Goal: Task Accomplishment & Management: Use online tool/utility

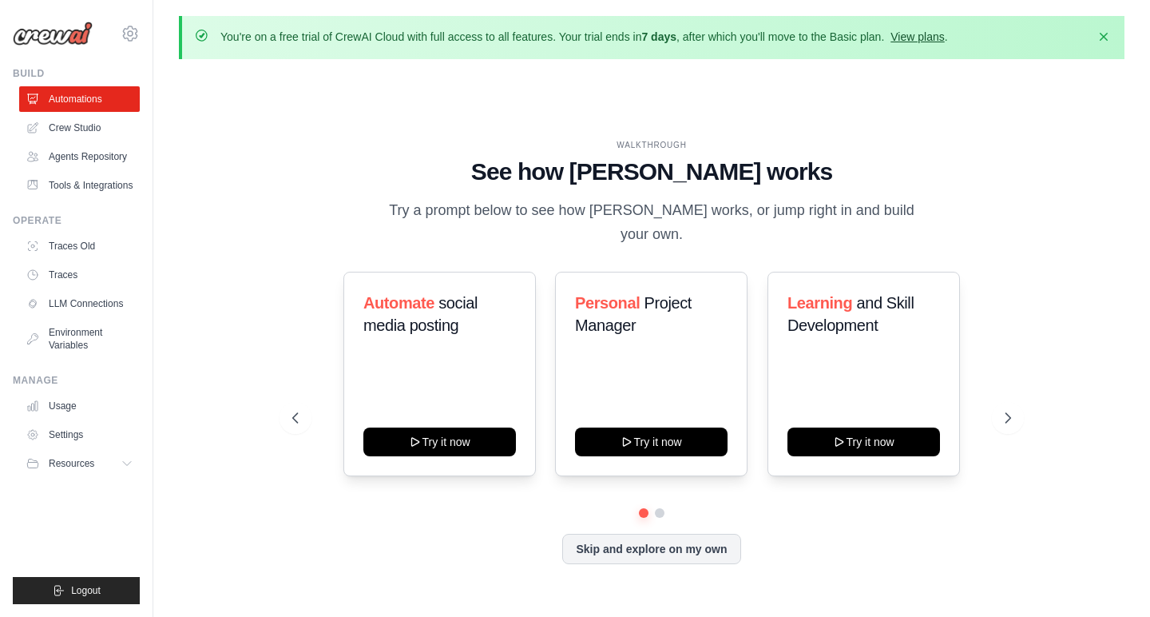
click at [918, 36] on link "View plans" at bounding box center [918, 36] width 54 height 13
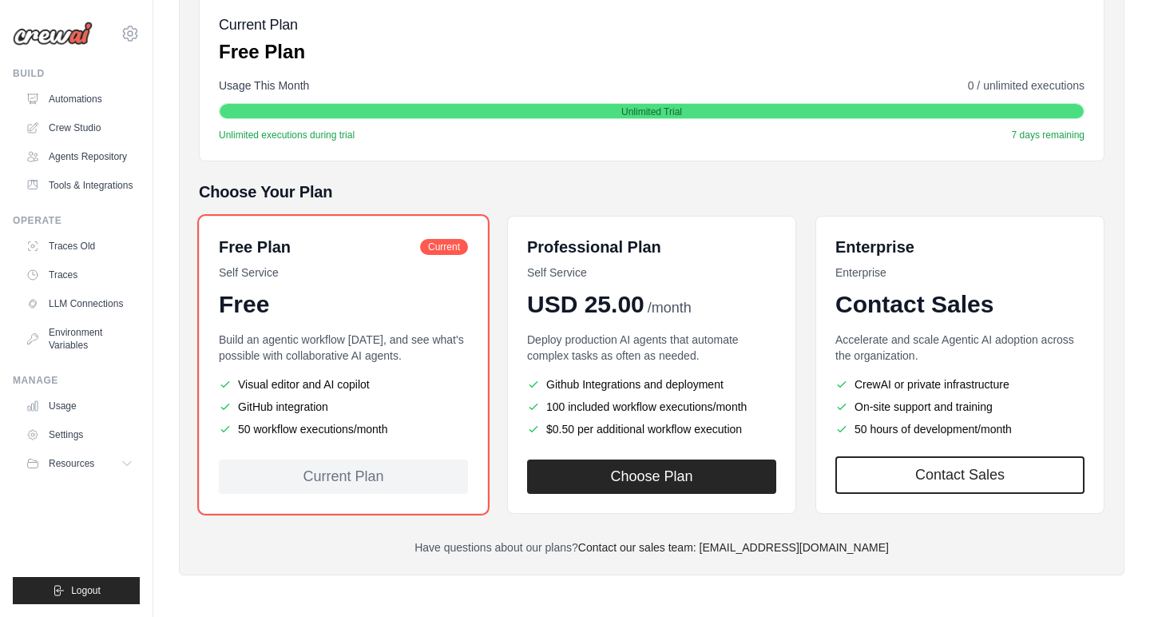
scroll to position [246, 0]
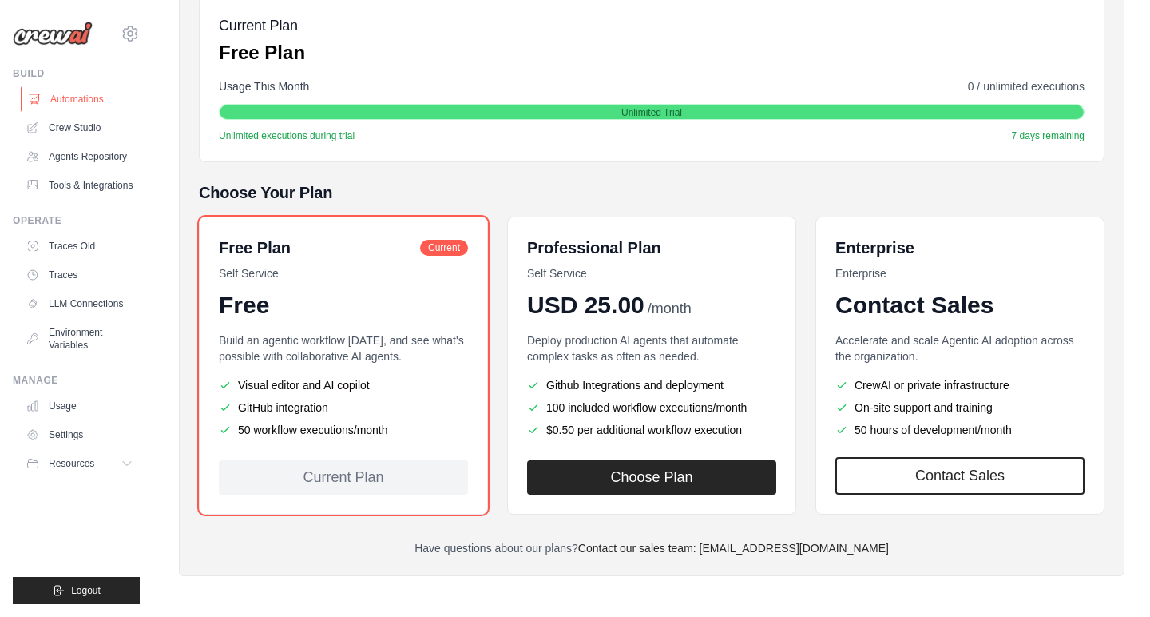
click at [66, 97] on link "Automations" at bounding box center [81, 99] width 121 height 26
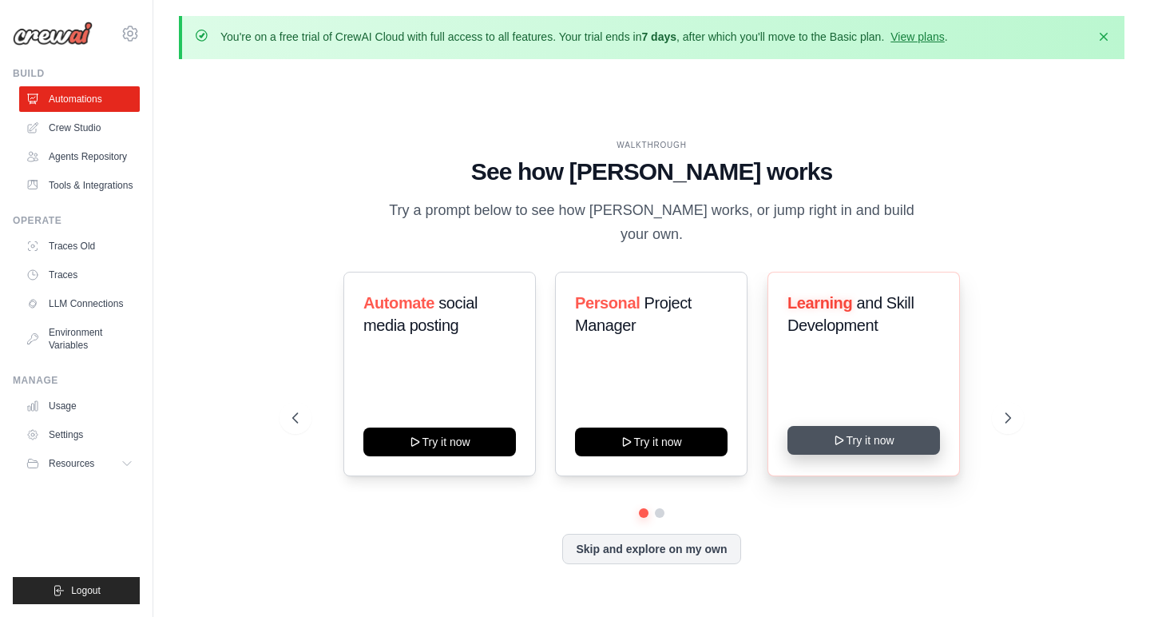
click at [807, 426] on button "Try it now" at bounding box center [864, 440] width 153 height 29
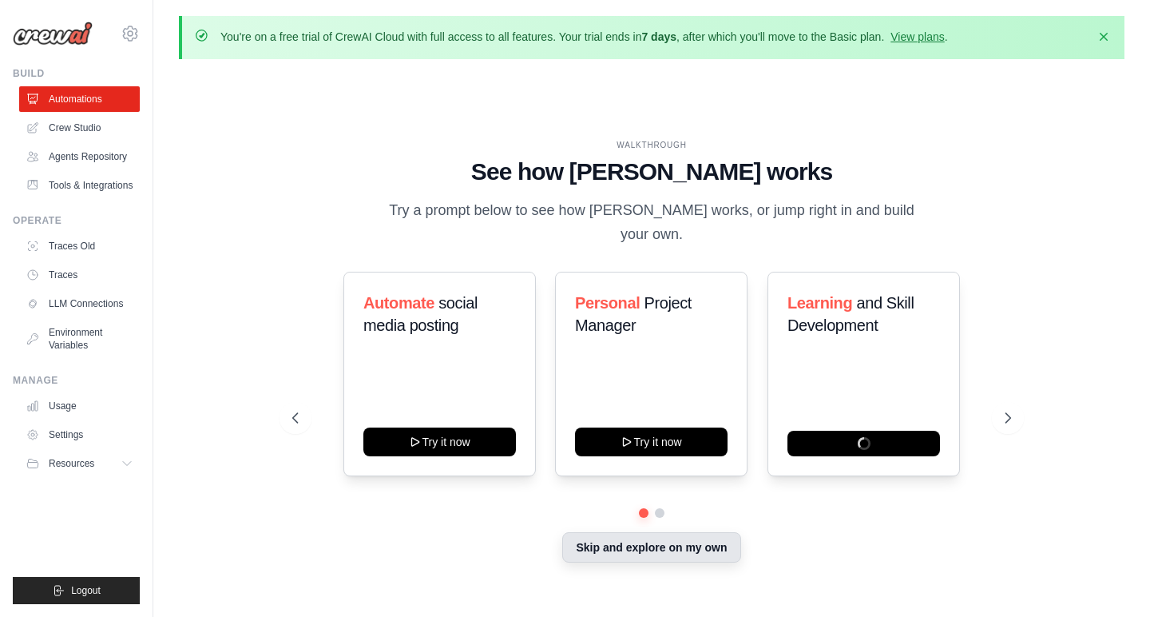
click at [576, 538] on button "Skip and explore on my own" at bounding box center [651, 547] width 178 height 30
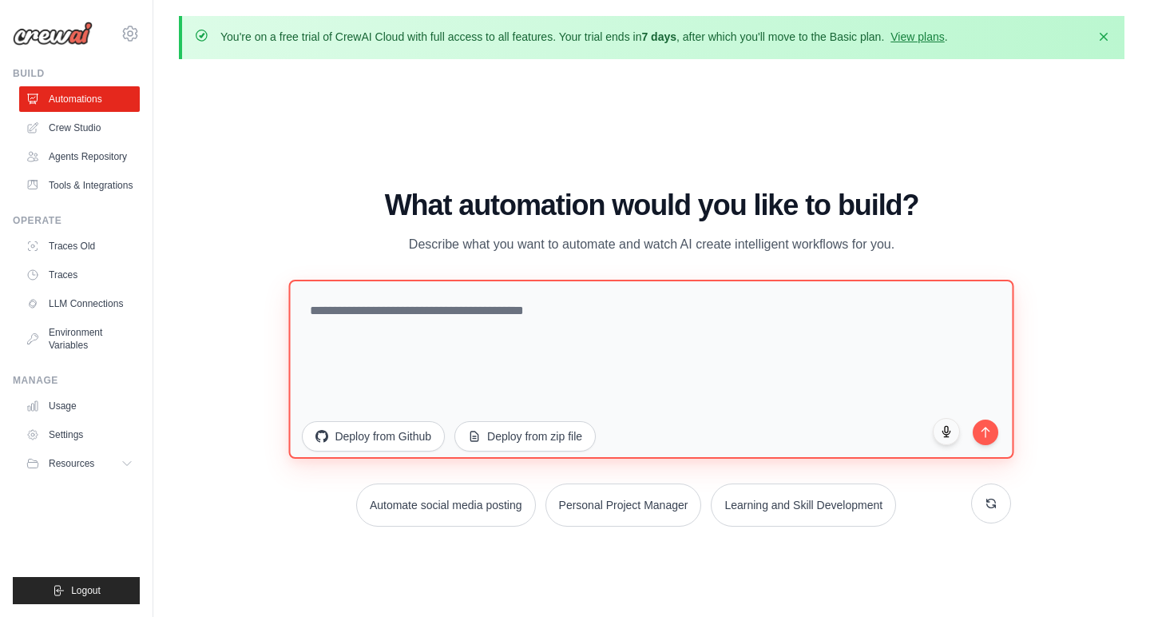
click at [541, 322] on textarea at bounding box center [651, 369] width 725 height 179
drag, startPoint x: 839, startPoint y: 340, endPoint x: 296, endPoint y: 307, distance: 544.2
click at [296, 307] on textarea at bounding box center [651, 369] width 725 height 179
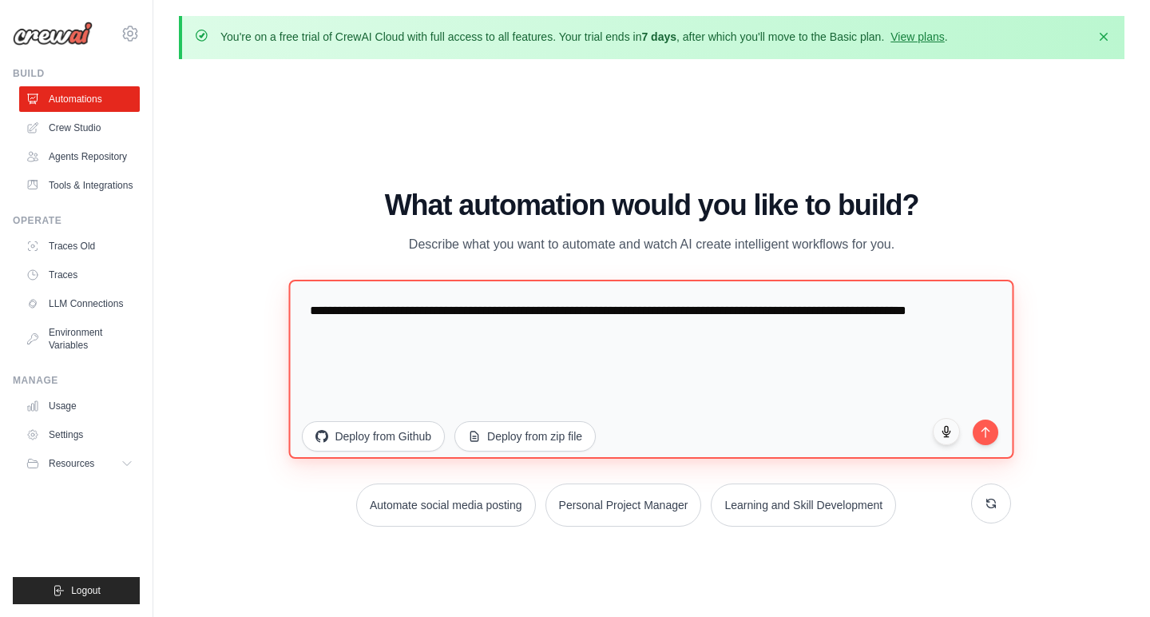
drag, startPoint x: 885, startPoint y: 308, endPoint x: 943, endPoint y: 323, distance: 60.3
click at [943, 323] on textarea "**********" at bounding box center [651, 369] width 725 height 179
drag, startPoint x: 330, startPoint y: 331, endPoint x: 347, endPoint y: 385, distance: 56.1
click at [330, 333] on textarea "**********" at bounding box center [651, 369] width 725 height 179
click at [872, 329] on textarea "**********" at bounding box center [651, 369] width 725 height 179
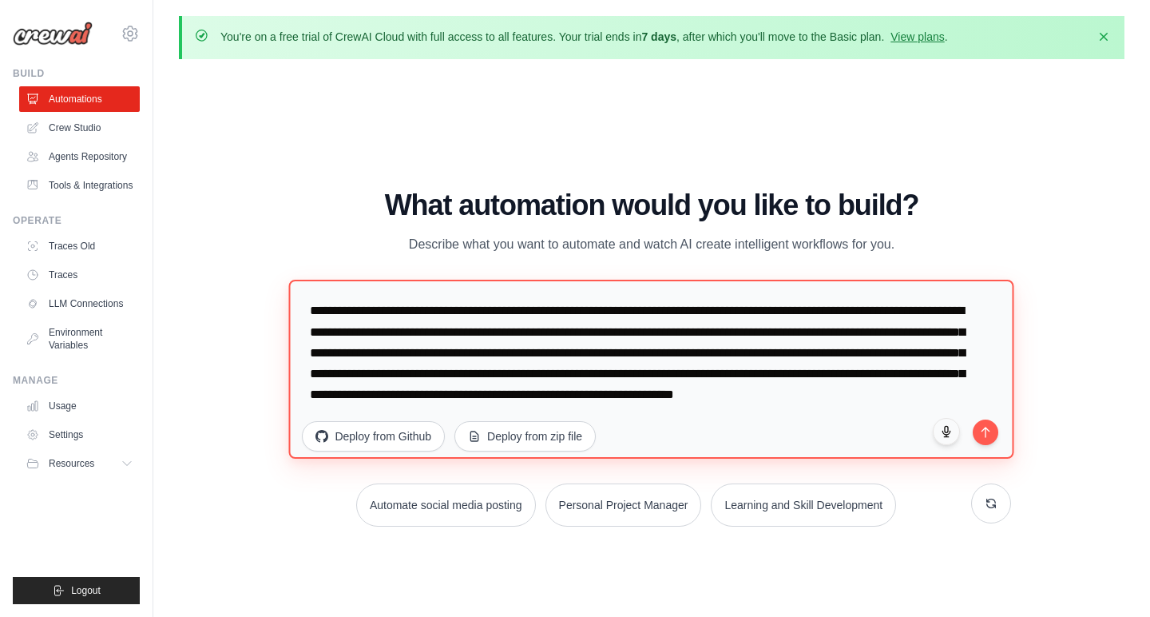
click at [937, 393] on textarea "**********" at bounding box center [651, 369] width 725 height 179
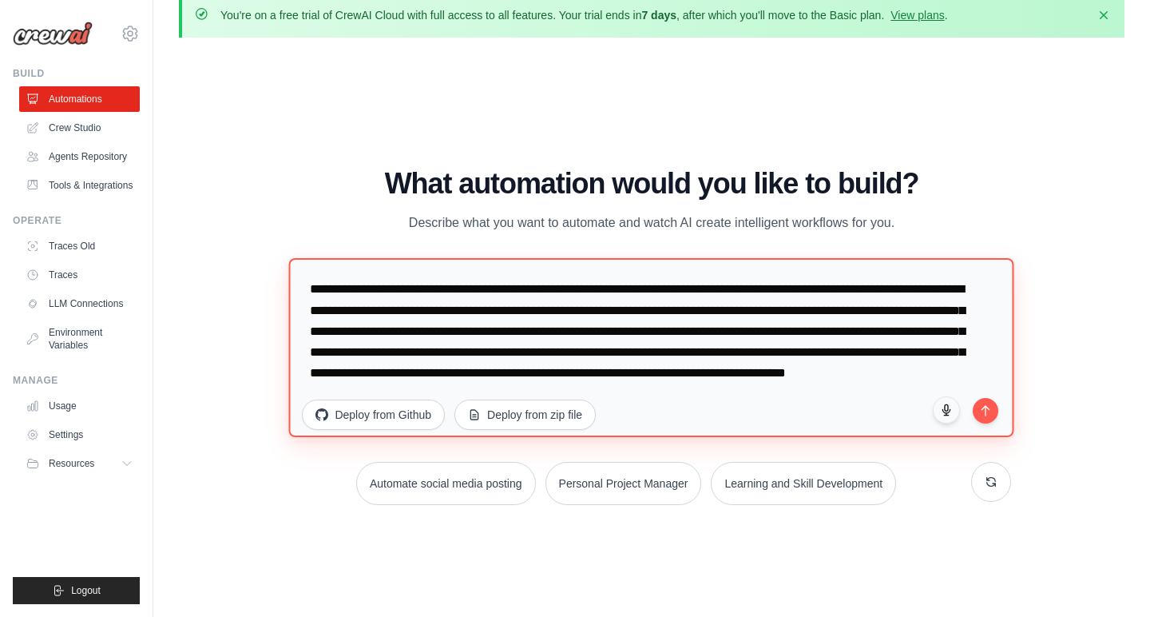
scroll to position [23, 0]
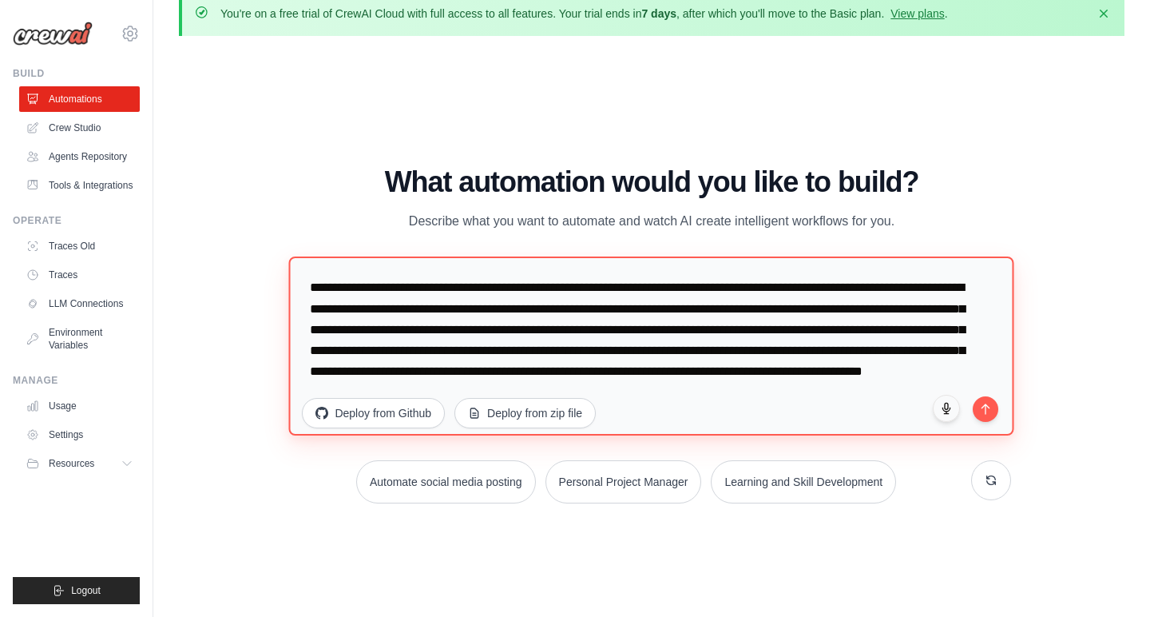
click at [781, 393] on textarea "**********" at bounding box center [651, 345] width 725 height 179
click at [806, 395] on textarea "**********" at bounding box center [651, 345] width 725 height 179
click at [873, 391] on textarea "**********" at bounding box center [651, 345] width 725 height 179
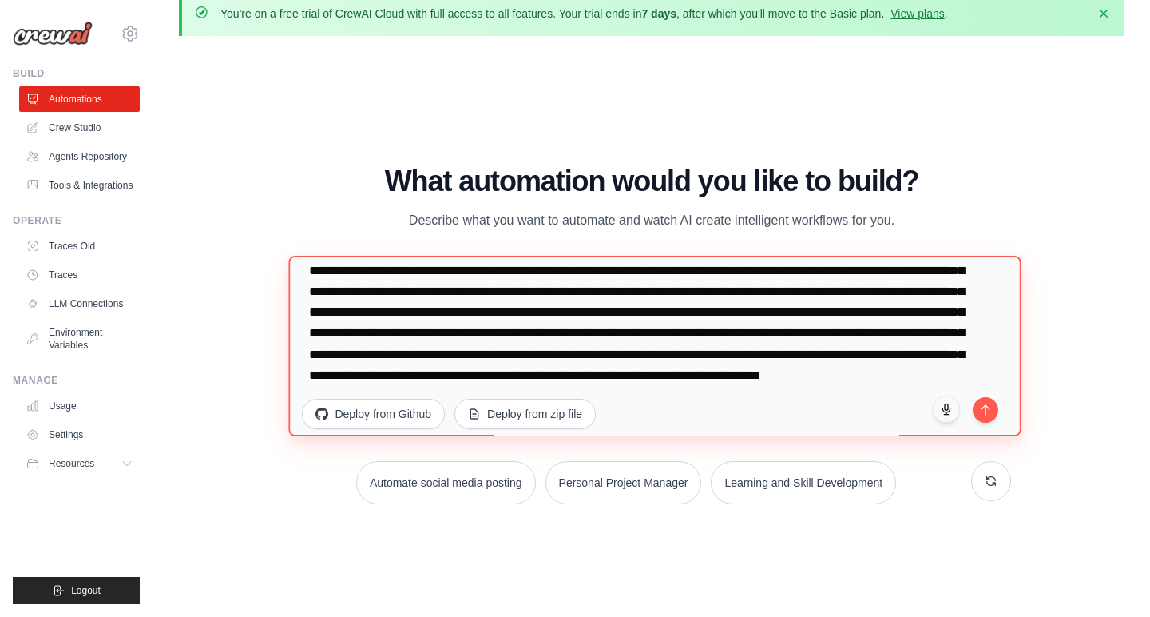
scroll to position [22, 0]
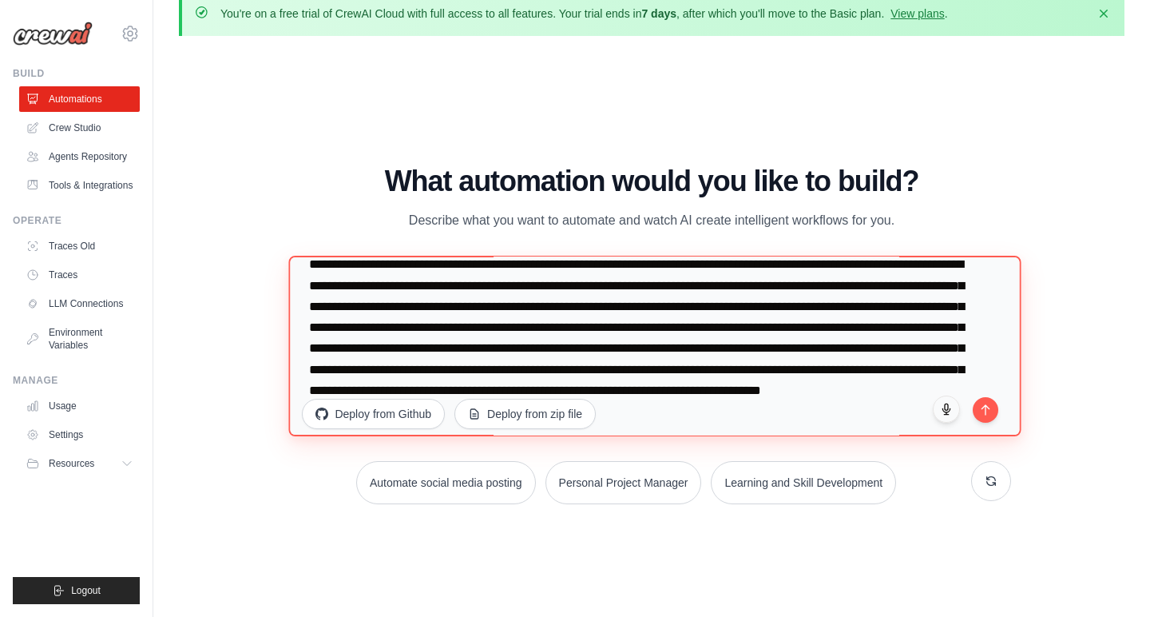
drag, startPoint x: 958, startPoint y: 616, endPoint x: 887, endPoint y: 386, distance: 240.5
click at [887, 386] on textarea "**********" at bounding box center [655, 346] width 732 height 181
click at [519, 345] on textarea "**********" at bounding box center [655, 346] width 732 height 181
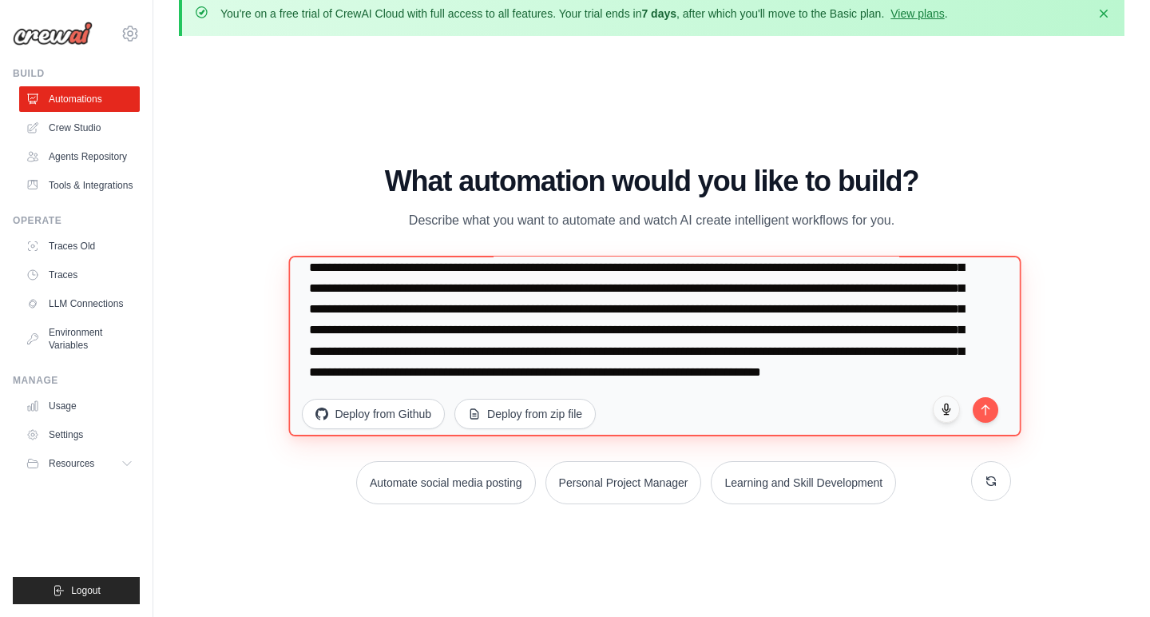
scroll to position [62, 0]
click at [443, 373] on textarea "**********" at bounding box center [655, 346] width 732 height 181
click at [601, 335] on textarea "**********" at bounding box center [655, 346] width 732 height 181
type textarea "**********"
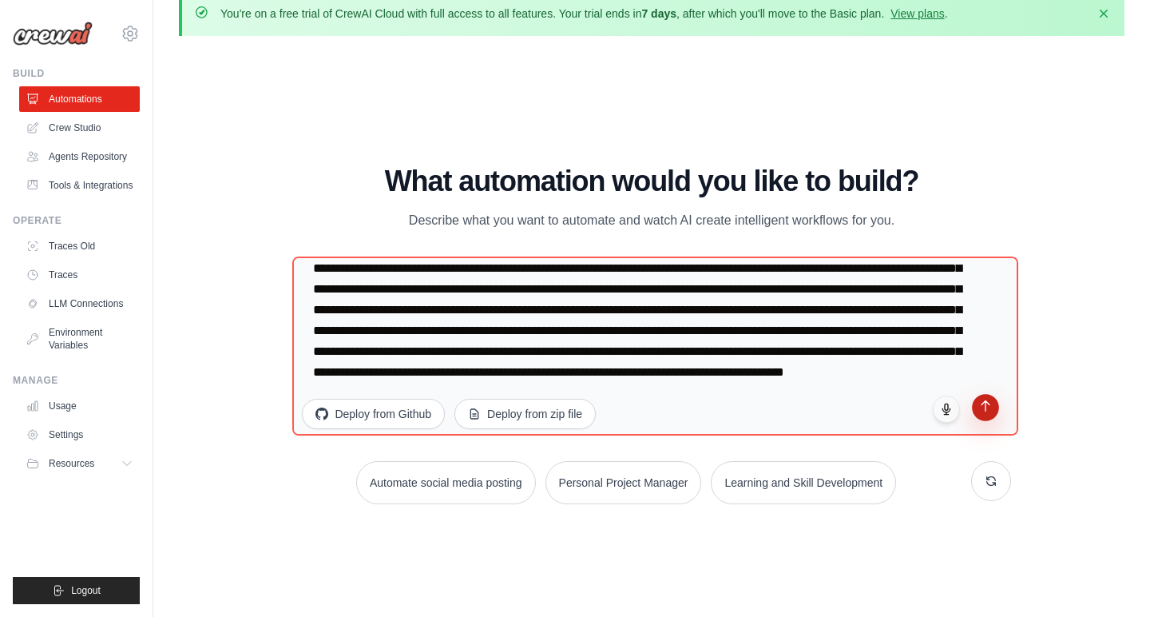
click at [979, 406] on icon "submit" at bounding box center [985, 406] width 14 height 14
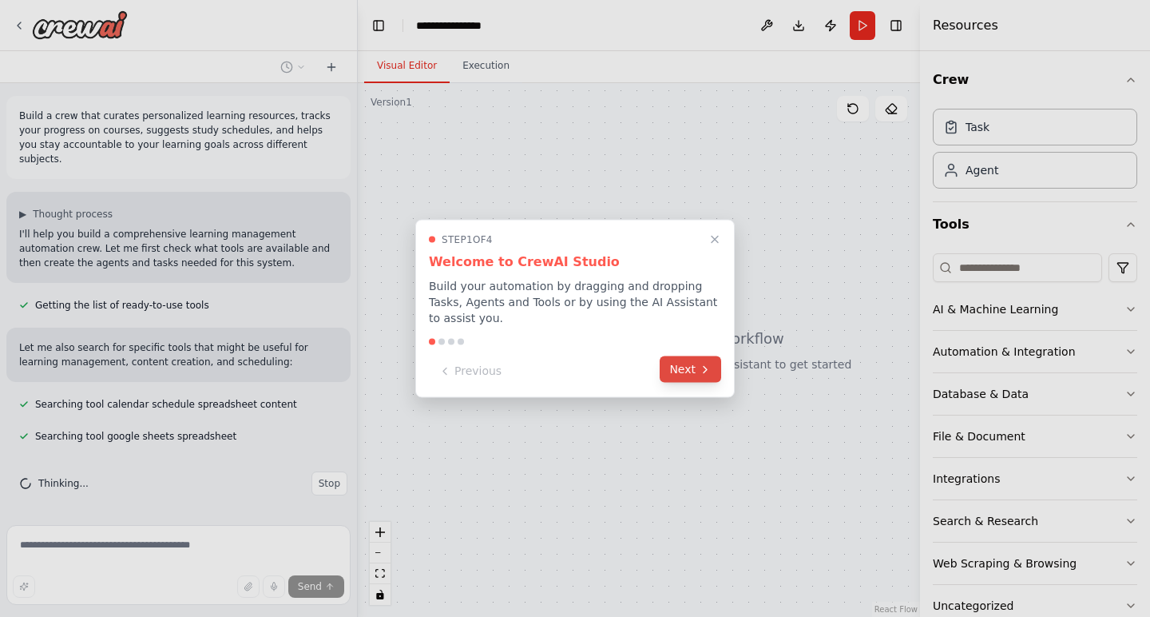
click at [698, 374] on button "Next" at bounding box center [691, 369] width 62 height 26
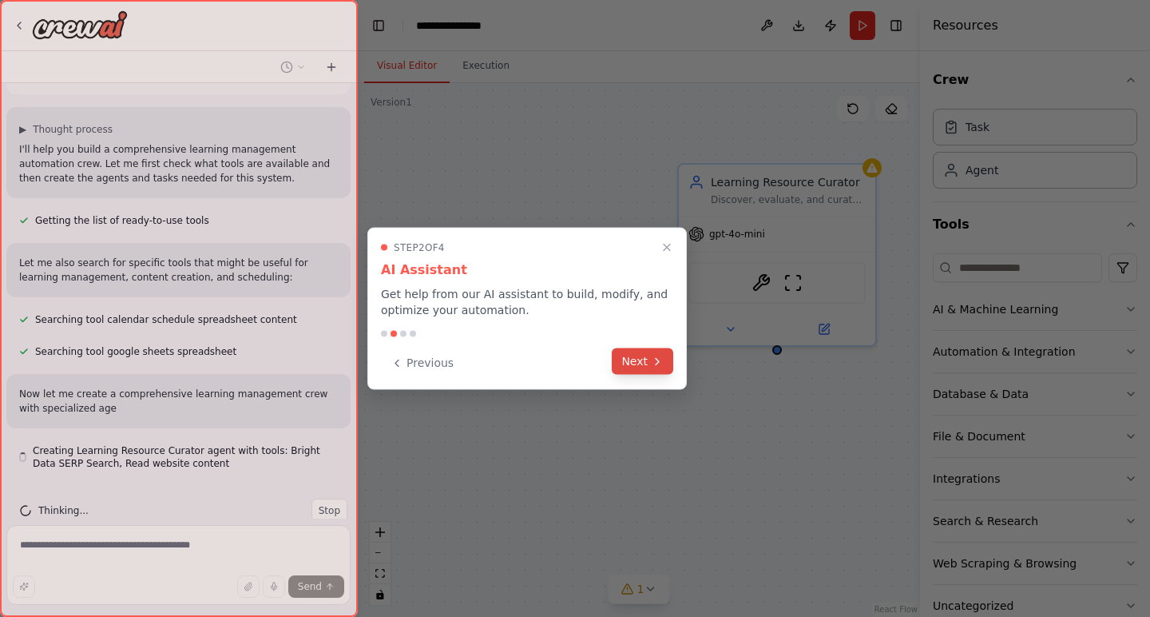
scroll to position [99, 0]
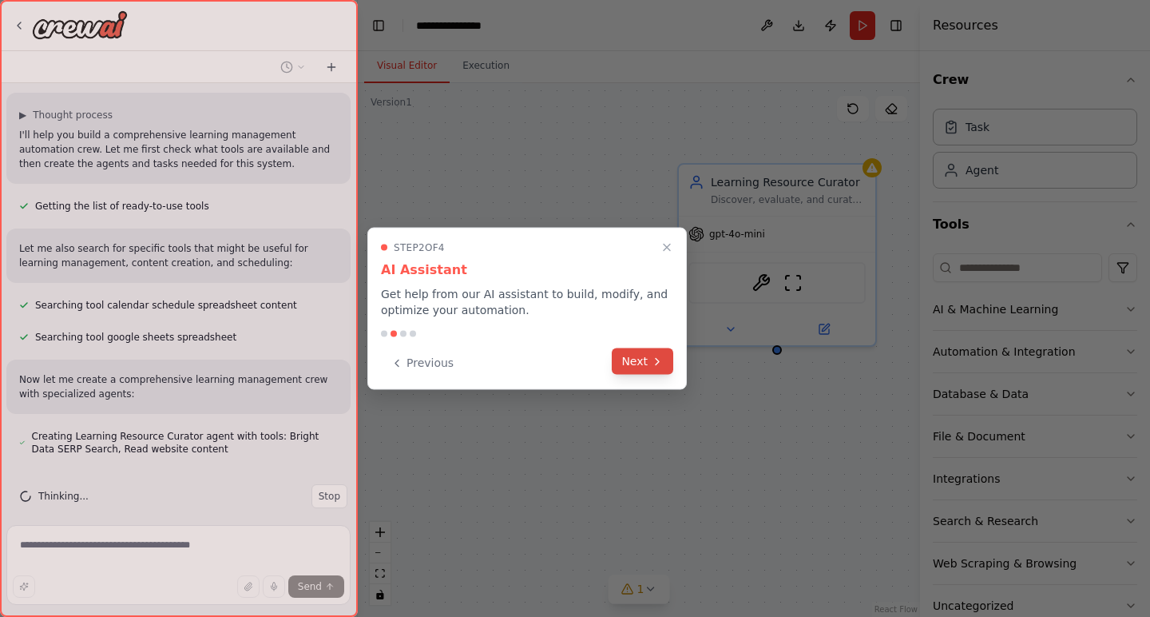
click at [657, 363] on icon at bounding box center [657, 361] width 3 height 6
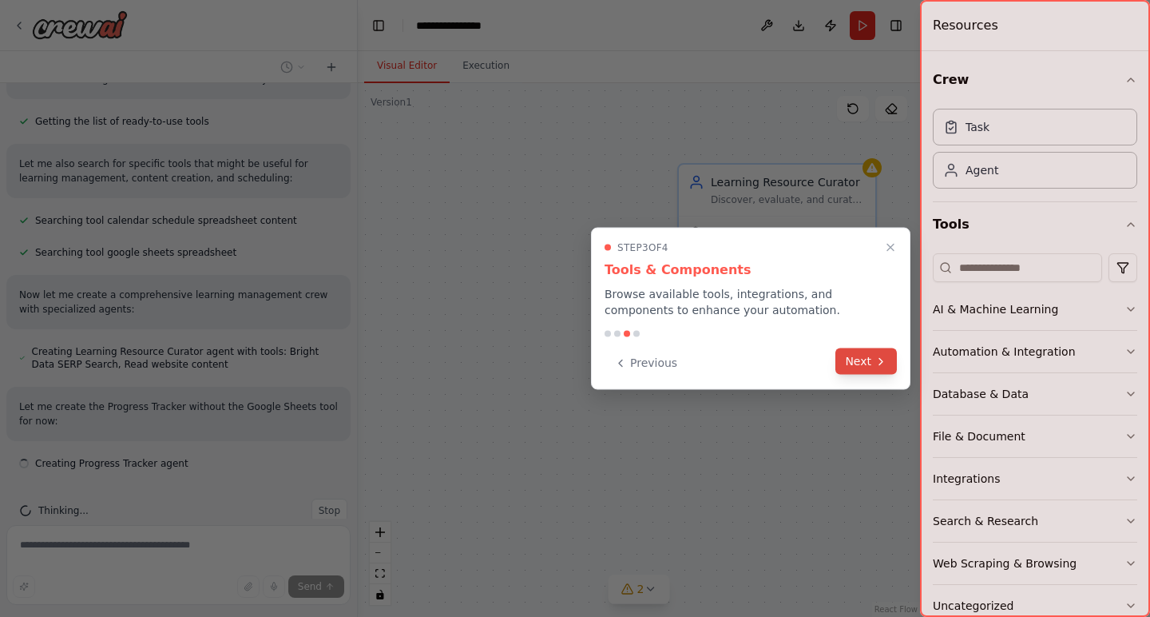
scroll to position [198, 0]
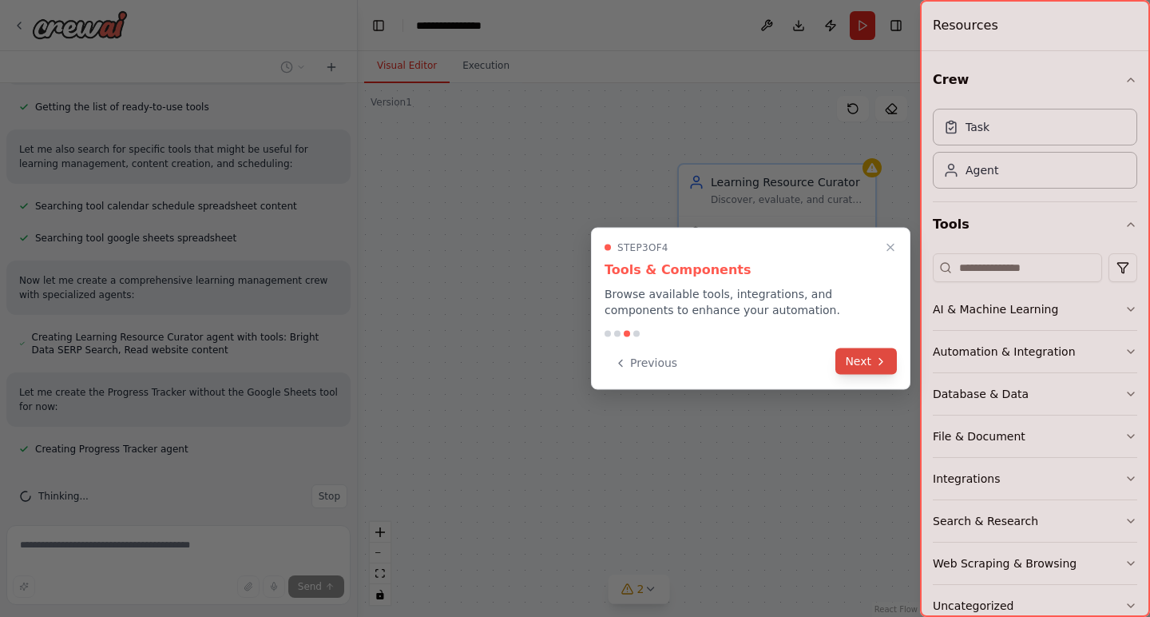
click at [859, 358] on button "Next" at bounding box center [866, 361] width 62 height 26
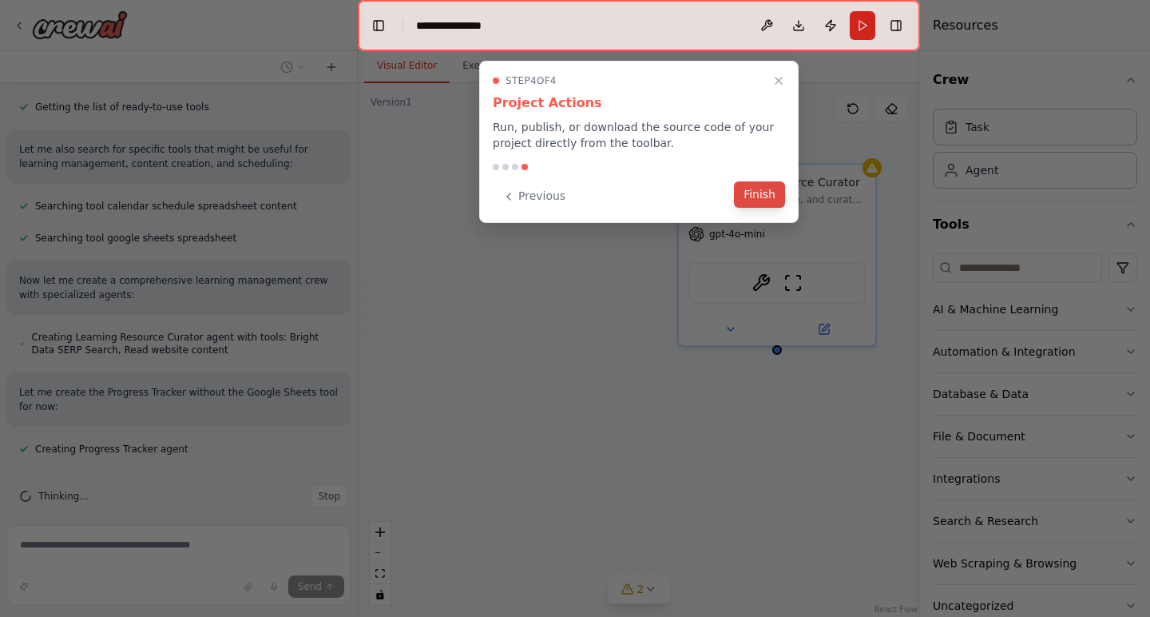
click at [765, 199] on button "Finish" at bounding box center [759, 194] width 51 height 26
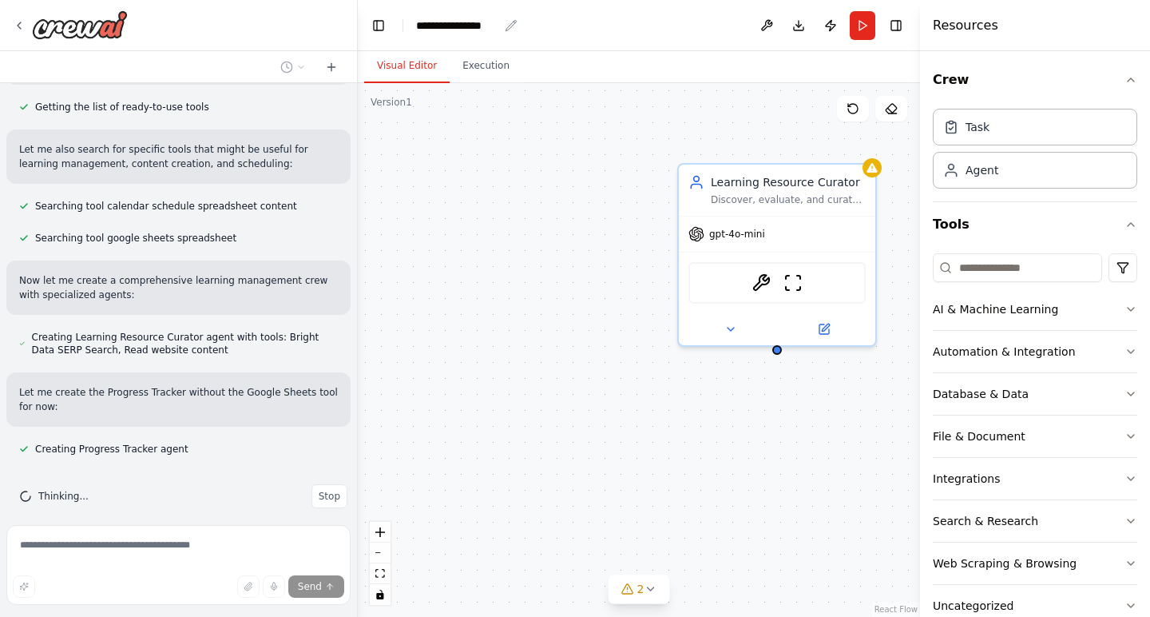
click at [472, 30] on div "**********" at bounding box center [457, 26] width 82 height 16
click at [452, 20] on div "**********" at bounding box center [476, 26] width 120 height 16
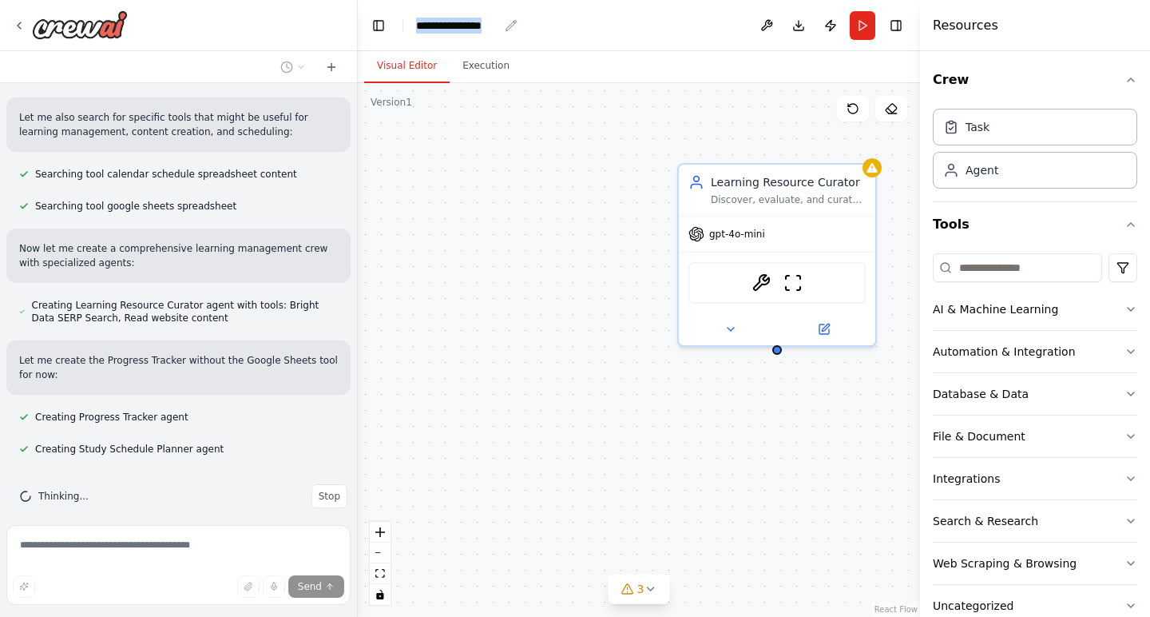
drag, startPoint x: 415, startPoint y: 25, endPoint x: 497, endPoint y: 25, distance: 81.5
click at [497, 25] on header "**********" at bounding box center [639, 25] width 562 height 51
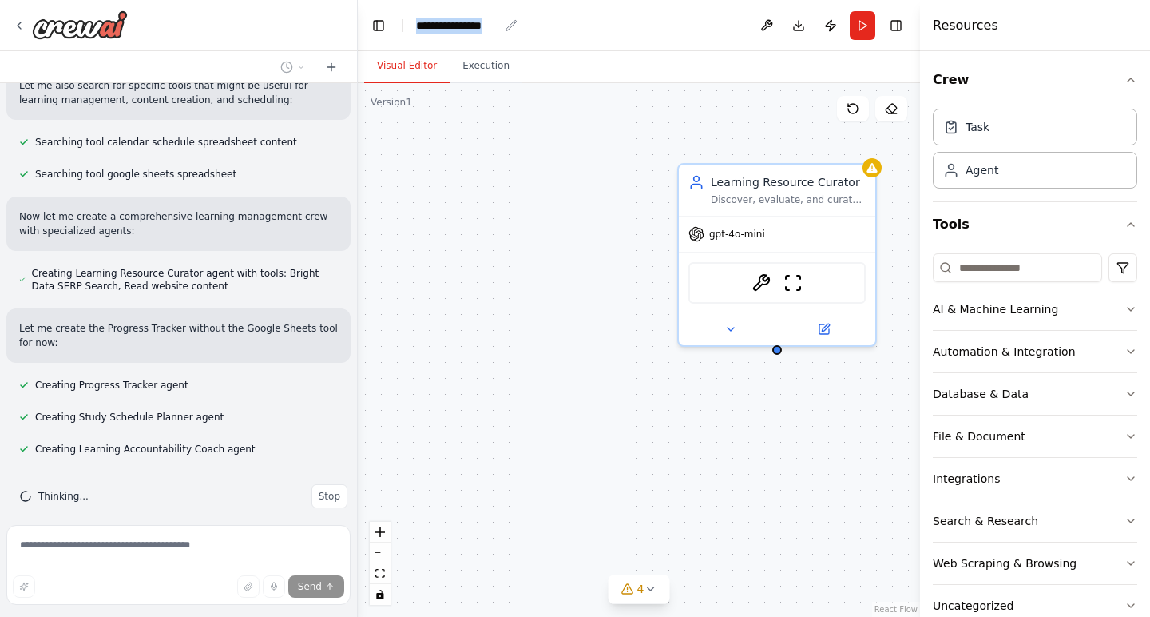
click at [443, 26] on div "**********" at bounding box center [457, 26] width 82 height 16
click at [503, 23] on div "**********" at bounding box center [476, 26] width 120 height 16
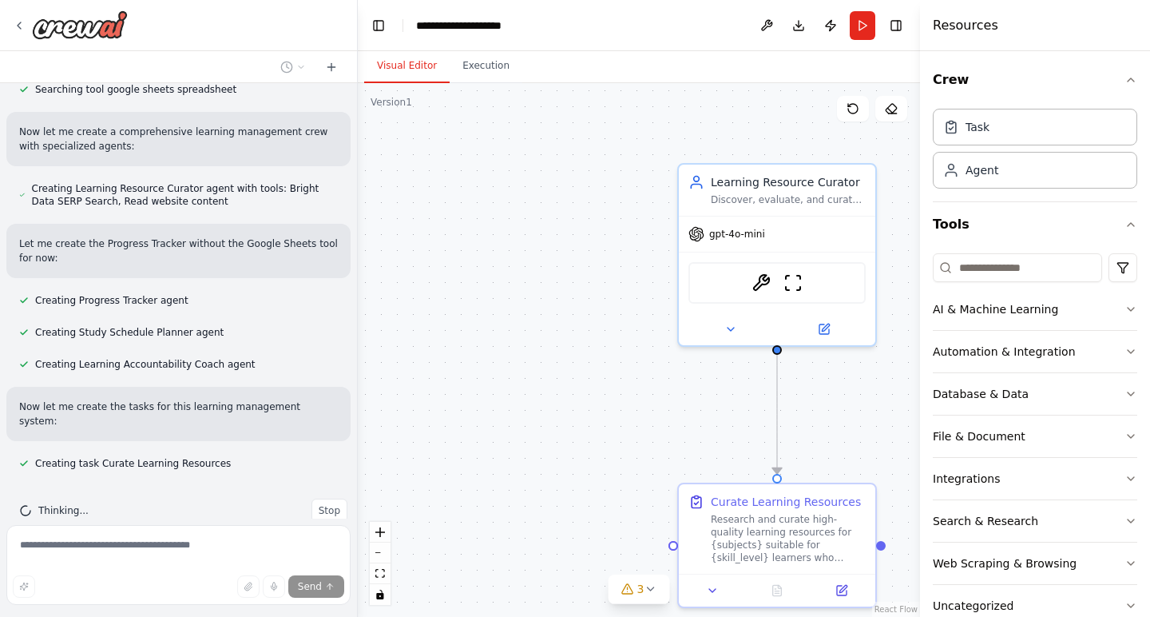
scroll to position [379, 0]
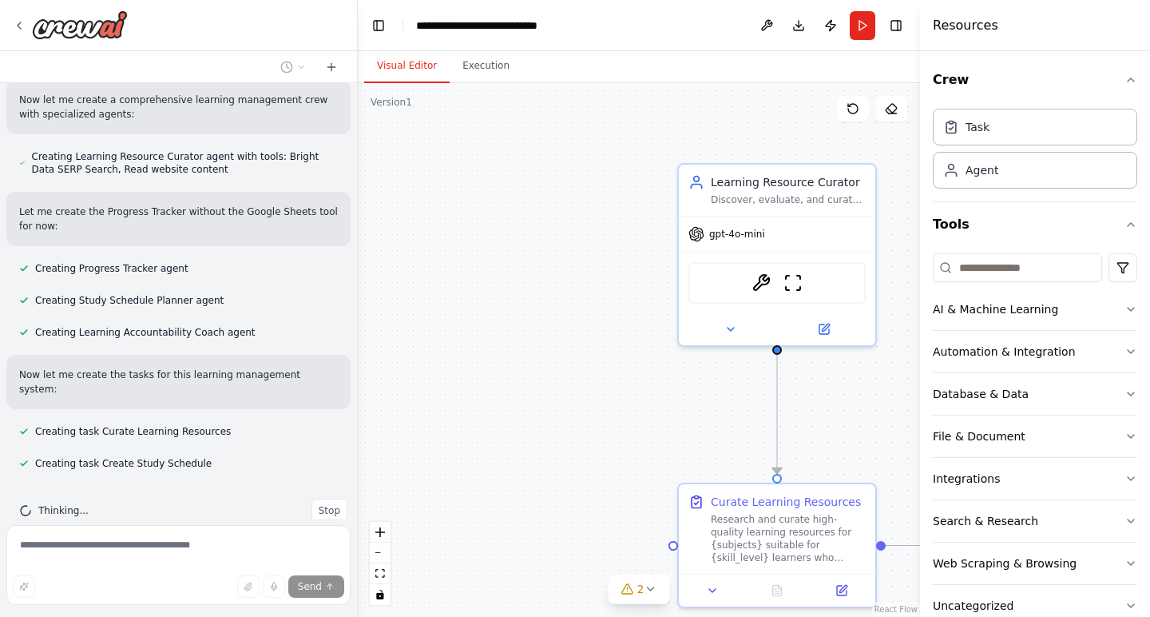
click at [494, 248] on div ".deletable-edge-delete-btn { width: 20px; height: 20px; border: 0px solid #ffff…" at bounding box center [639, 350] width 562 height 534
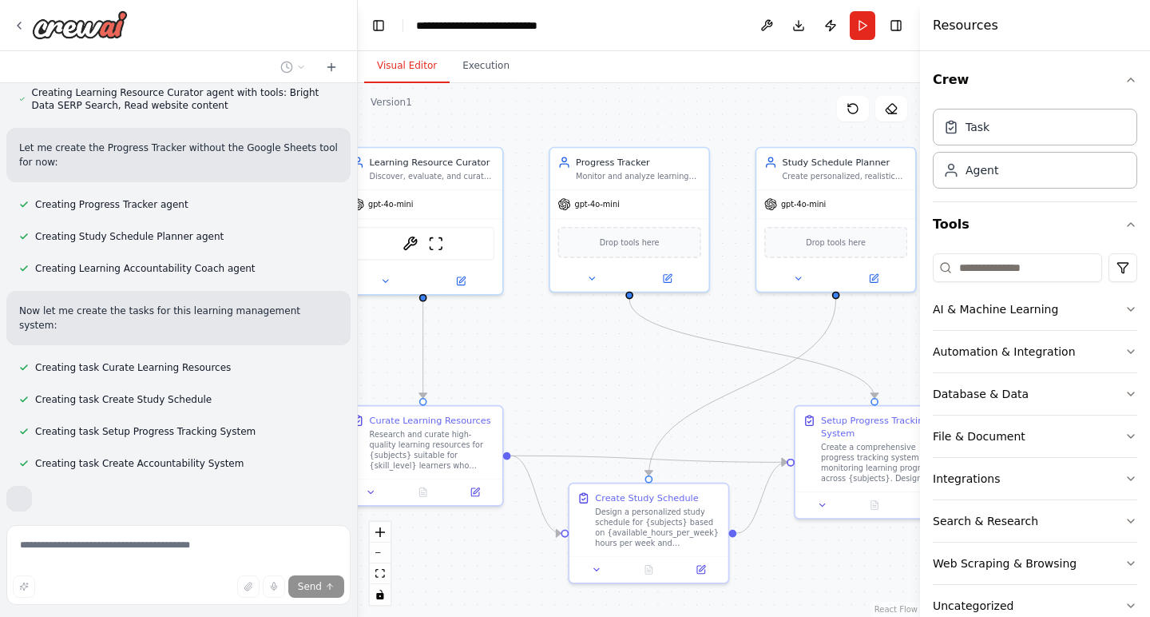
scroll to position [527, 0]
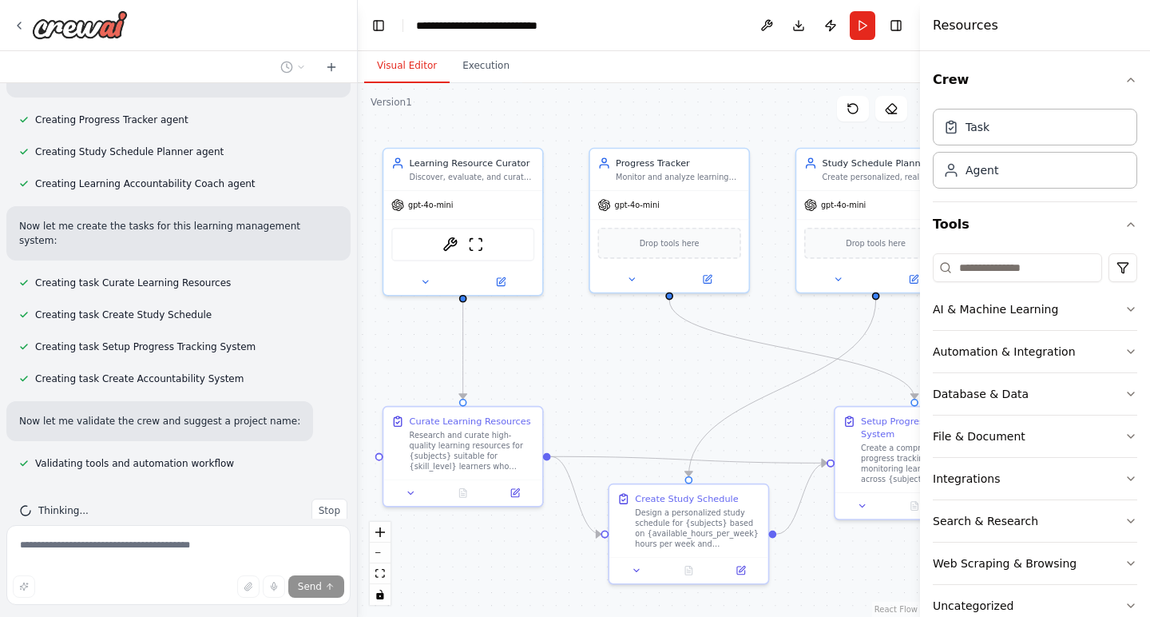
drag, startPoint x: 655, startPoint y: 372, endPoint x: 395, endPoint y: 334, distance: 263.2
click at [395, 334] on div ".deletable-edge-delete-btn { width: 20px; height: 20px; border: 0px solid #ffff…" at bounding box center [639, 350] width 562 height 534
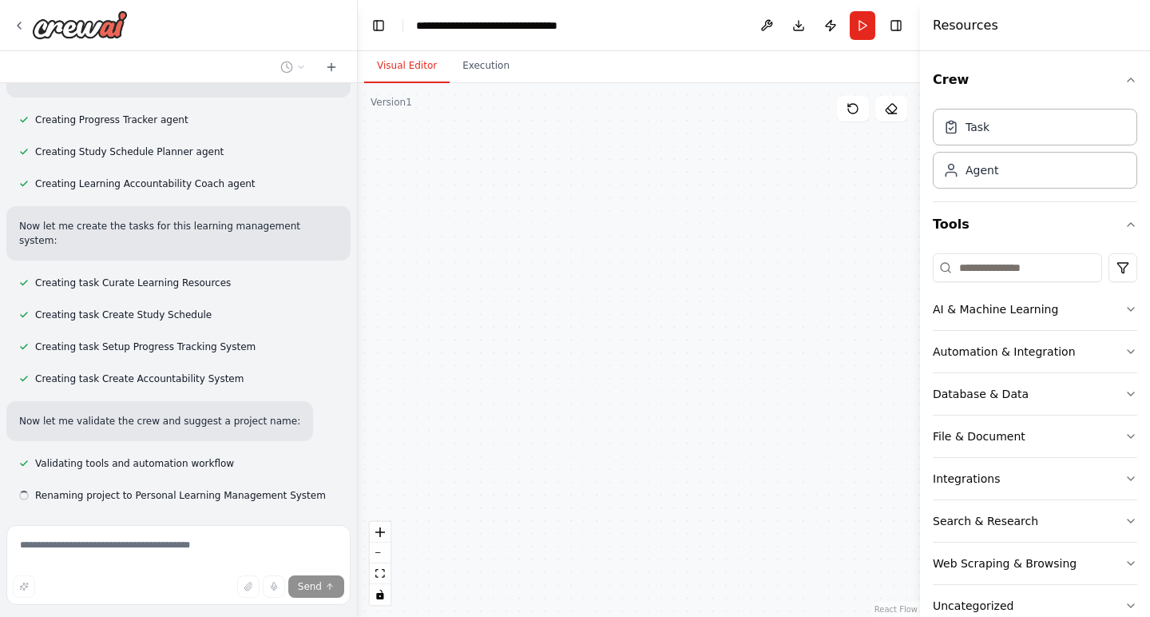
scroll to position [559, 0]
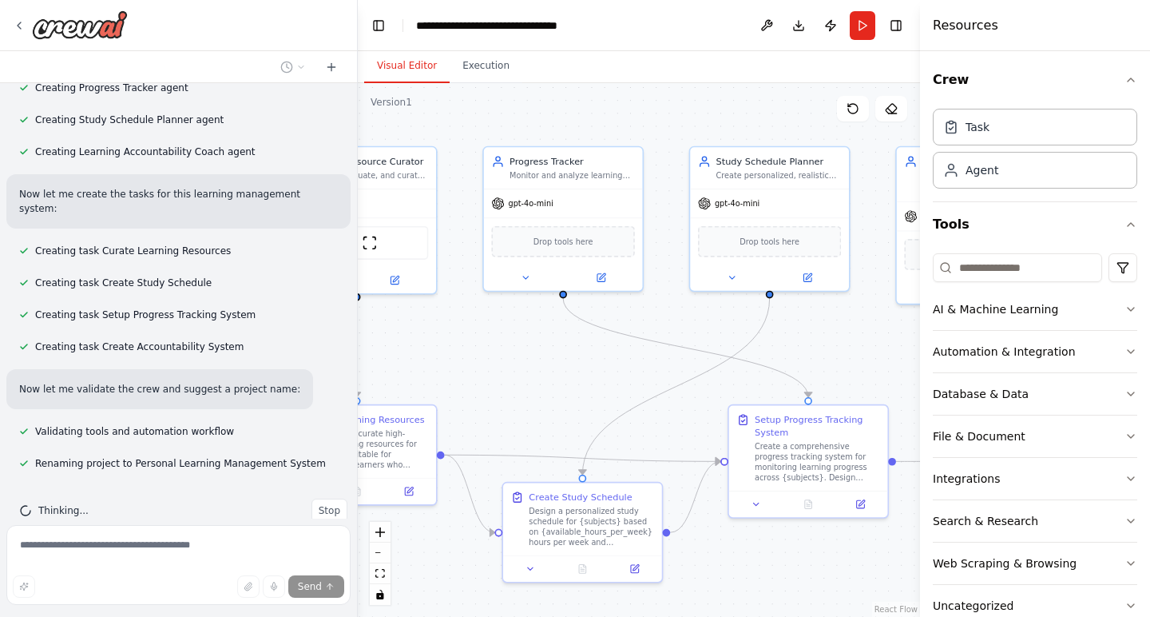
drag, startPoint x: 609, startPoint y: 370, endPoint x: 460, endPoint y: 360, distance: 149.7
click at [460, 360] on div ".deletable-edge-delete-btn { width: 20px; height: 20px; border: 0px solid #ffff…" at bounding box center [639, 350] width 562 height 534
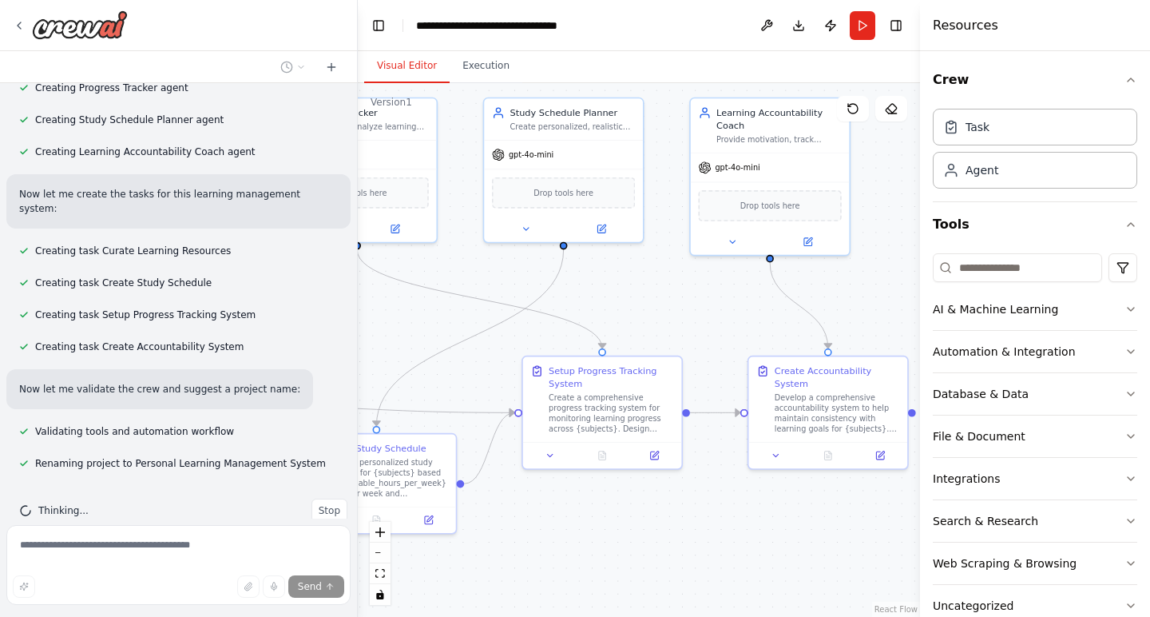
scroll to position [597, 0]
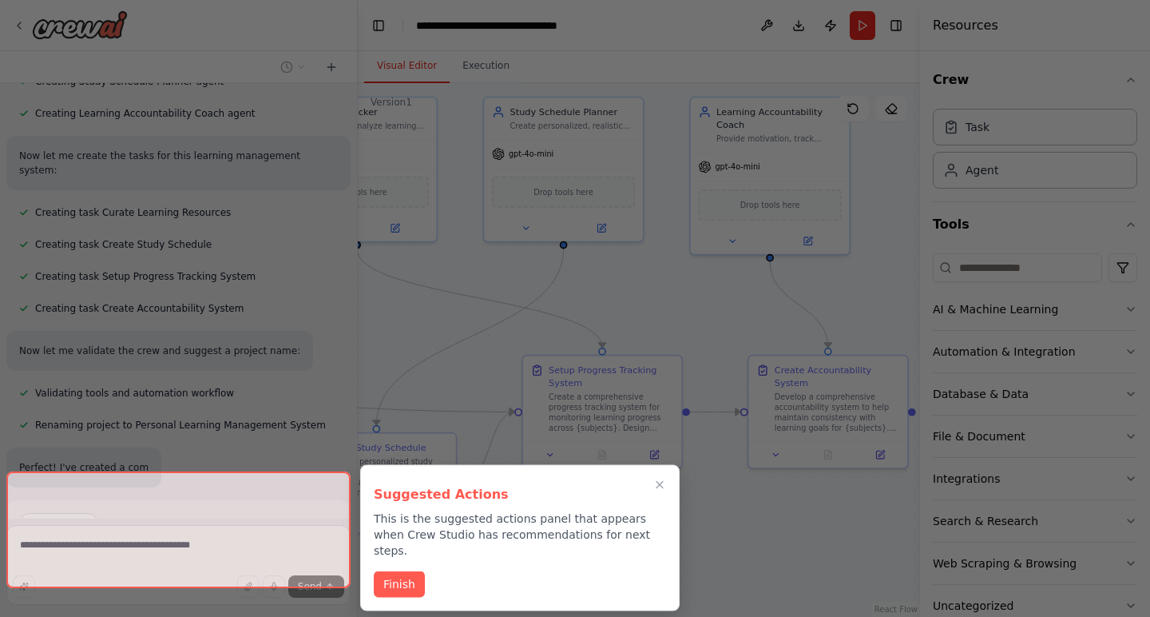
drag, startPoint x: 576, startPoint y: 395, endPoint x: 372, endPoint y: 347, distance: 209.2
click at [372, 347] on div "Build a crew that curates personalized learning resources, tracks your progress…" at bounding box center [575, 308] width 1150 height 617
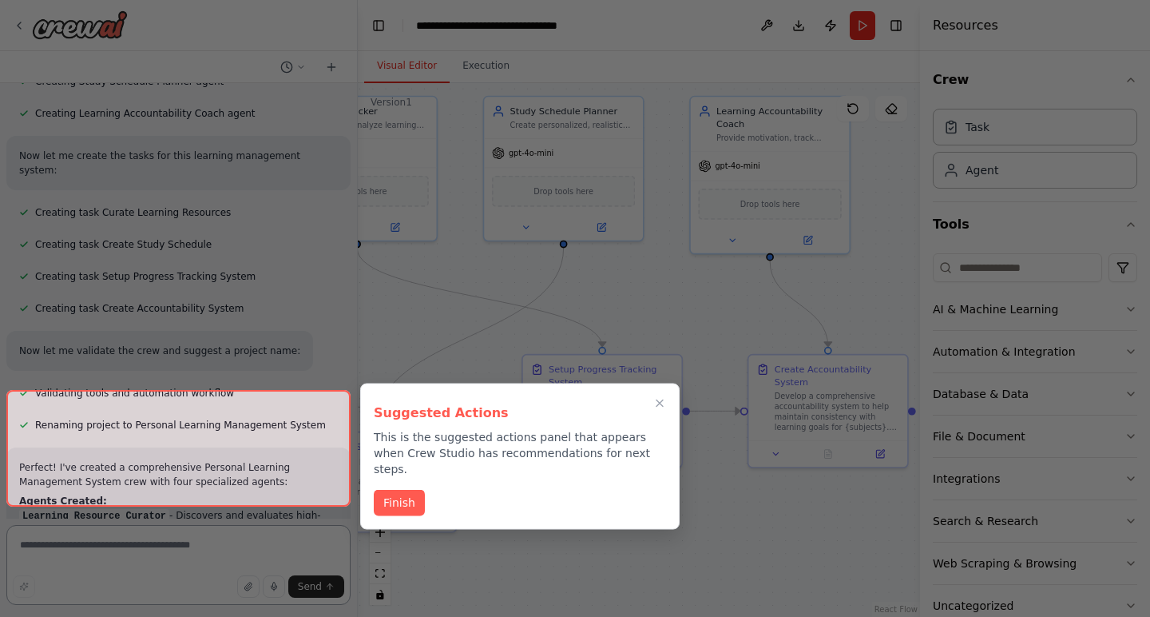
scroll to position [823, 0]
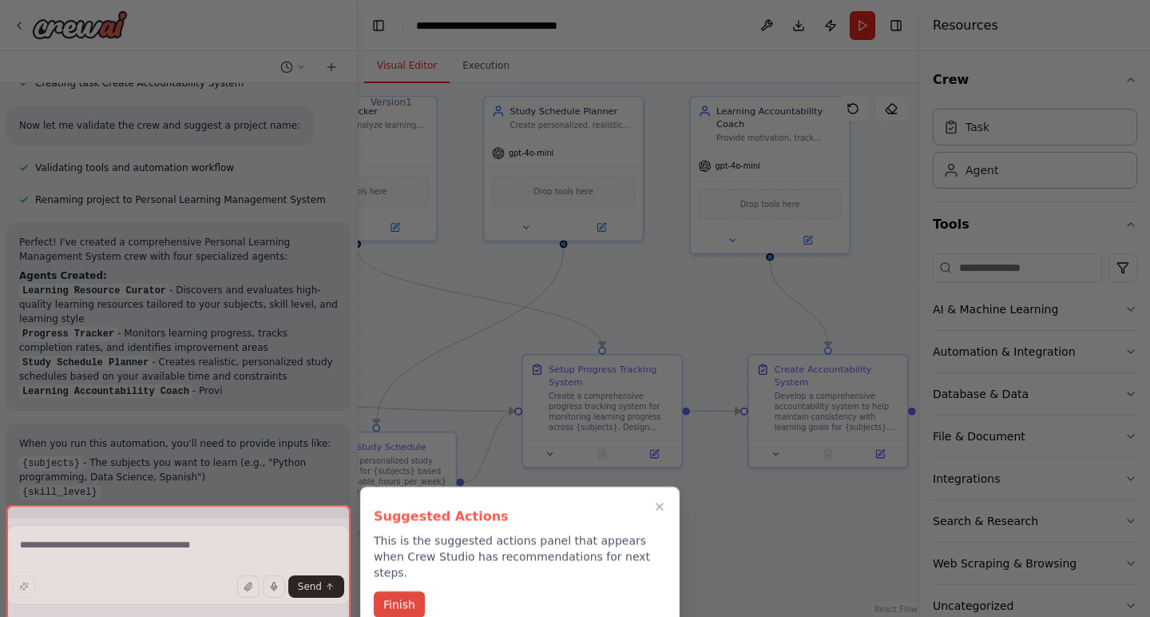
click at [405, 591] on button "Finish" at bounding box center [399, 604] width 51 height 26
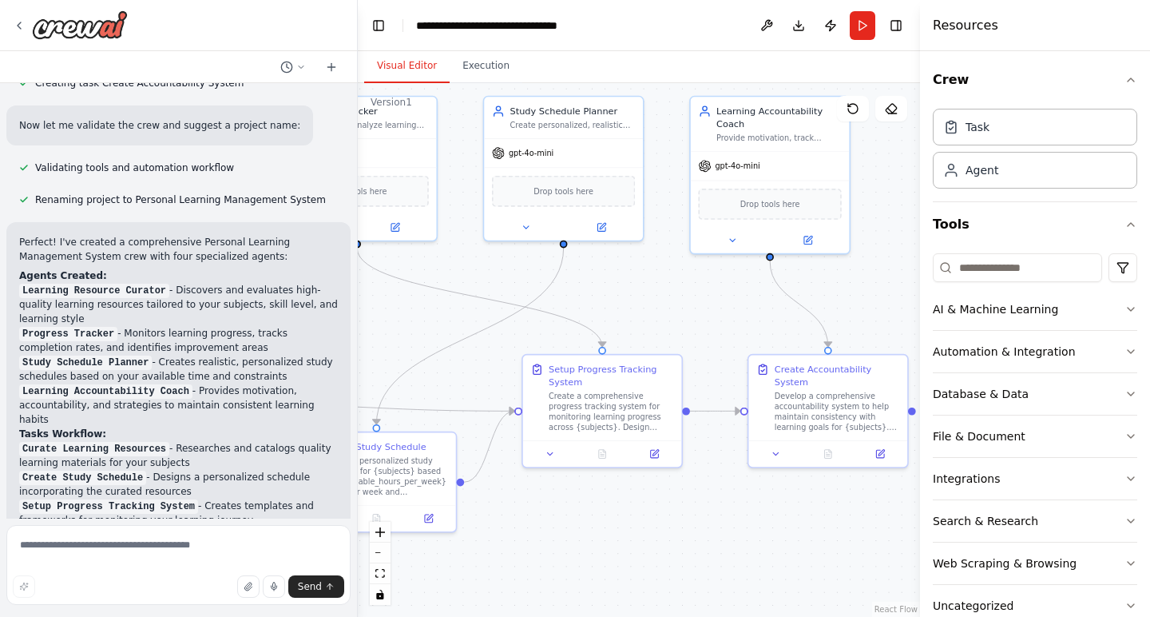
scroll to position [1197, 0]
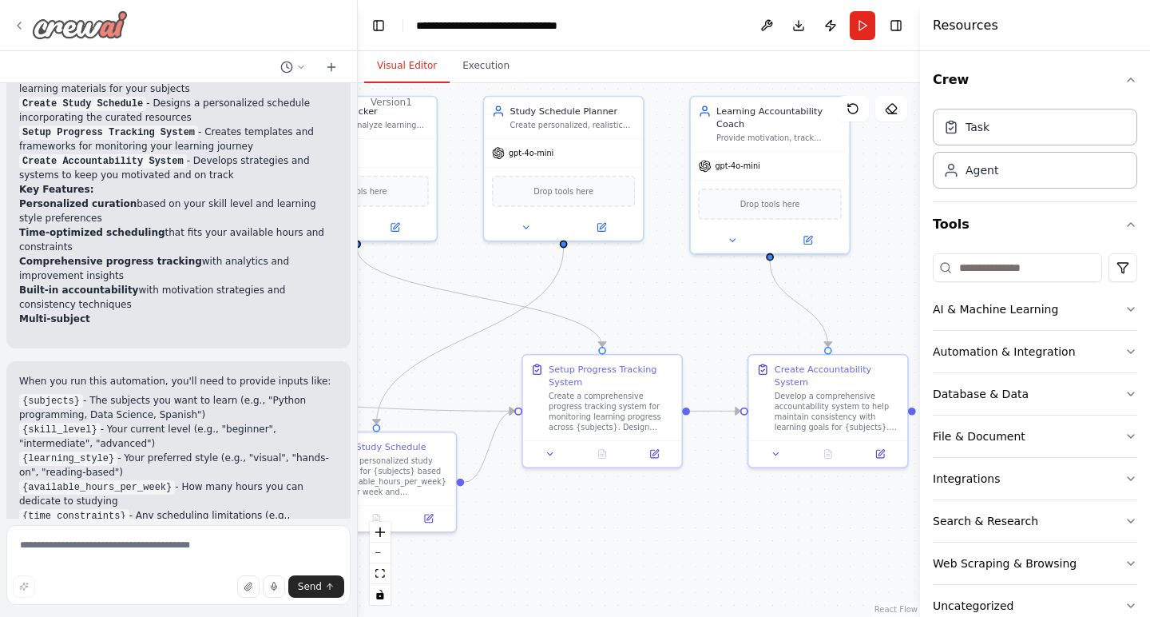
click at [18, 22] on icon at bounding box center [19, 25] width 13 height 13
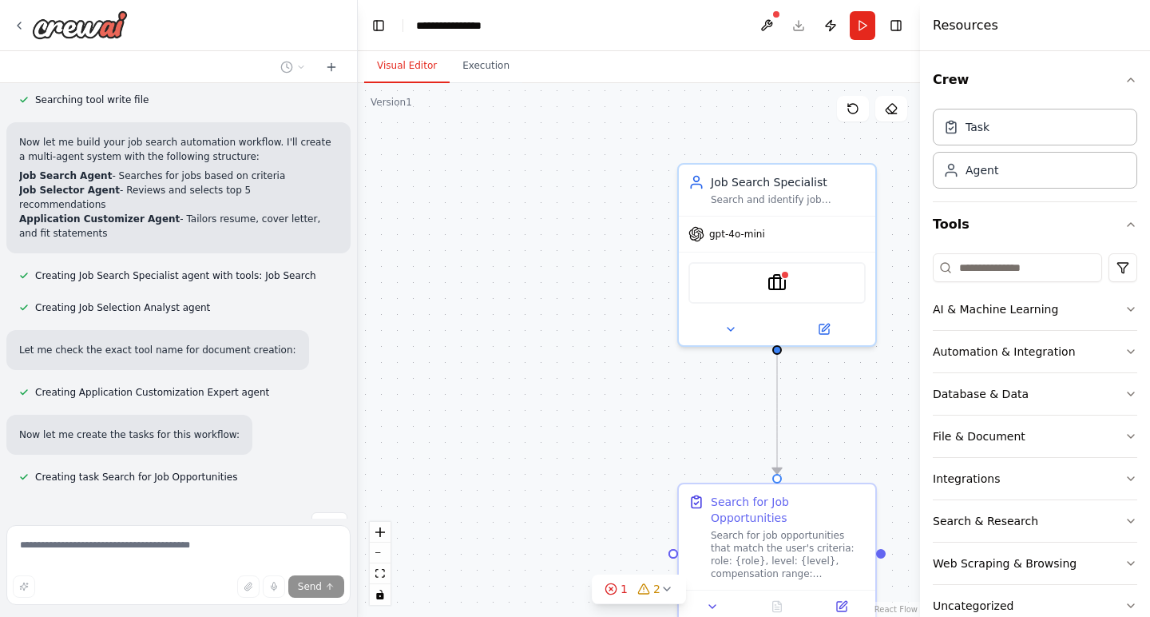
scroll to position [653, 0]
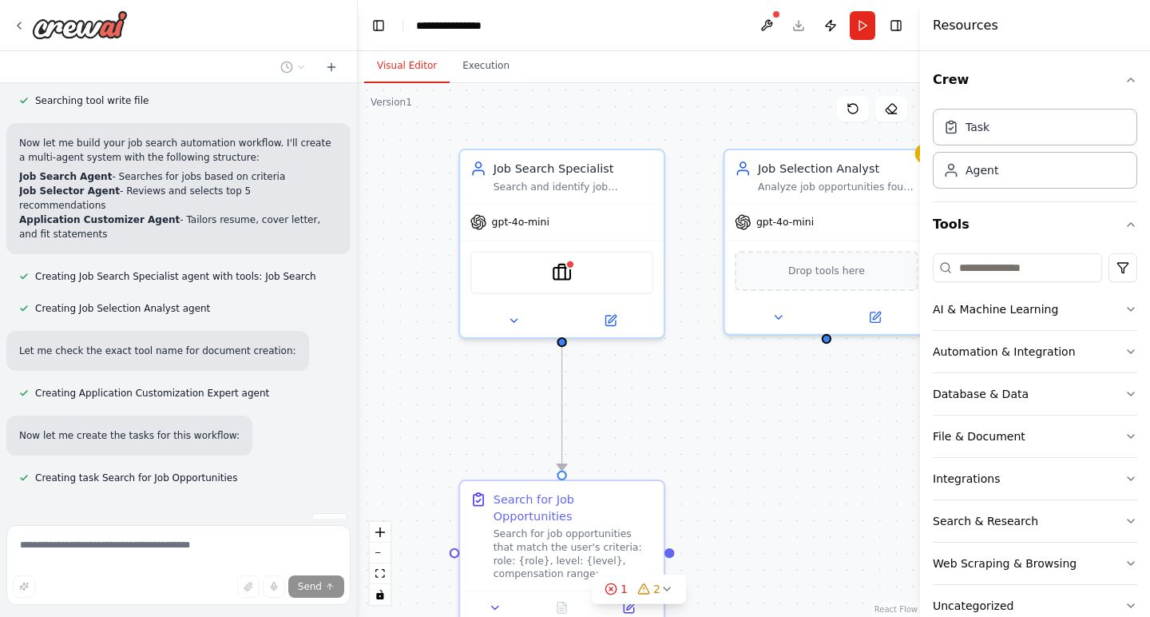
drag, startPoint x: 582, startPoint y: 322, endPoint x: 363, endPoint y: 320, distance: 219.7
click at [363, 320] on div ".deletable-edge-delete-btn { width: 20px; height: 20px; border: 0px solid #ffff…" at bounding box center [639, 350] width 562 height 534
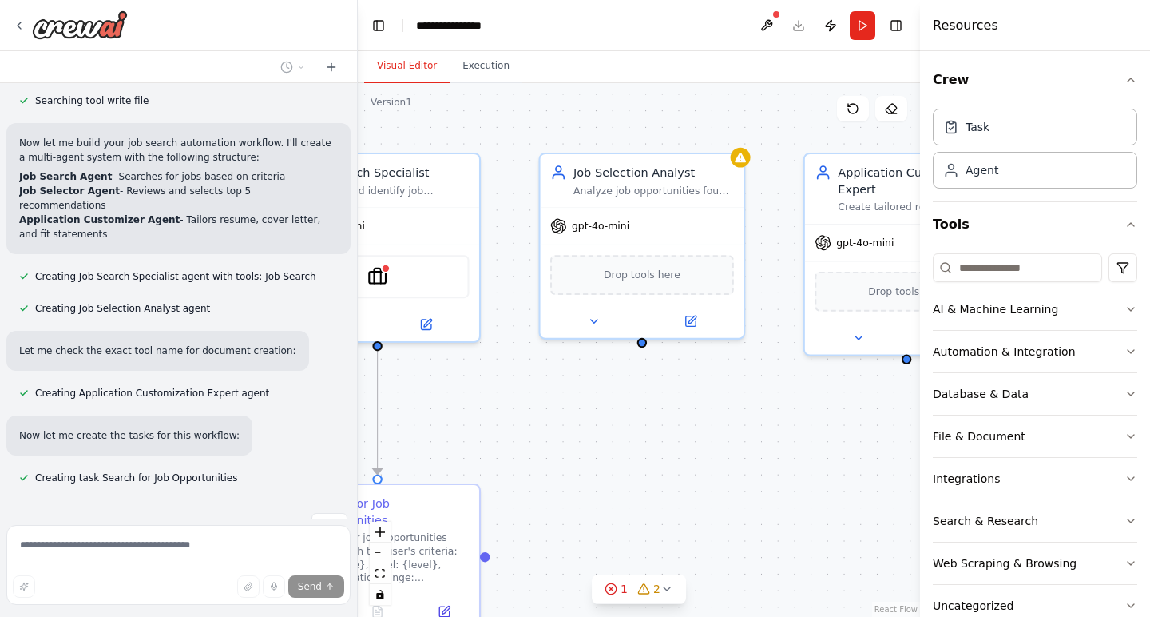
drag, startPoint x: 784, startPoint y: 406, endPoint x: 600, endPoint y: 409, distance: 184.5
click at [600, 410] on div ".deletable-edge-delete-btn { width: 20px; height: 20px; border: 0px solid #ffff…" at bounding box center [639, 350] width 562 height 534
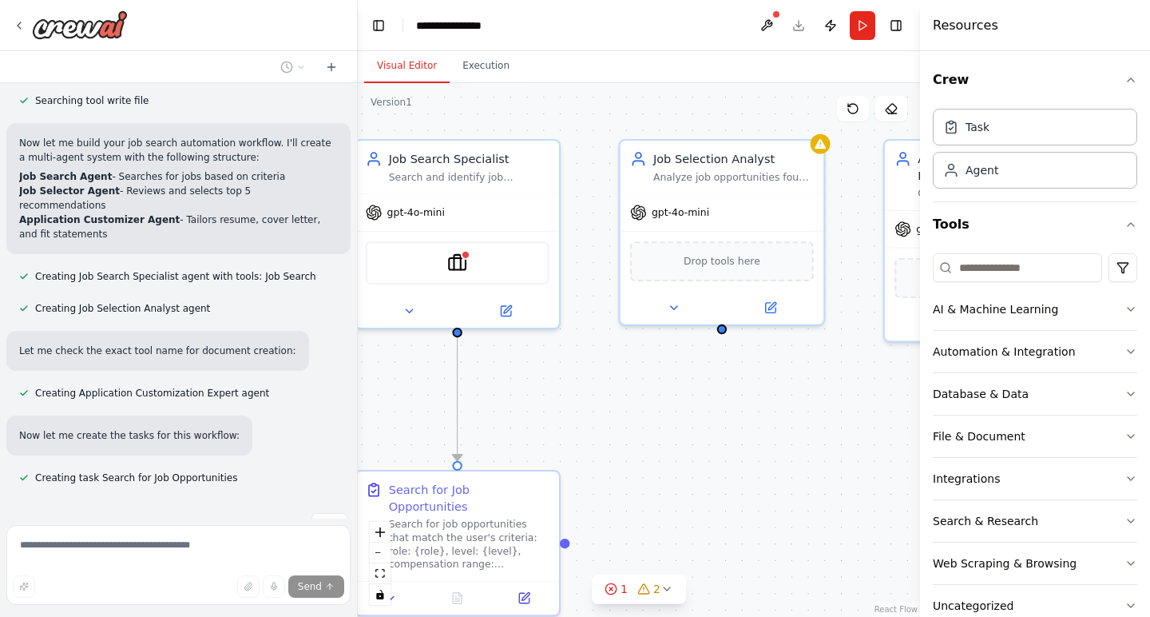
drag, startPoint x: 838, startPoint y: 425, endPoint x: 918, endPoint y: 412, distance: 80.9
click at [918, 411] on div "I want to automate my job search workflow. This workflow starts with searching …" at bounding box center [575, 308] width 1150 height 617
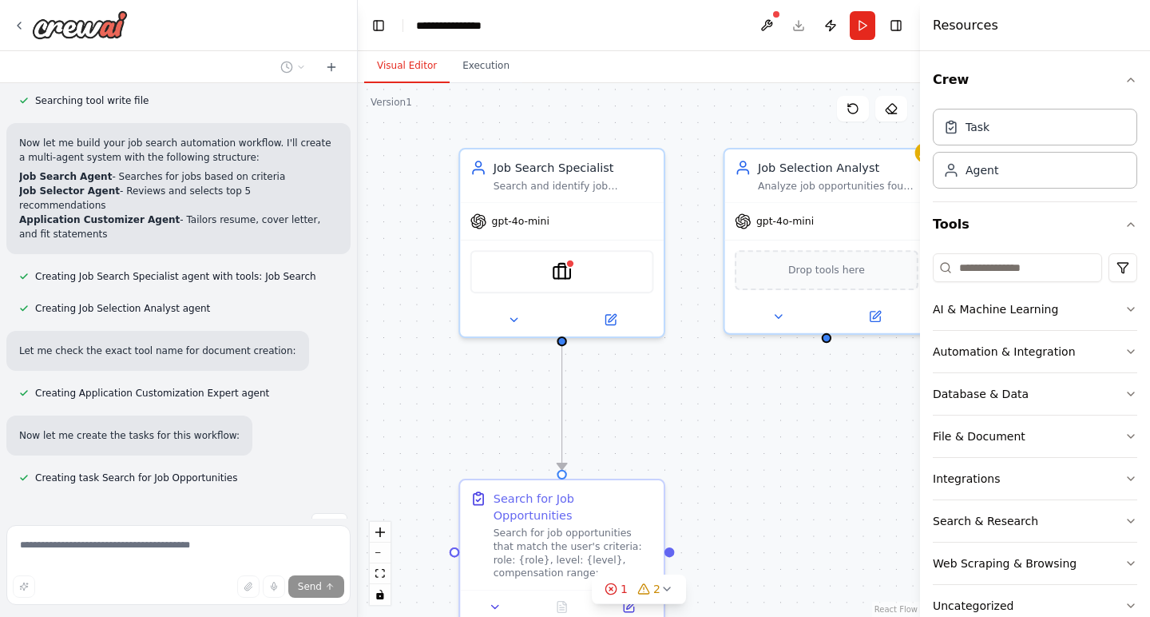
drag, startPoint x: 591, startPoint y: 390, endPoint x: 696, endPoint y: 399, distance: 105.0
click at [696, 399] on div ".deletable-edge-delete-btn { width: 20px; height: 20px; border: 0px solid #ffff…" at bounding box center [639, 350] width 562 height 534
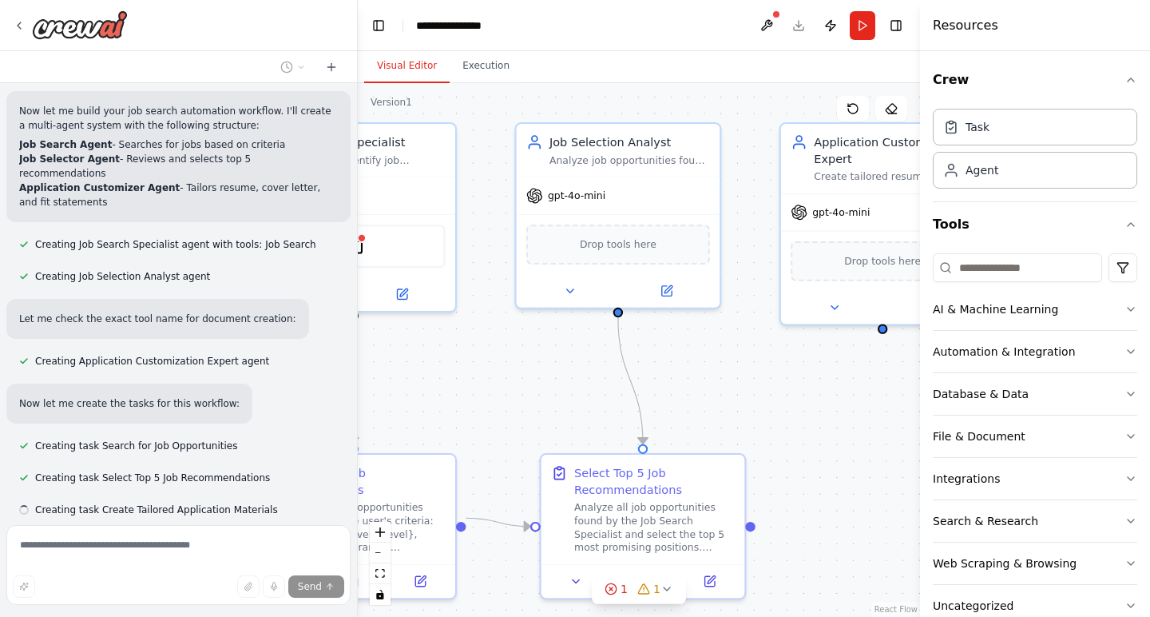
scroll to position [717, 0]
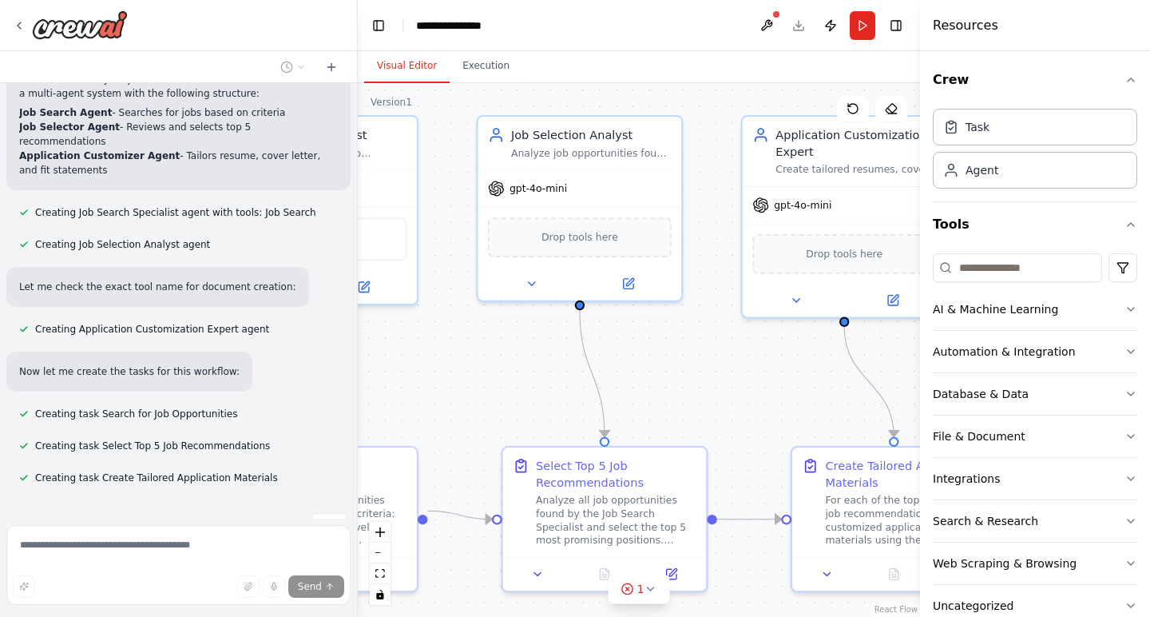
drag, startPoint x: 765, startPoint y: 411, endPoint x: 518, endPoint y: 379, distance: 249.0
click at [518, 379] on div ".deletable-edge-delete-btn { width: 20px; height: 20px; border: 0px solid #ffff…" at bounding box center [639, 350] width 562 height 534
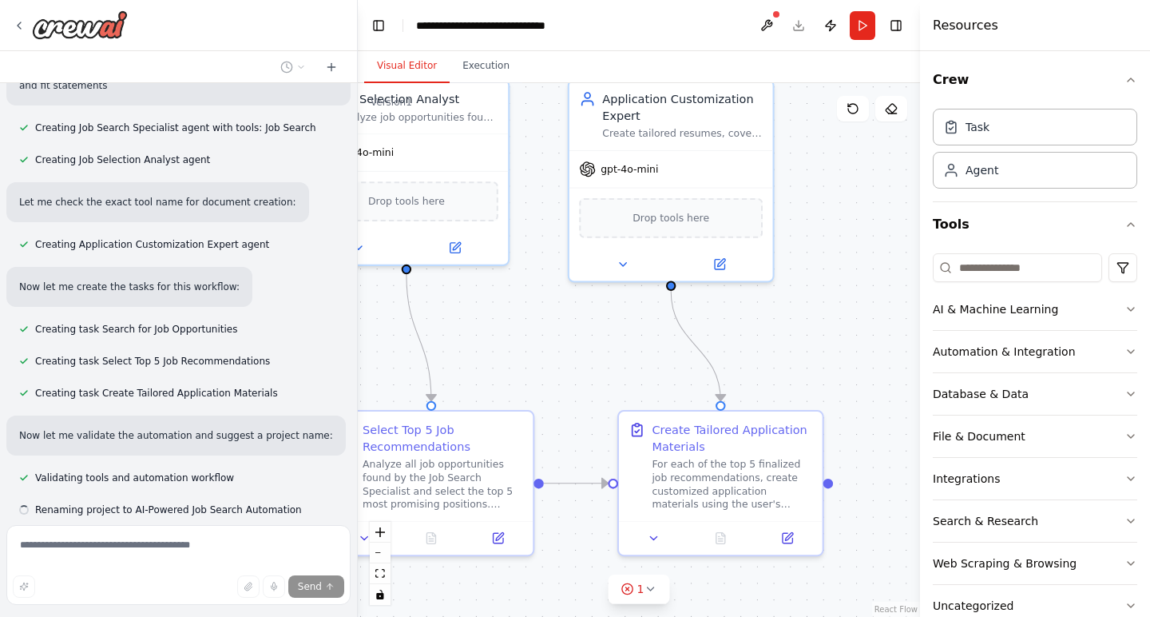
scroll to position [834, 0]
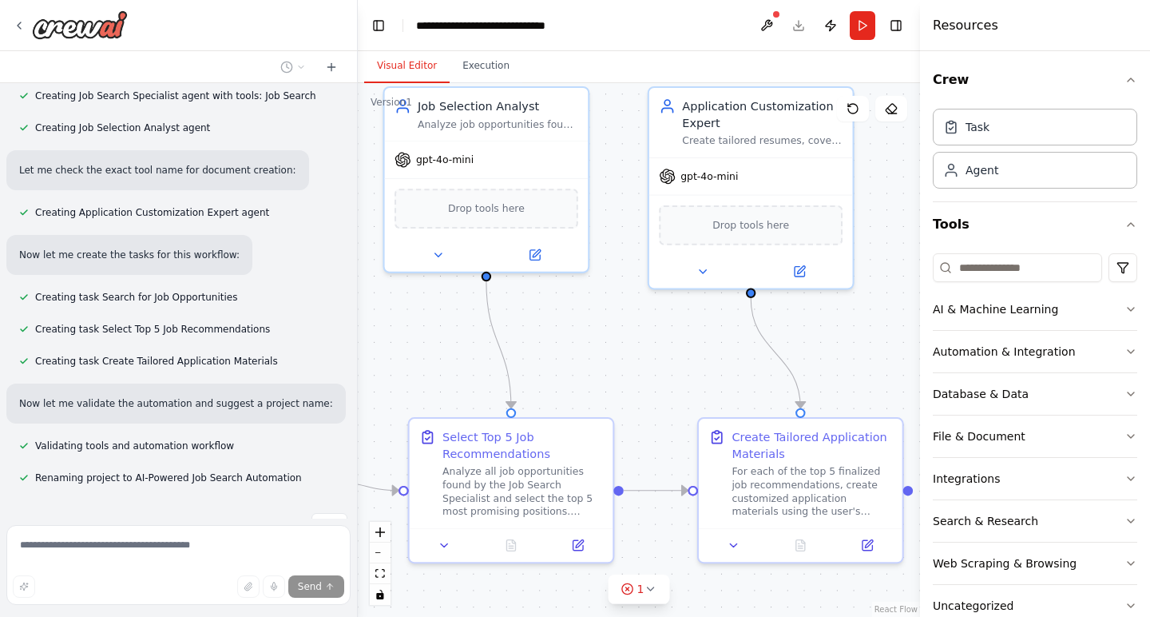
drag, startPoint x: 729, startPoint y: 398, endPoint x: 777, endPoint y: 394, distance: 48.1
click at [777, 394] on div ".deletable-edge-delete-btn { width: 20px; height: 20px; border: 0px solid #ffff…" at bounding box center [639, 350] width 562 height 534
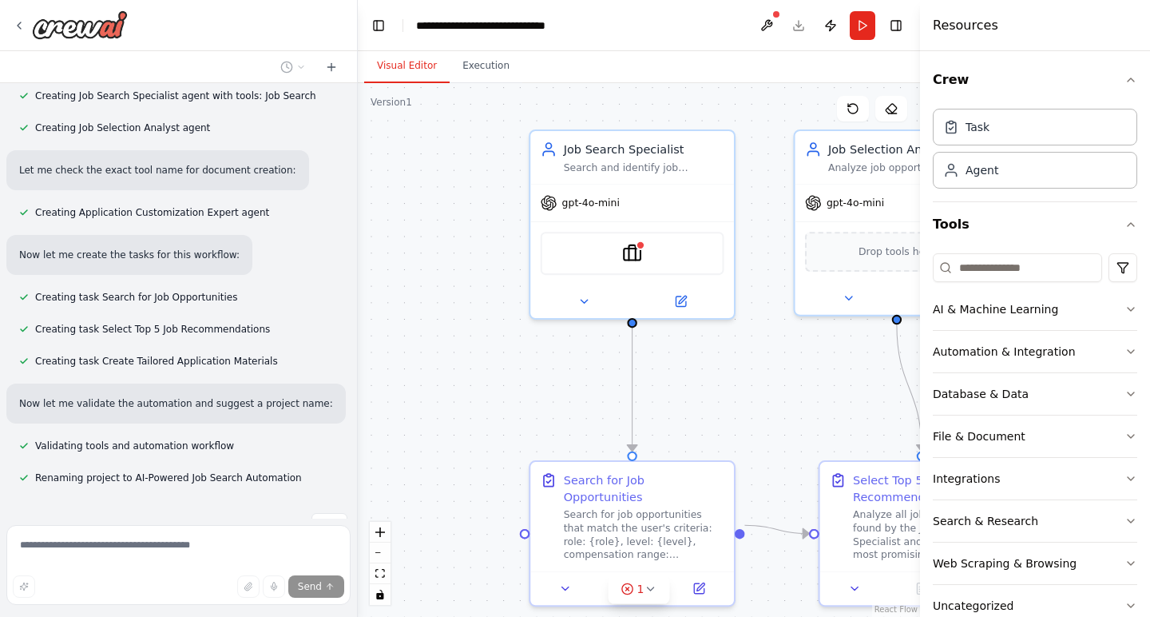
drag, startPoint x: 503, startPoint y: 367, endPoint x: 772, endPoint y: 385, distance: 269.8
click at [772, 385] on div ".deletable-edge-delete-btn { width: 20px; height: 20px; border: 0px solid #ffff…" at bounding box center [639, 350] width 562 height 534
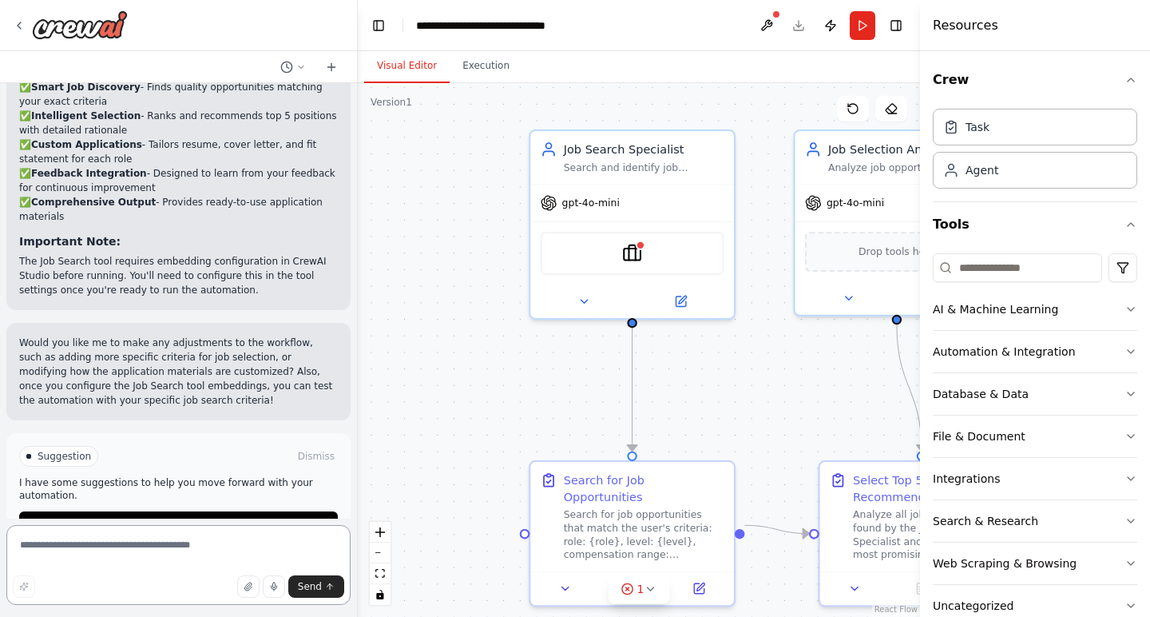
scroll to position [0, 0]
type textarea "*"
type textarea "**********"
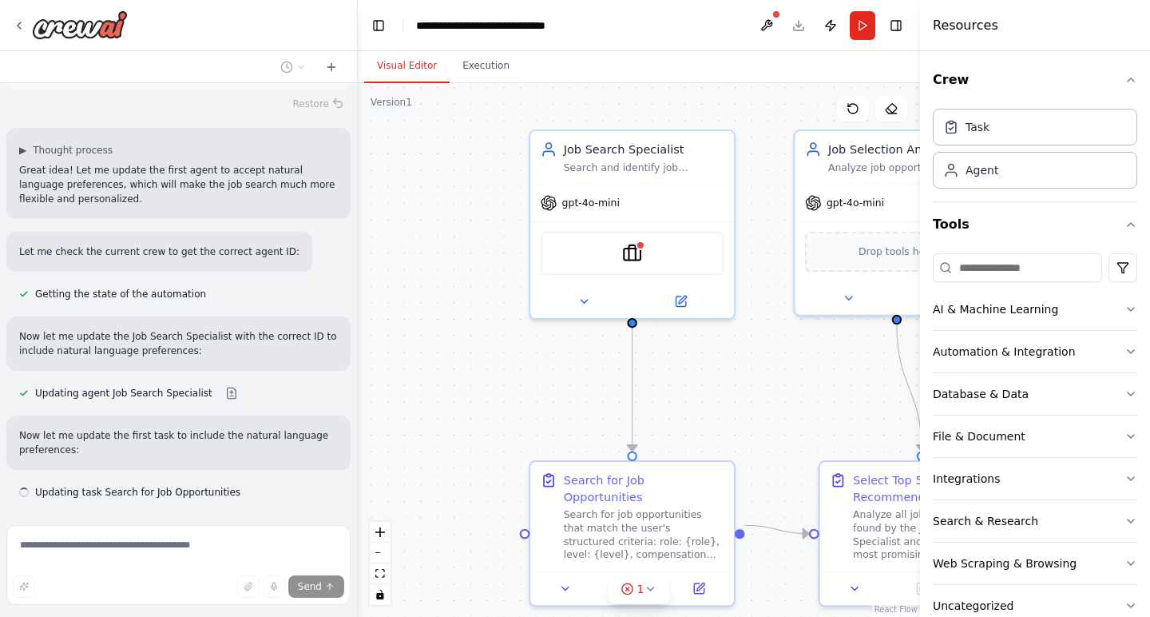
scroll to position [2019, 0]
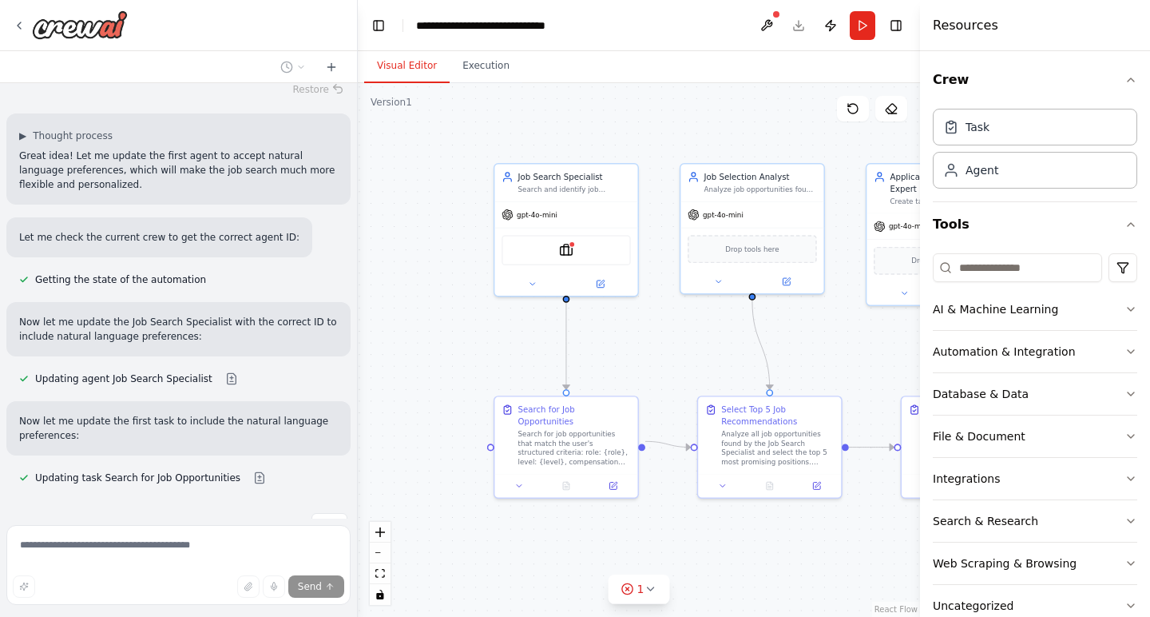
drag, startPoint x: 526, startPoint y: 428, endPoint x: 491, endPoint y: 373, distance: 64.9
click at [491, 373] on div ".deletable-edge-delete-btn { width: 20px; height: 20px; border: 0px solid #ffff…" at bounding box center [639, 350] width 562 height 534
click at [1132, 308] on icon "button" at bounding box center [1131, 309] width 13 height 13
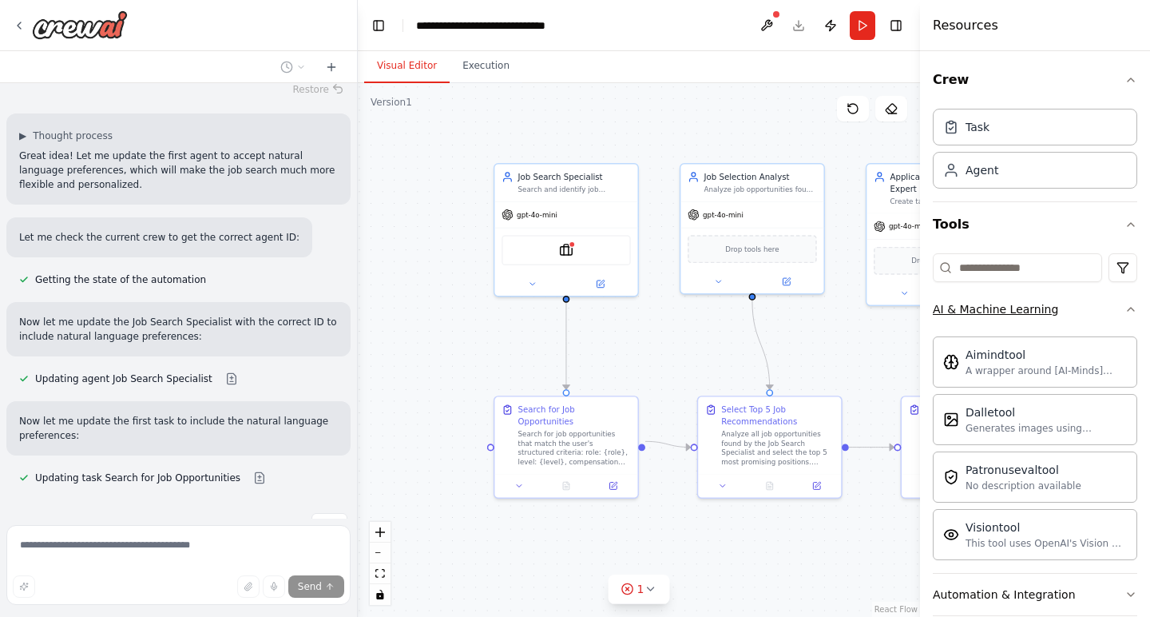
scroll to position [2187, 0]
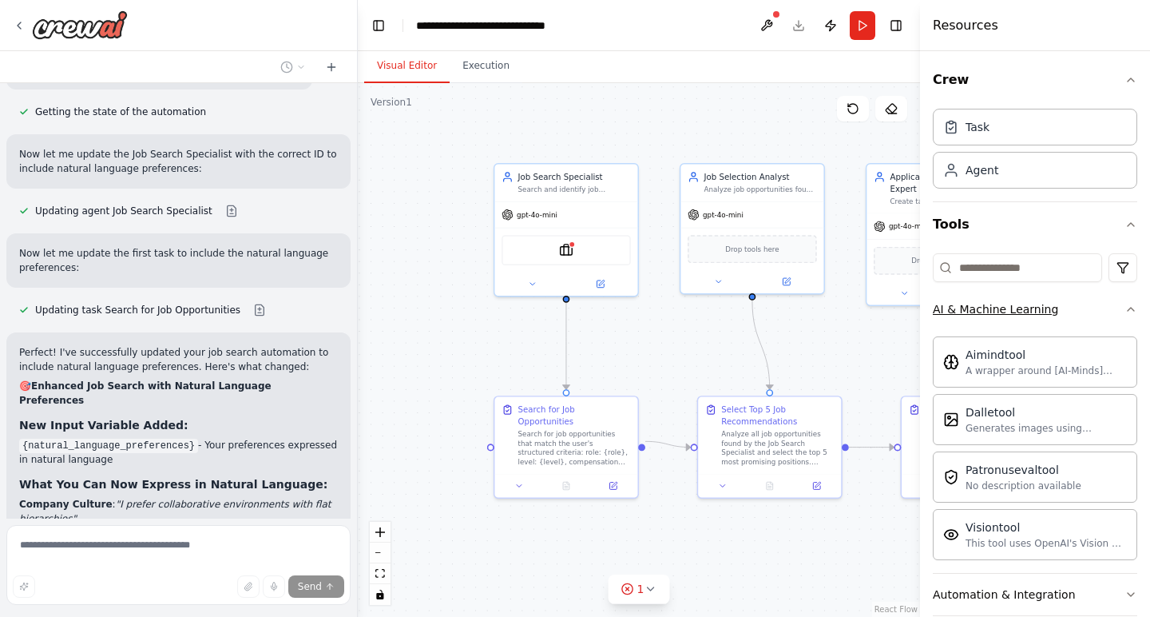
click at [1132, 308] on icon "button" at bounding box center [1131, 309] width 6 height 3
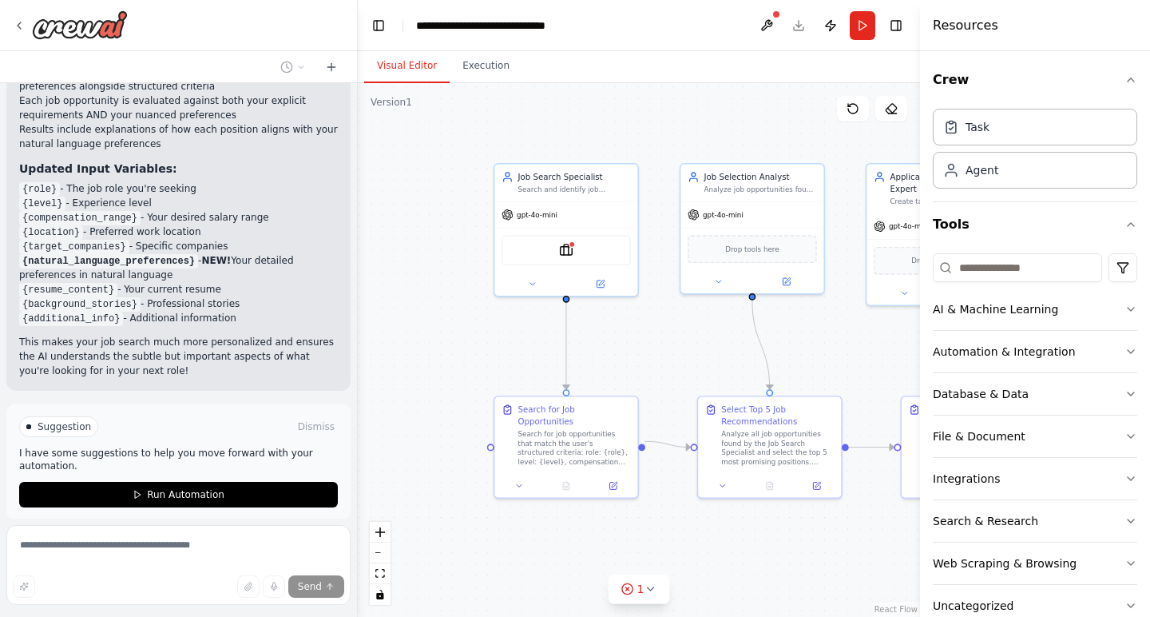
scroll to position [2824, 0]
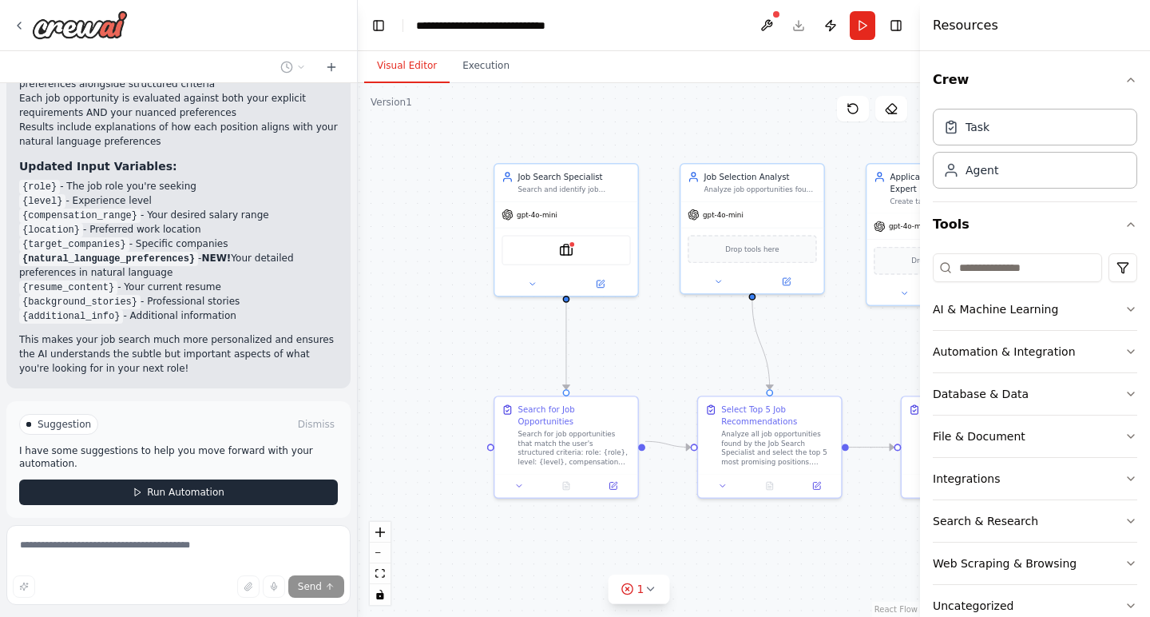
click at [174, 486] on span "Run Automation" at bounding box center [185, 492] width 77 height 13
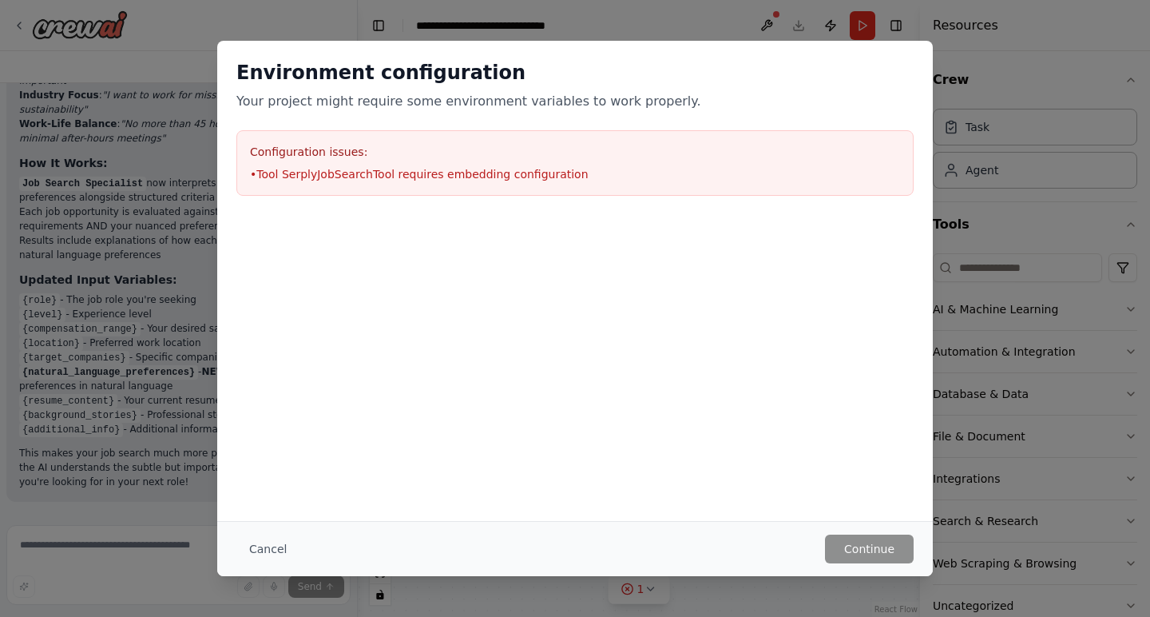
click at [507, 178] on li "• Tool SerplyJobSearchTool requires embedding configuration" at bounding box center [575, 174] width 650 height 16
click at [517, 202] on div "Environment configuration Your project might require some environment variables…" at bounding box center [575, 128] width 716 height 174
click at [268, 549] on button "Cancel" at bounding box center [267, 548] width 63 height 29
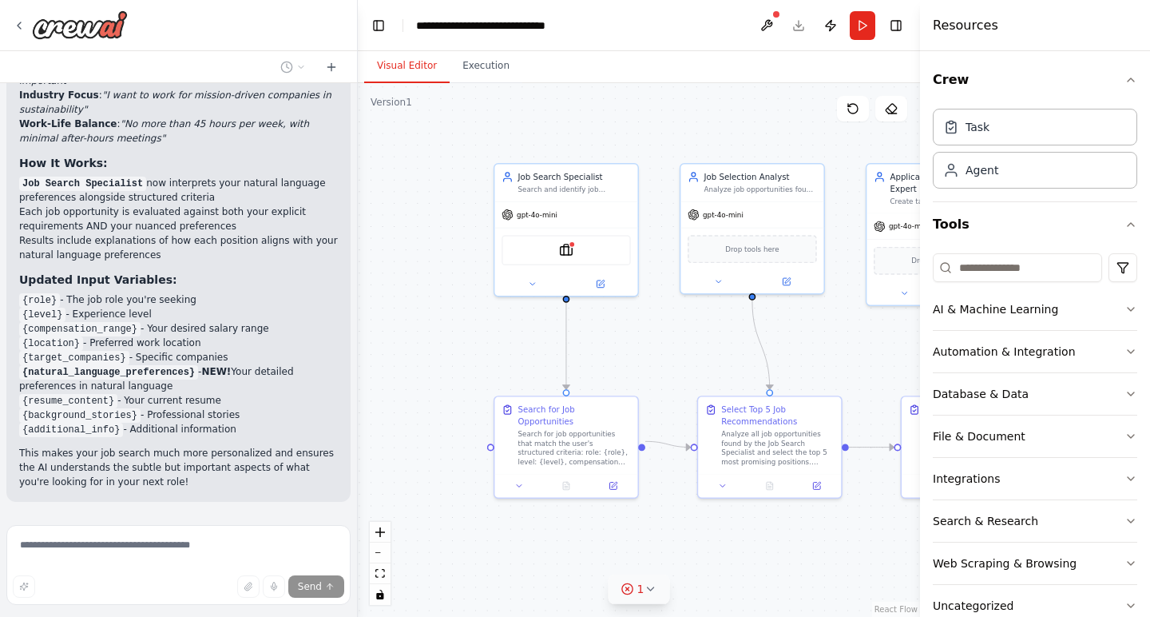
click at [649, 592] on icon at bounding box center [650, 588] width 13 height 13
click at [592, 585] on span "Tool SerplyJobSearchTool requires embedding configuration" at bounding box center [648, 582] width 236 height 26
click at [749, 535] on button at bounding box center [753, 536] width 27 height 19
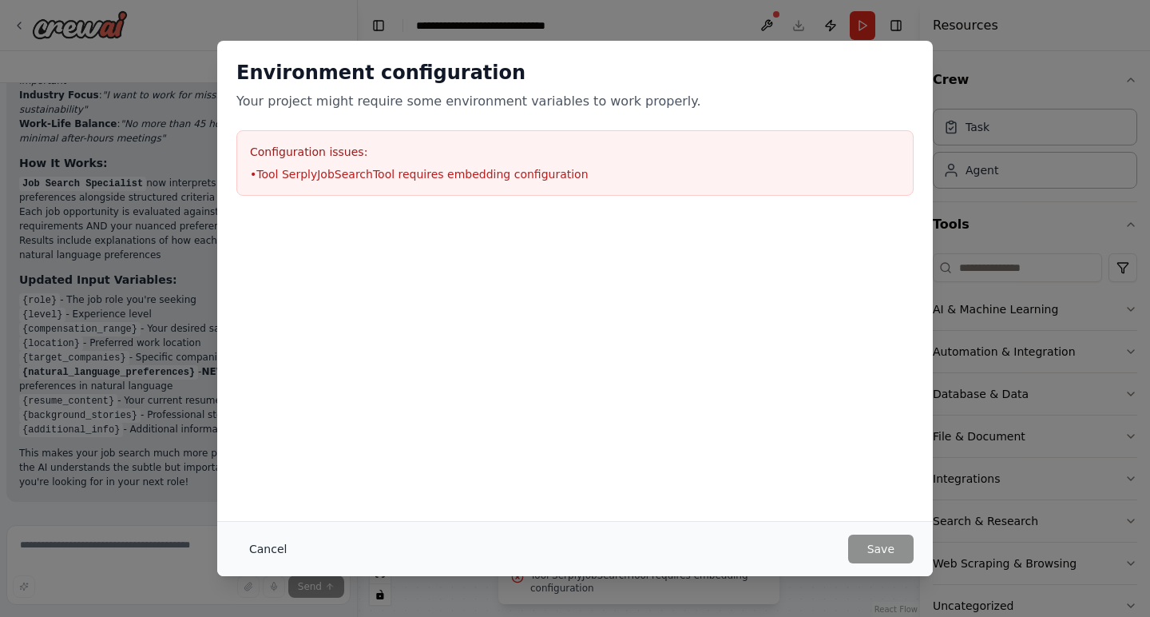
click at [264, 548] on button "Cancel" at bounding box center [267, 548] width 63 height 29
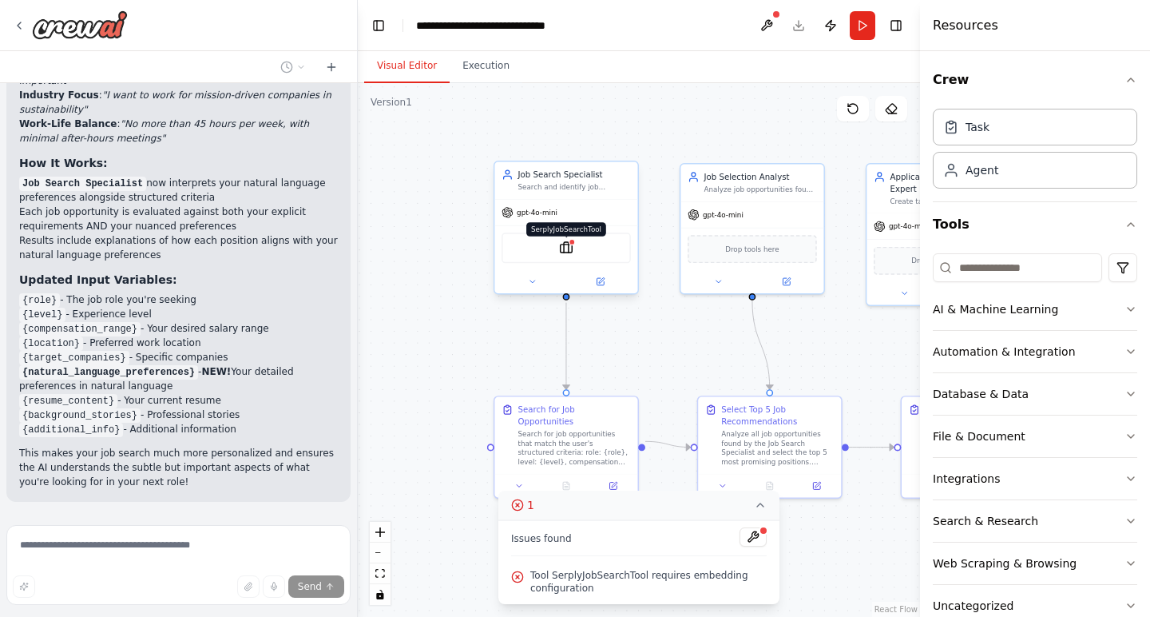
click at [571, 252] on img at bounding box center [566, 248] width 14 height 14
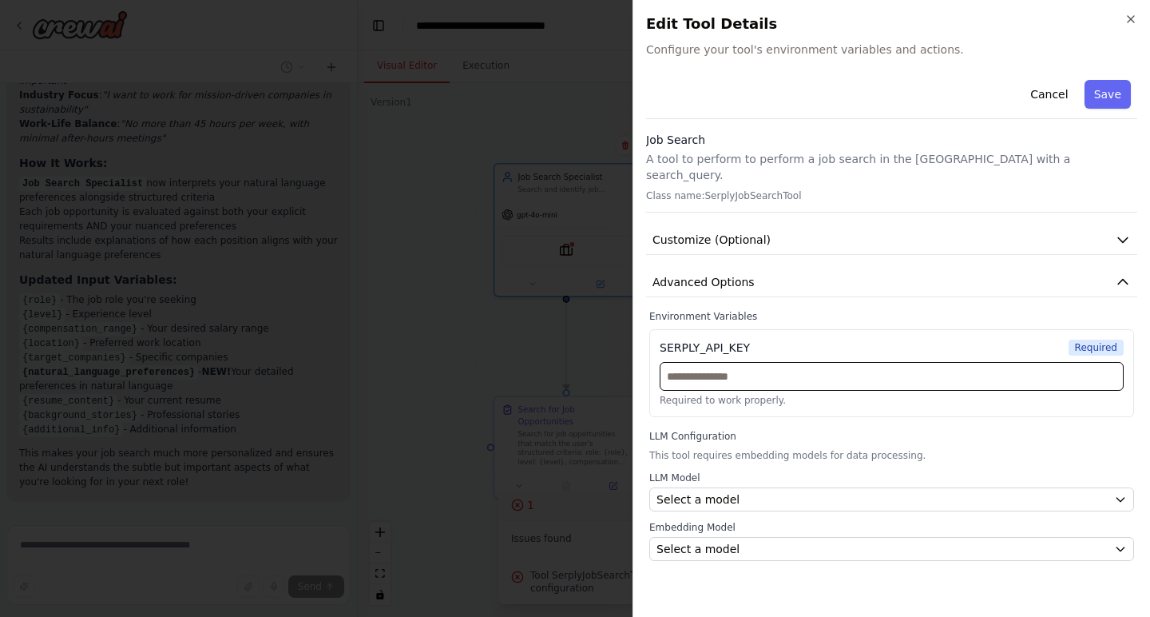
click at [700, 362] on input "text" at bounding box center [892, 376] width 464 height 29
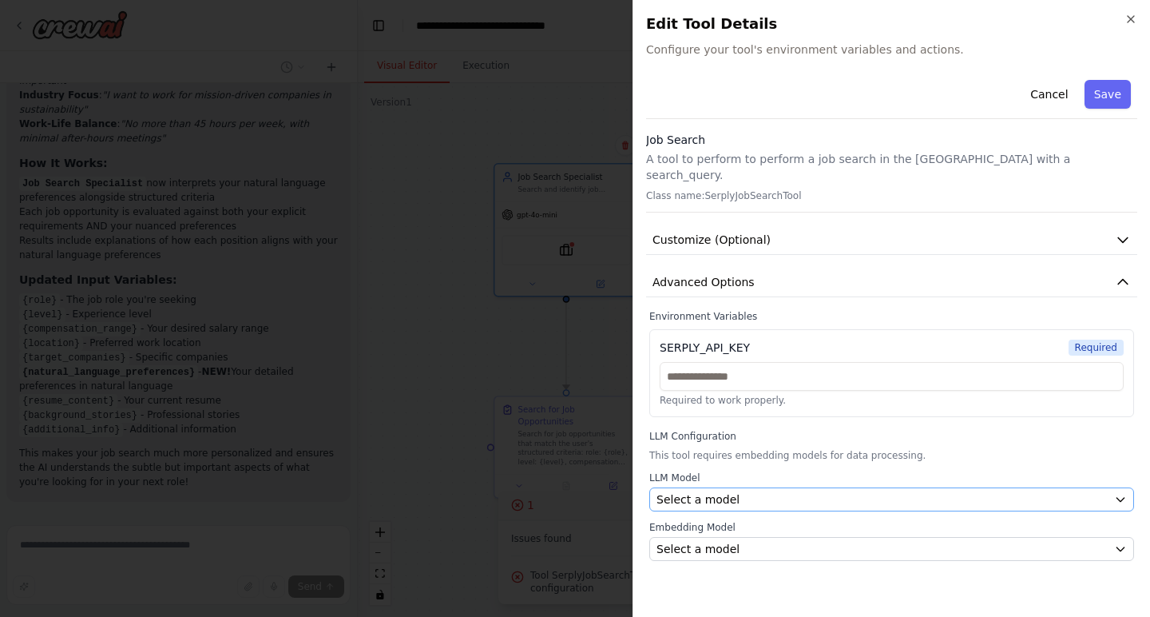
click at [700, 491] on span "Select a model" at bounding box center [698, 499] width 83 height 16
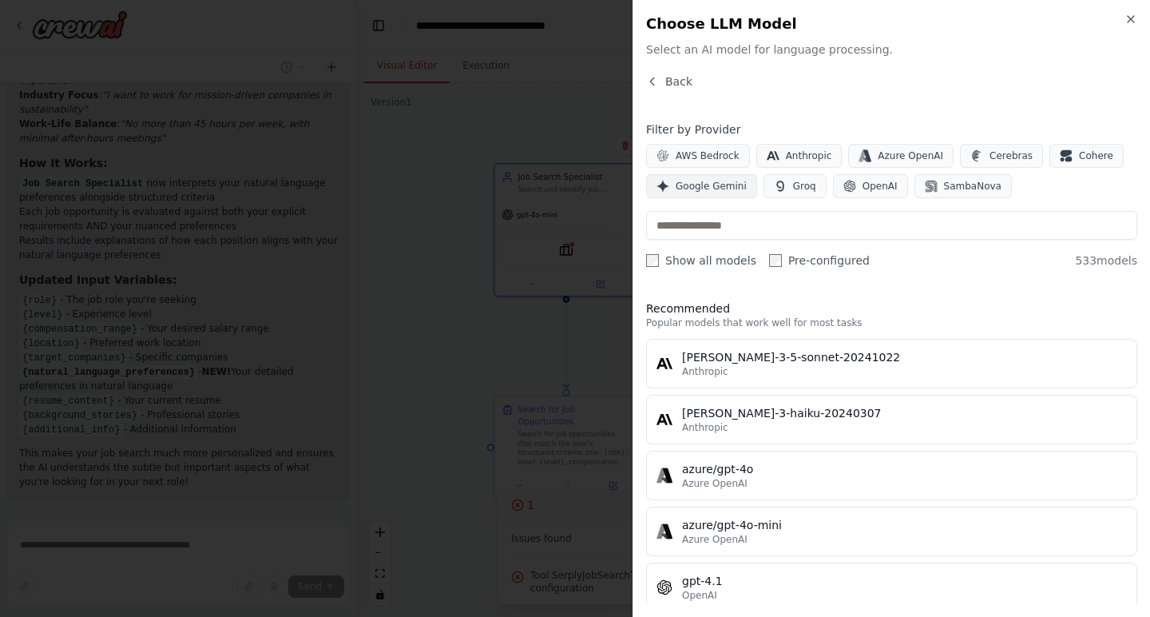
click at [700, 192] on button "Google Gemini" at bounding box center [701, 186] width 111 height 24
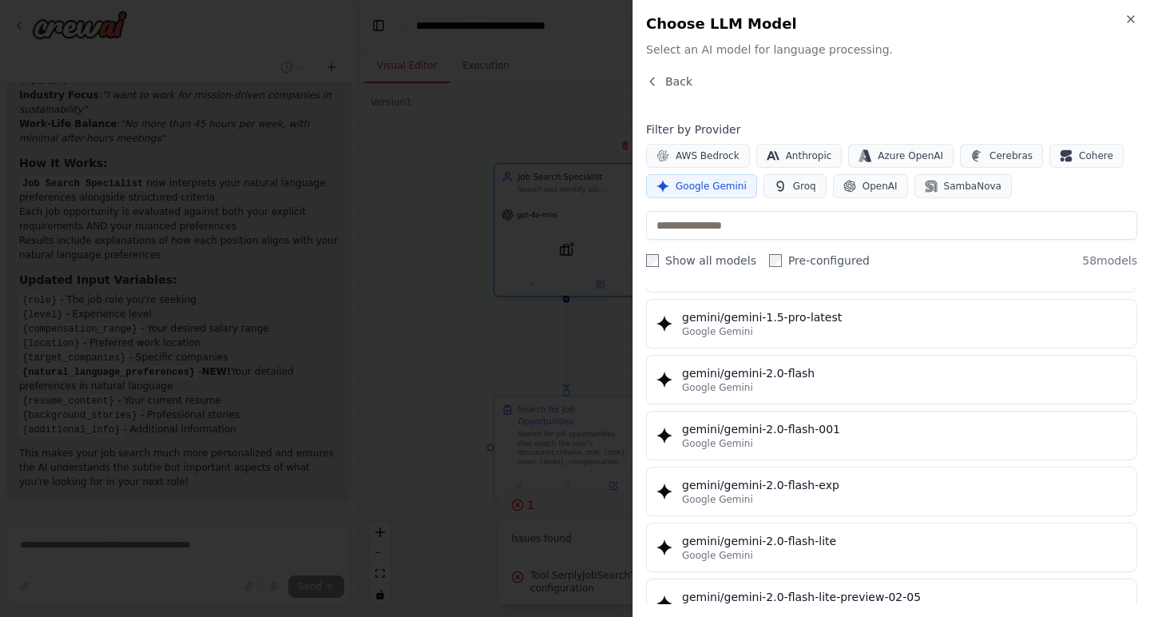
scroll to position [768, 0]
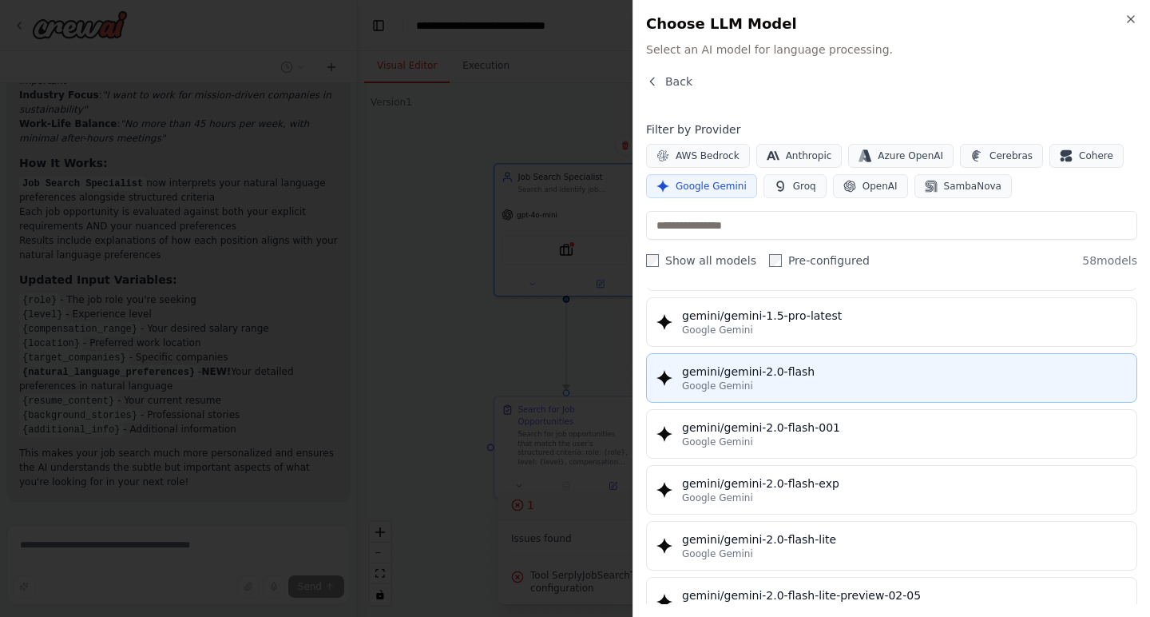
click at [723, 382] on span "Google Gemini" at bounding box center [717, 385] width 71 height 13
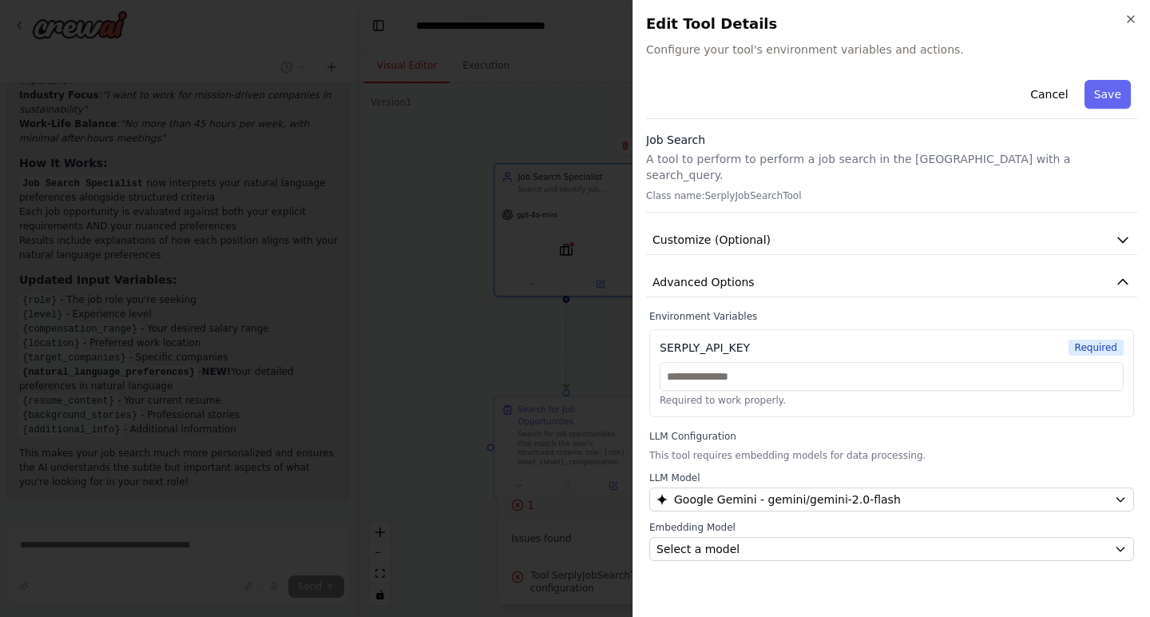
click at [744, 339] on div "SERPLY_API_KEY" at bounding box center [705, 347] width 90 height 16
click at [732, 541] on span "Select a model" at bounding box center [698, 549] width 83 height 16
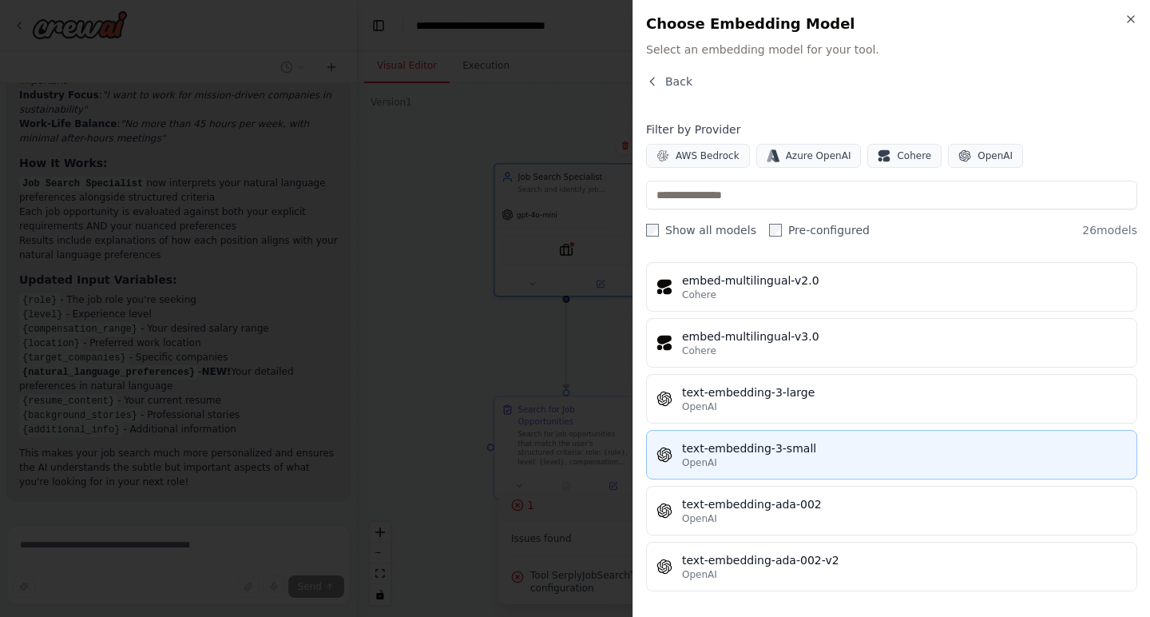
scroll to position [1165, 0]
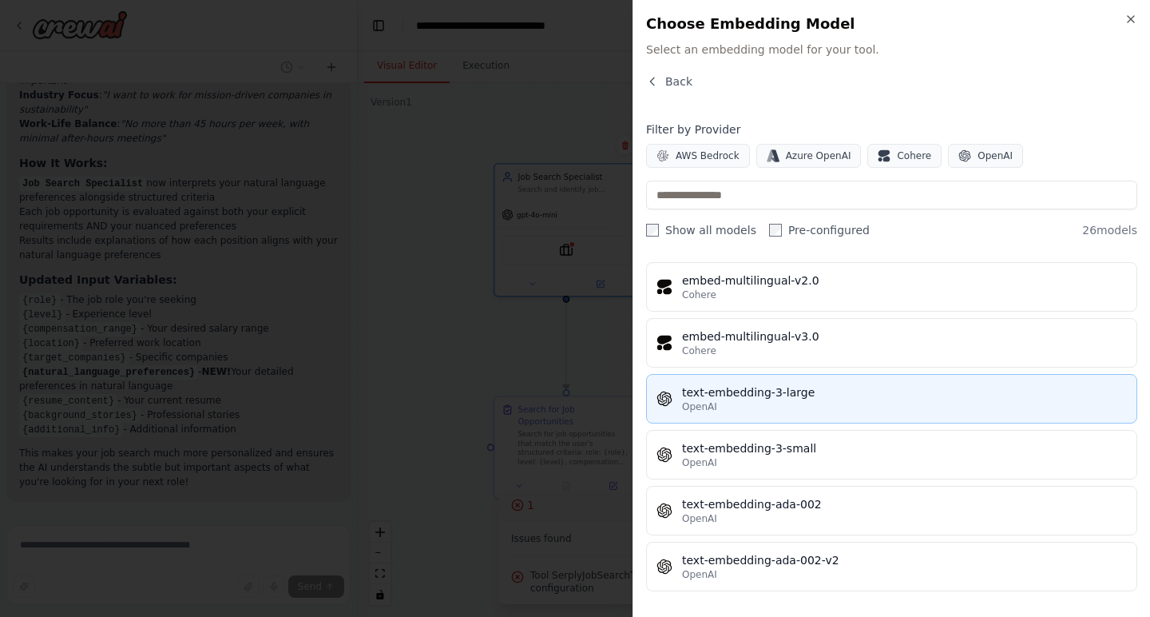
click at [772, 413] on button "text-embedding-3-large OpenAI" at bounding box center [891, 399] width 491 height 50
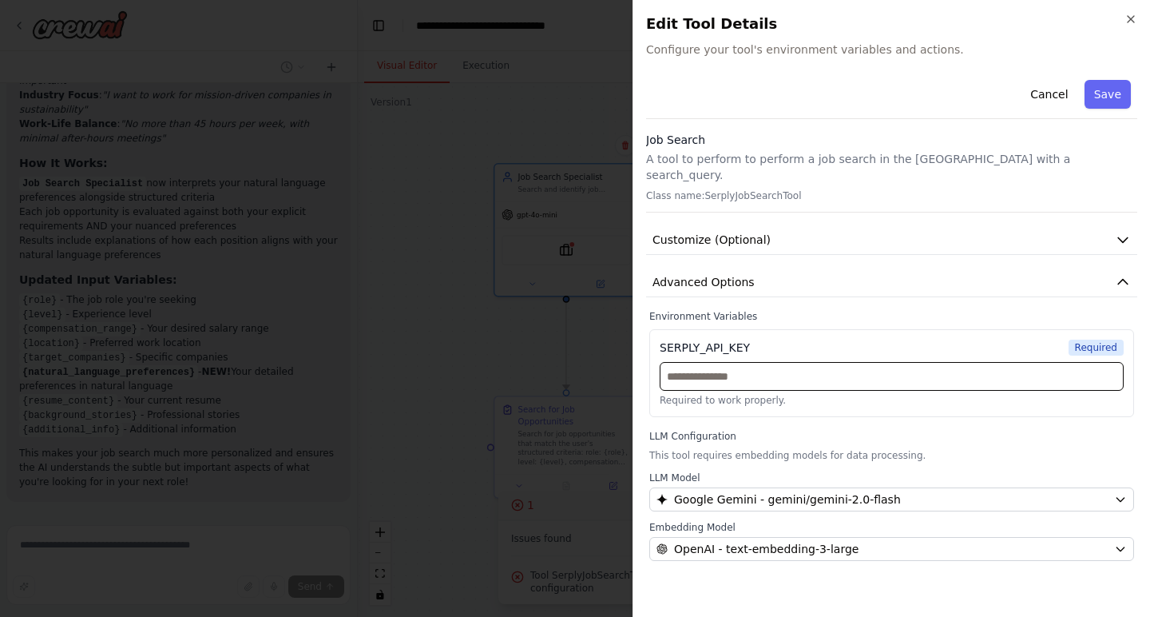
click at [752, 371] on input "text" at bounding box center [892, 376] width 464 height 29
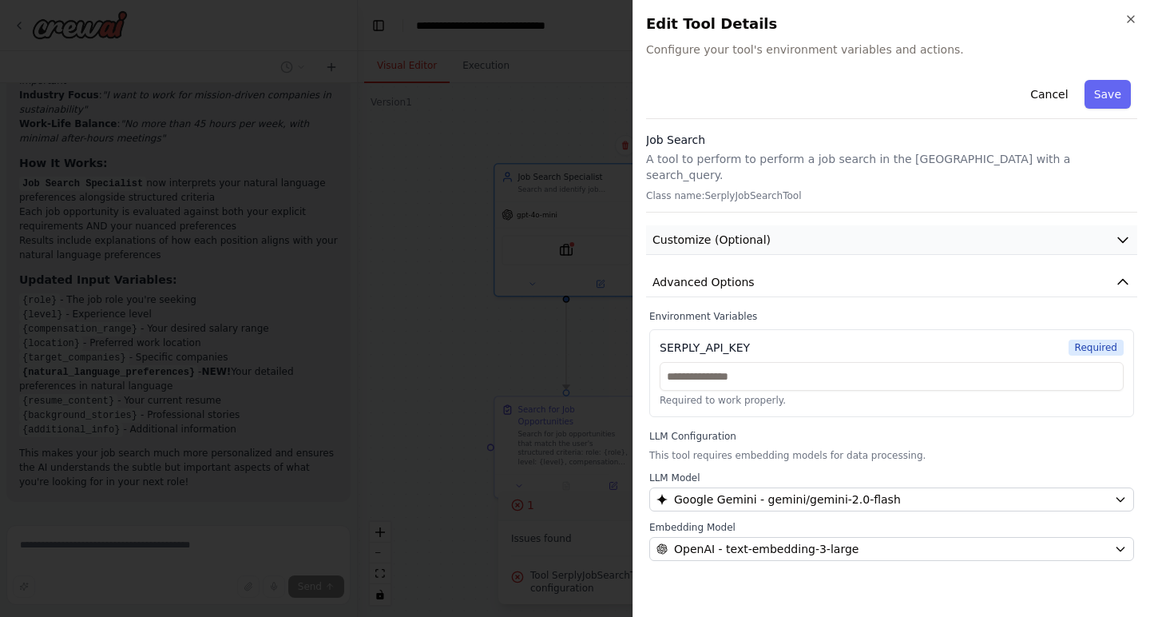
click at [1129, 232] on icon "button" at bounding box center [1123, 240] width 16 height 16
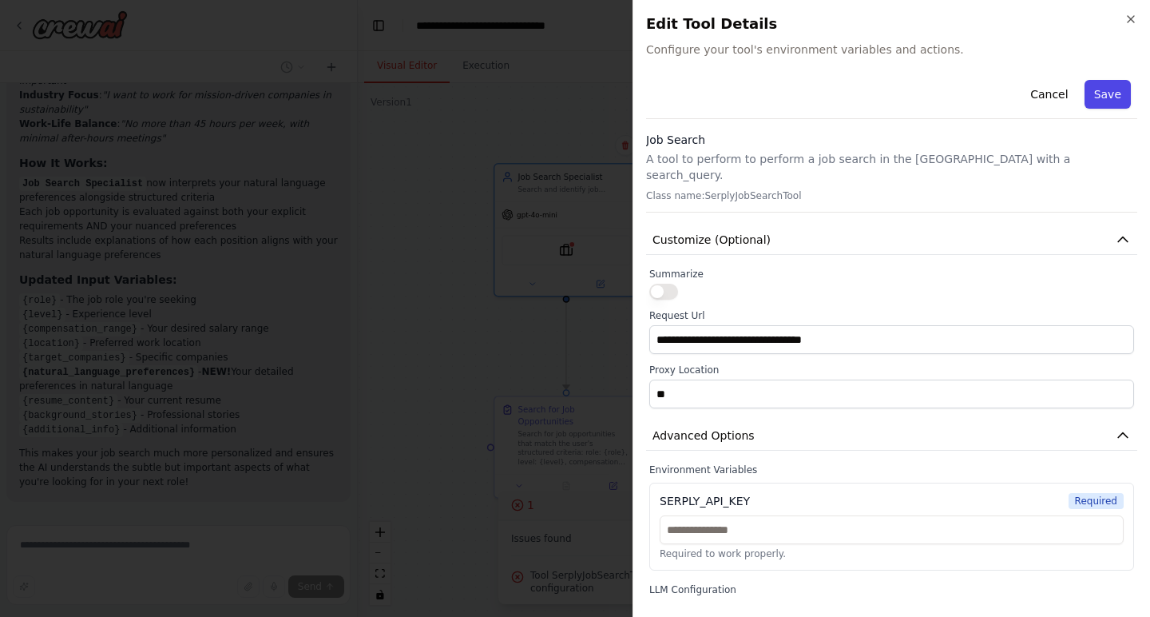
click at [1107, 101] on button "Save" at bounding box center [1108, 94] width 46 height 29
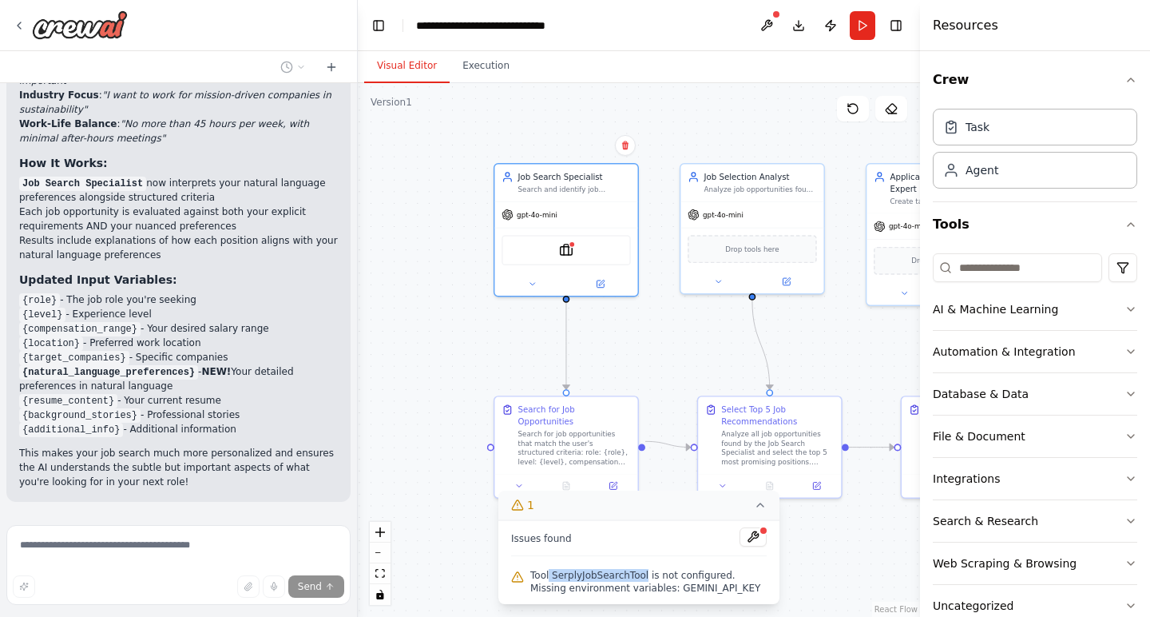
drag, startPoint x: 550, startPoint y: 576, endPoint x: 645, endPoint y: 580, distance: 95.1
click at [645, 580] on span "Tool SerplyJobSearchTool is not configured. Missing environment variables: GEMI…" at bounding box center [648, 582] width 236 height 26
copy span "SerplyJobSearchTool"
click at [1128, 355] on icon "button" at bounding box center [1131, 351] width 13 height 13
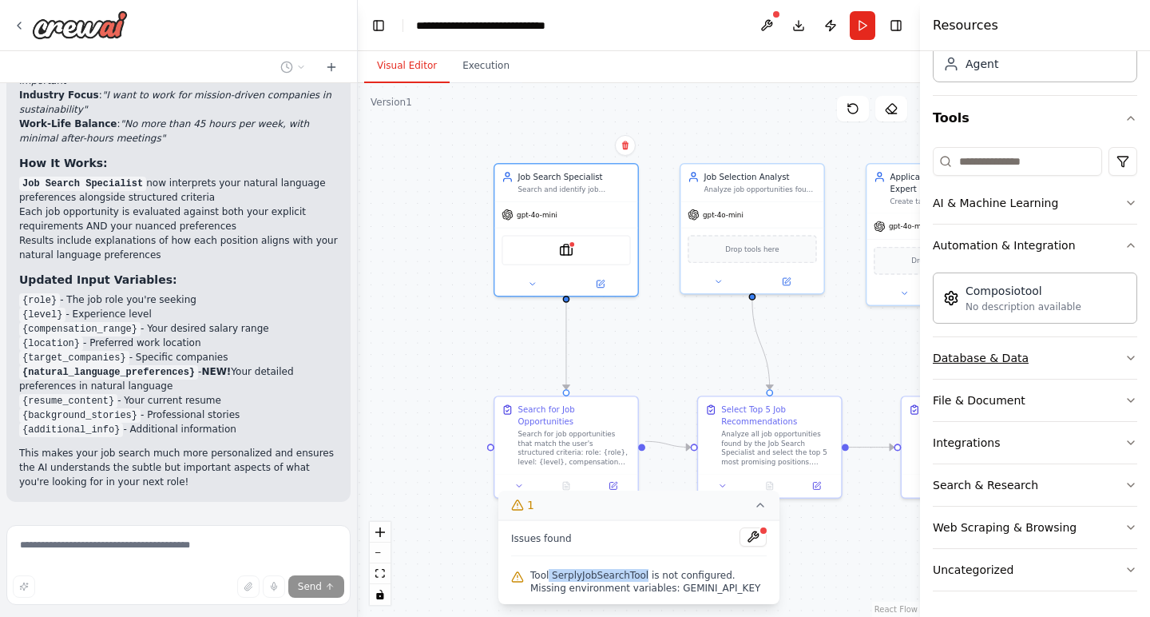
scroll to position [106, 0]
click at [1130, 362] on icon "button" at bounding box center [1131, 357] width 13 height 13
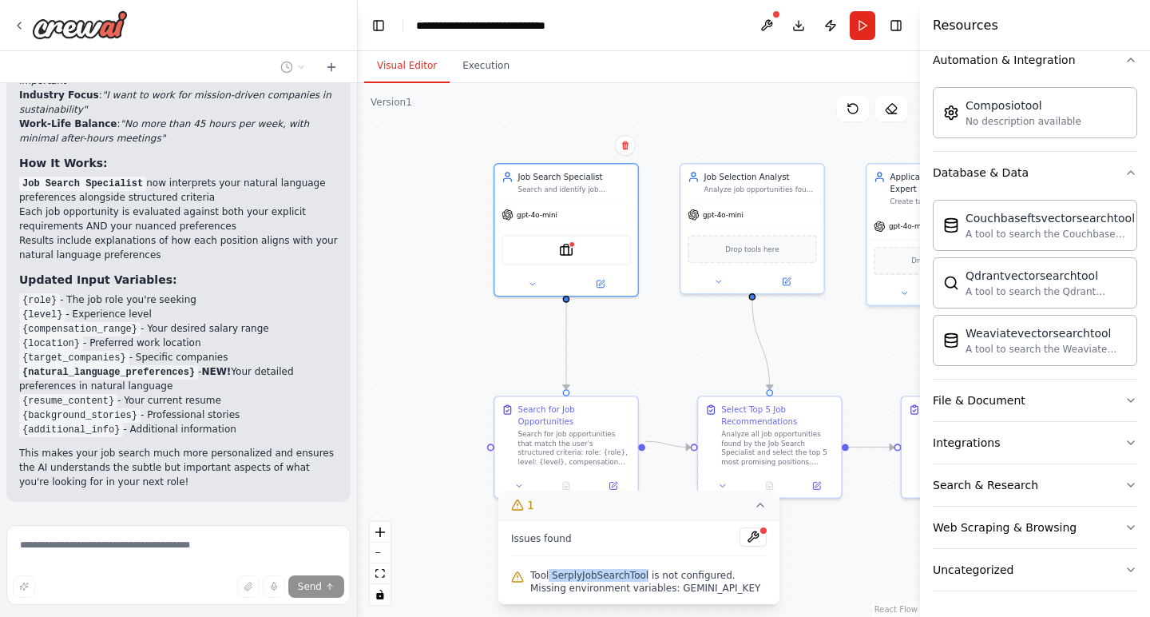
scroll to position [292, 0]
click at [1129, 395] on icon "button" at bounding box center [1131, 400] width 13 height 13
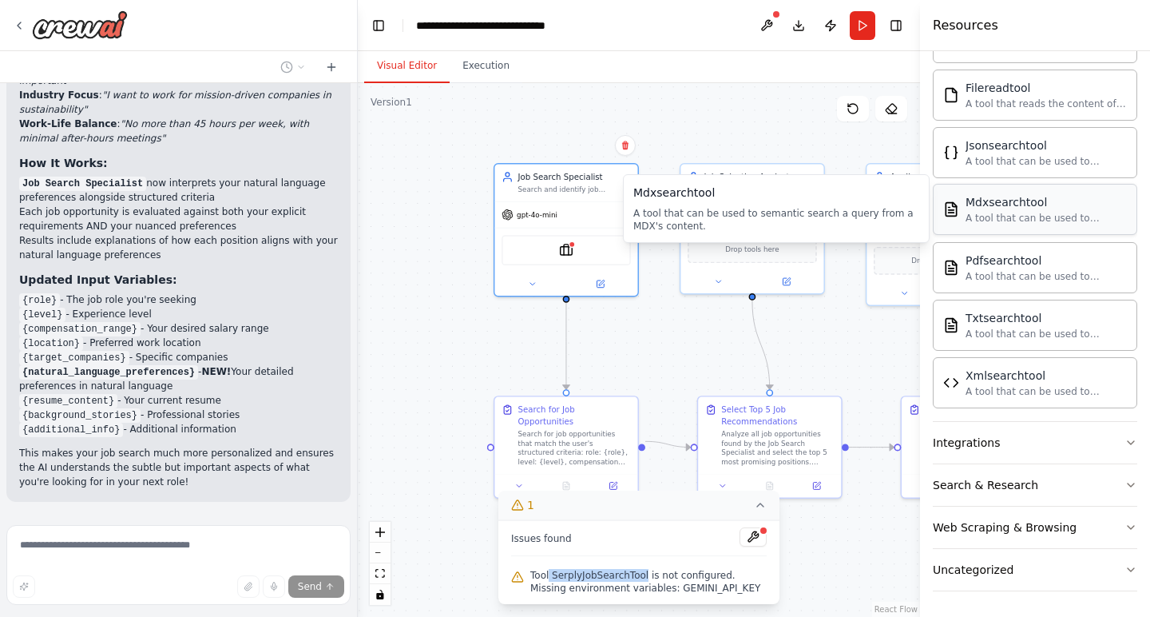
scroll to position [764, 0]
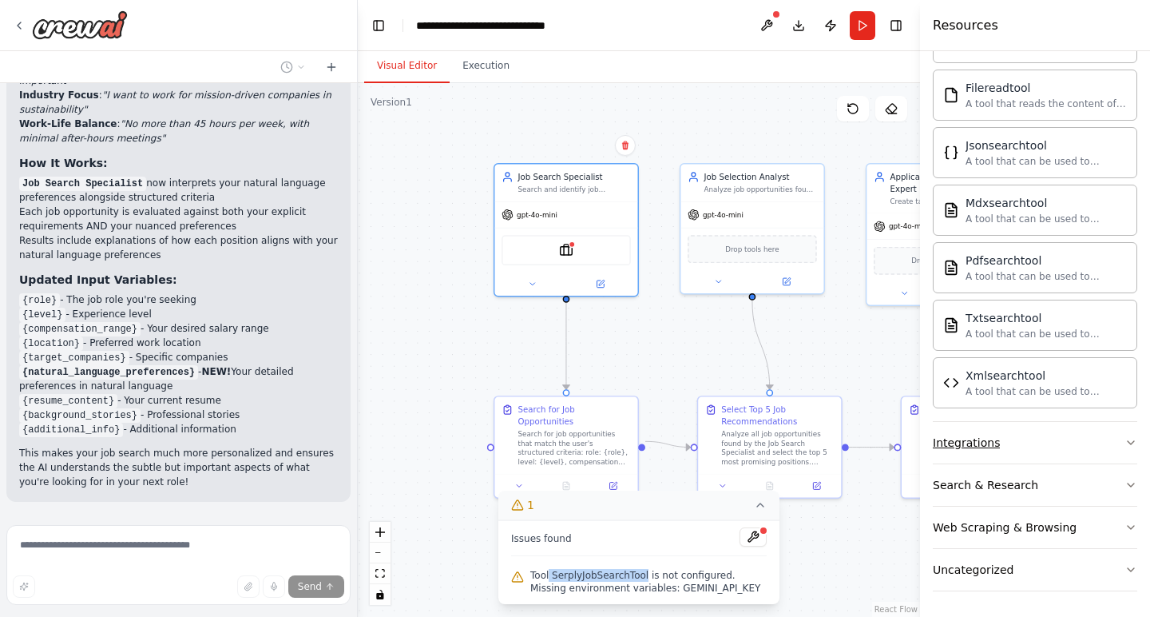
click at [1060, 450] on button "Integrations" at bounding box center [1035, 443] width 204 height 42
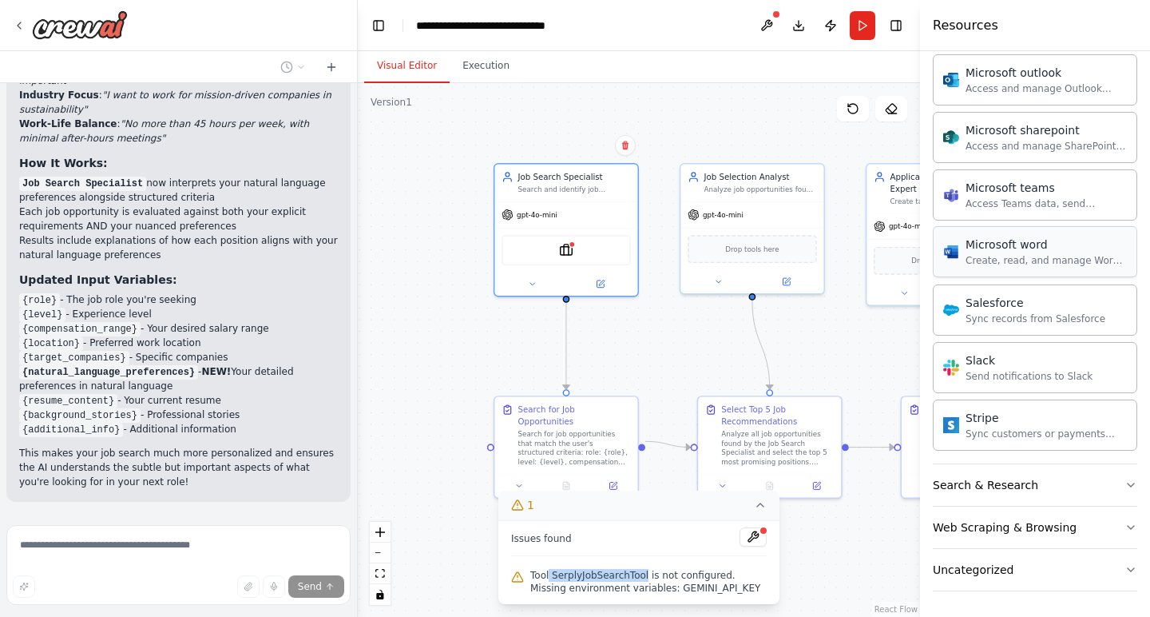
scroll to position [1697, 0]
click at [1062, 484] on button "Search & Research" at bounding box center [1035, 485] width 204 height 42
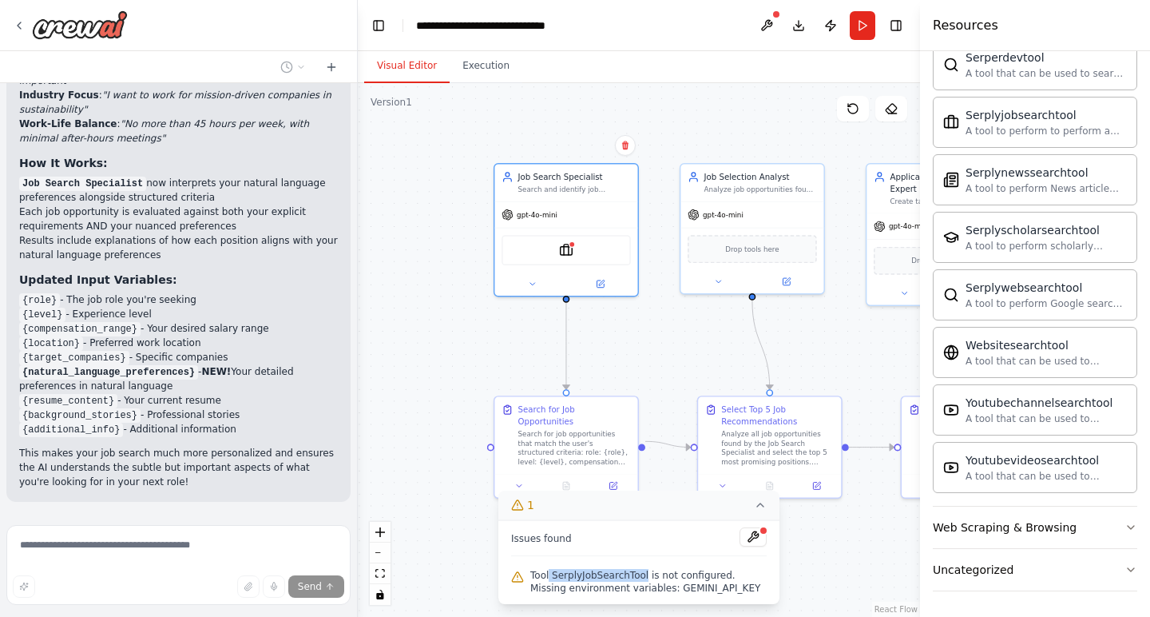
scroll to position [2515, 0]
click at [1066, 529] on div "Web Scraping & Browsing" at bounding box center [1005, 527] width 144 height 16
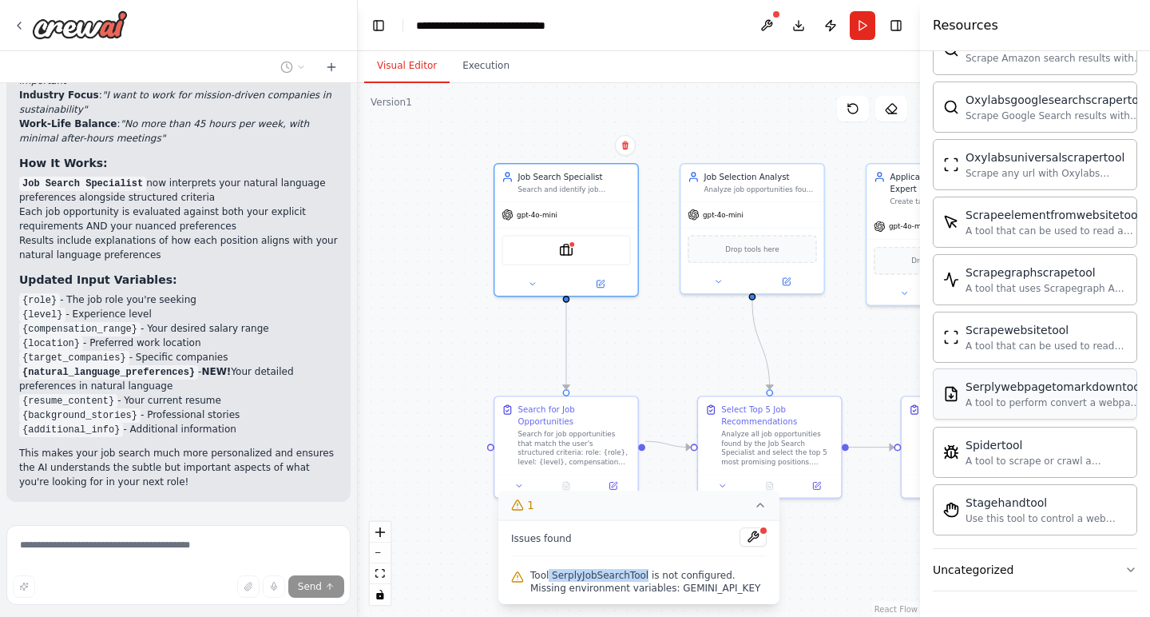
scroll to position [3391, 0]
click at [995, 570] on div "Uncategorized" at bounding box center [973, 570] width 81 height 16
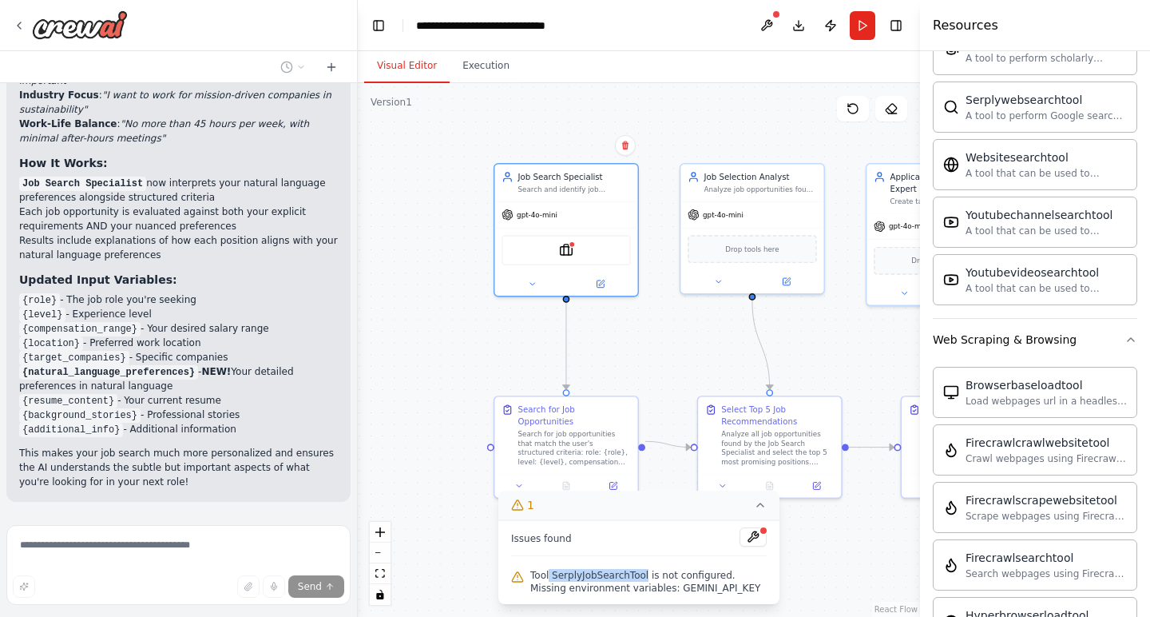
scroll to position [2701, 0]
click at [1135, 343] on icon "button" at bounding box center [1131, 341] width 13 height 13
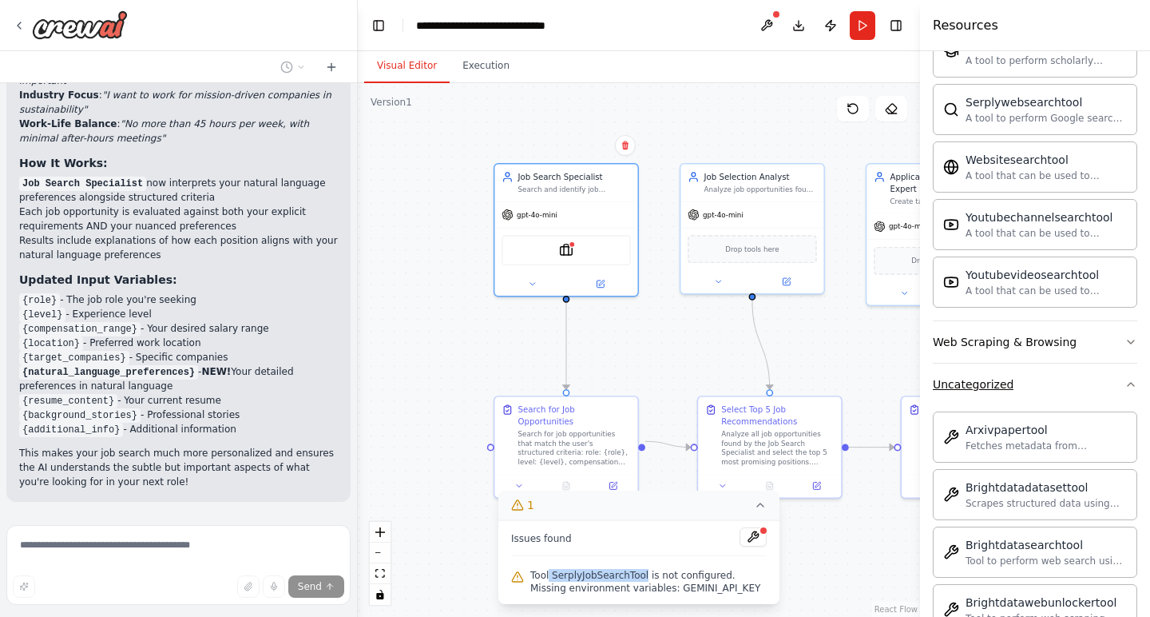
click at [1130, 388] on icon "button" at bounding box center [1131, 384] width 13 height 13
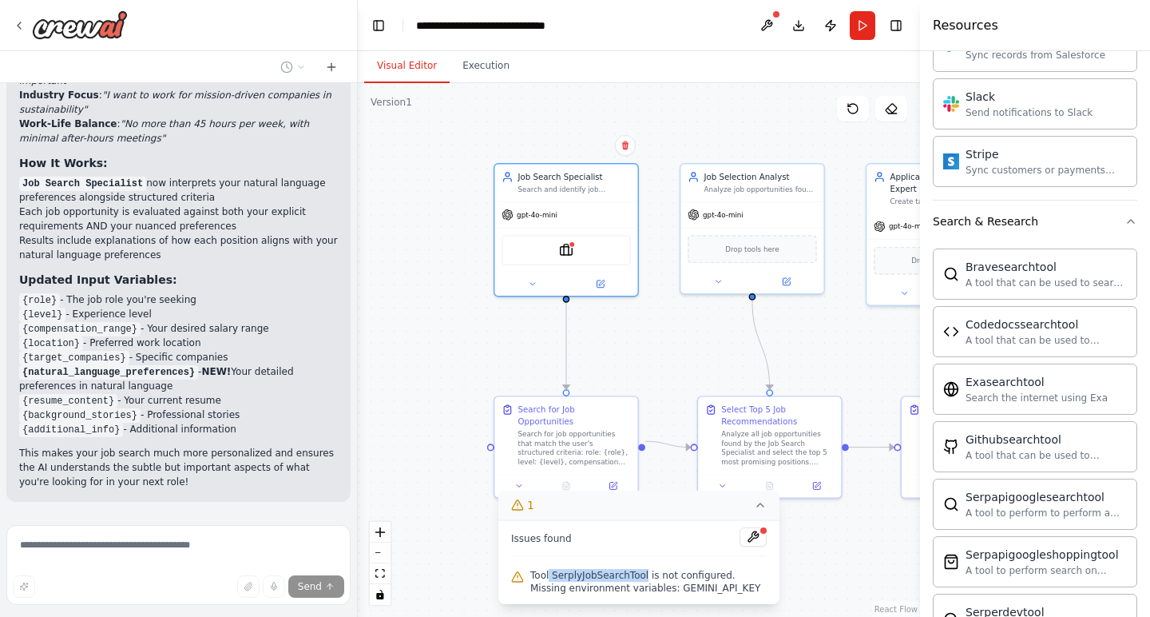
scroll to position [1927, 0]
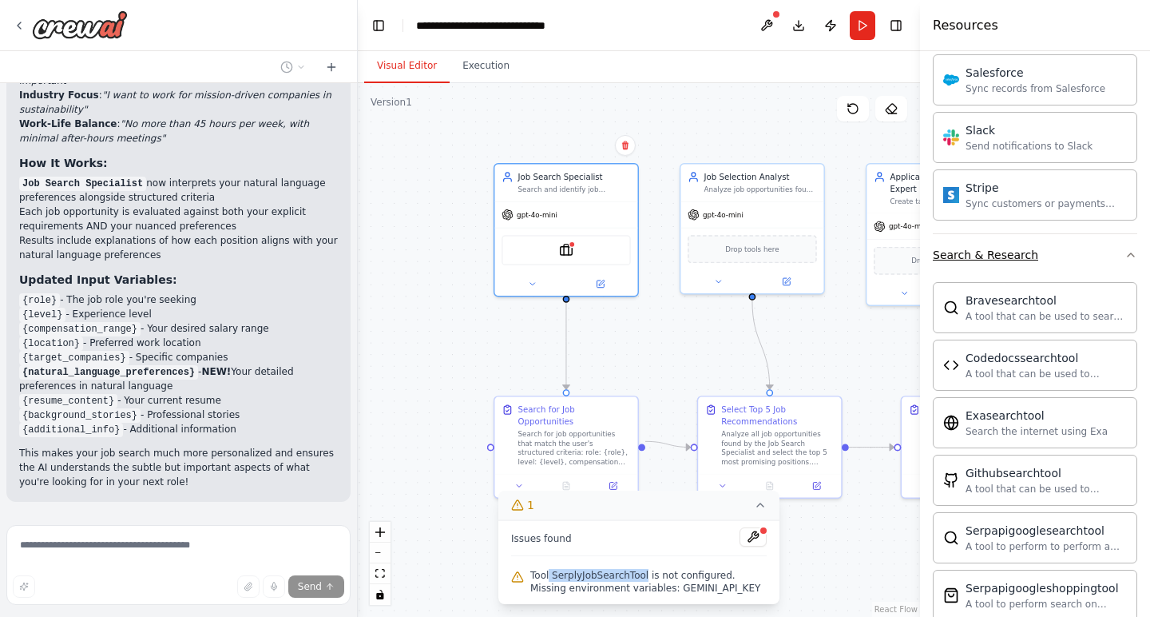
click at [1132, 259] on icon "button" at bounding box center [1131, 254] width 13 height 13
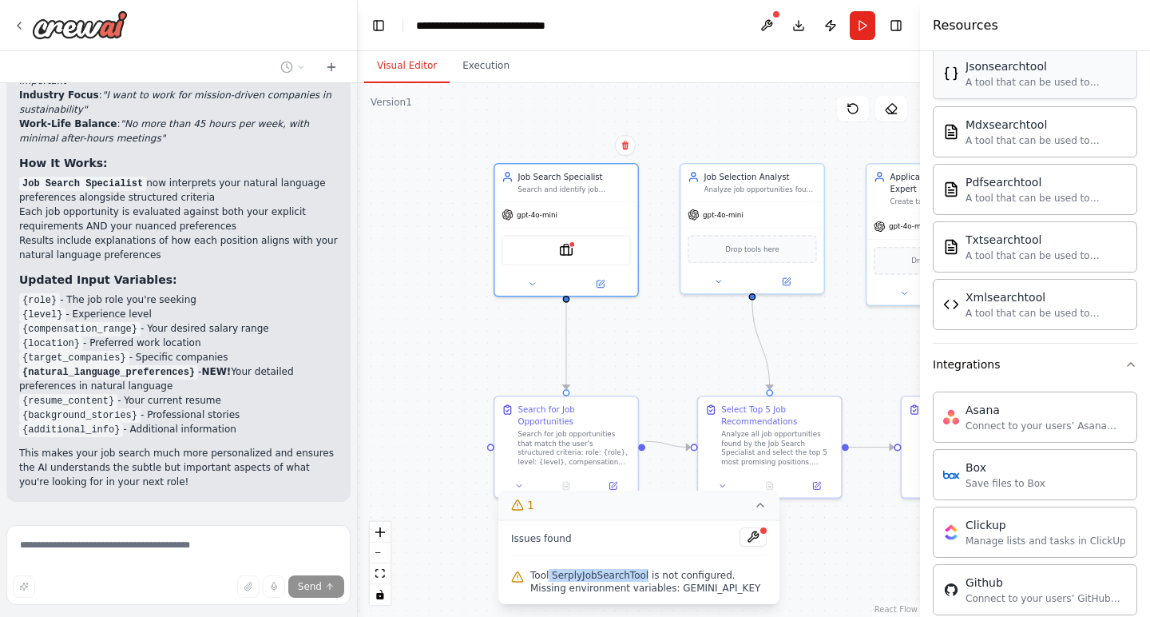
scroll to position [939, 0]
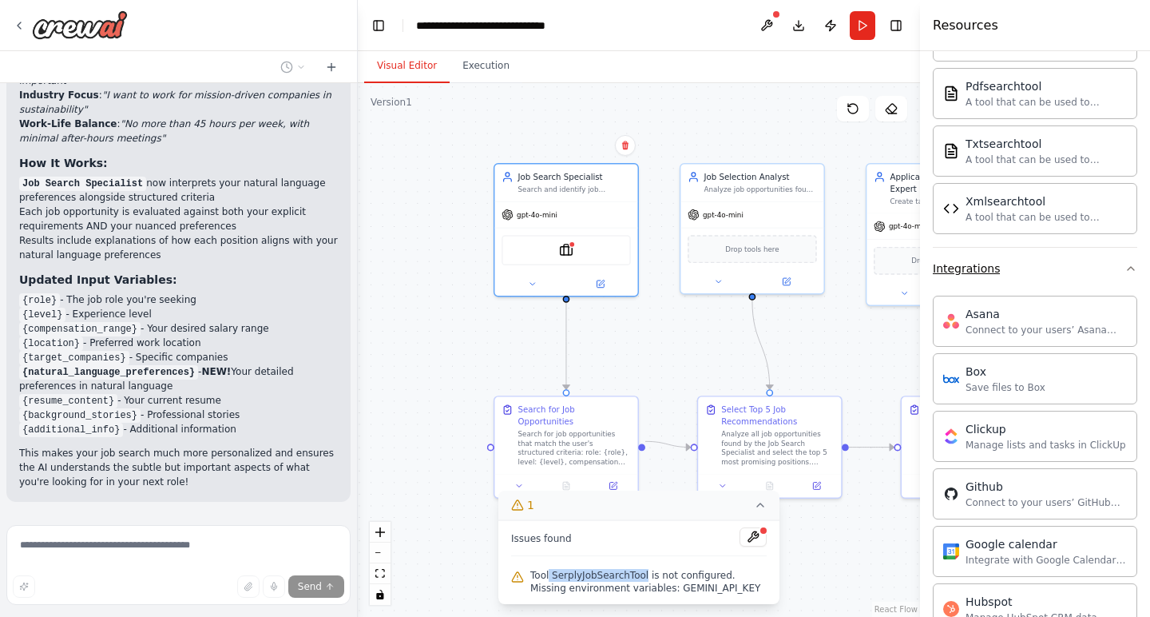
click at [1132, 268] on icon "button" at bounding box center [1131, 268] width 13 height 13
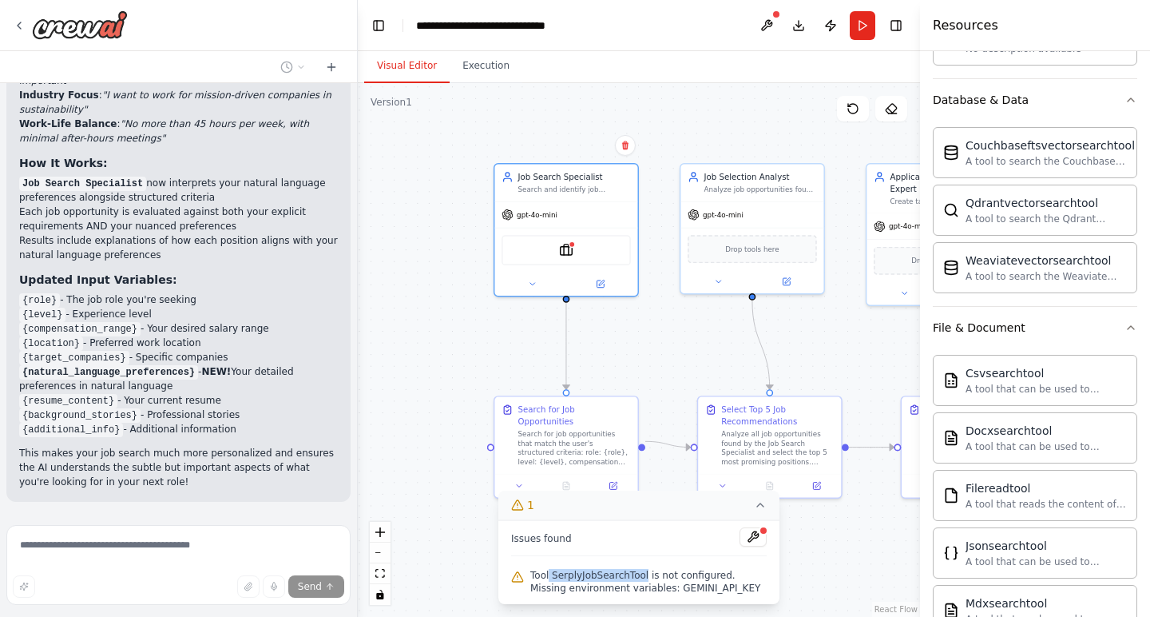
scroll to position [264, 0]
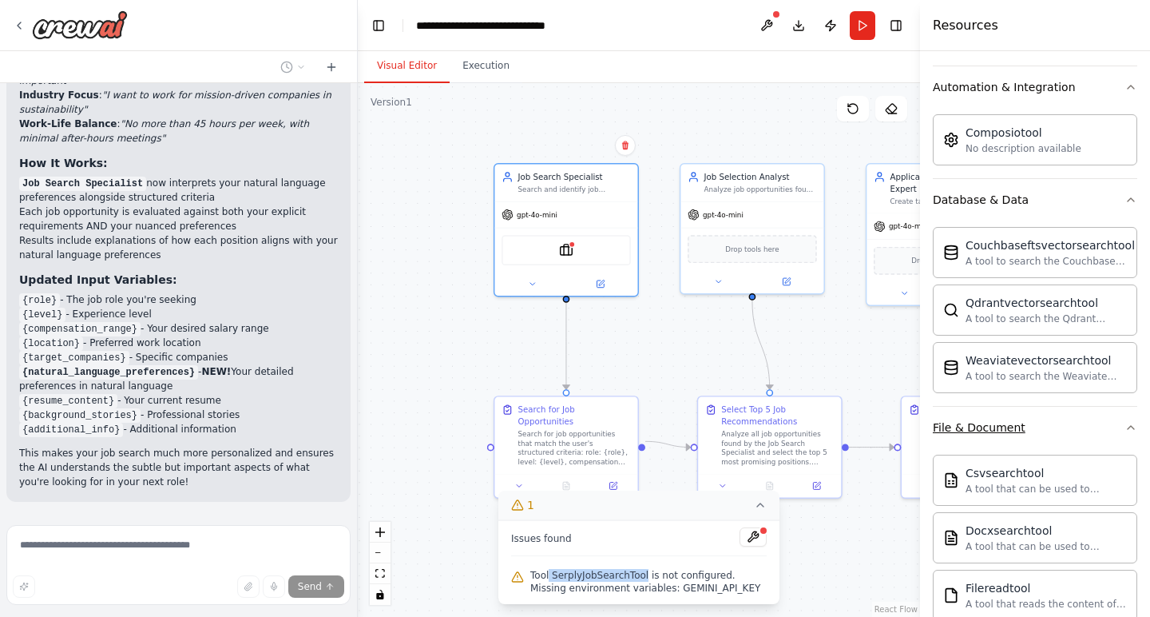
click at [1131, 425] on icon "button" at bounding box center [1131, 427] width 13 height 13
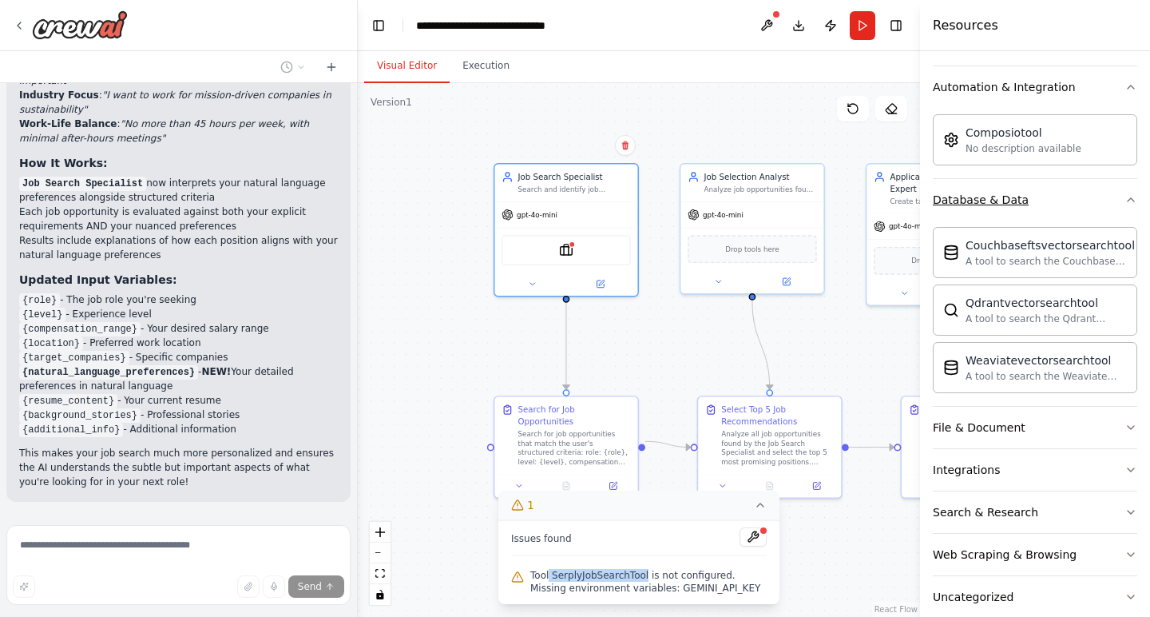
click at [1133, 204] on icon "button" at bounding box center [1131, 199] width 13 height 13
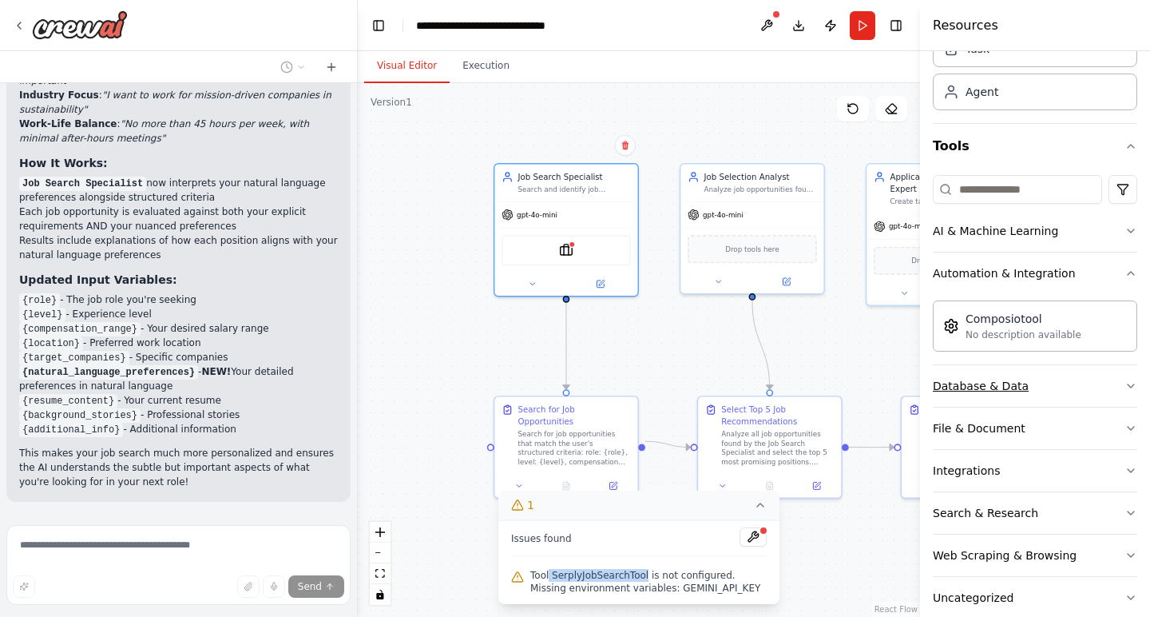
scroll to position [77, 0]
click at [1129, 270] on icon "button" at bounding box center [1131, 274] width 13 height 13
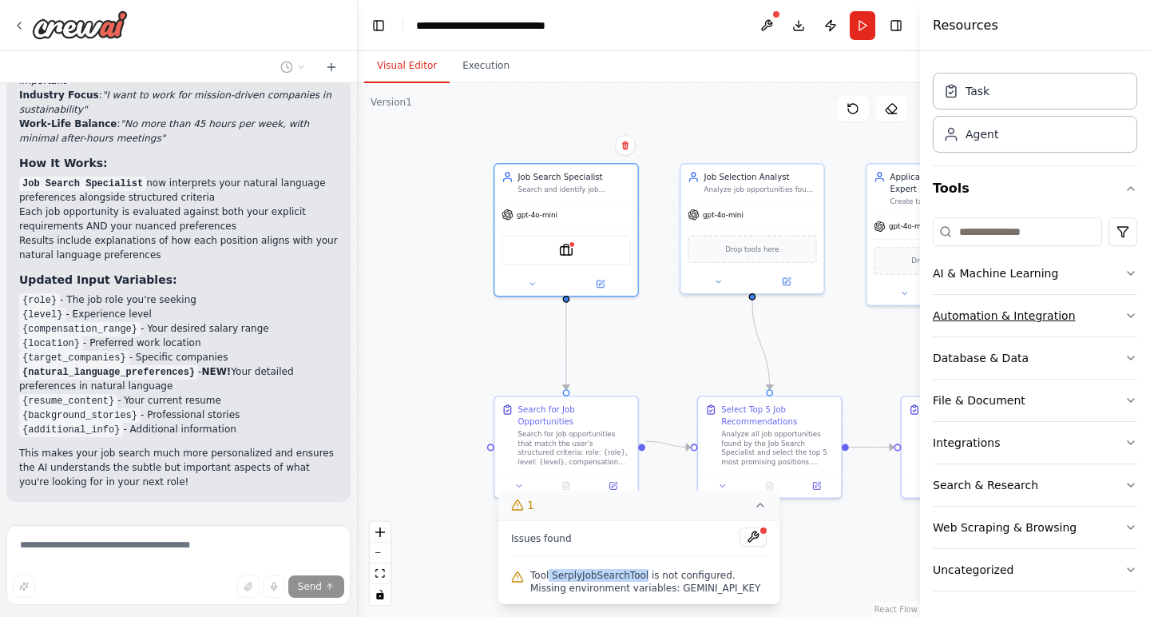
scroll to position [36, 0]
click at [337, 533] on span "Stop" at bounding box center [330, 539] width 22 height 13
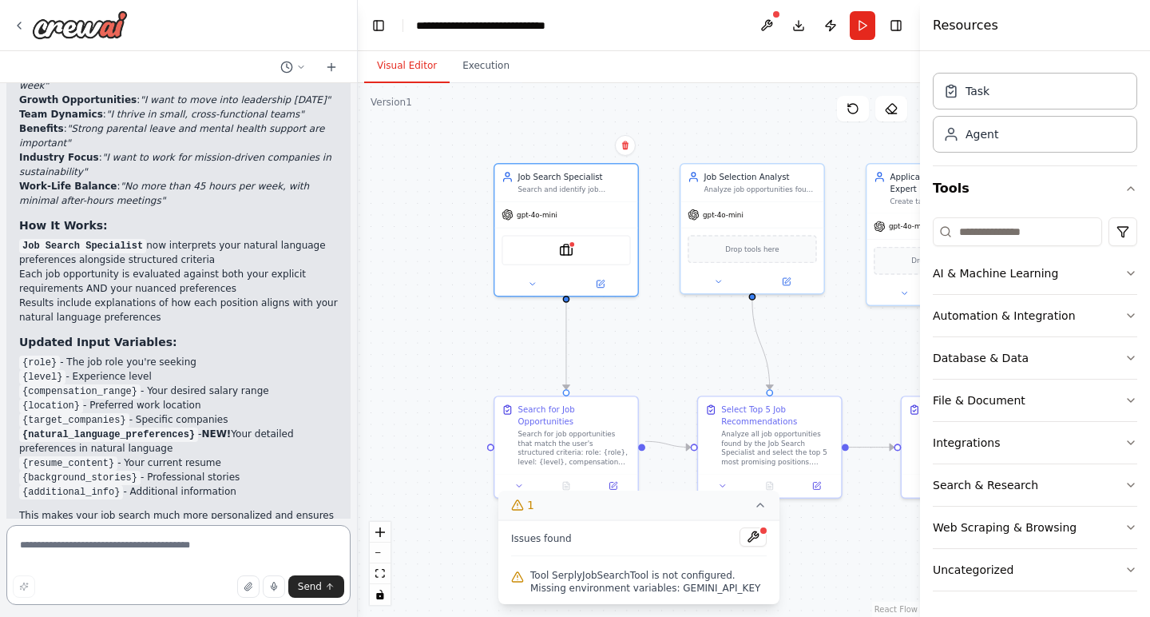
click at [206, 539] on textarea at bounding box center [178, 565] width 344 height 80
type textarea "**********"
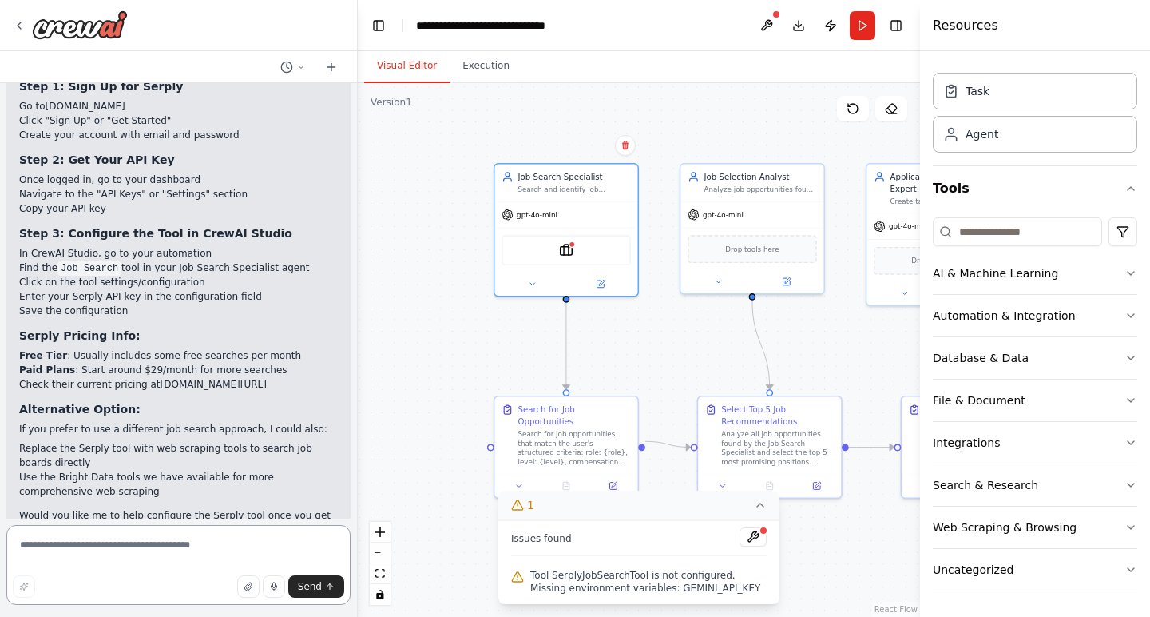
scroll to position [0, 0]
type textarea "**********"
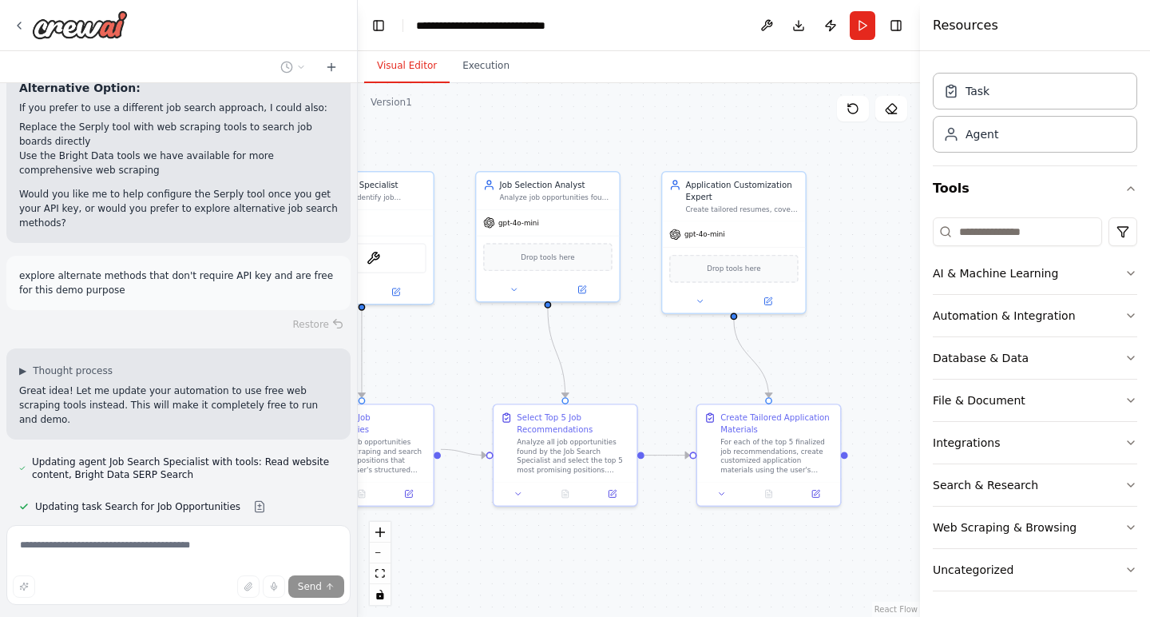
scroll to position [3685, 0]
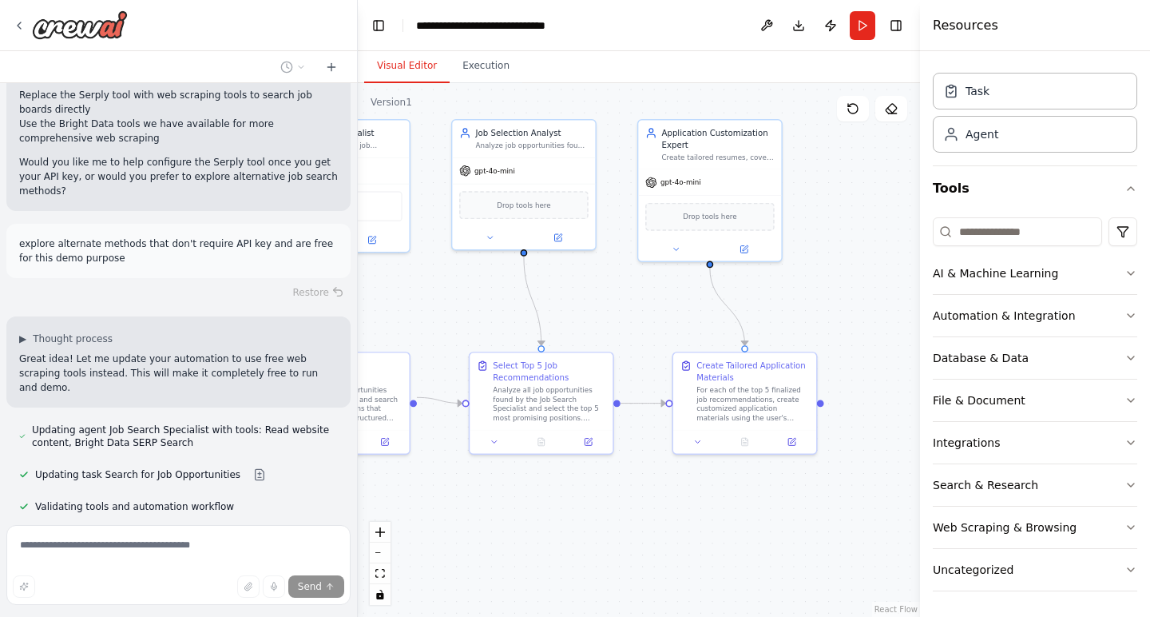
drag, startPoint x: 719, startPoint y: 345, endPoint x: 490, endPoint y: 301, distance: 232.6
click at [490, 301] on div ".deletable-edge-delete-btn { width: 20px; height: 20px; border: 0px solid #ffff…" at bounding box center [639, 350] width 562 height 534
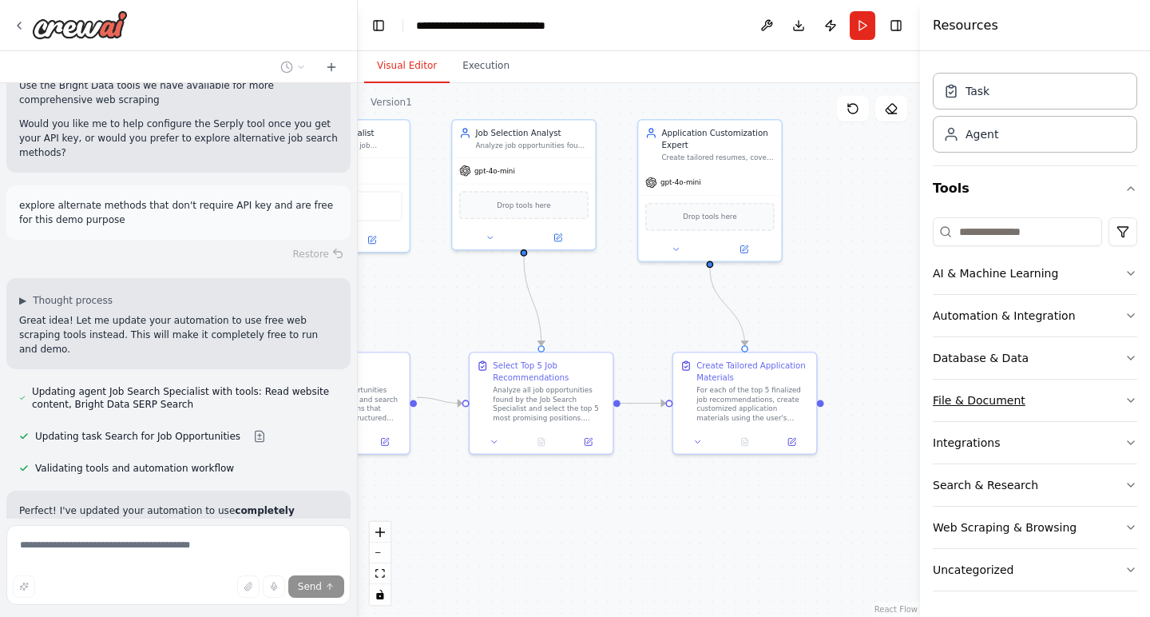
click at [1131, 402] on icon "button" at bounding box center [1131, 400] width 6 height 3
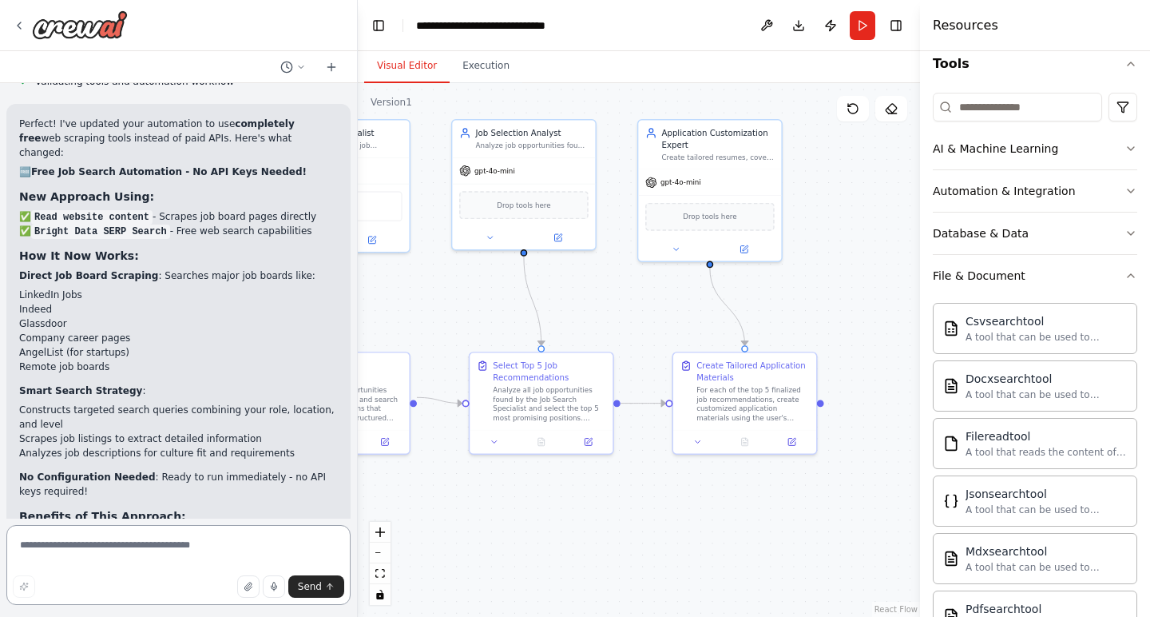
scroll to position [157, 0]
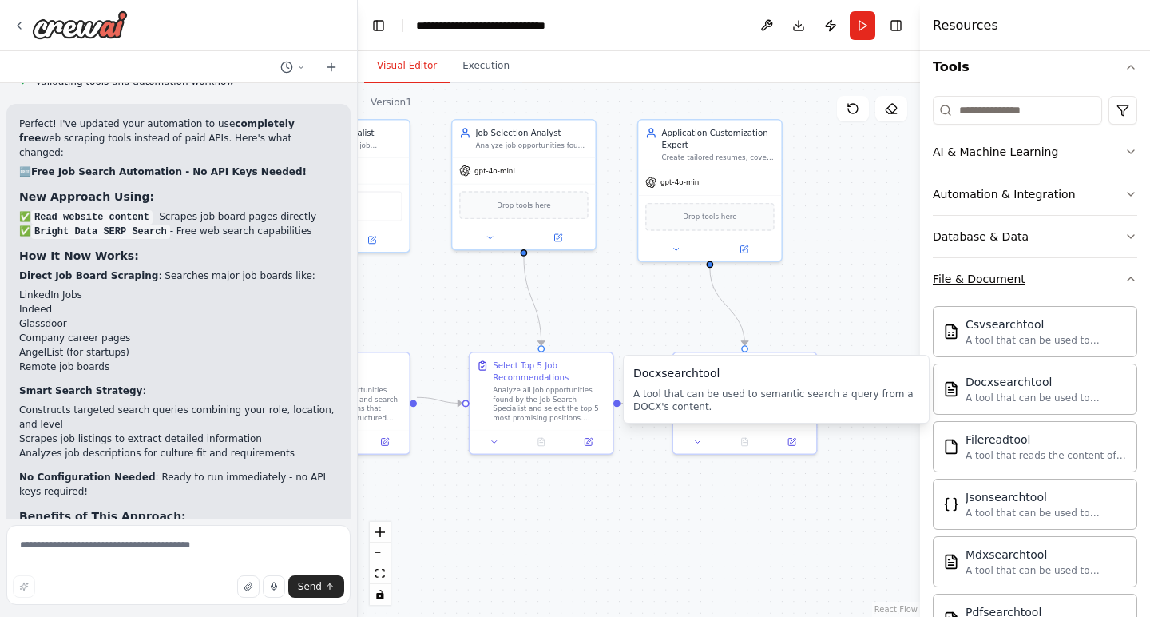
click at [1132, 284] on icon "button" at bounding box center [1131, 278] width 13 height 13
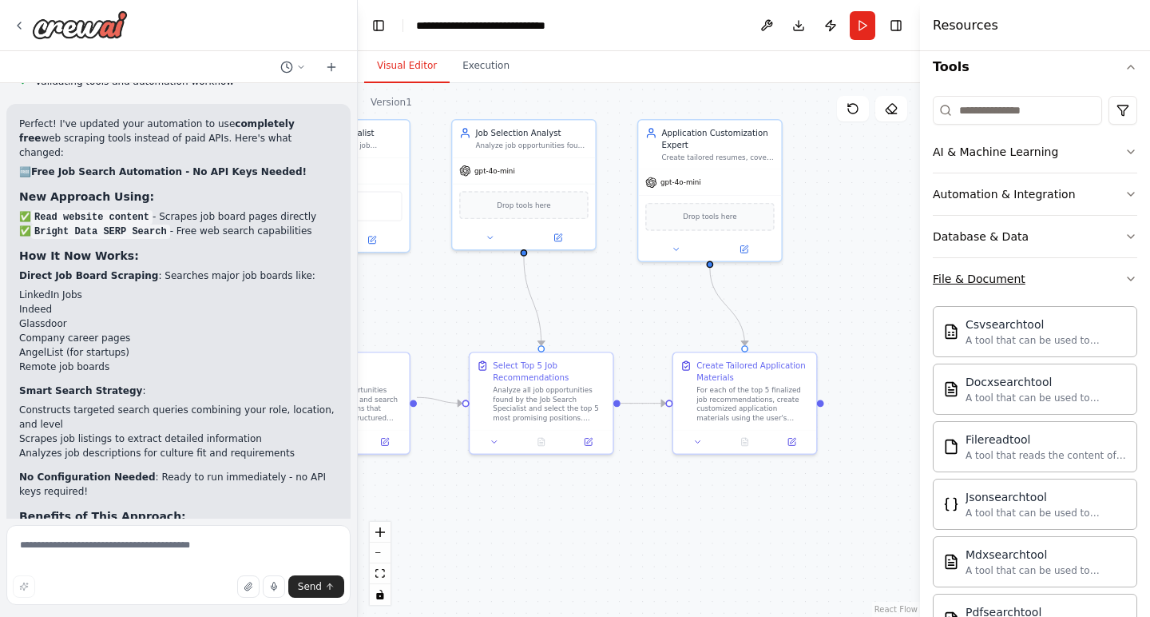
scroll to position [36, 0]
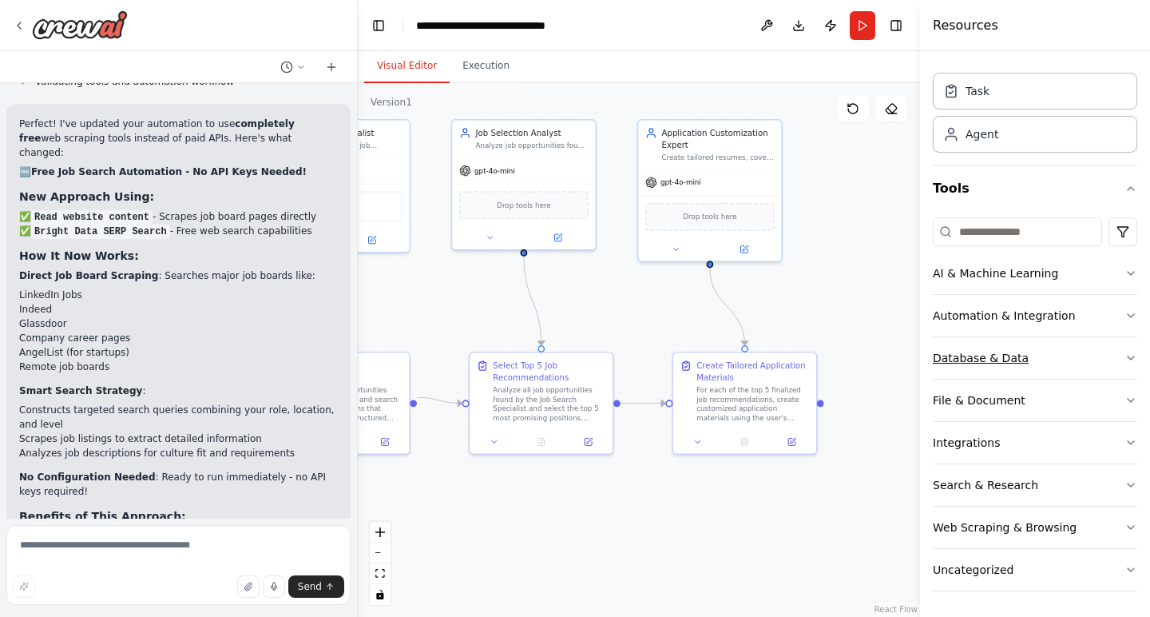
click at [1134, 355] on icon "button" at bounding box center [1131, 357] width 13 height 13
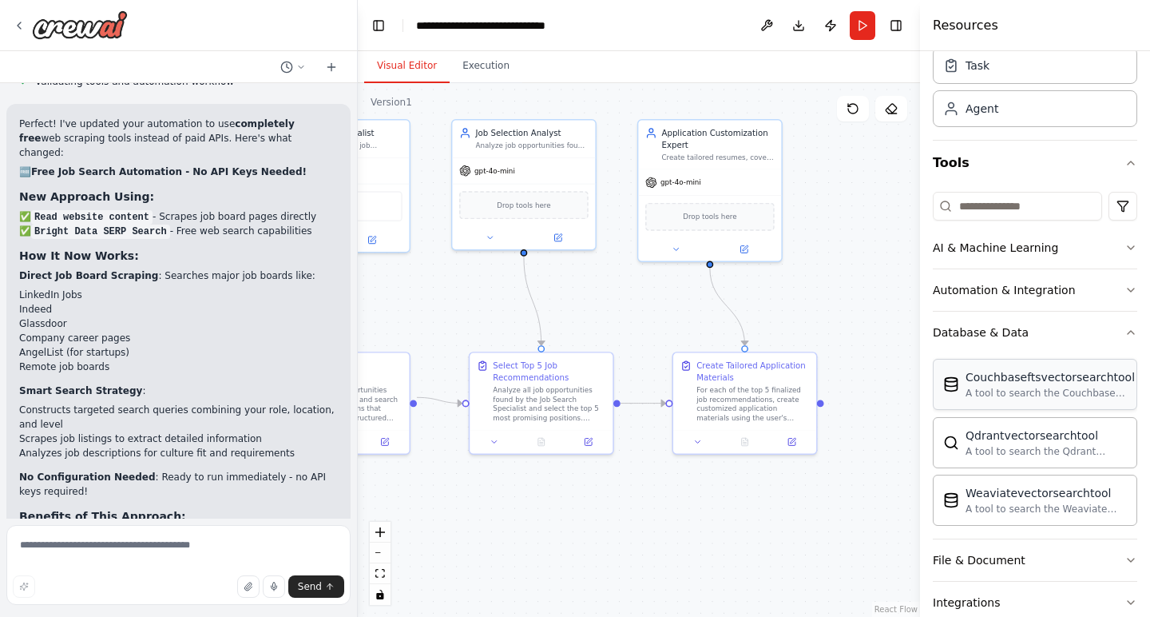
scroll to position [73, 0]
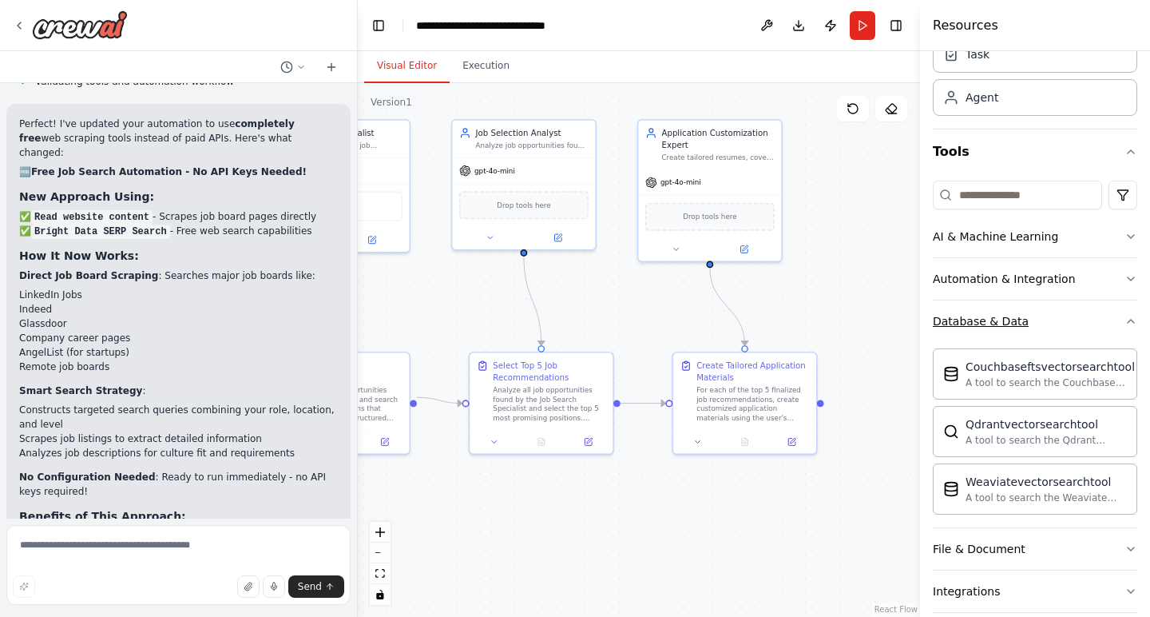
click at [1133, 322] on icon "button" at bounding box center [1131, 321] width 6 height 3
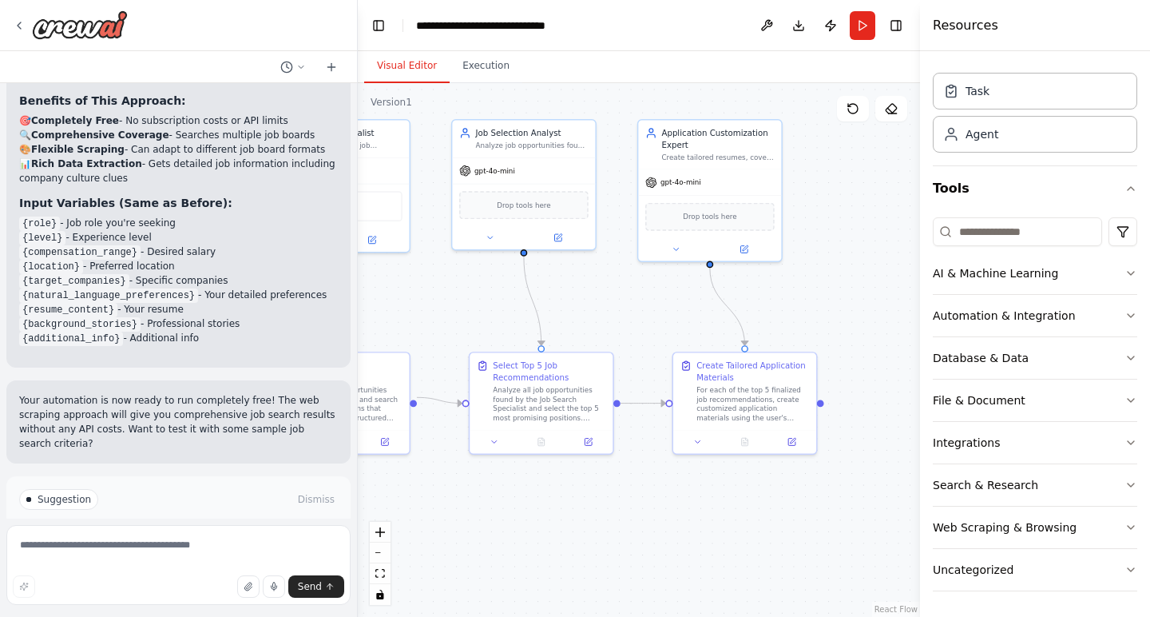
scroll to position [0, 0]
click at [183, 561] on span "Run Automation" at bounding box center [185, 567] width 77 height 13
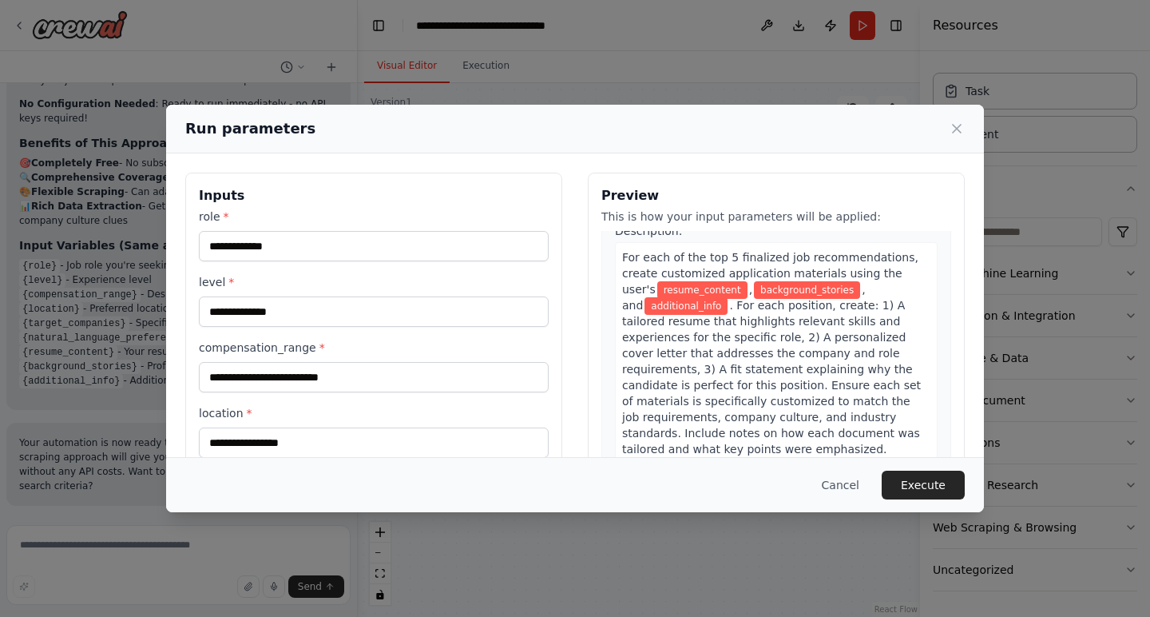
scroll to position [1091, 0]
click at [252, 244] on input "role *" at bounding box center [374, 246] width 350 height 30
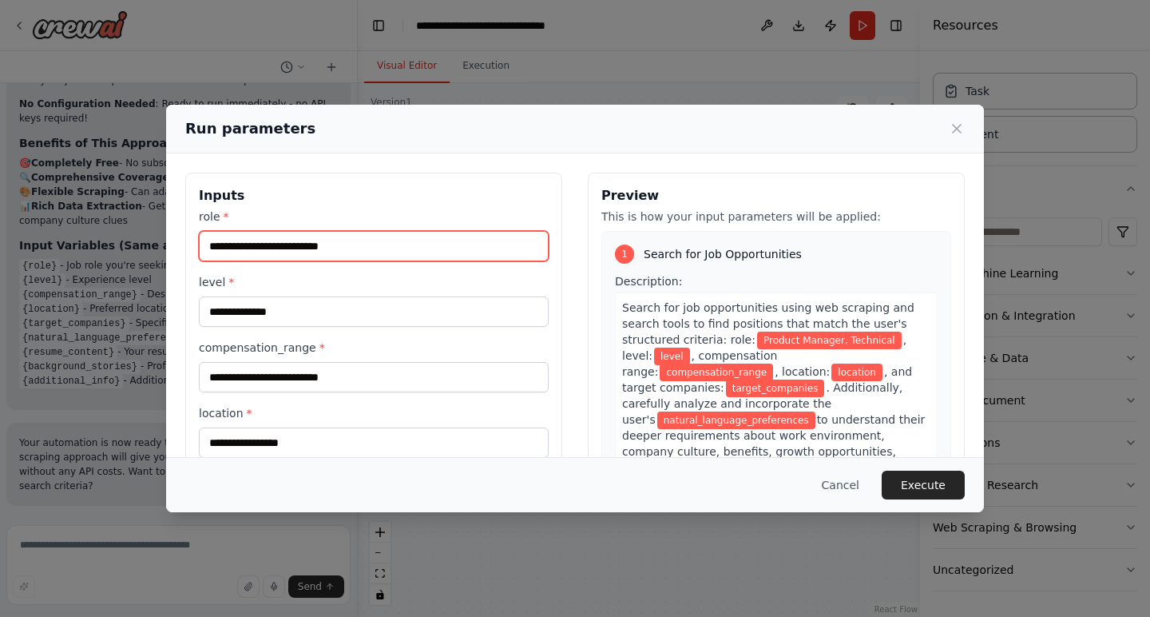
scroll to position [0, 0]
type input "**********"
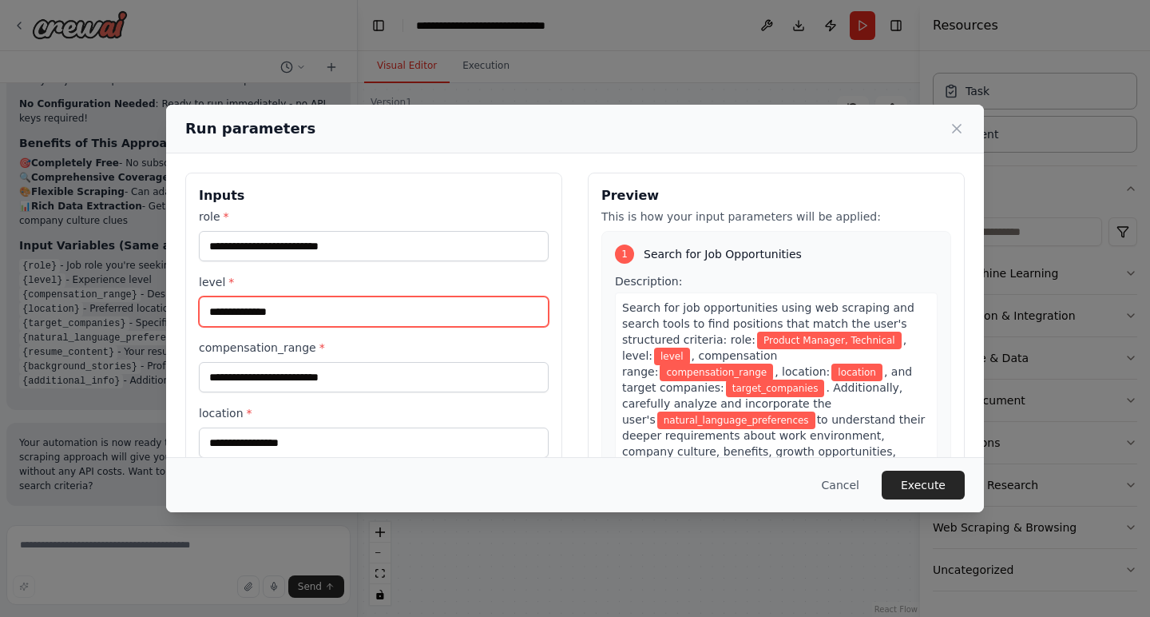
click at [268, 318] on input "level *" at bounding box center [374, 311] width 350 height 30
type input "******"
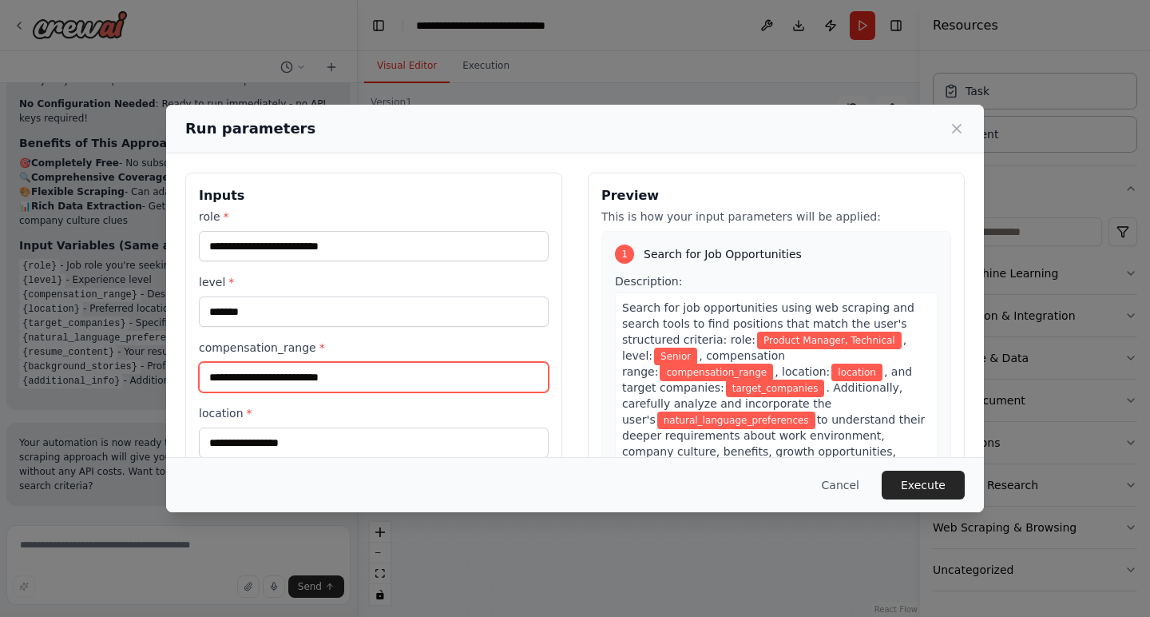
click at [246, 379] on input "compensation_range *" at bounding box center [374, 377] width 350 height 30
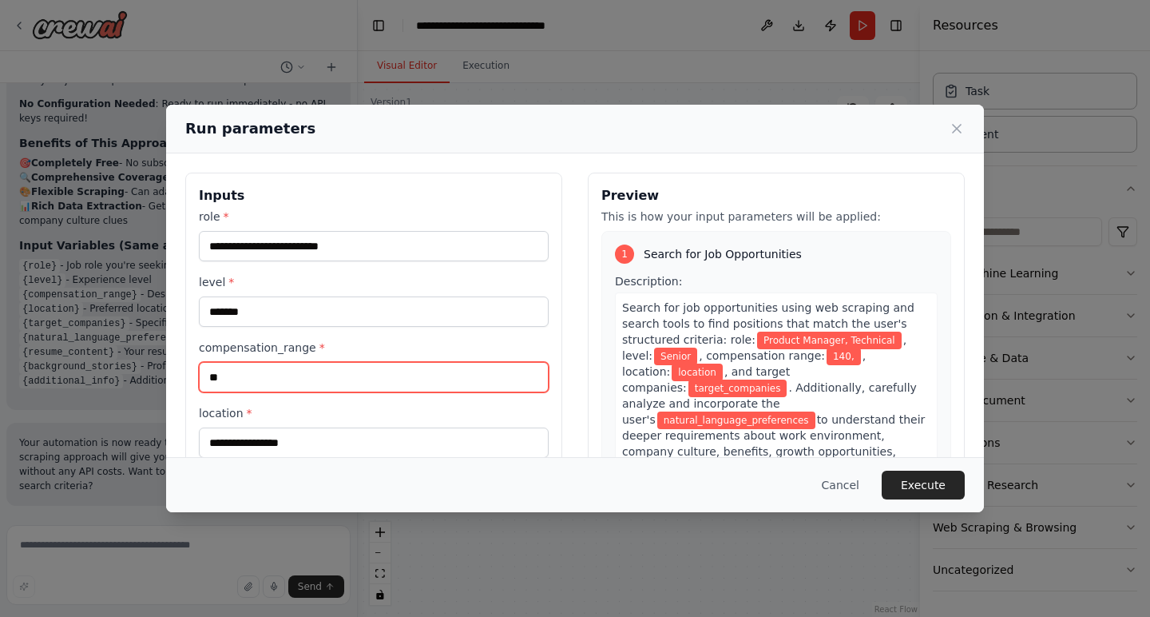
type input "*"
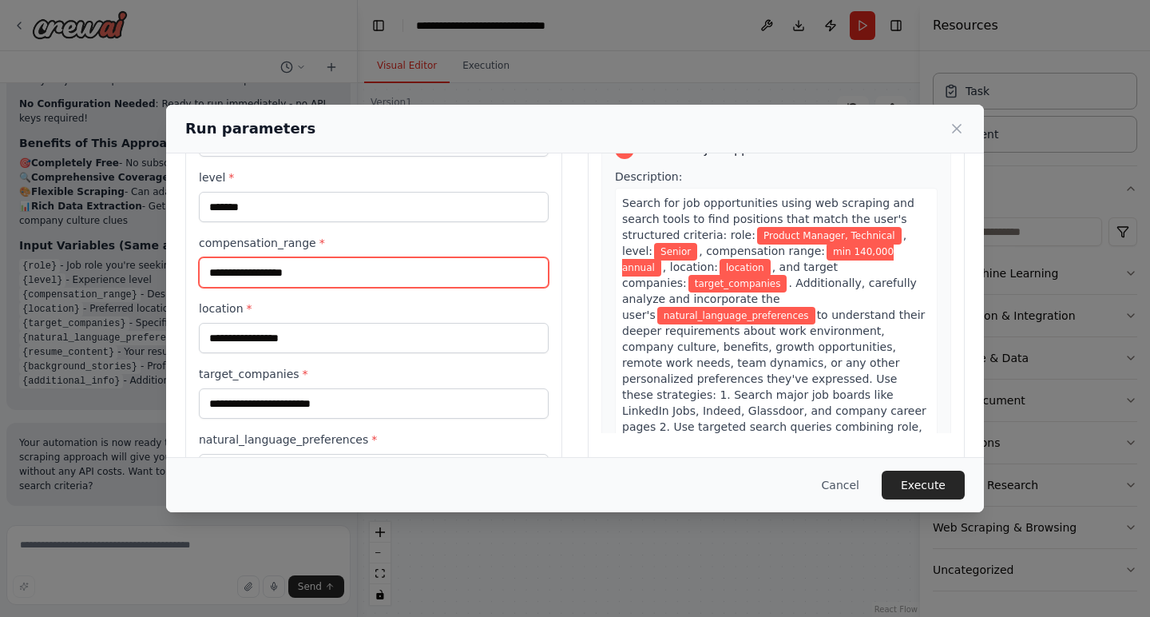
scroll to position [113, 0]
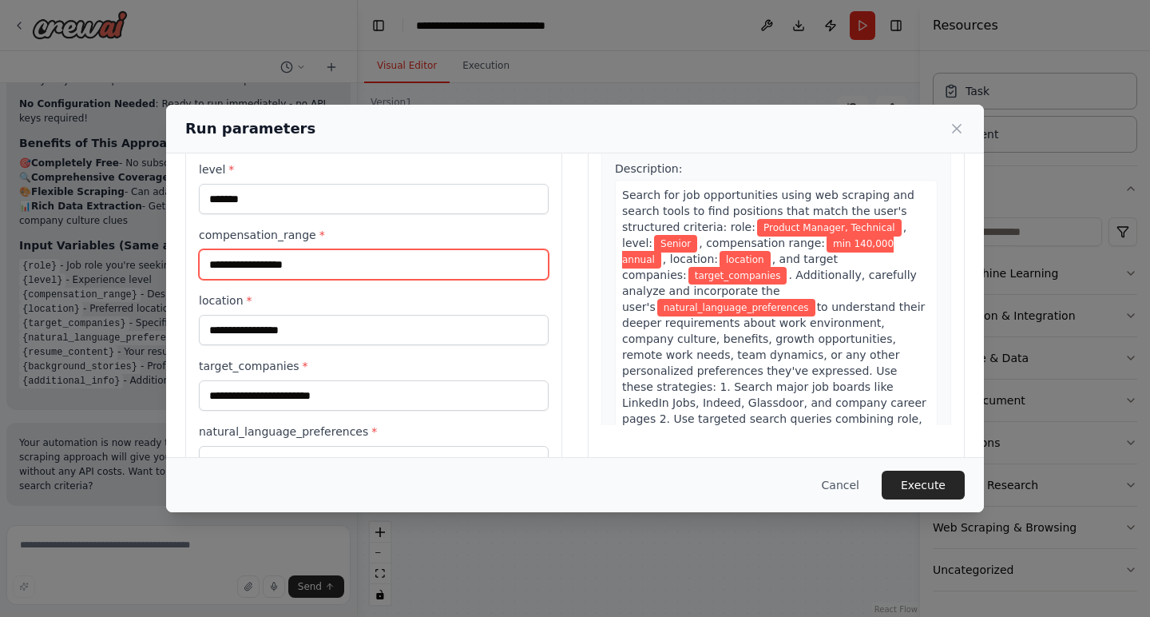
type input "**********"
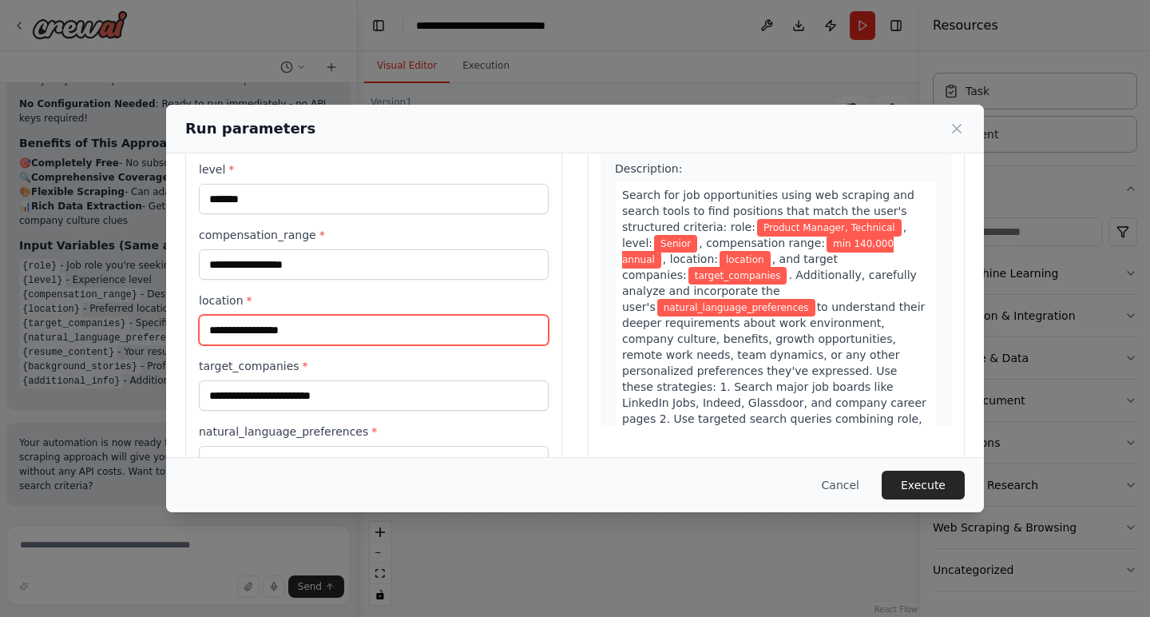
click at [262, 333] on input "location *" at bounding box center [374, 330] width 350 height 30
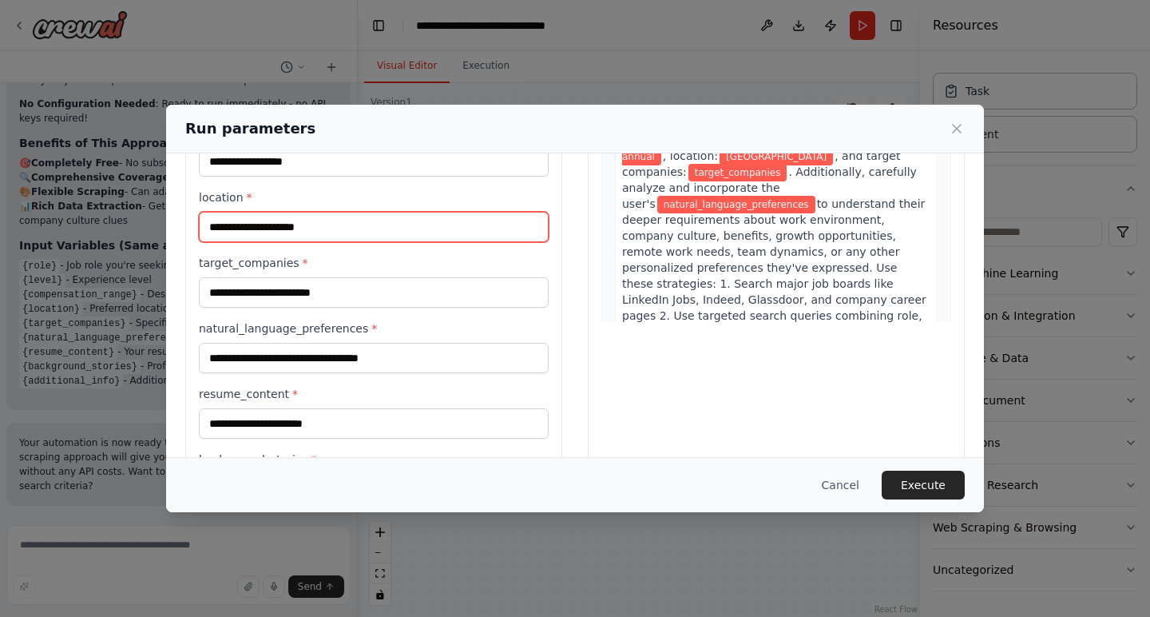
scroll to position [220, 0]
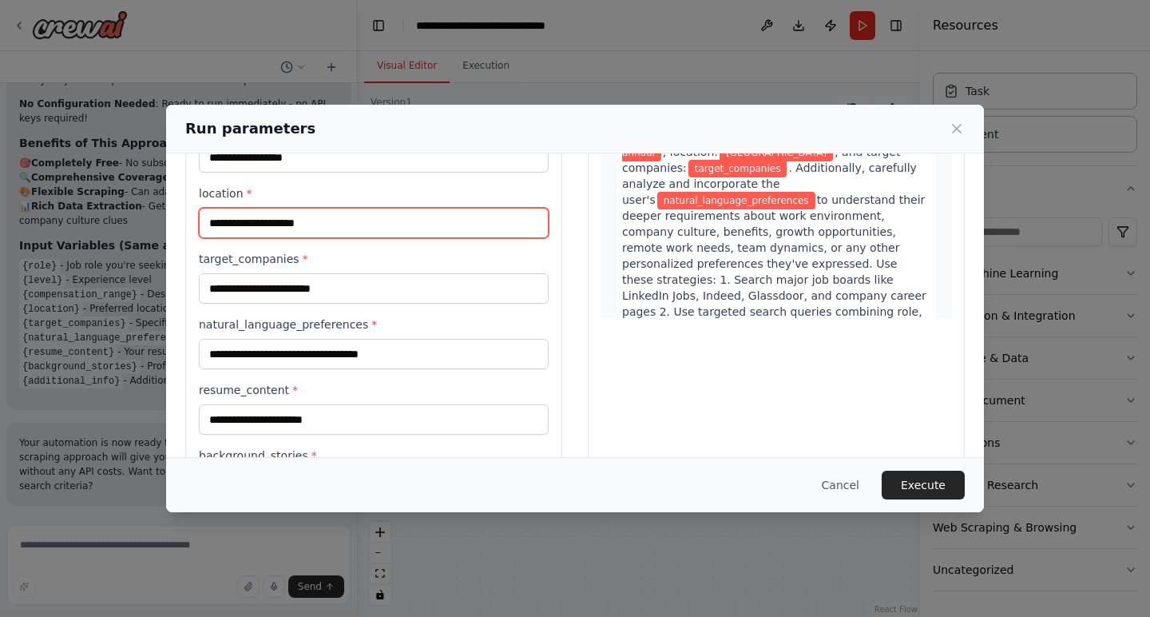
type input "**********"
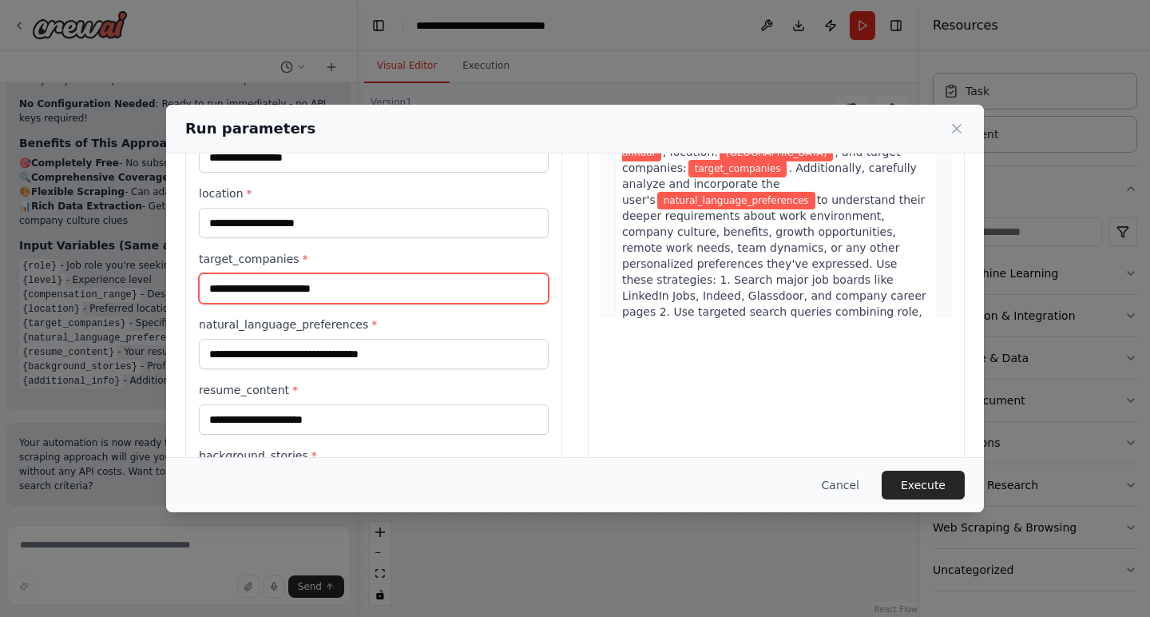
click at [304, 296] on input "target_companies *" at bounding box center [374, 288] width 350 height 30
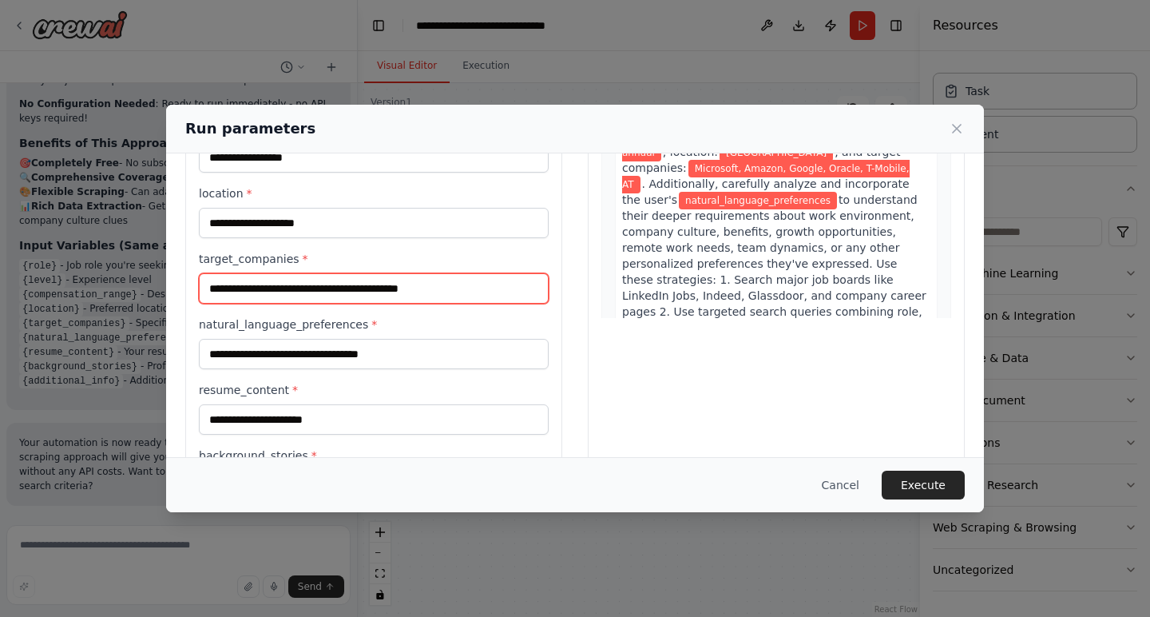
scroll to position [4396, 0]
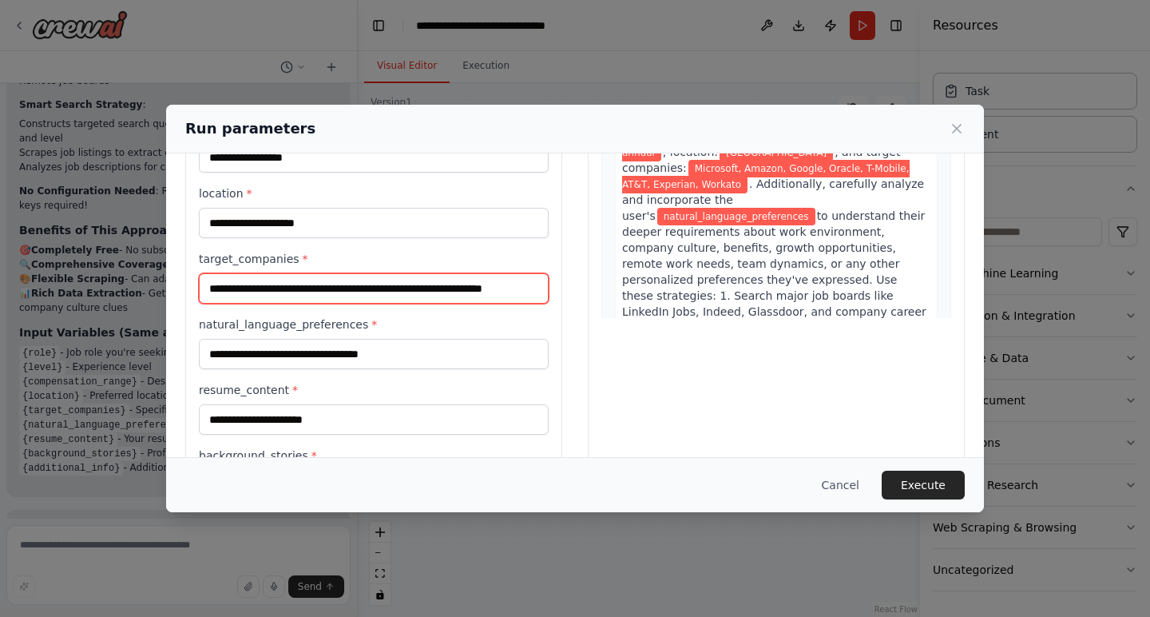
type input "**********"
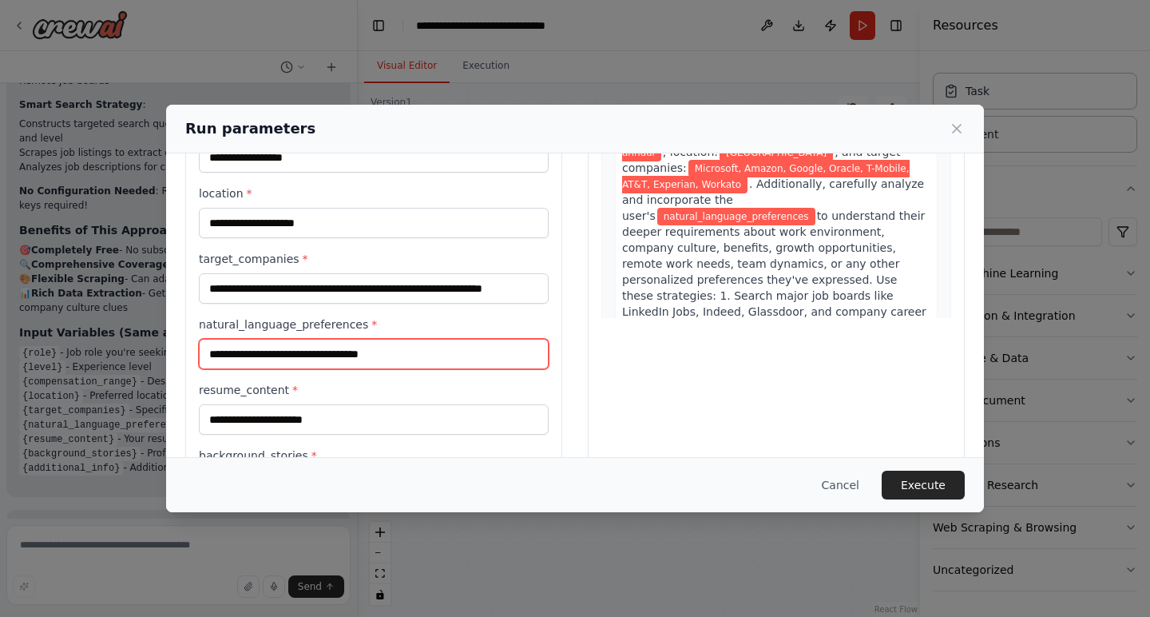
click at [230, 354] on input "natural_language_preferences *" at bounding box center [374, 354] width 350 height 30
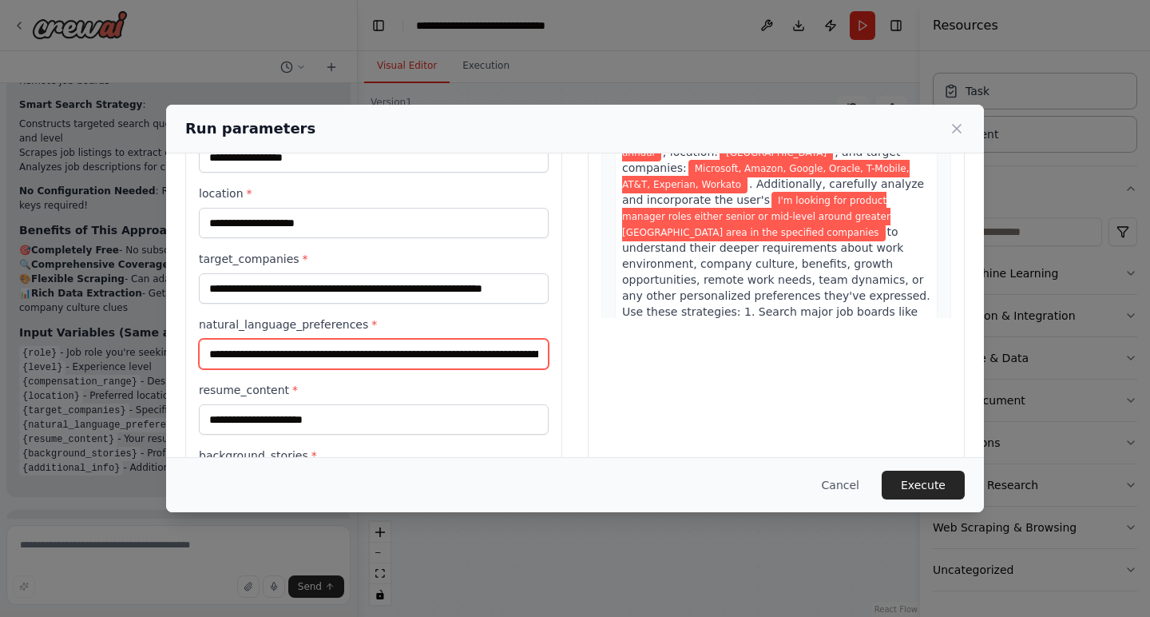
click at [240, 355] on input "**********" at bounding box center [374, 354] width 350 height 30
click at [396, 358] on input "**********" at bounding box center [374, 354] width 350 height 30
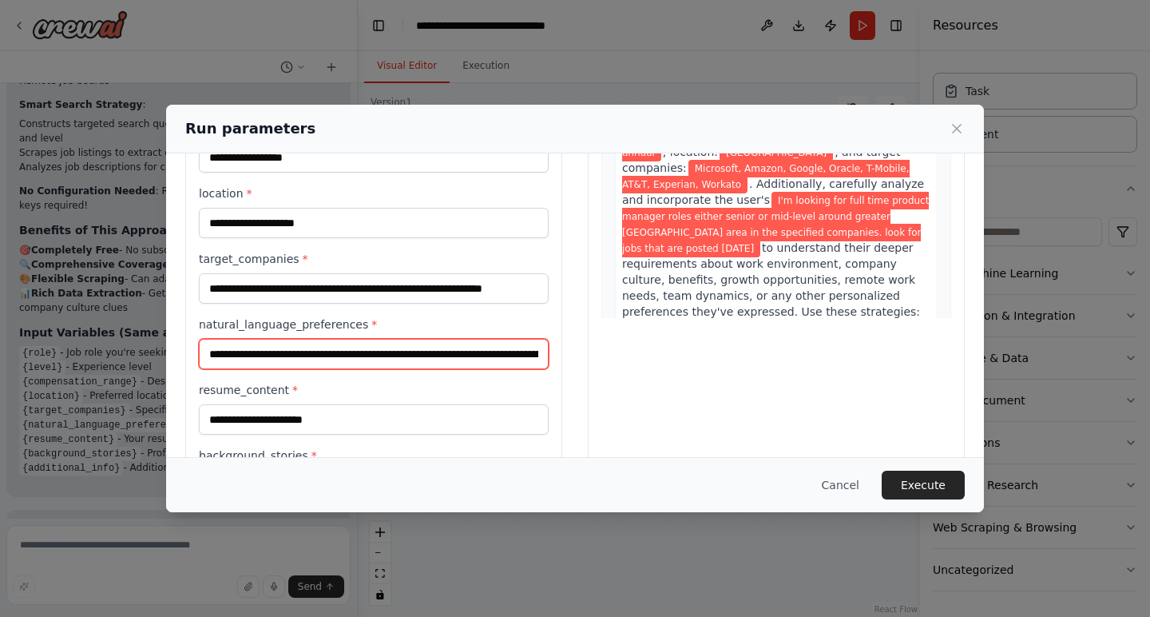
click at [531, 352] on input "**********" at bounding box center [374, 354] width 350 height 30
type input "**********"
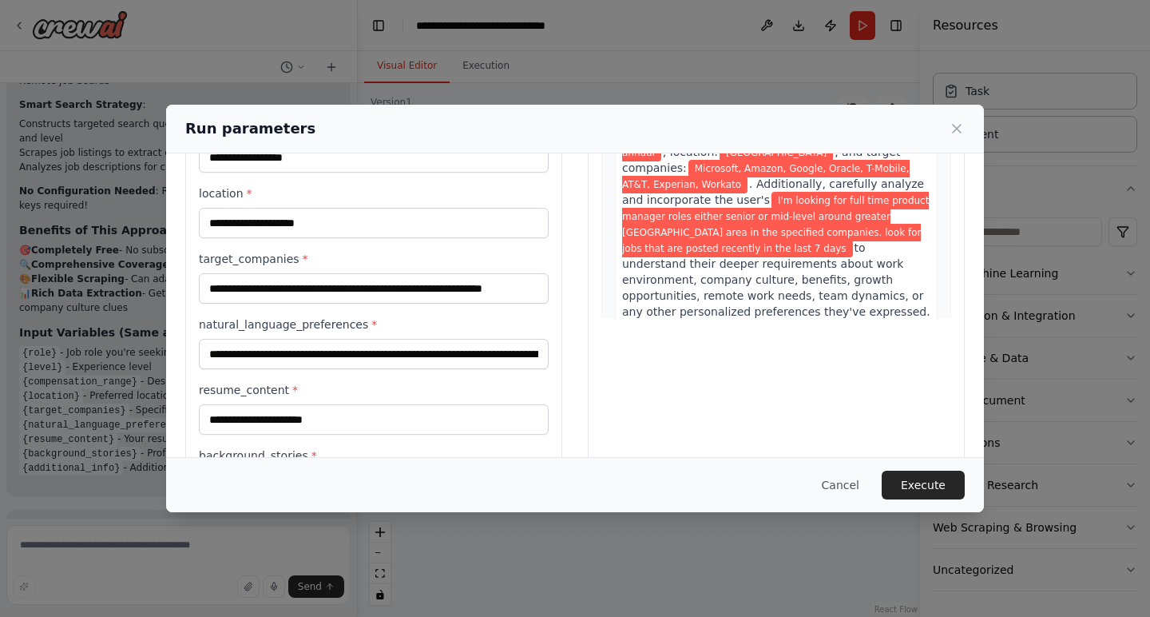
click at [365, 400] on div "resume_content *" at bounding box center [374, 408] width 350 height 53
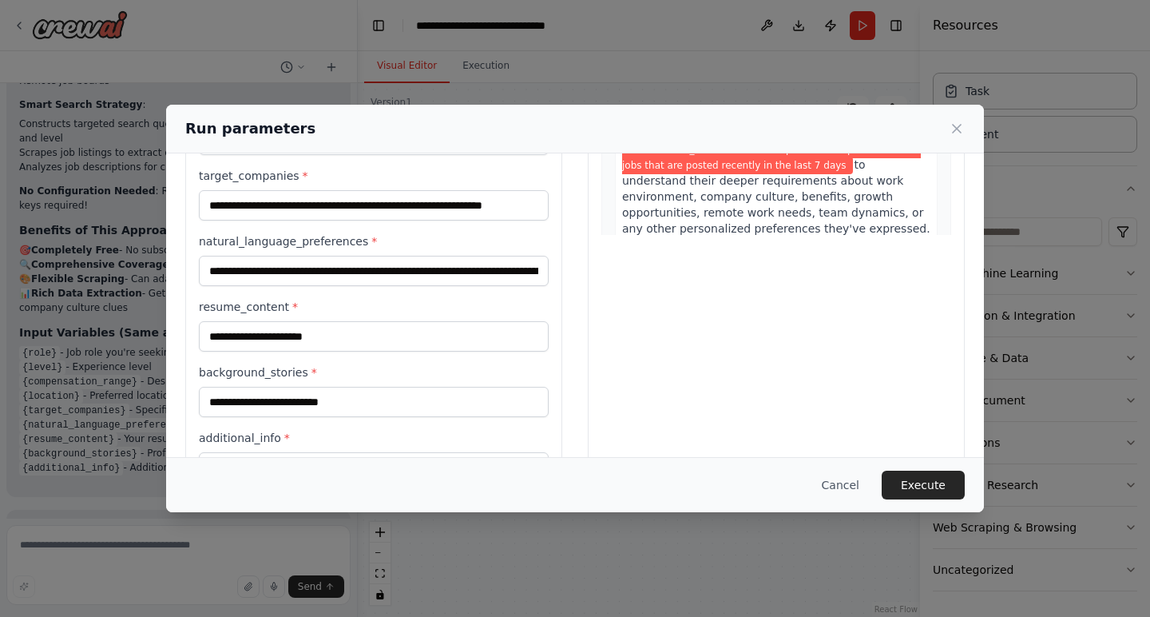
scroll to position [308, 0]
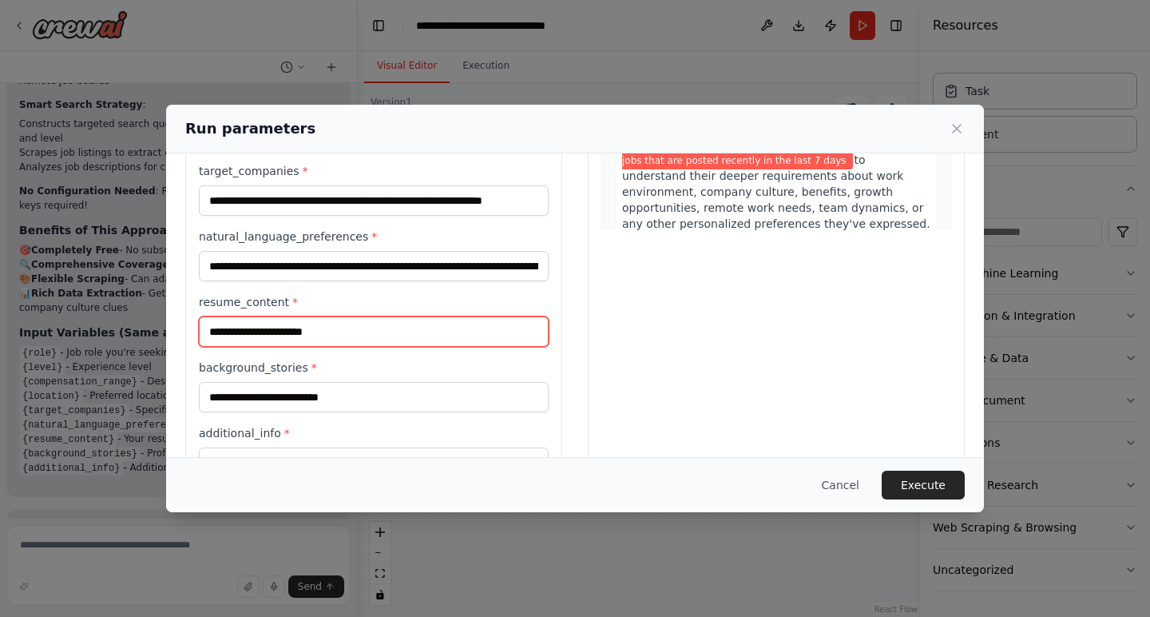
click at [339, 328] on input "resume_content *" at bounding box center [374, 331] width 350 height 30
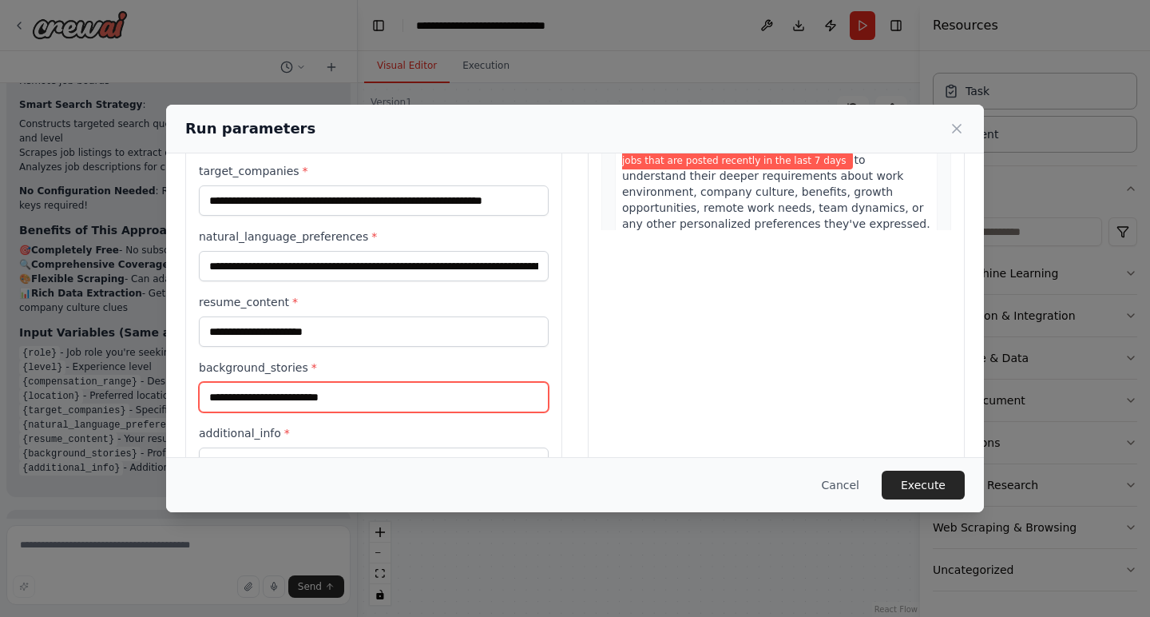
click at [319, 395] on input "background_stories *" at bounding box center [374, 397] width 350 height 30
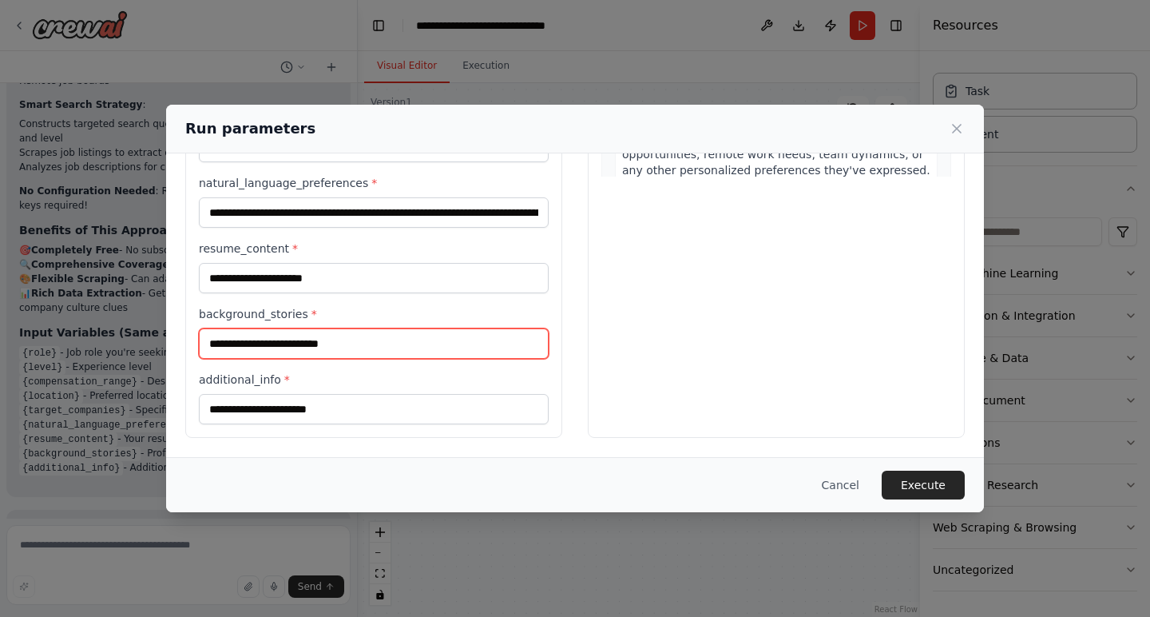
scroll to position [361, 0]
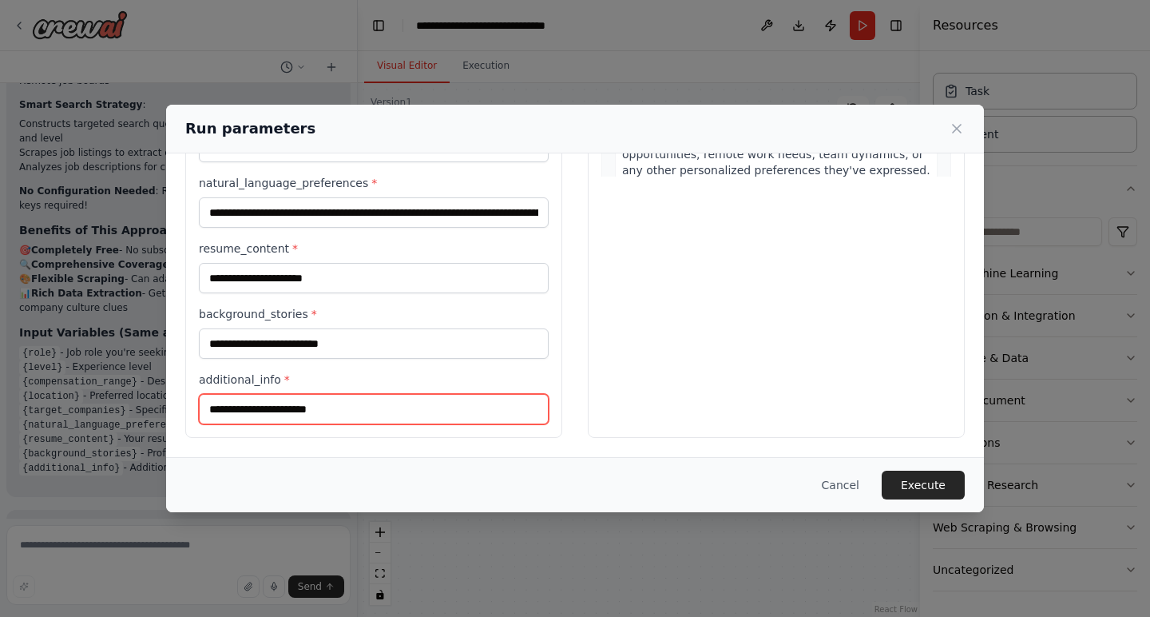
click at [315, 404] on input "additional_info *" at bounding box center [374, 409] width 350 height 30
type input "****"
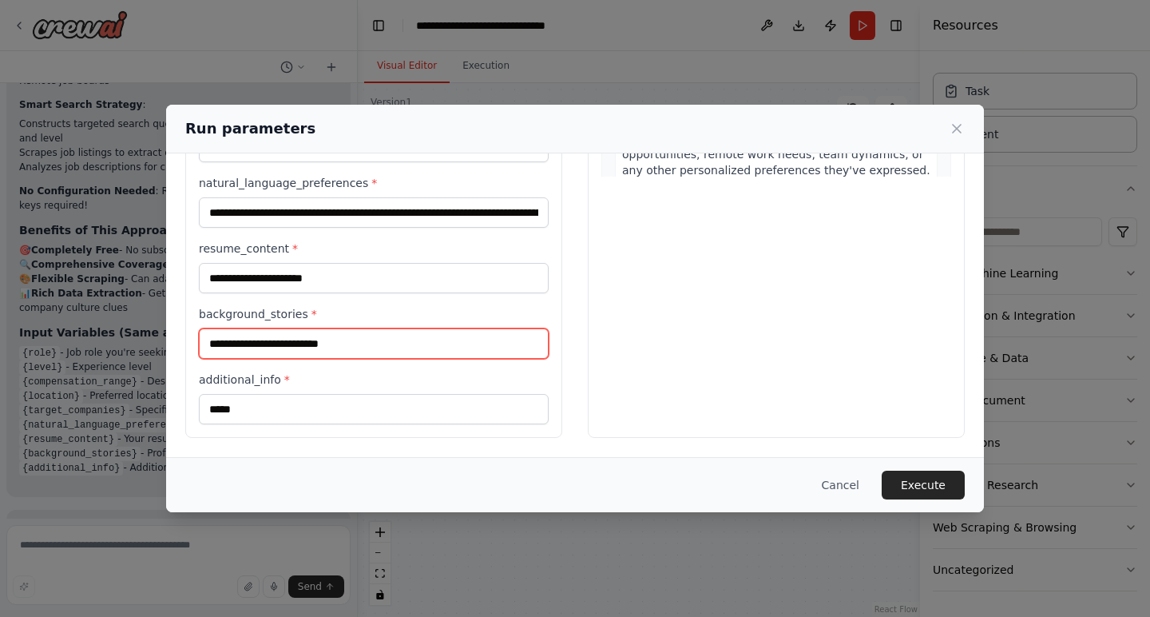
click at [304, 341] on input "background_stories *" at bounding box center [374, 343] width 350 height 30
type input "****"
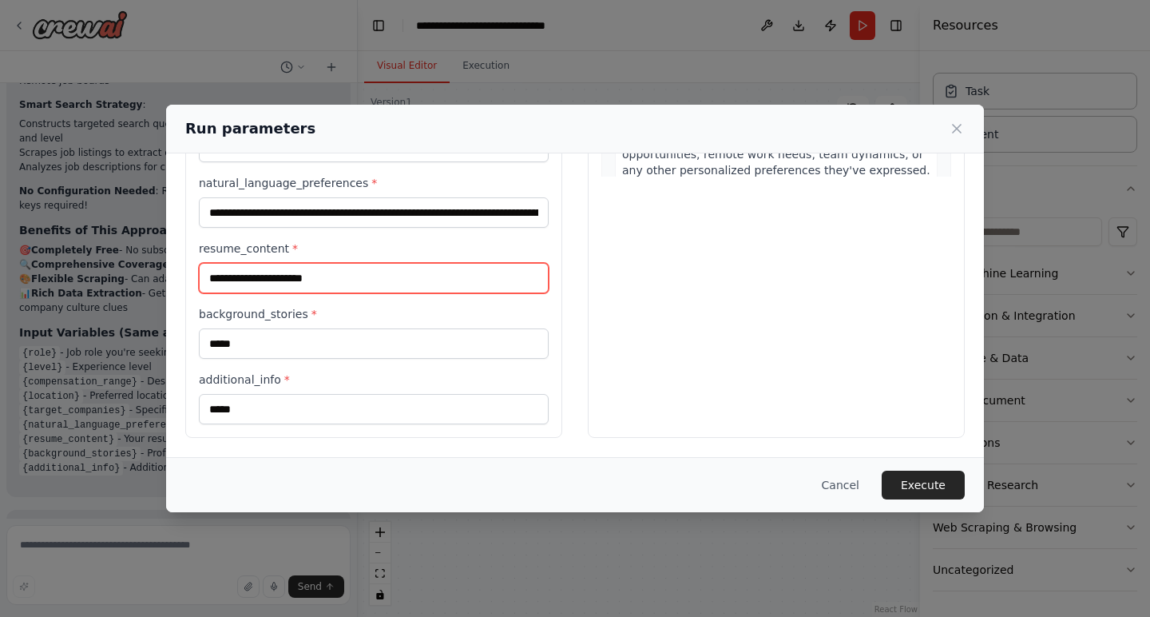
click at [347, 271] on input "resume_content *" at bounding box center [374, 278] width 350 height 30
paste input "**********"
type input "**********"
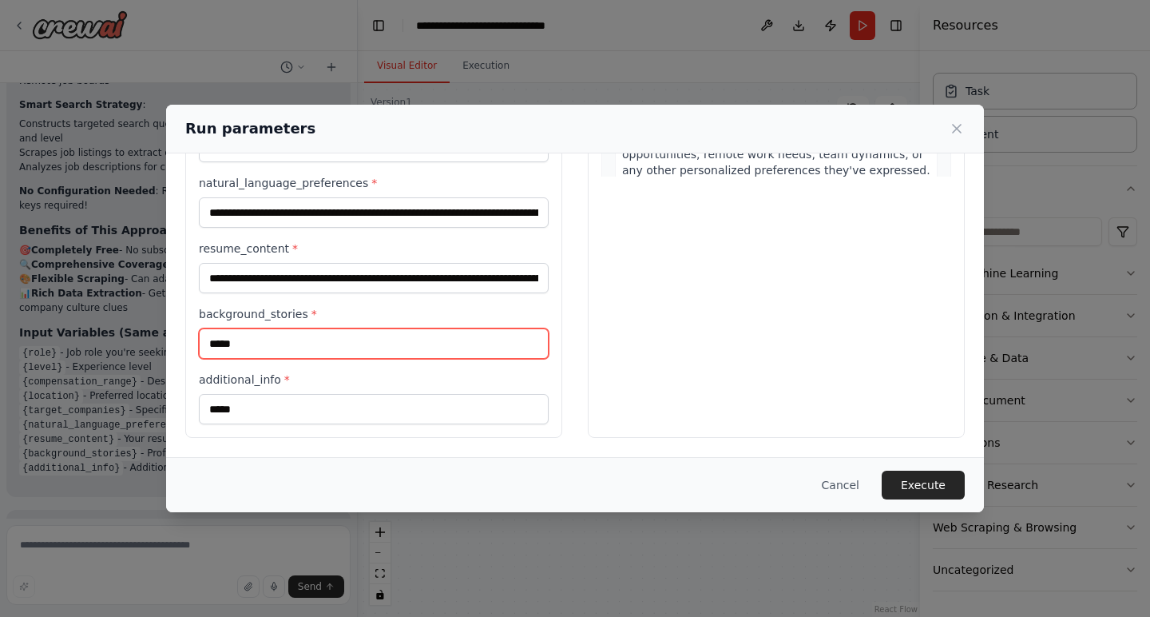
click at [308, 343] on input "****" at bounding box center [374, 343] width 350 height 30
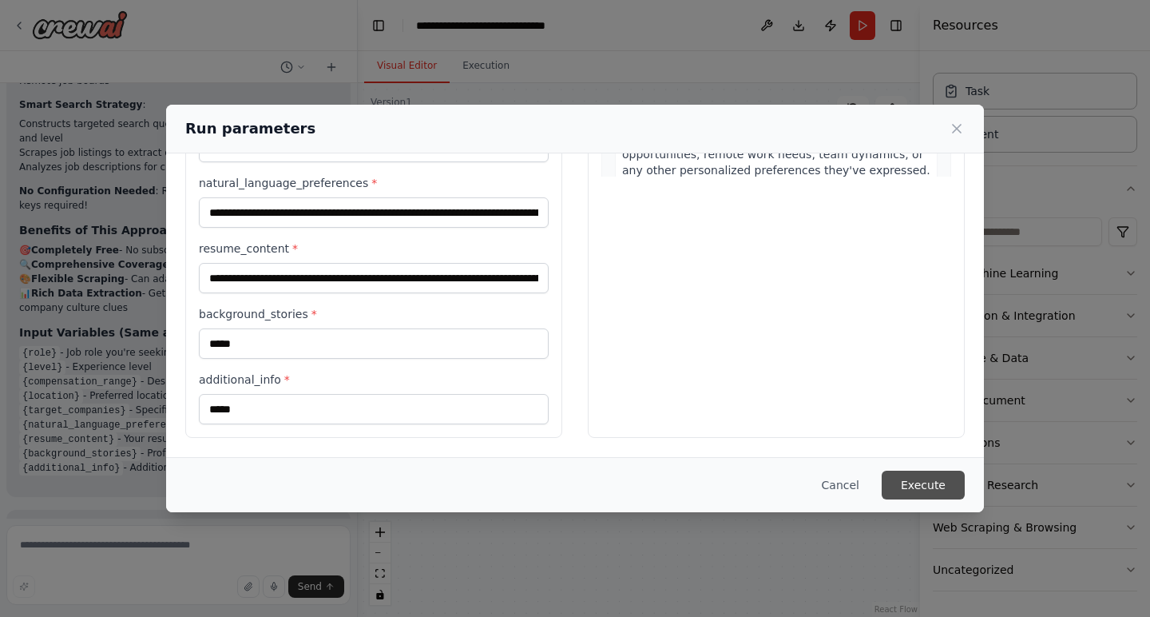
click at [950, 487] on button "Execute" at bounding box center [923, 484] width 83 height 29
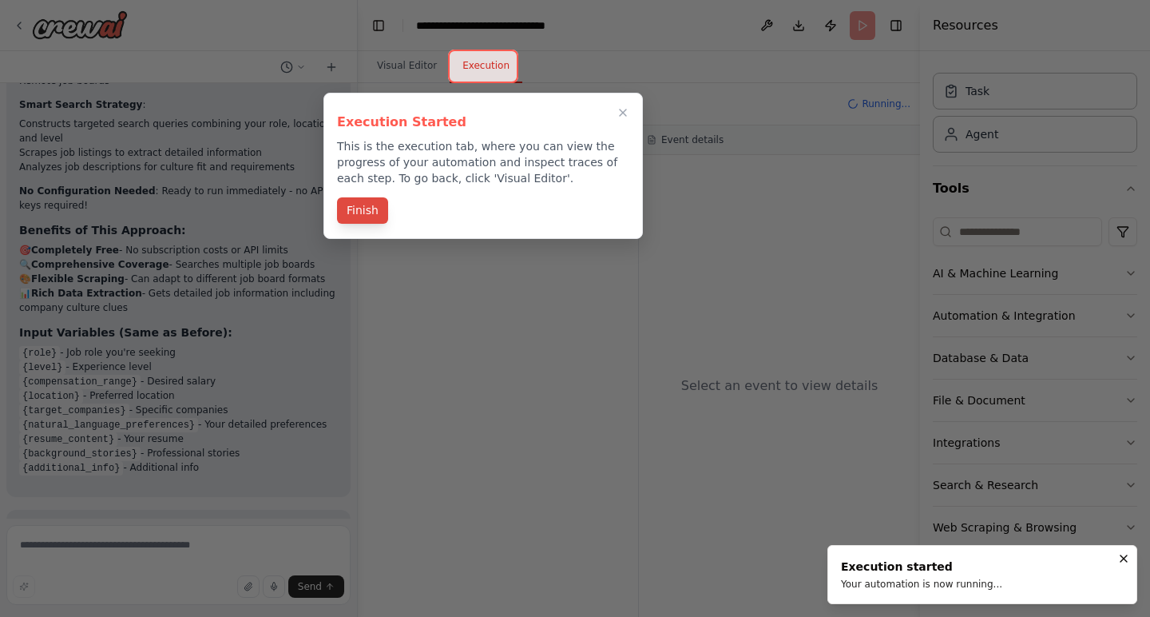
click at [362, 214] on button "Finish" at bounding box center [362, 210] width 51 height 26
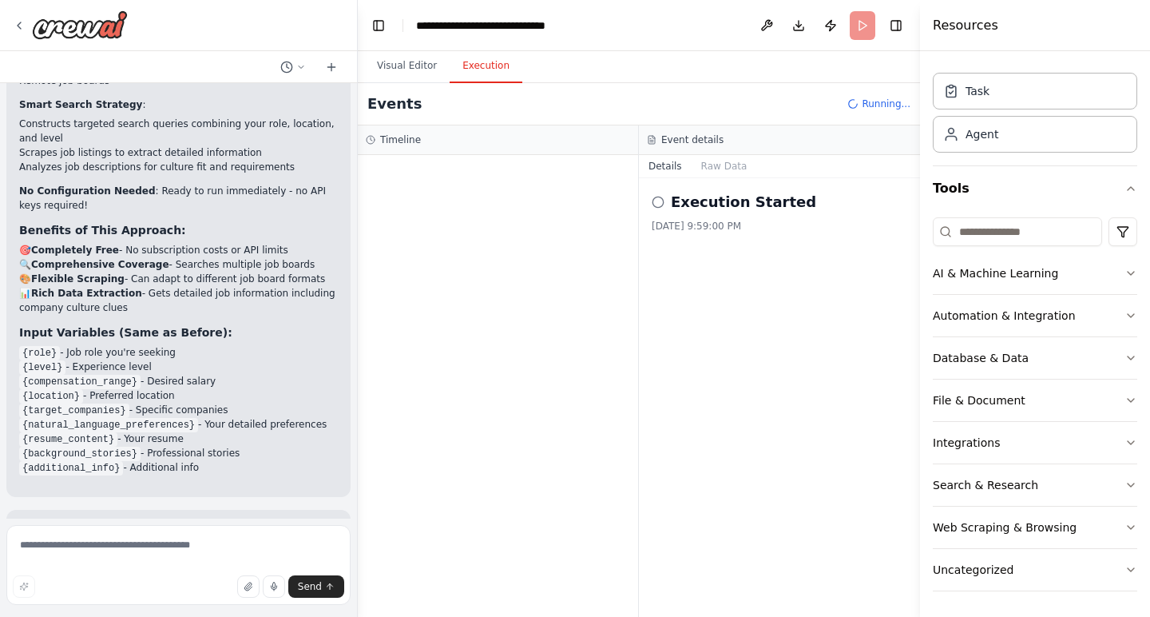
click at [752, 218] on div "Execution Started 10/1/2025, 9:59:00 PM" at bounding box center [780, 212] width 256 height 42
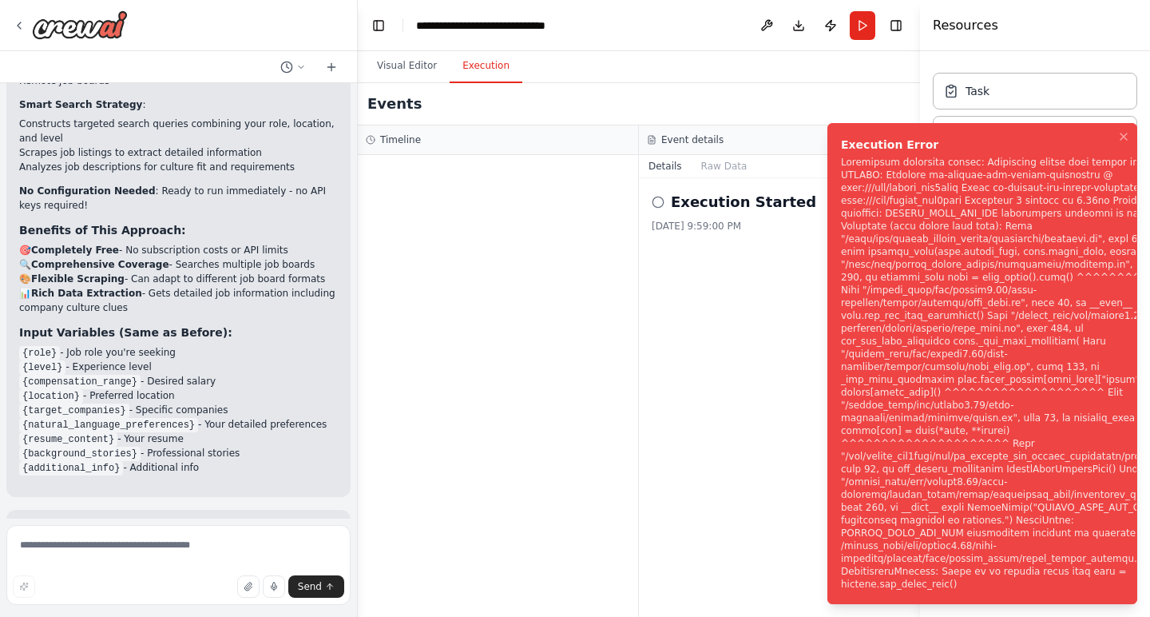
scroll to position [0, 0]
click at [1123, 143] on icon "Notifications (F8)" at bounding box center [1123, 136] width 13 height 13
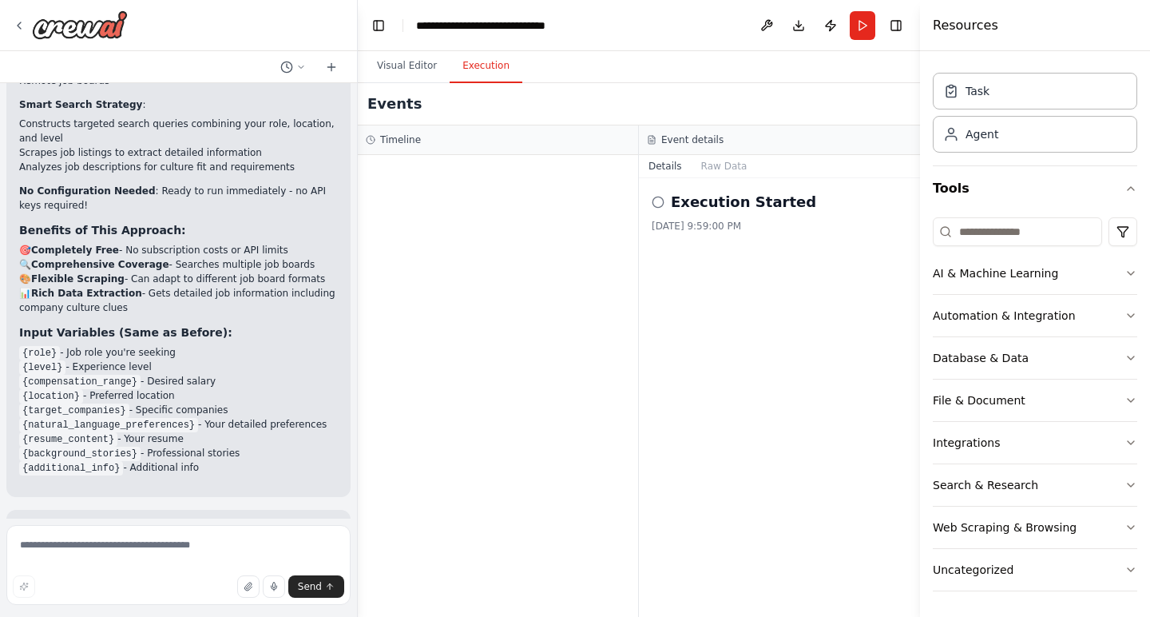
click at [660, 204] on icon at bounding box center [658, 202] width 13 height 13
click at [669, 237] on div "Execution Started 10/1/2025, 9:59:00 PM" at bounding box center [779, 397] width 281 height 439
click at [288, 547] on textarea at bounding box center [178, 565] width 344 height 80
click at [417, 67] on button "Visual Editor" at bounding box center [406, 67] width 85 height 34
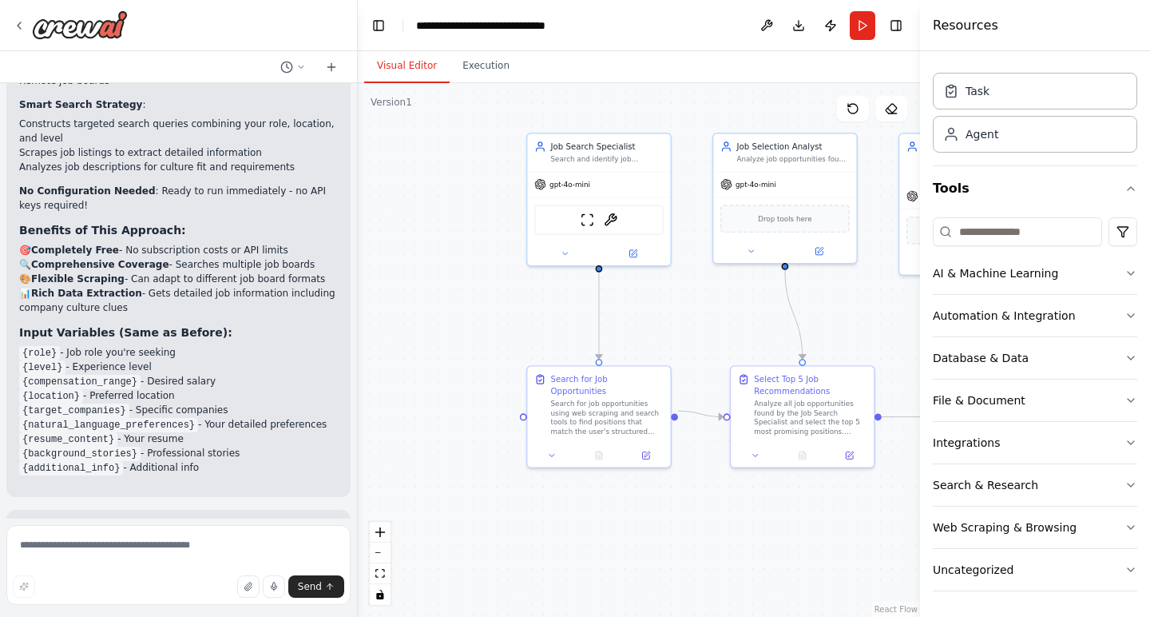
drag, startPoint x: 439, startPoint y: 297, endPoint x: 700, endPoint y: 311, distance: 261.5
click at [700, 311] on div ".deletable-edge-delete-btn { width: 20px; height: 20px; border: 0px solid #ffff…" at bounding box center [639, 350] width 562 height 534
click at [865, 13] on button "Run" at bounding box center [863, 25] width 26 height 29
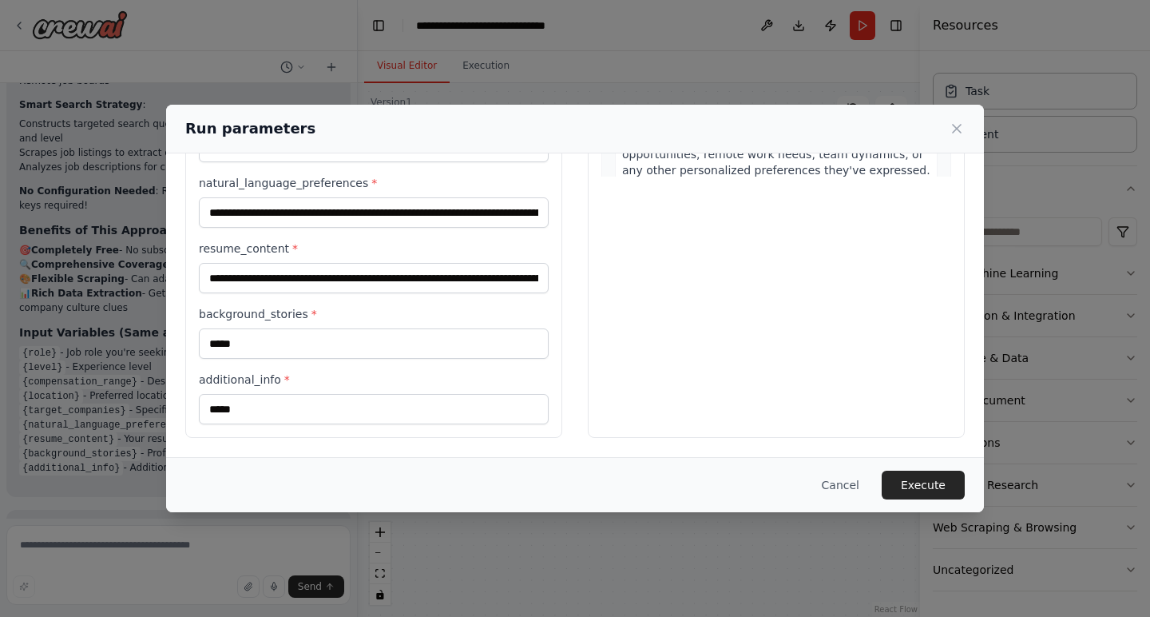
scroll to position [361, 0]
click at [911, 486] on button "Execute" at bounding box center [923, 484] width 83 height 29
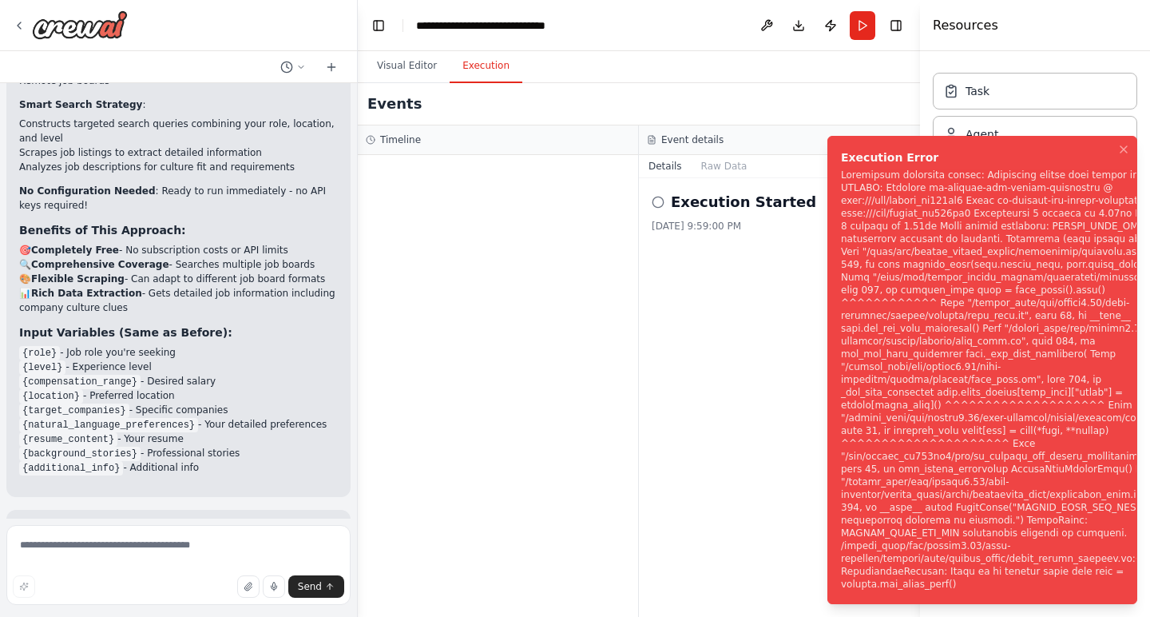
scroll to position [0, 0]
drag, startPoint x: 1038, startPoint y: 266, endPoint x: 994, endPoint y: 275, distance: 45.6
click at [994, 275] on div "Notifications (F8)" at bounding box center [1010, 380] width 339 height 422
copy div "RIGHT_DATA_API_KEY environment variable is required."
click at [201, 550] on textarea at bounding box center [178, 565] width 344 height 80
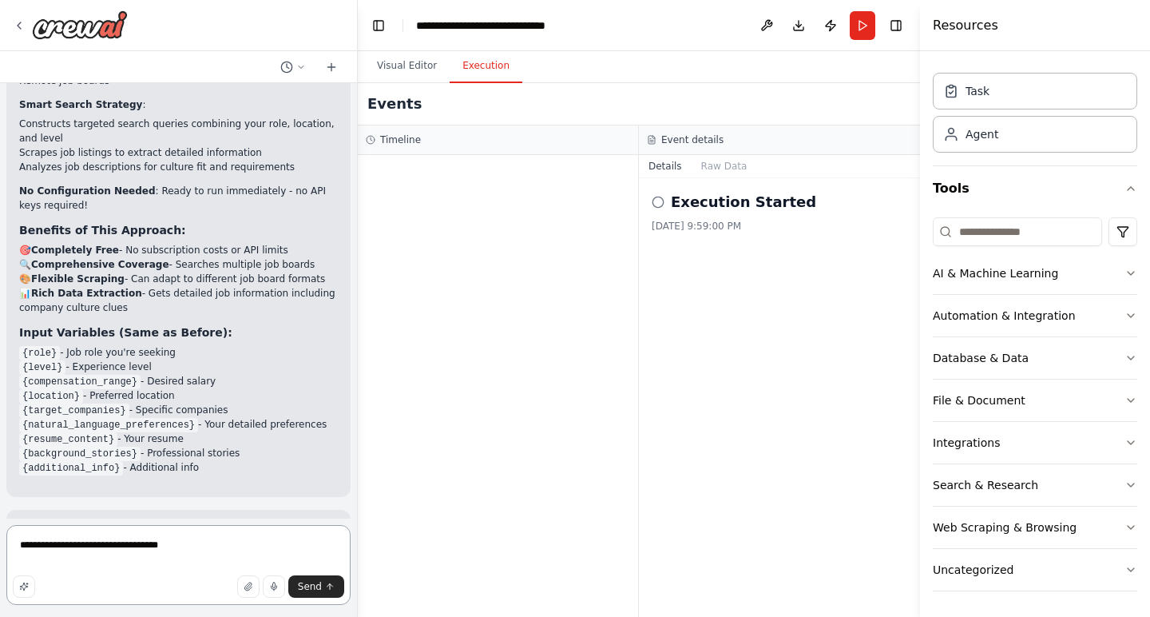
paste textarea "**********"
type textarea "**********"
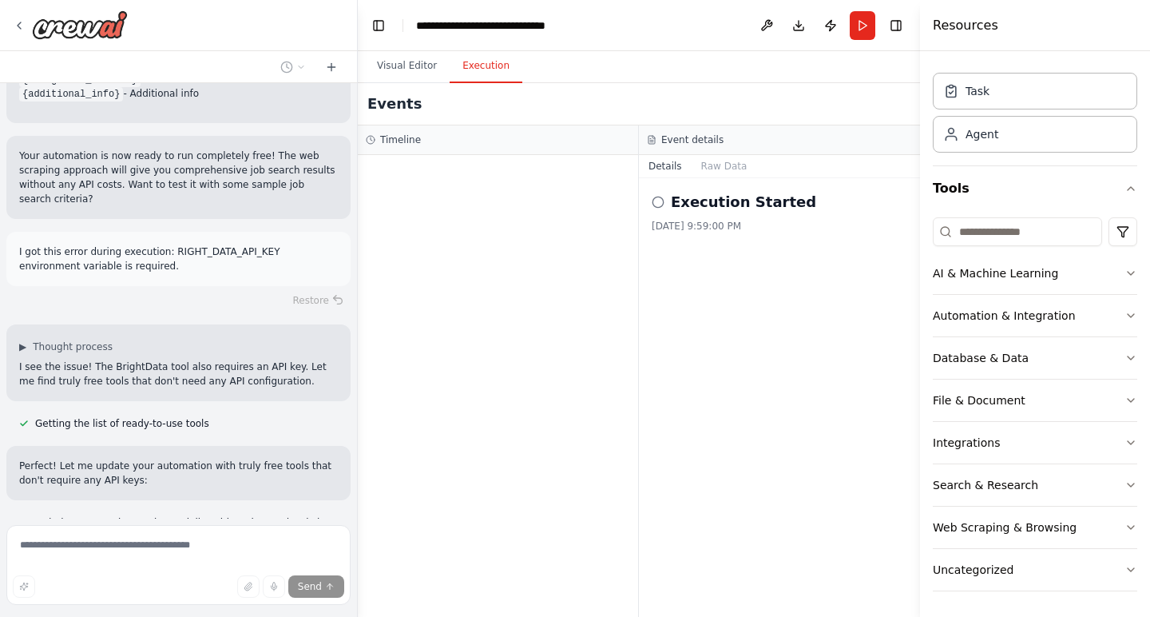
scroll to position [4785, 0]
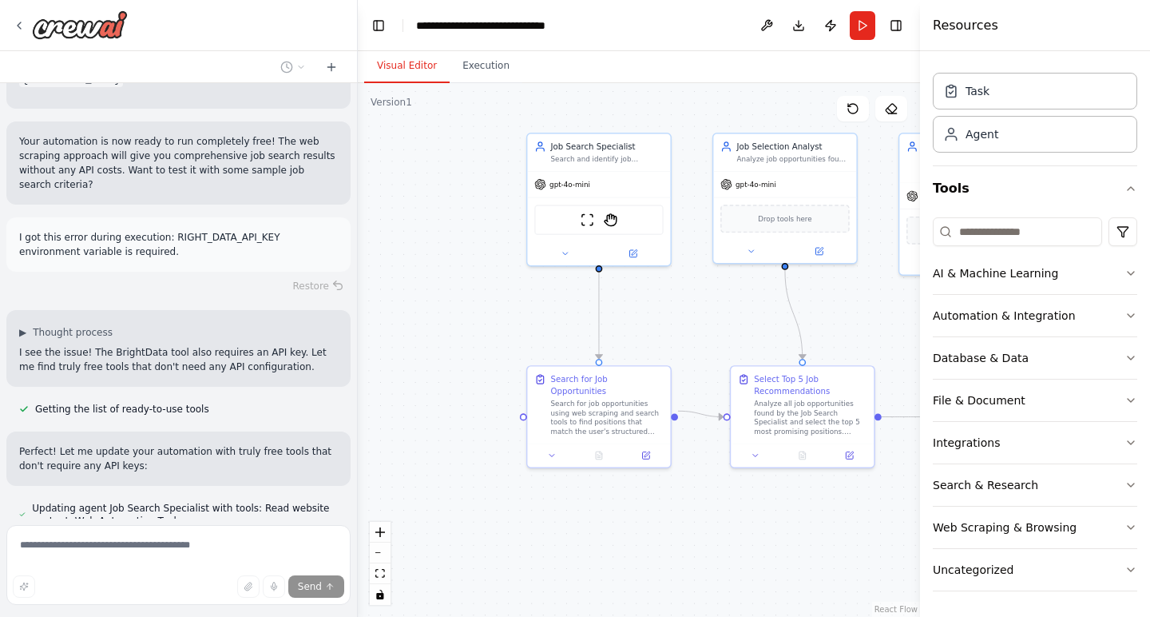
click at [399, 62] on button "Visual Editor" at bounding box center [406, 67] width 85 height 34
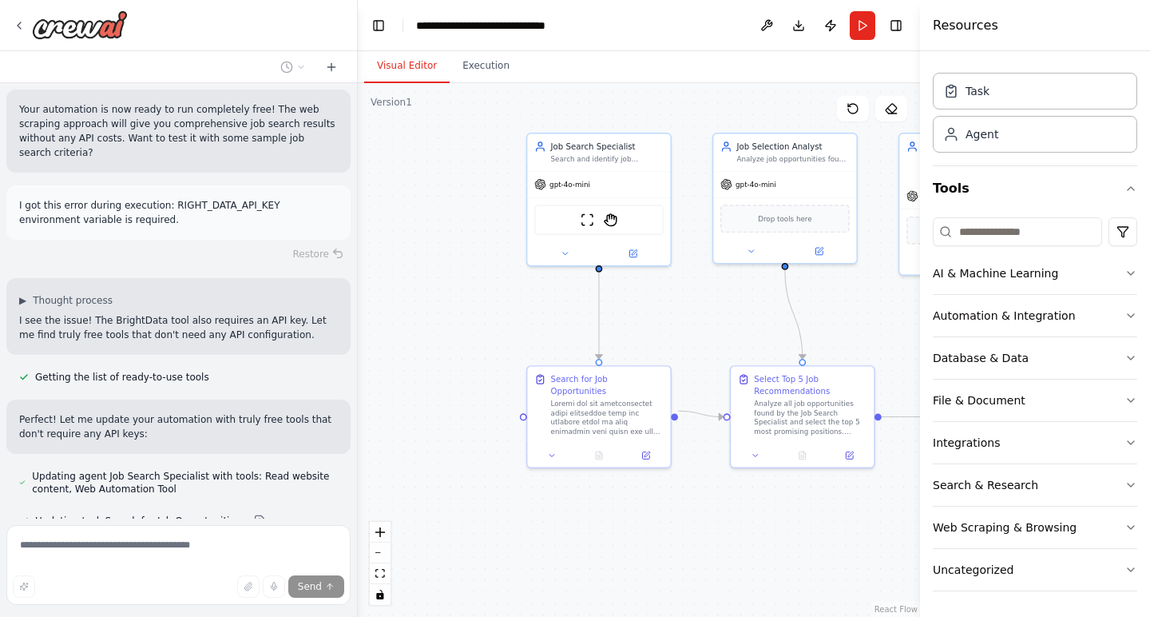
scroll to position [4848, 0]
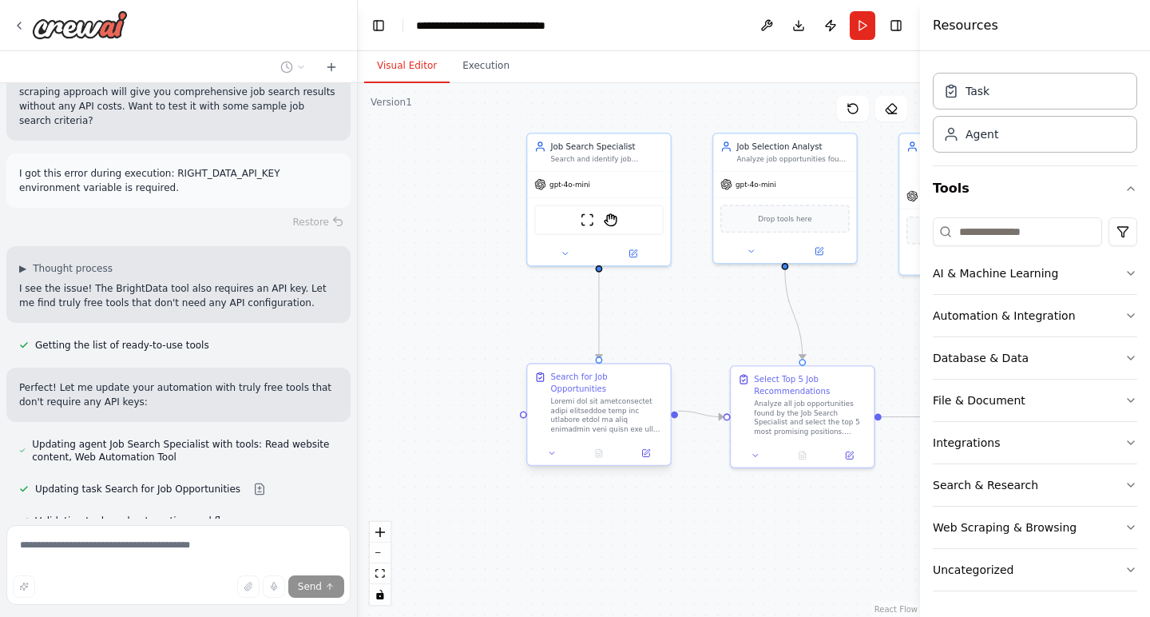
click at [607, 403] on div at bounding box center [607, 415] width 113 height 38
click at [648, 450] on icon at bounding box center [645, 453] width 7 height 7
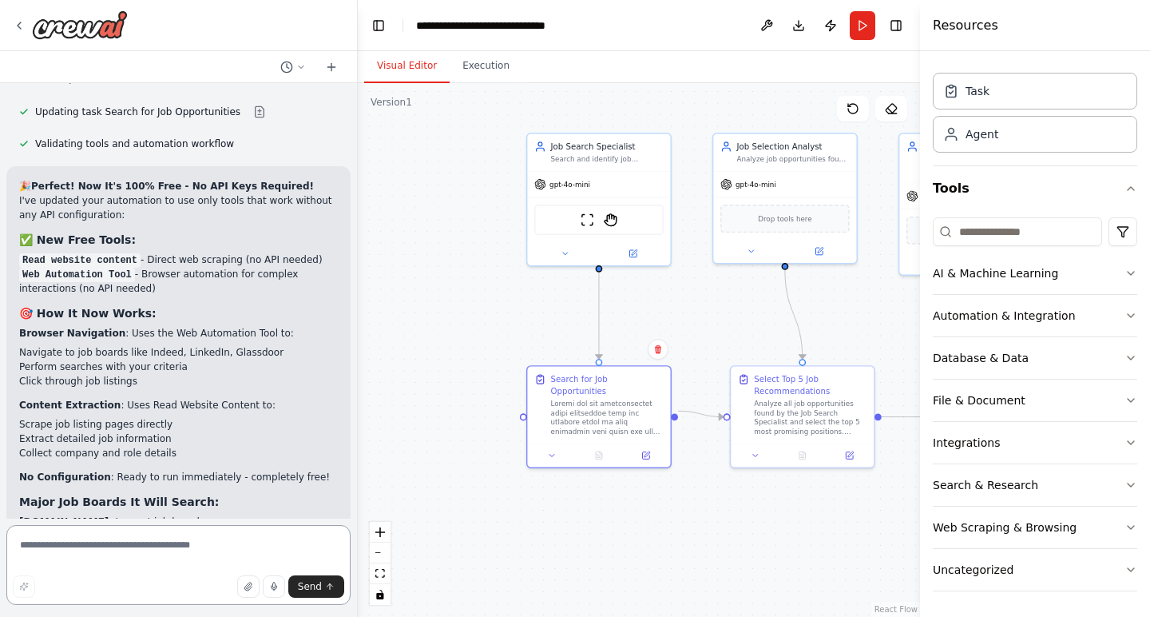
scroll to position [5452, 0]
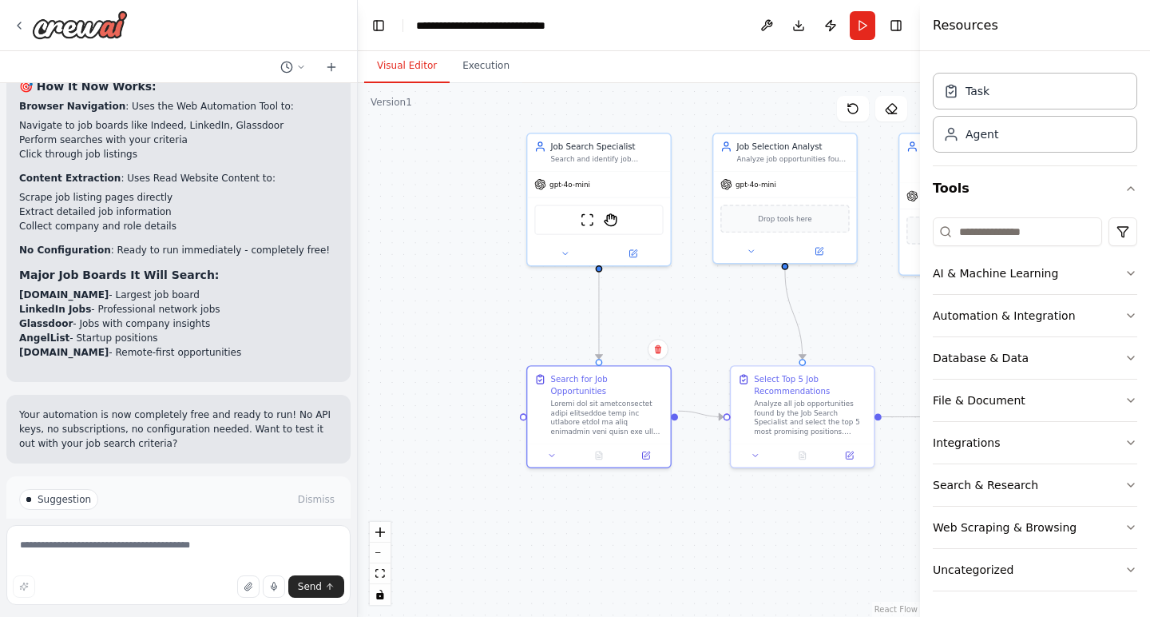
click at [261, 554] on button "Run Automation" at bounding box center [178, 567] width 319 height 26
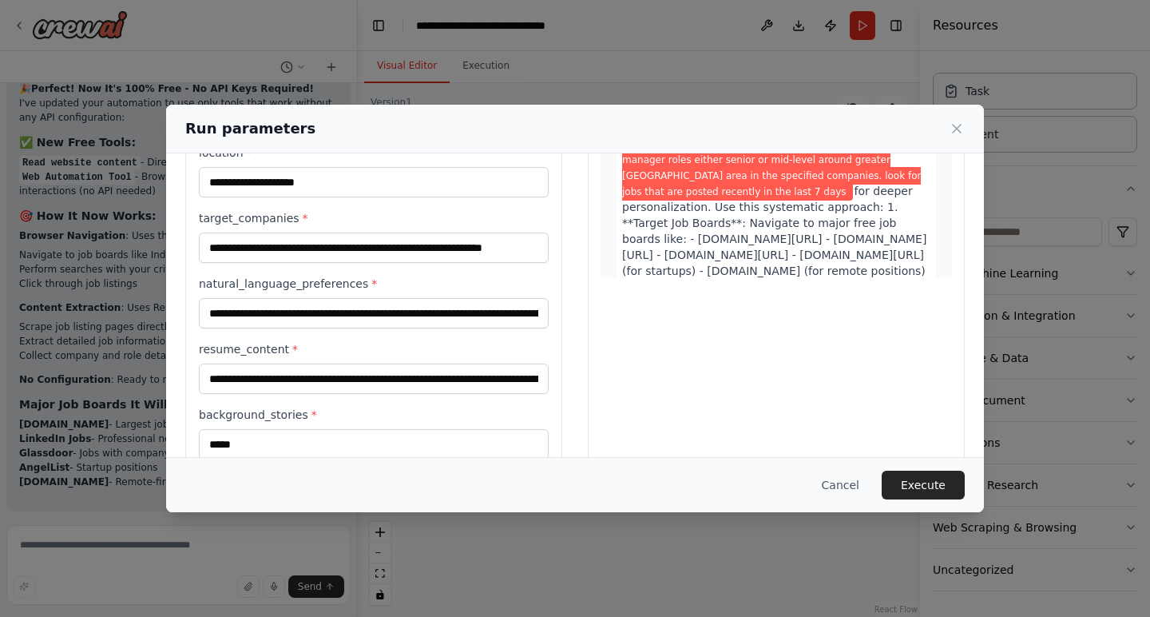
scroll to position [351, 0]
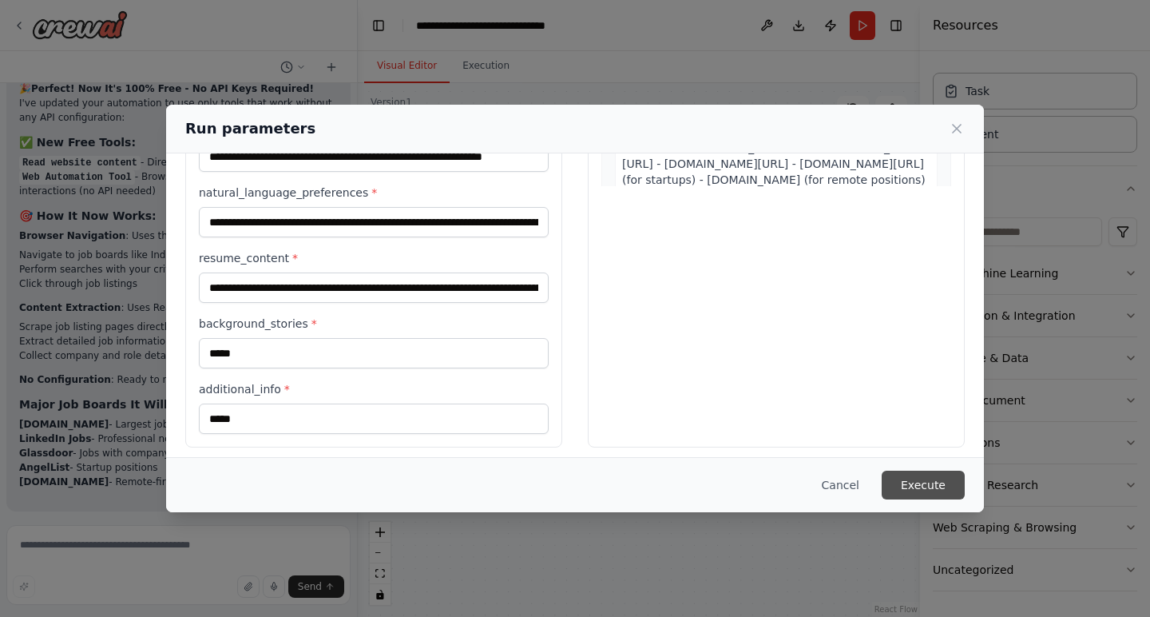
click at [933, 482] on button "Execute" at bounding box center [923, 484] width 83 height 29
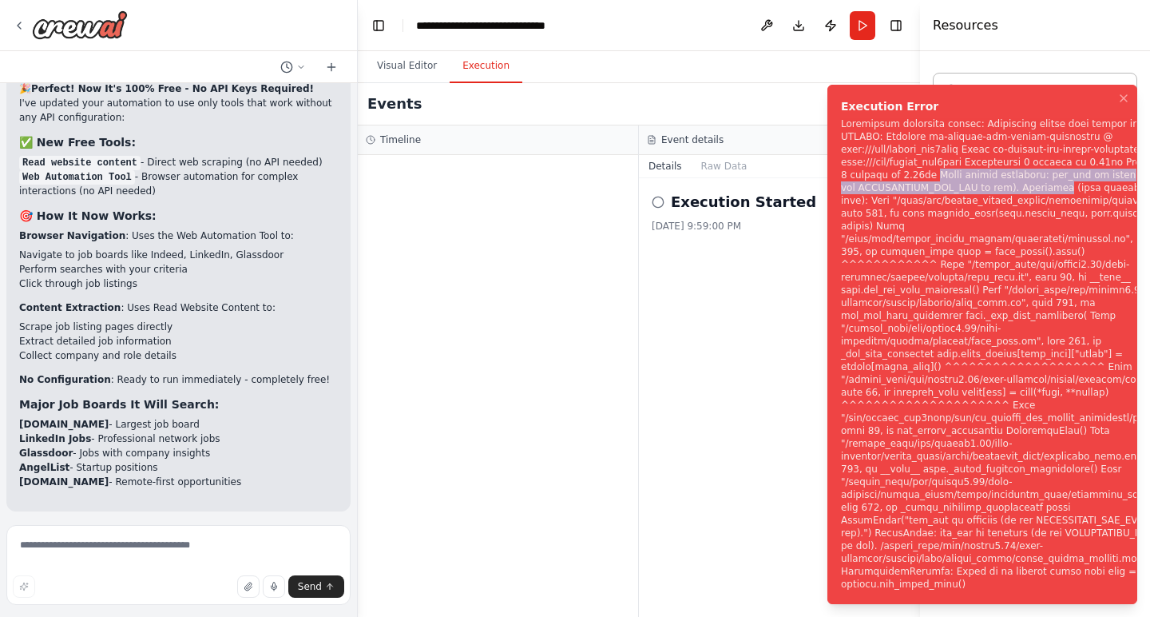
drag, startPoint x: 931, startPoint y: 226, endPoint x: 1042, endPoint y: 236, distance: 111.5
click at [1042, 236] on div "Notifications (F8)" at bounding box center [1008, 353] width 335 height 473
copy div "Error during execution: api_key is required (or set BROWSERBASE_API_KEY in env)…"
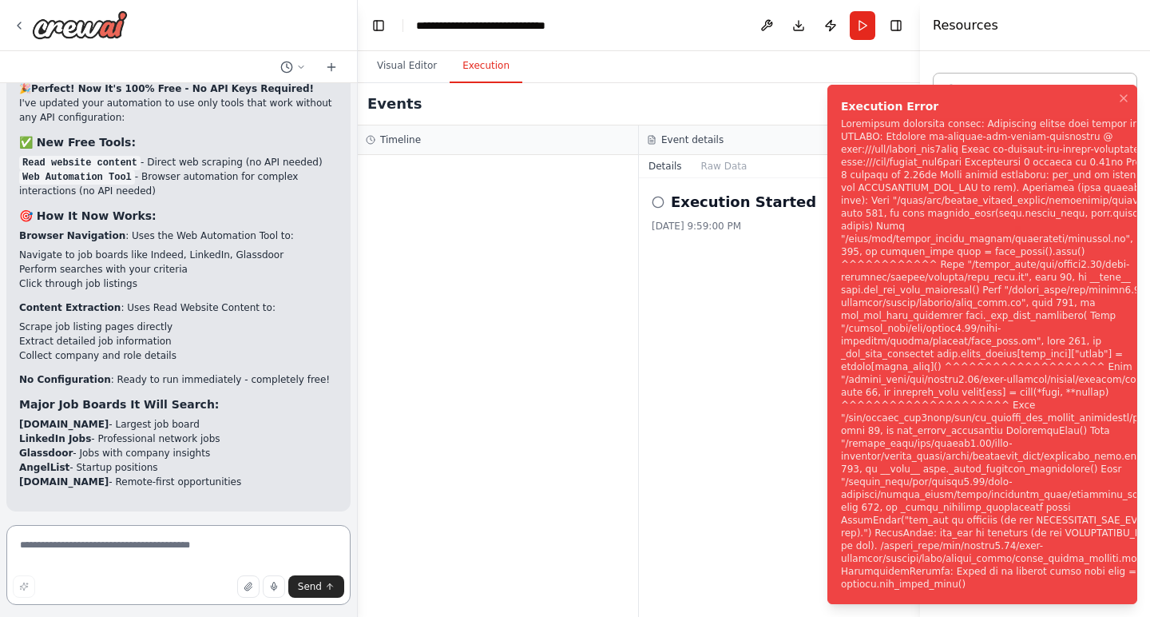
click at [192, 550] on textarea at bounding box center [178, 565] width 344 height 80
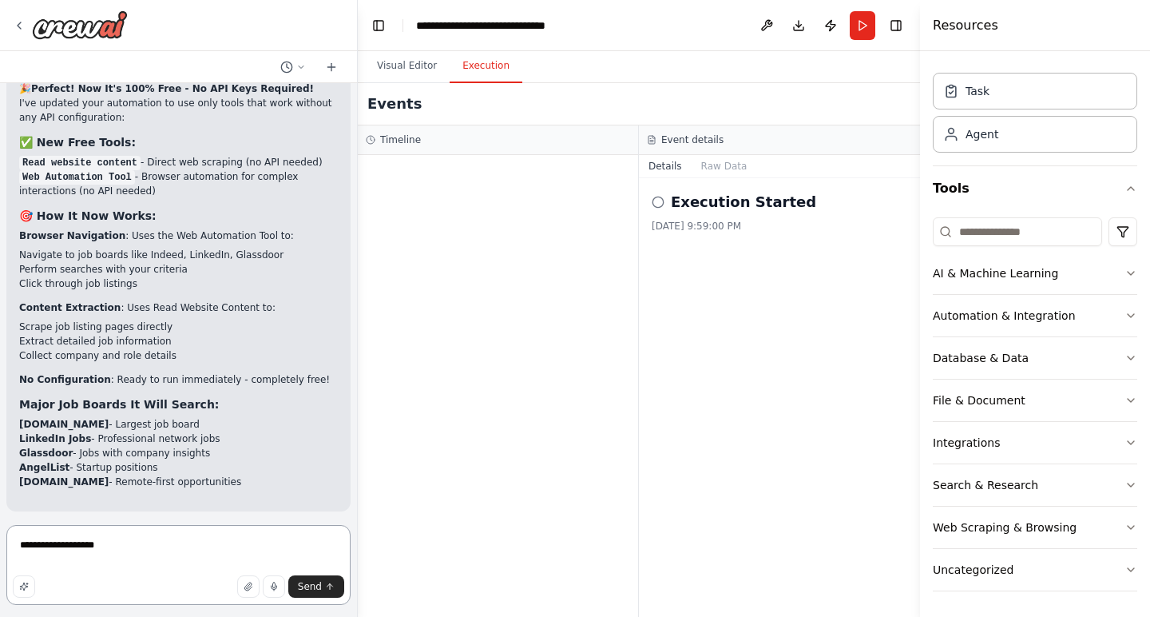
paste textarea "**********"
type textarea "**********"
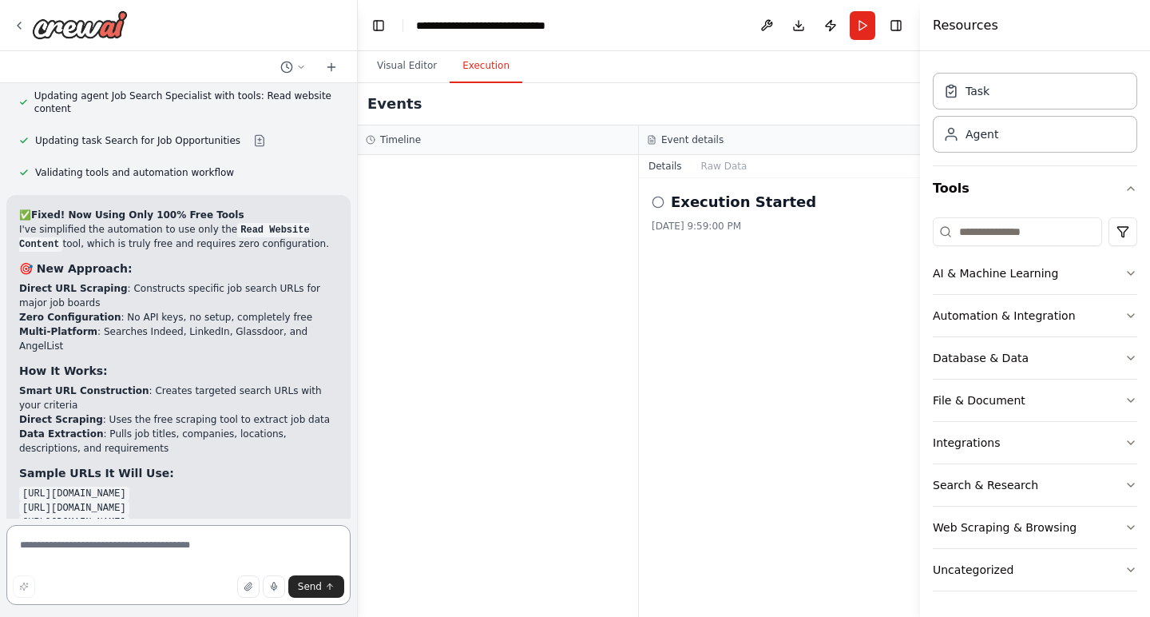
scroll to position [6222, 0]
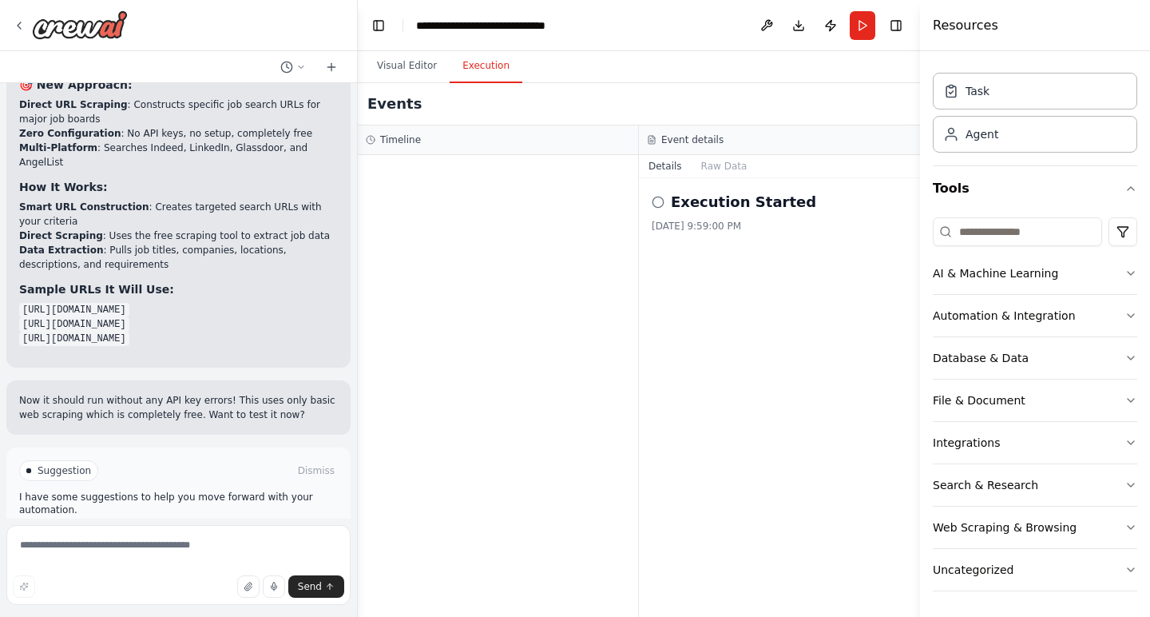
click at [253, 526] on button "Run Automation" at bounding box center [178, 539] width 319 height 26
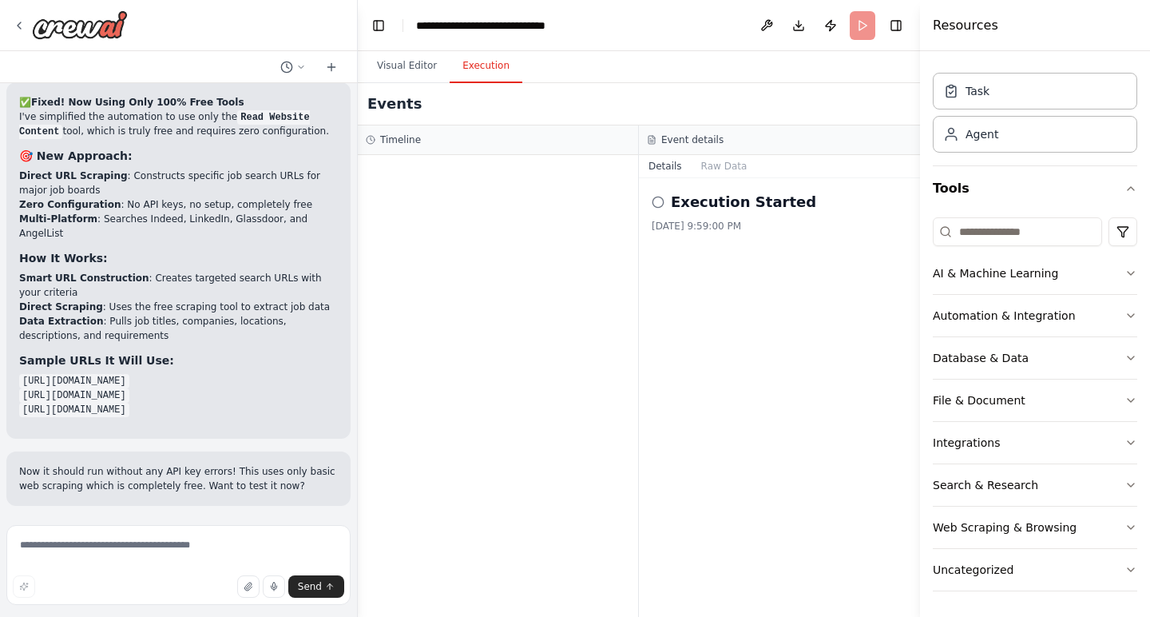
scroll to position [6093, 0]
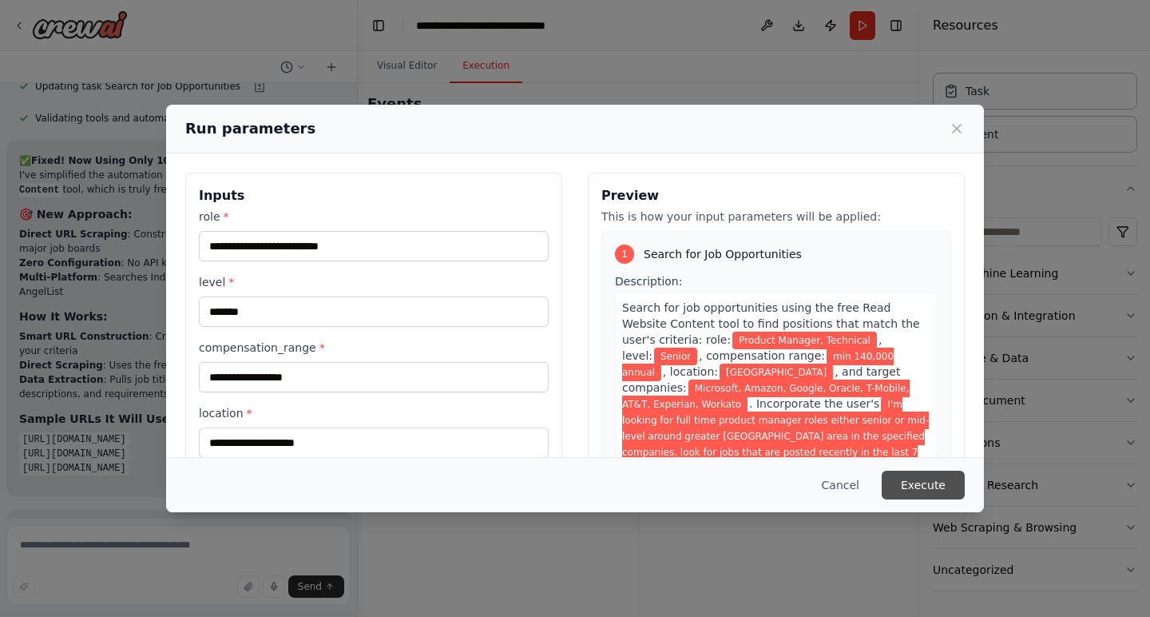
click at [915, 490] on button "Execute" at bounding box center [923, 484] width 83 height 29
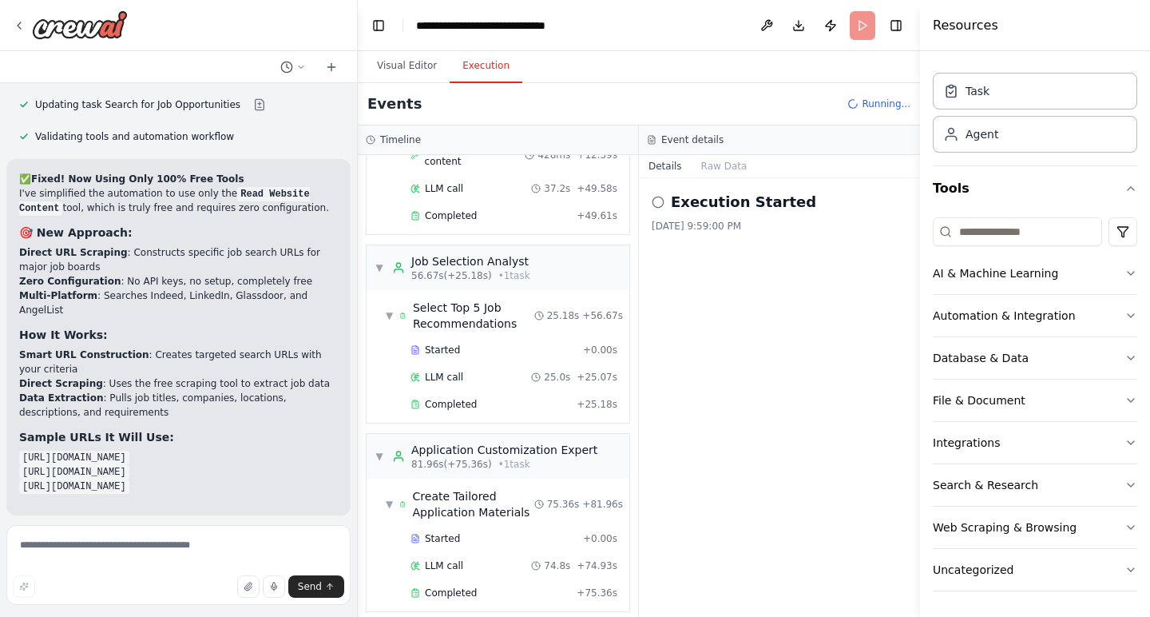
scroll to position [0, 0]
click at [696, 147] on div "Event details" at bounding box center [779, 140] width 281 height 30
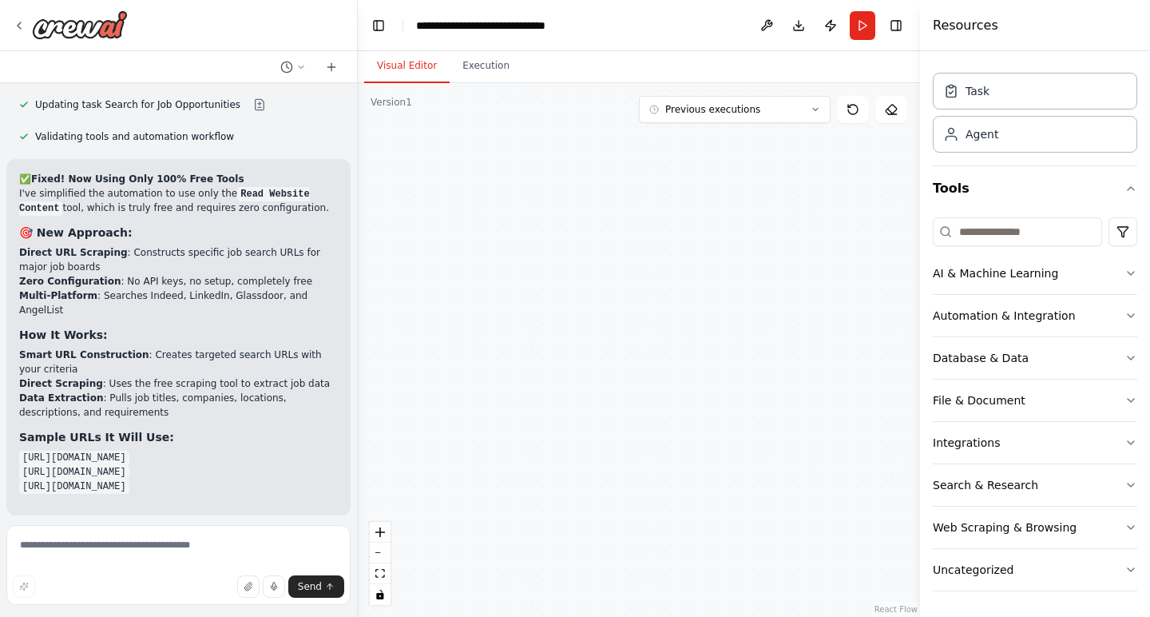
click at [413, 71] on button "Visual Editor" at bounding box center [406, 67] width 85 height 34
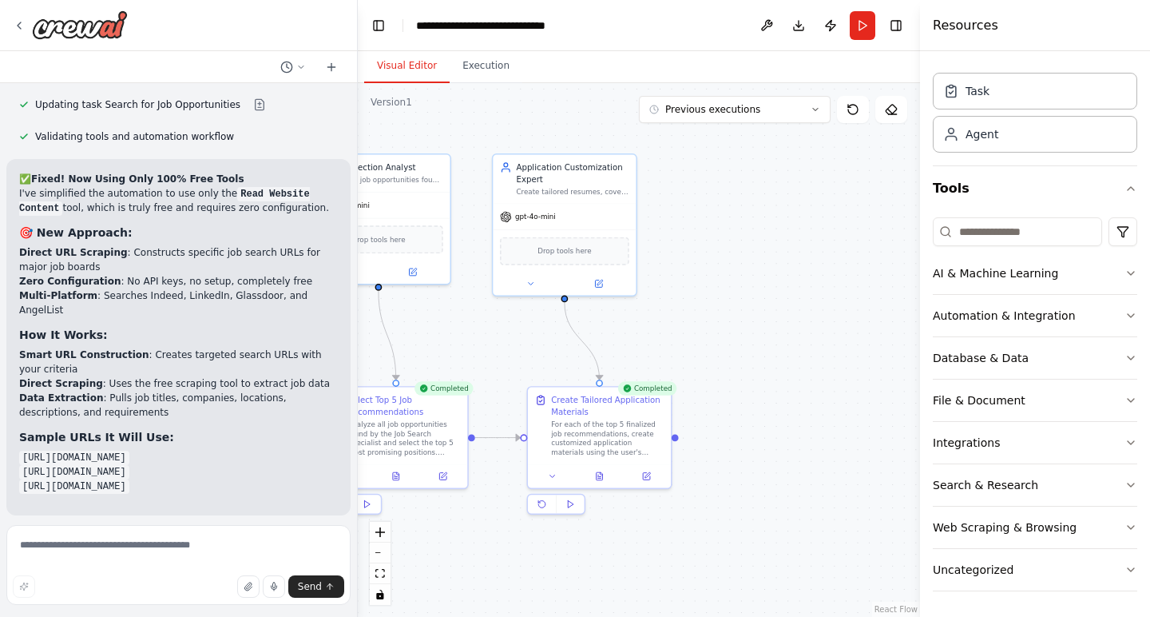
drag, startPoint x: 859, startPoint y: 530, endPoint x: 452, endPoint y: 550, distance: 407.1
click at [452, 550] on div ".deletable-edge-delete-btn { width: 20px; height: 20px; border: 0px solid #ffff…" at bounding box center [639, 350] width 562 height 534
click at [612, 431] on div "For each of the top 5 finalized job recommendations, create customized applicat…" at bounding box center [607, 436] width 113 height 38
click at [772, 418] on div ".deletable-edge-delete-btn { width: 20px; height: 20px; border: 0px solid #ffff…" at bounding box center [639, 350] width 562 height 534
click at [673, 443] on div ".deletable-edge-delete-btn { width: 20px; height: 20px; border: 0px solid #ffff…" at bounding box center [639, 350] width 562 height 534
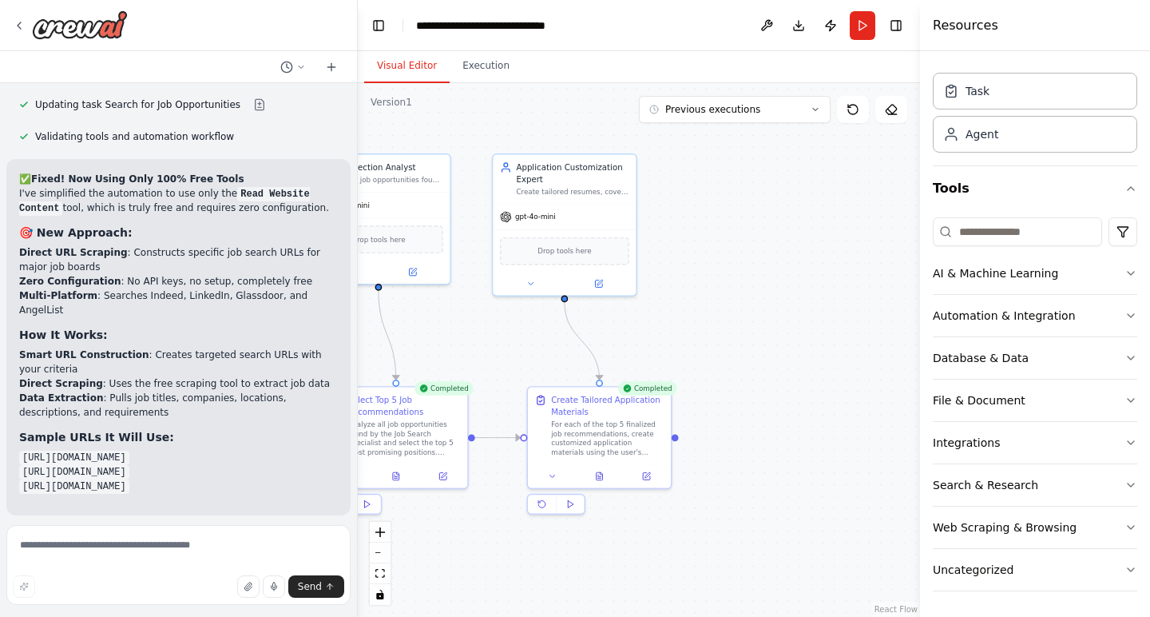
click at [675, 443] on div ".deletable-edge-delete-btn { width: 20px; height: 20px; border: 0px solid #ffff…" at bounding box center [639, 350] width 562 height 534
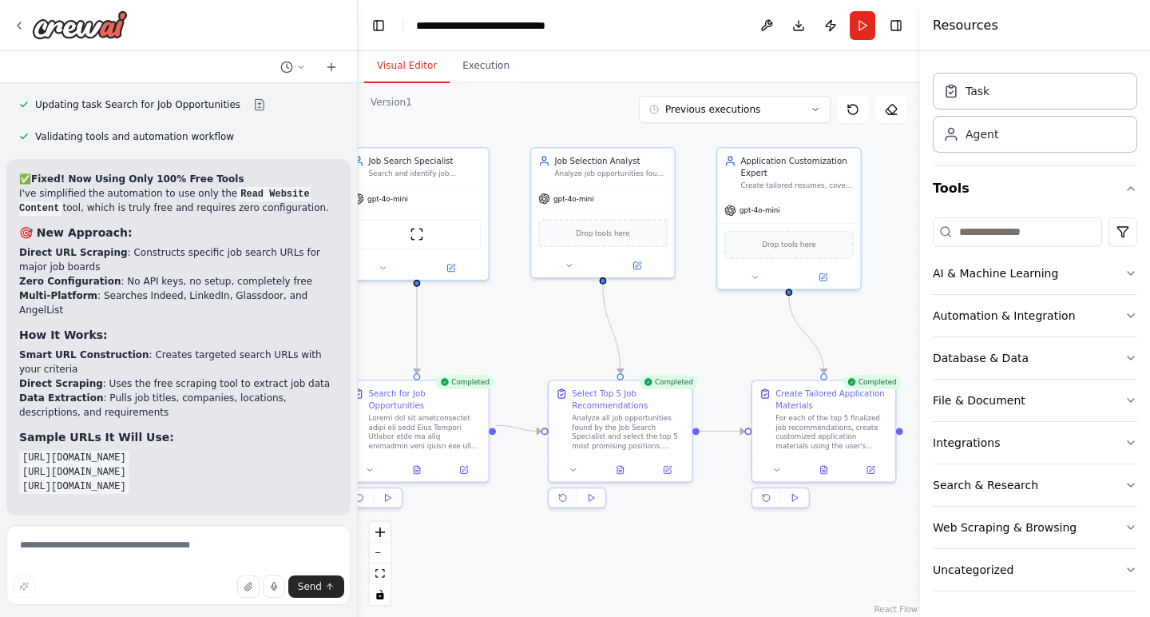
drag, startPoint x: 458, startPoint y: 544, endPoint x: 683, endPoint y: 538, distance: 224.5
click at [683, 538] on div ".deletable-edge-delete-btn { width: 20px; height: 20px; border: 0px solid #ffff…" at bounding box center [639, 350] width 562 height 534
click at [823, 476] on div at bounding box center [823, 467] width 143 height 24
click at [824, 468] on icon at bounding box center [824, 468] width 3 height 0
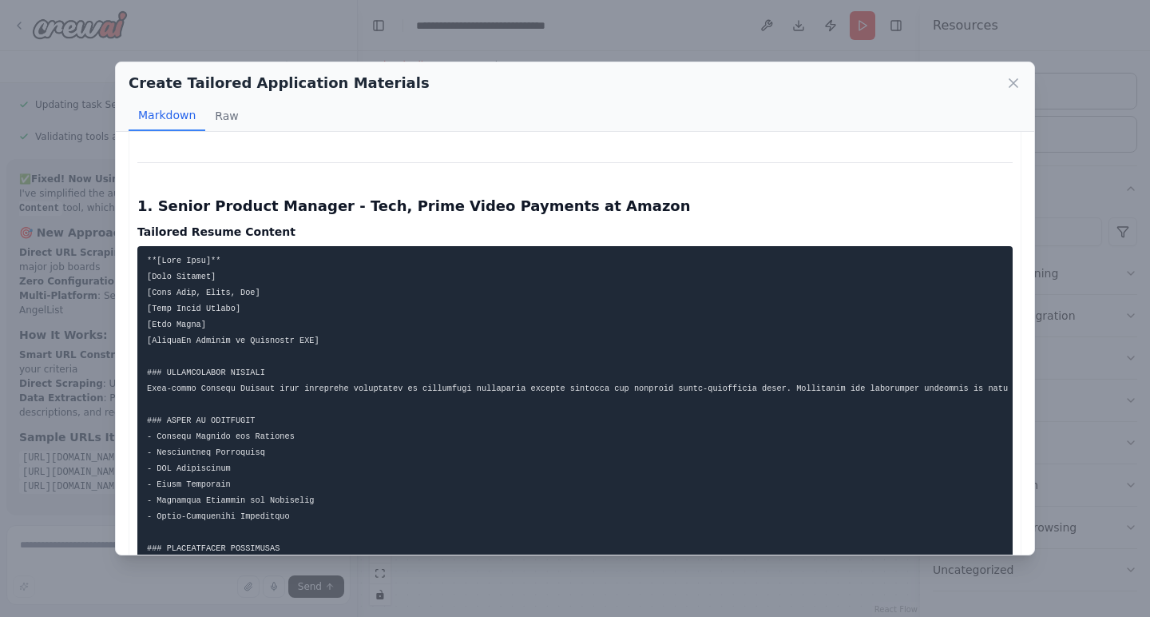
scroll to position [44, 0]
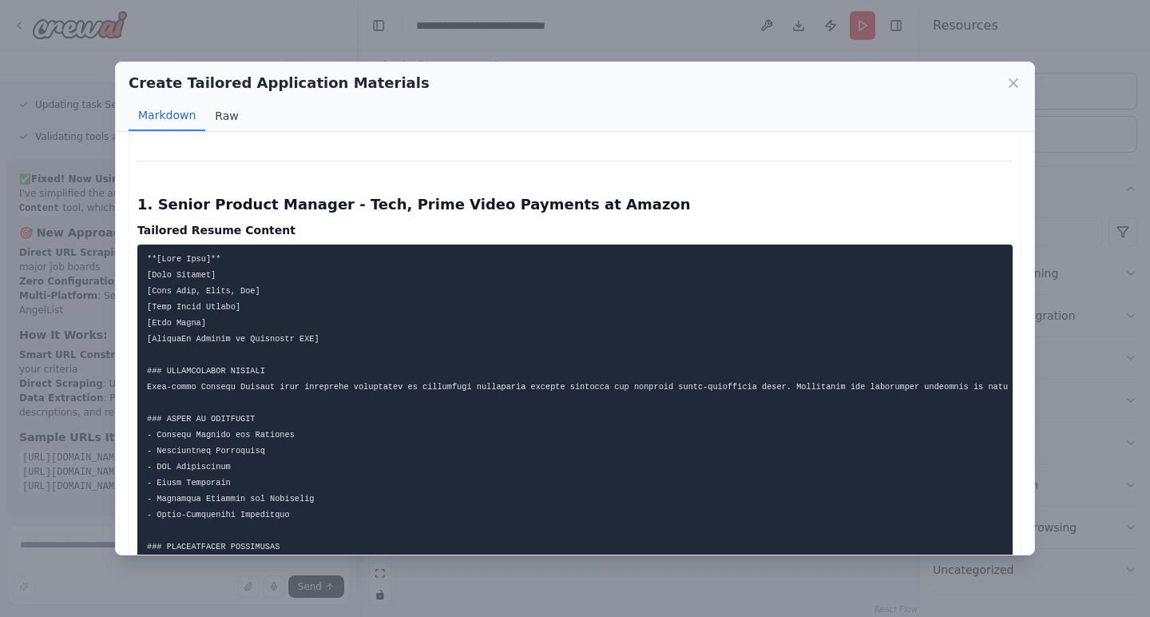
click at [232, 113] on button "Raw" at bounding box center [226, 116] width 42 height 30
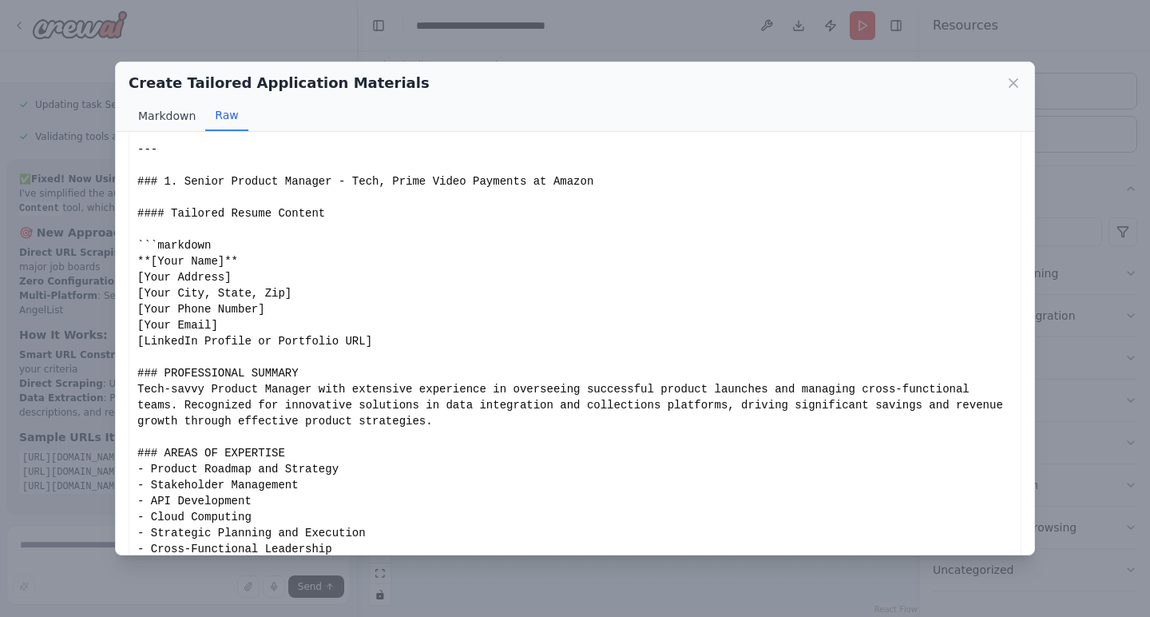
click at [185, 115] on button "Markdown" at bounding box center [167, 116] width 77 height 30
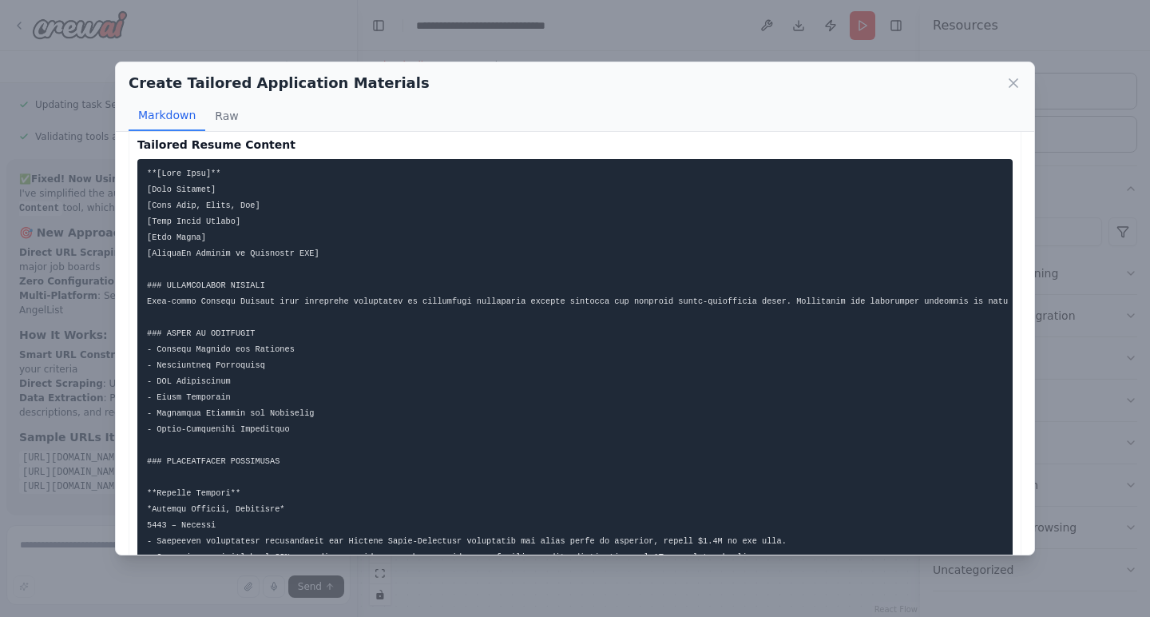
scroll to position [132, 0]
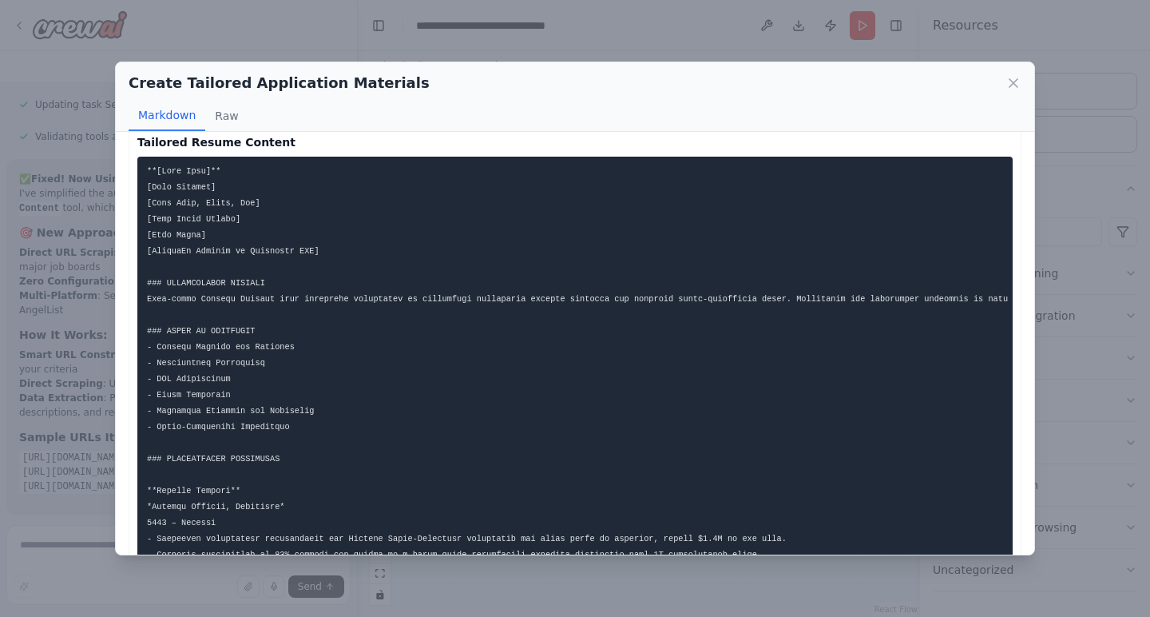
click at [469, 299] on code at bounding box center [882, 490] width 1471 height 649
click at [667, 294] on pre at bounding box center [574, 491] width 875 height 668
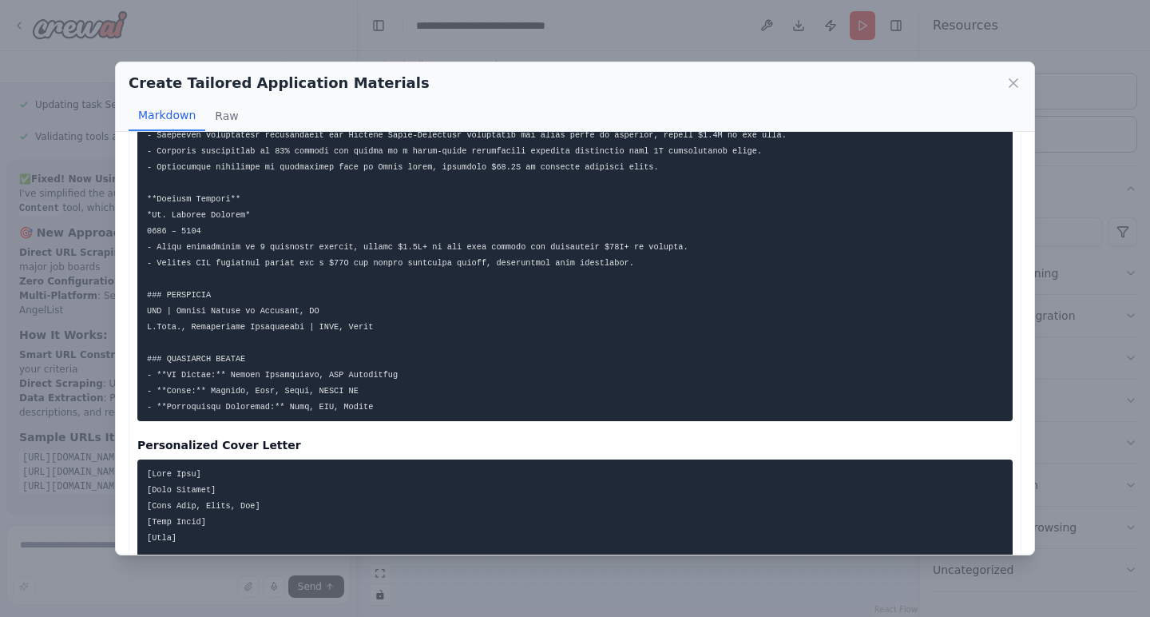
scroll to position [538, 0]
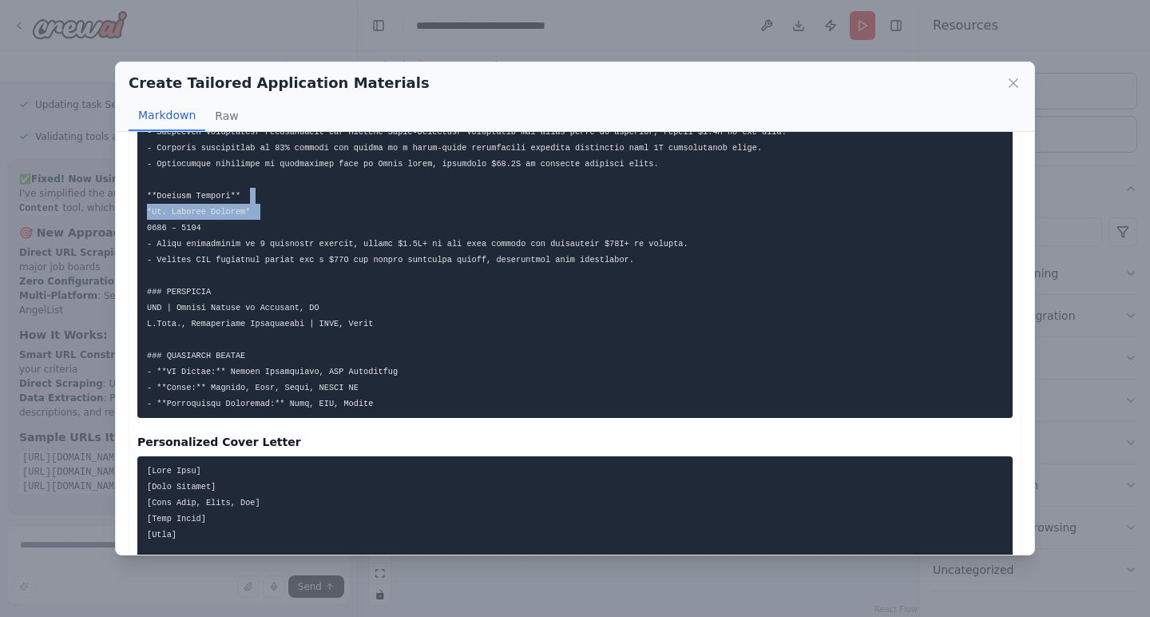
drag, startPoint x: 1028, startPoint y: 185, endPoint x: 1028, endPoint y: 205, distance: 20.0
click at [1028, 205] on div "I now can give a great answer 1. Senior Product Manager - Tech, Prime Video Pay…" at bounding box center [575, 343] width 919 height 423
click at [961, 260] on pre at bounding box center [574, 84] width 875 height 668
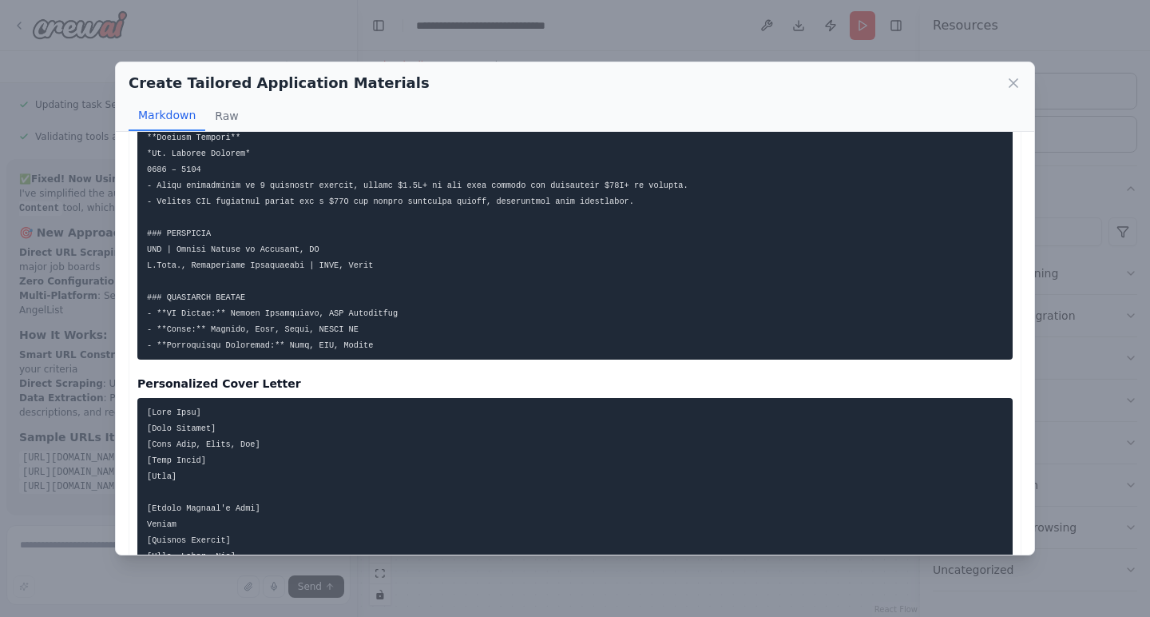
scroll to position [601, 0]
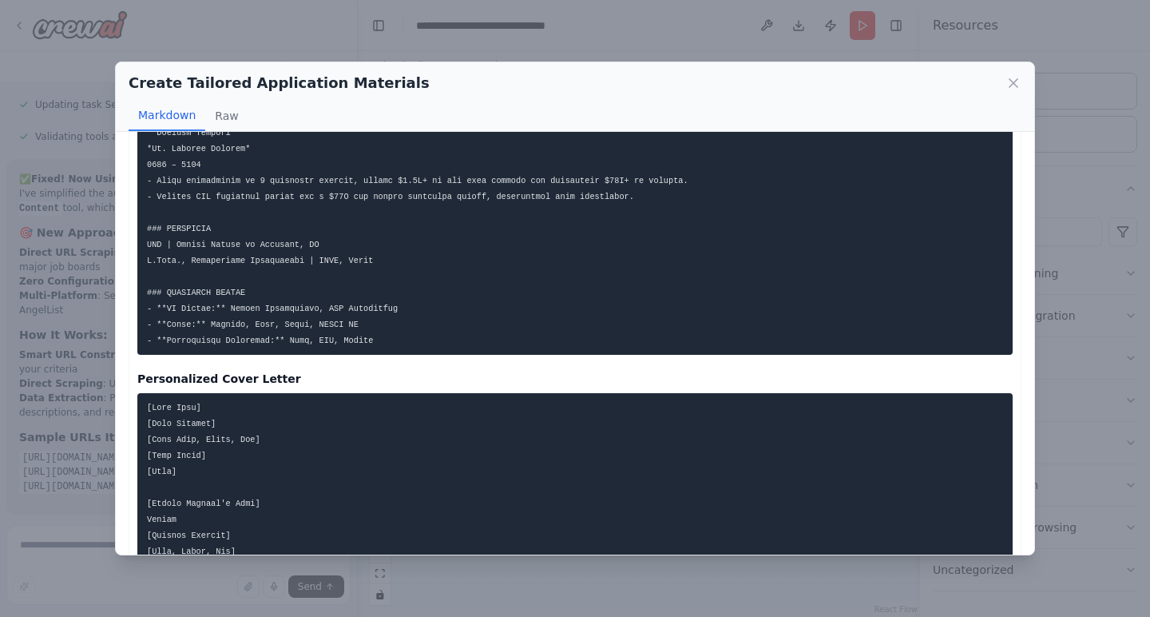
click at [450, 335] on pre at bounding box center [574, 21] width 875 height 668
drag, startPoint x: 1030, startPoint y: 186, endPoint x: 1030, endPoint y: 196, distance: 10.4
click at [1030, 196] on div "I now can give a great answer 1. Senior Product Manager - Tech, Prime Video Pay…" at bounding box center [575, 343] width 919 height 423
click at [944, 248] on pre at bounding box center [574, 21] width 875 height 668
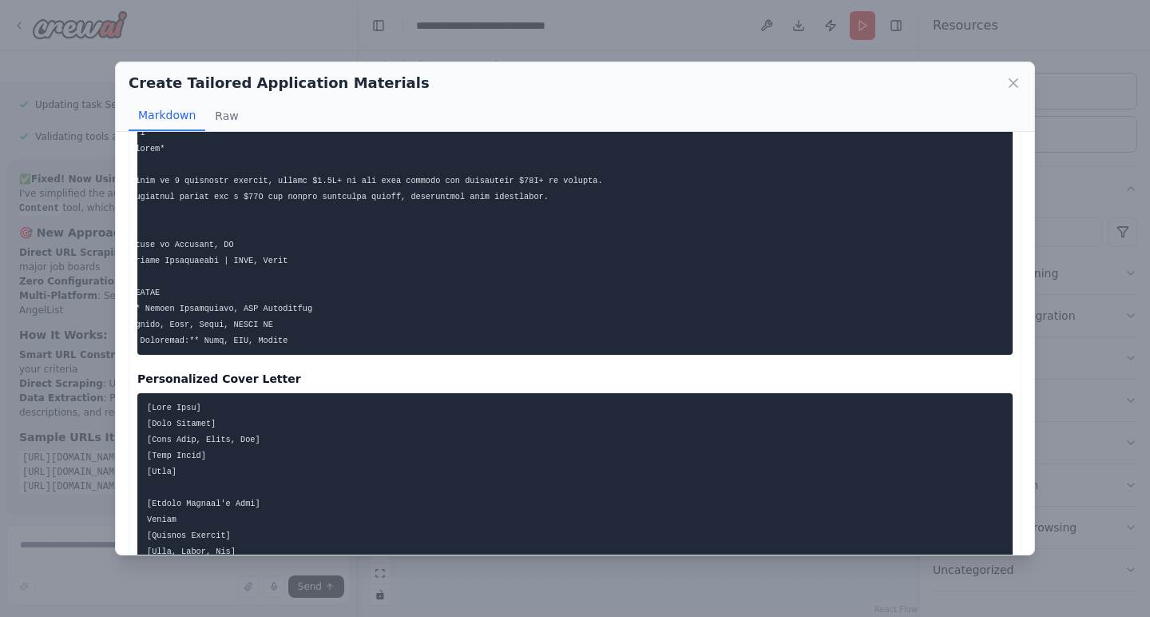
scroll to position [0, 0]
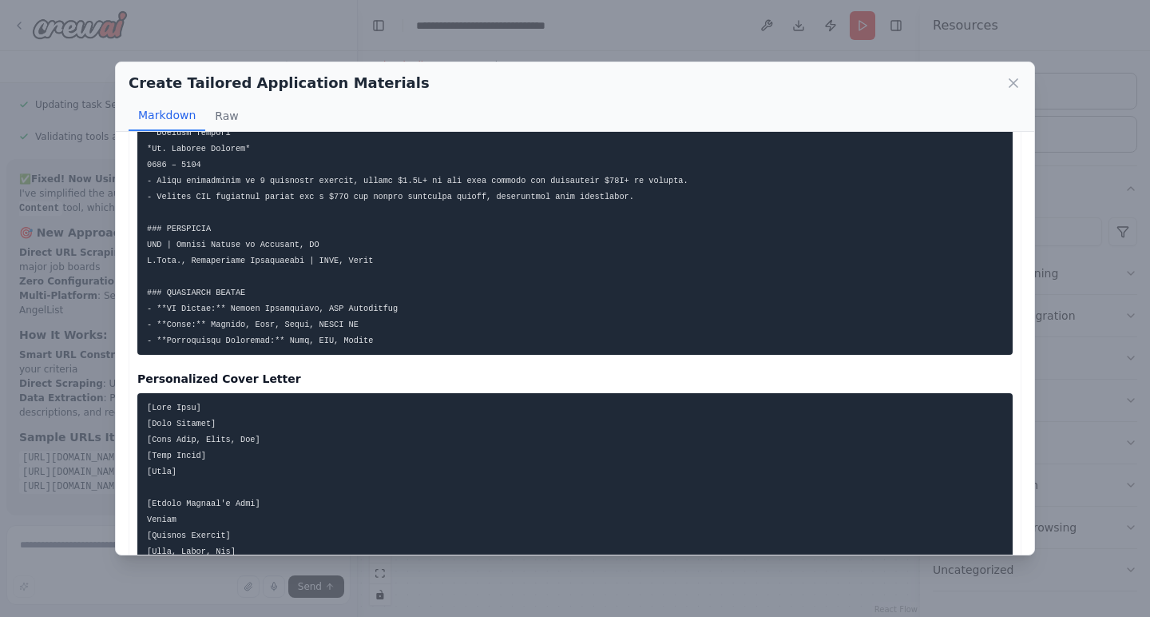
click at [1029, 226] on div "I now can give a great answer 1. Senior Product Manager - Tech, Prime Video Pay…" at bounding box center [575, 343] width 919 height 423
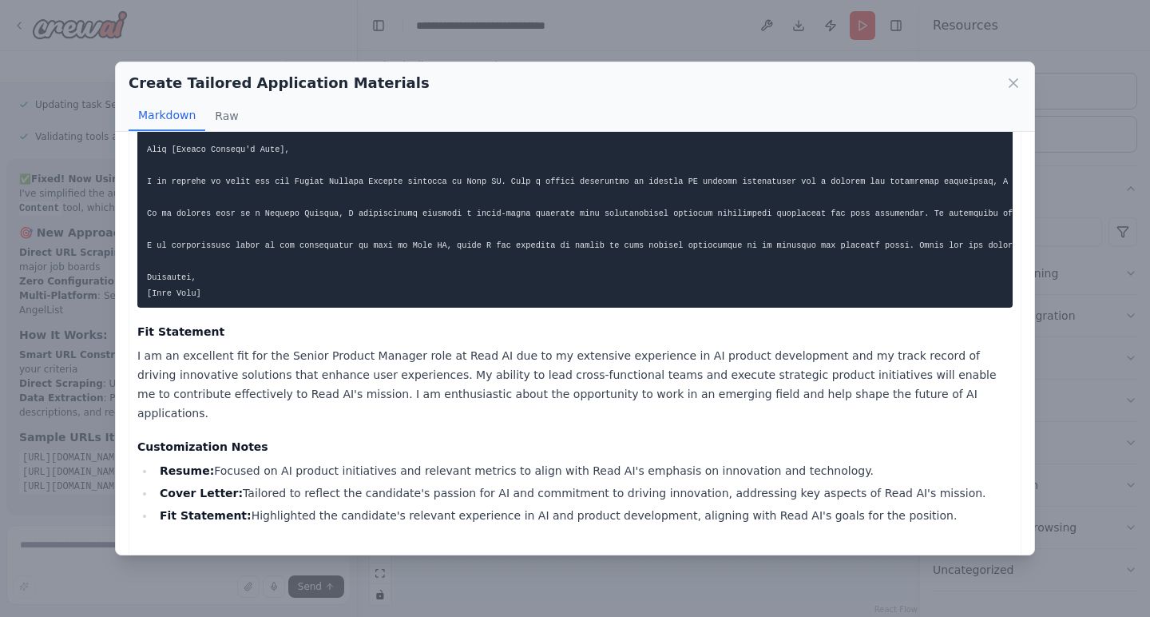
scroll to position [6597, 0]
click at [1014, 79] on icon at bounding box center [1014, 83] width 16 height 16
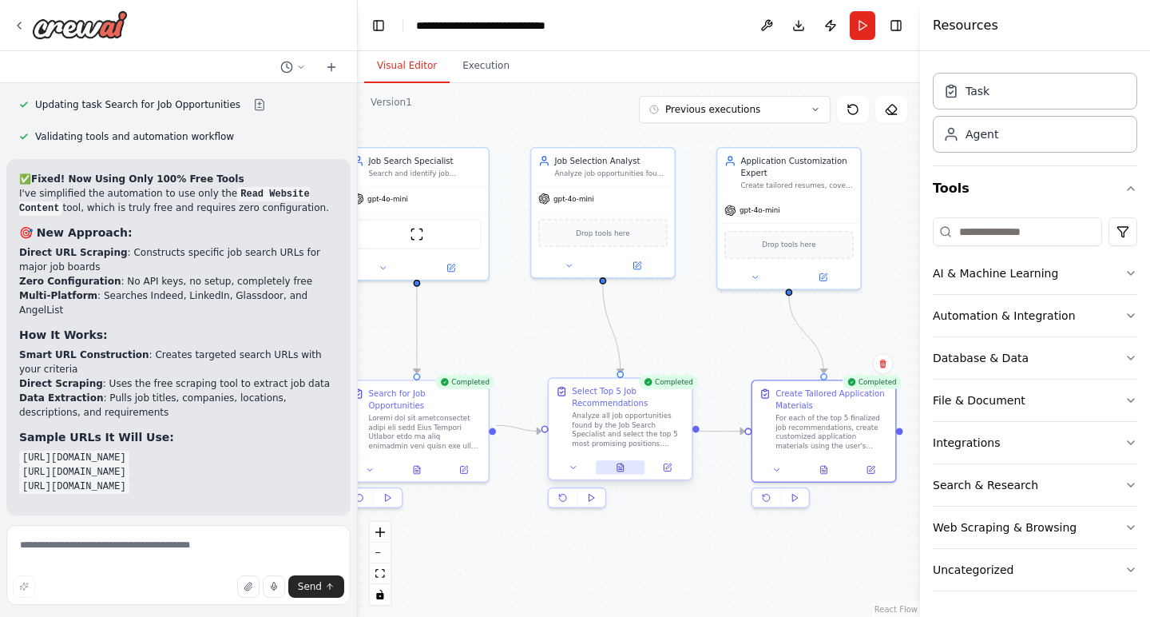
click at [623, 473] on button at bounding box center [621, 467] width 50 height 14
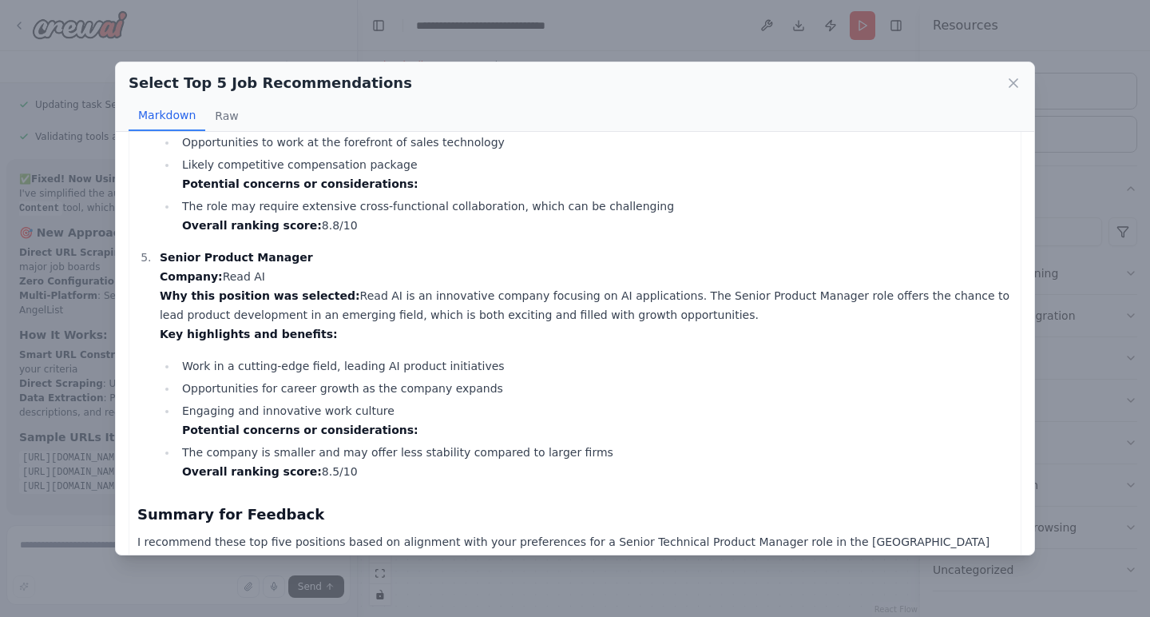
scroll to position [982, 0]
click at [1014, 80] on icon at bounding box center [1014, 83] width 16 height 16
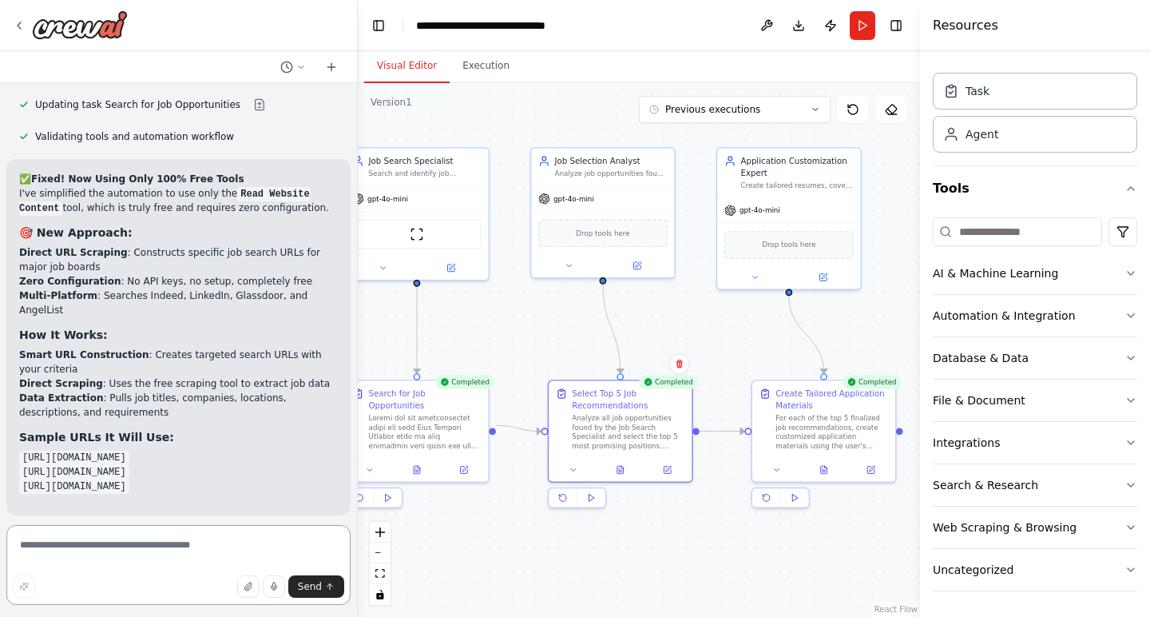
click at [177, 546] on textarea at bounding box center [178, 565] width 344 height 80
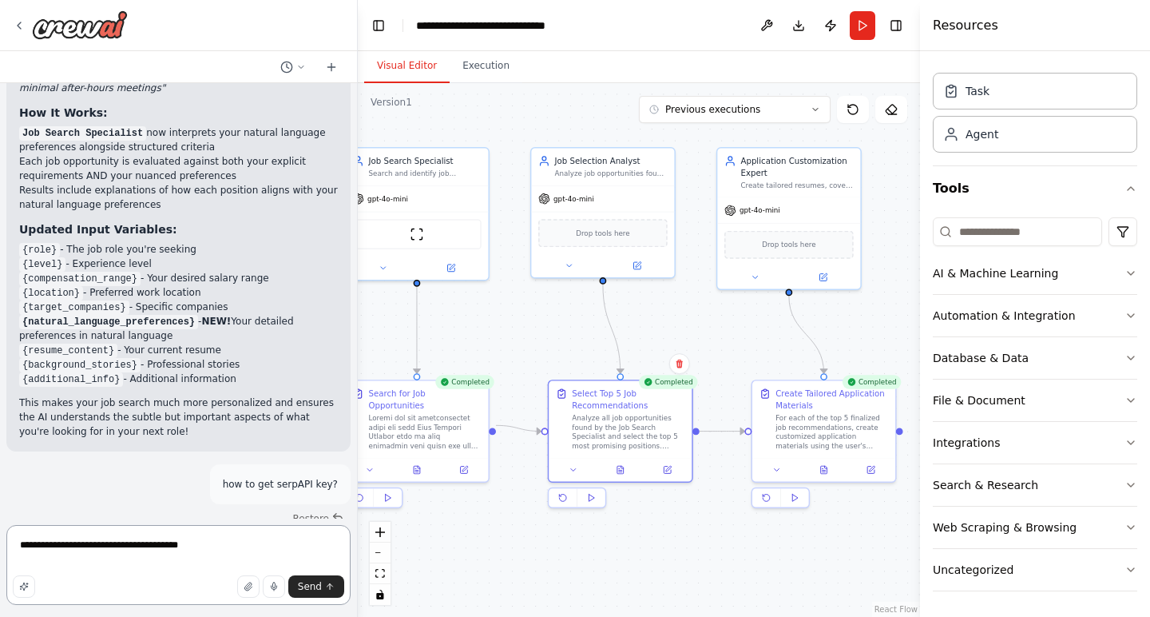
scroll to position [2757, 0]
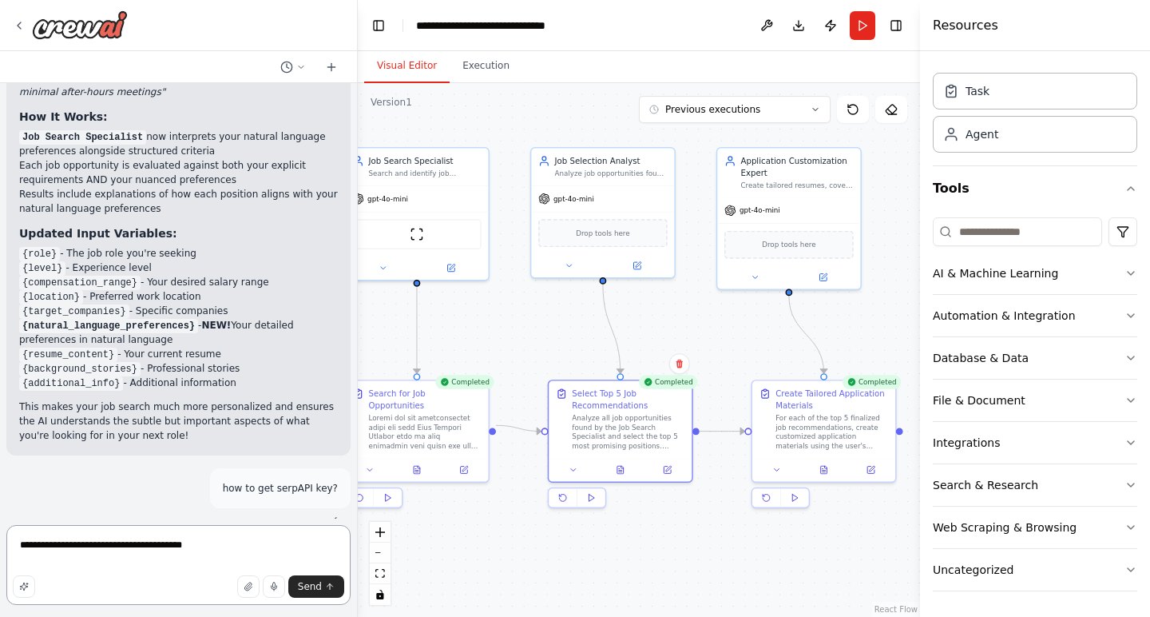
paste textarea "**********"
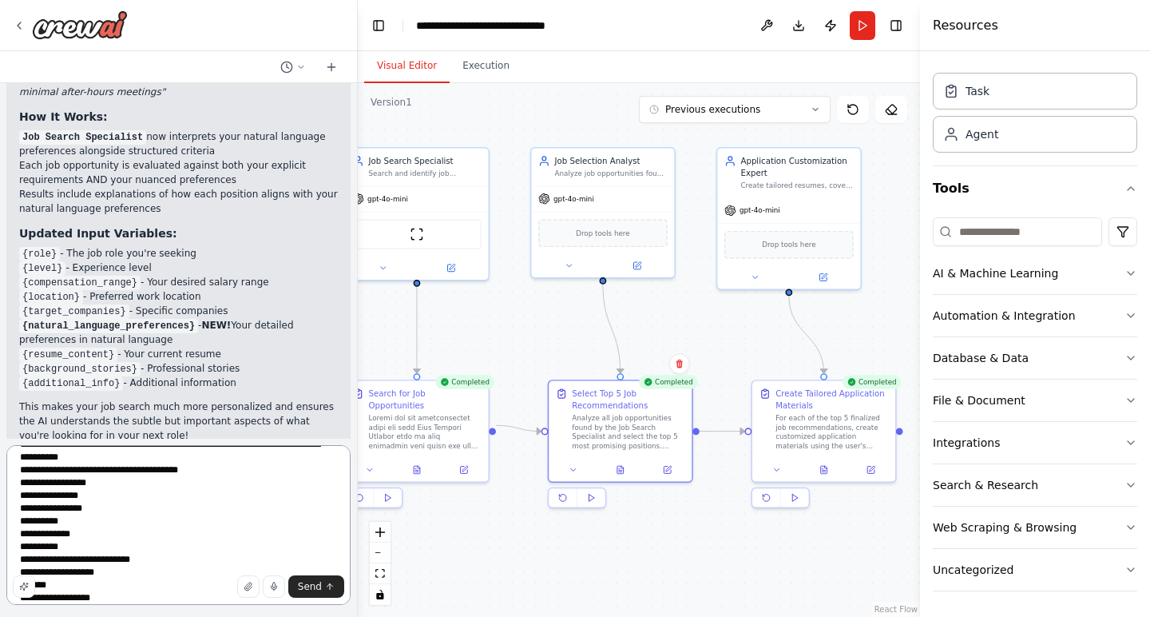
scroll to position [0, 0]
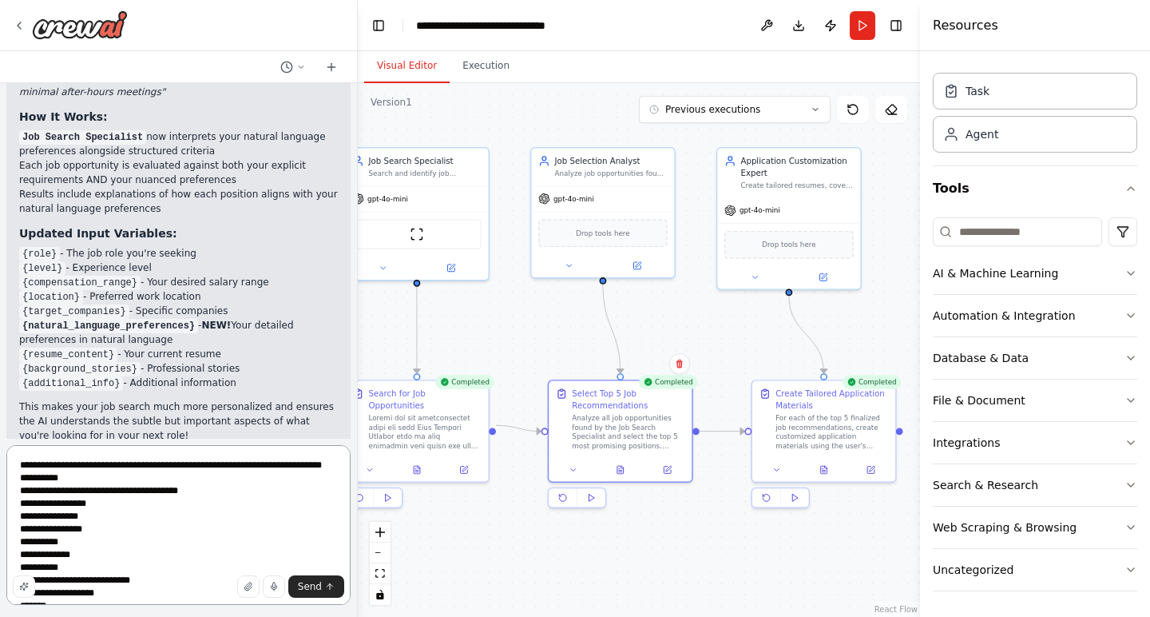
click at [204, 466] on textarea "**********" at bounding box center [178, 525] width 344 height 160
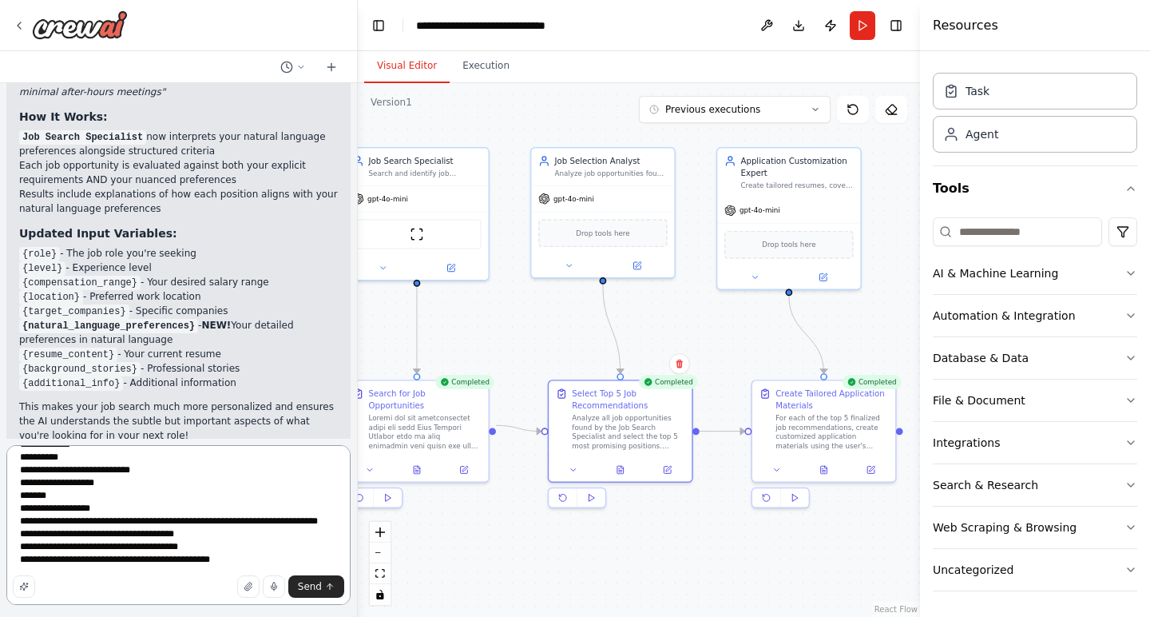
scroll to position [161, 0]
click at [243, 545] on textarea "**********" at bounding box center [178, 525] width 344 height 160
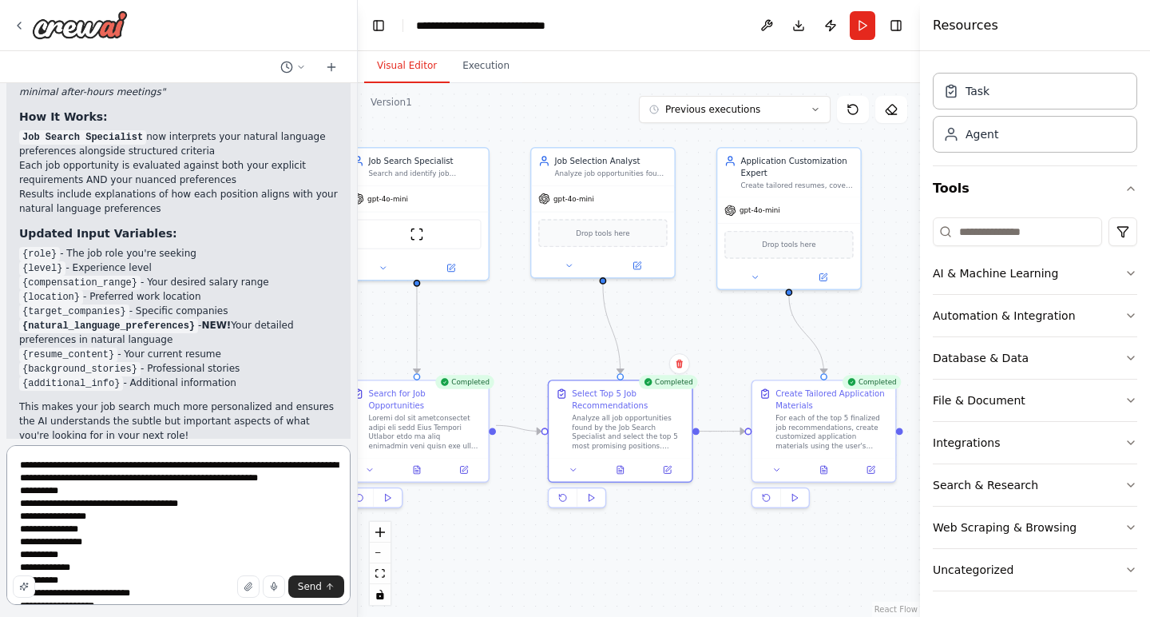
scroll to position [0, 0]
click at [177, 481] on textarea "**********" at bounding box center [178, 525] width 344 height 160
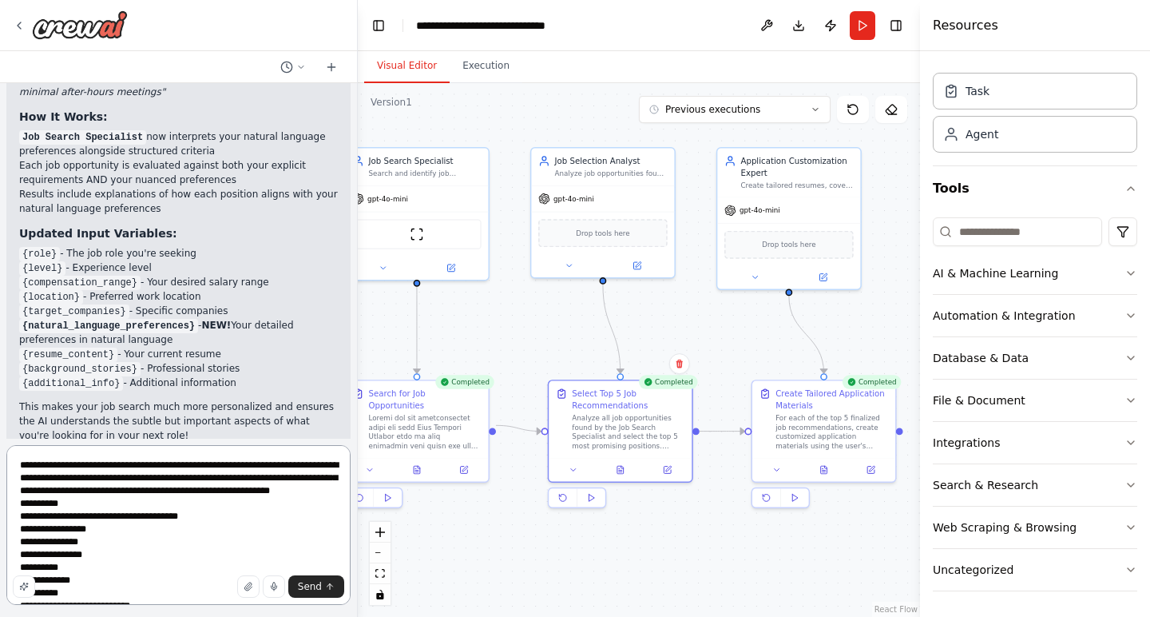
drag, startPoint x: 156, startPoint y: 501, endPoint x: 24, endPoint y: 499, distance: 131.8
click at [24, 499] on textarea "**********" at bounding box center [178, 525] width 344 height 160
drag, startPoint x: 271, startPoint y: 491, endPoint x: 271, endPoint y: 537, distance: 45.5
click at [271, 494] on textarea "**********" at bounding box center [178, 525] width 344 height 160
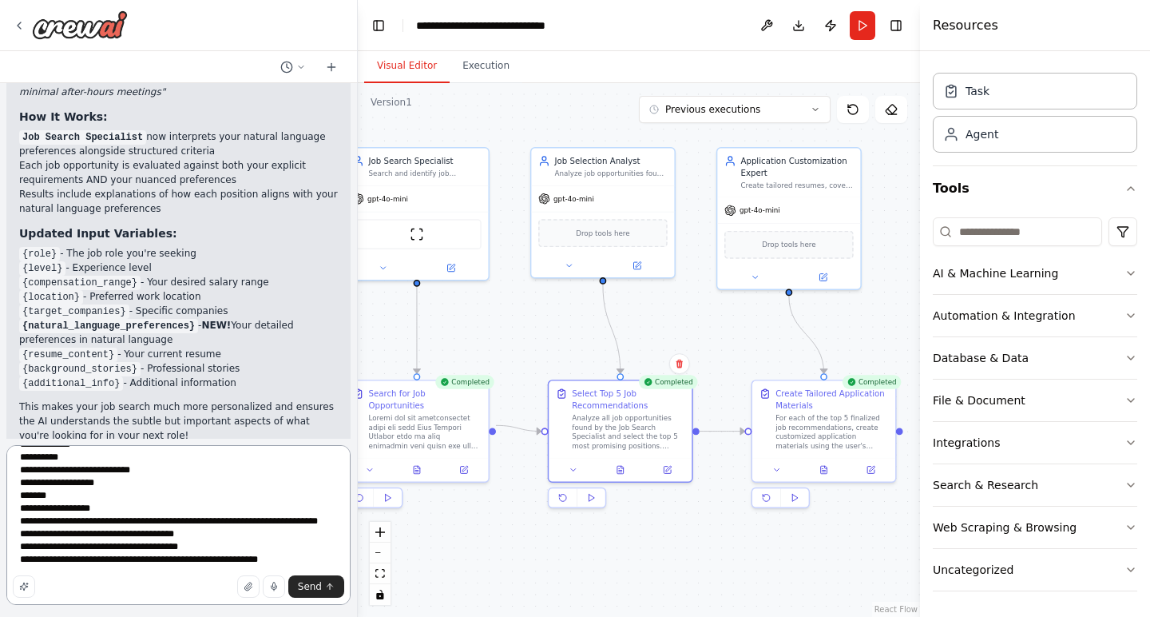
scroll to position [174, 0]
click at [297, 546] on textarea "**********" at bounding box center [178, 525] width 344 height 160
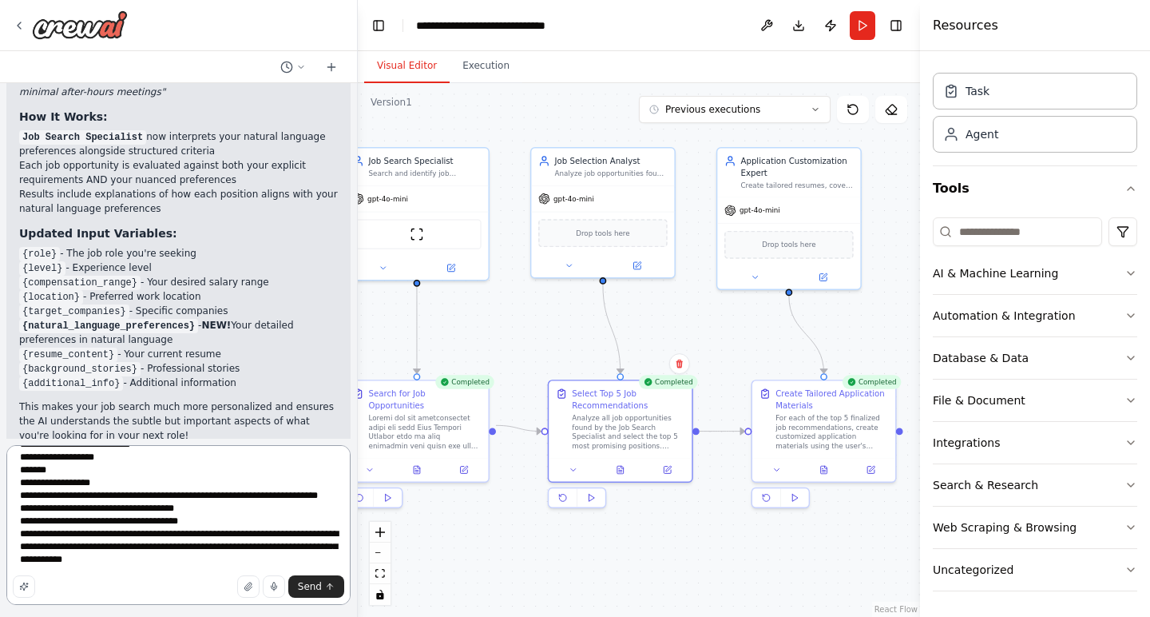
paste textarea "**********"
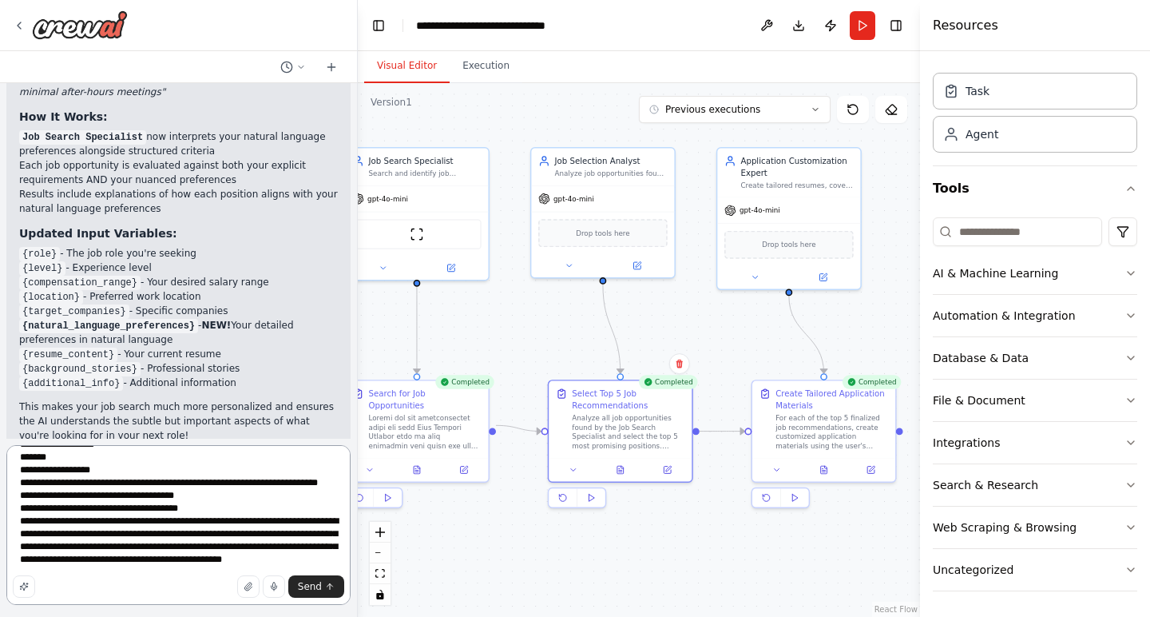
scroll to position [225, 0]
click at [289, 494] on textarea "**********" at bounding box center [178, 525] width 344 height 160
click at [181, 519] on textarea "**********" at bounding box center [178, 525] width 344 height 160
click at [158, 550] on textarea "**********" at bounding box center [178, 525] width 344 height 160
click at [62, 534] on textarea "**********" at bounding box center [178, 525] width 344 height 160
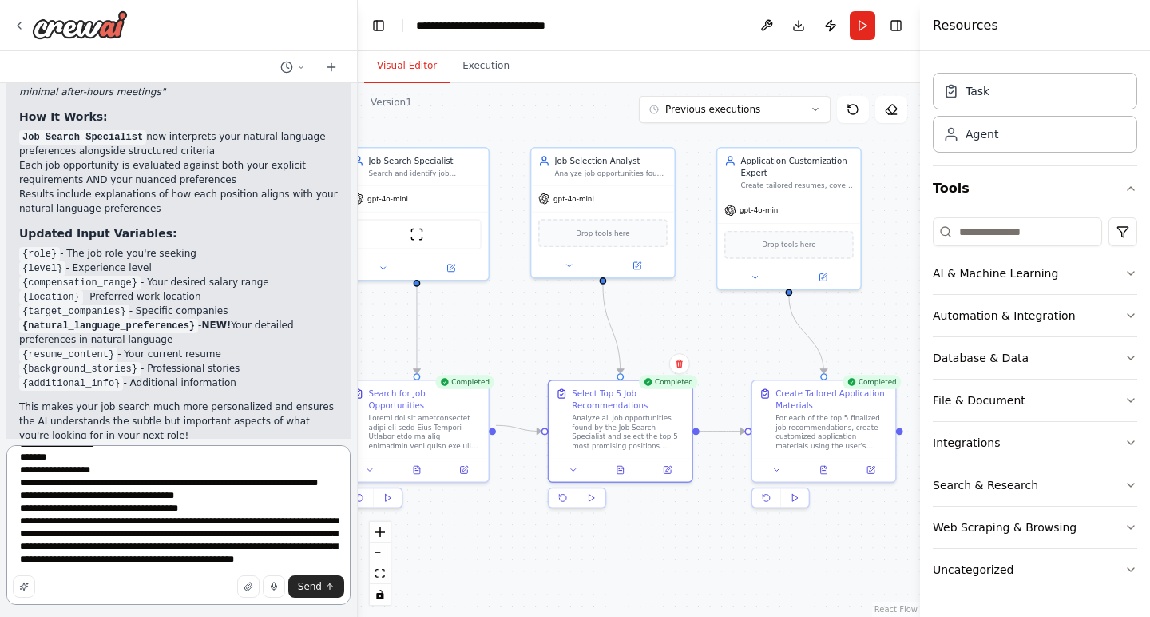
click at [62, 534] on textarea "**********" at bounding box center [178, 525] width 344 height 160
click at [172, 549] on textarea "**********" at bounding box center [178, 525] width 344 height 160
paste textarea "**********"
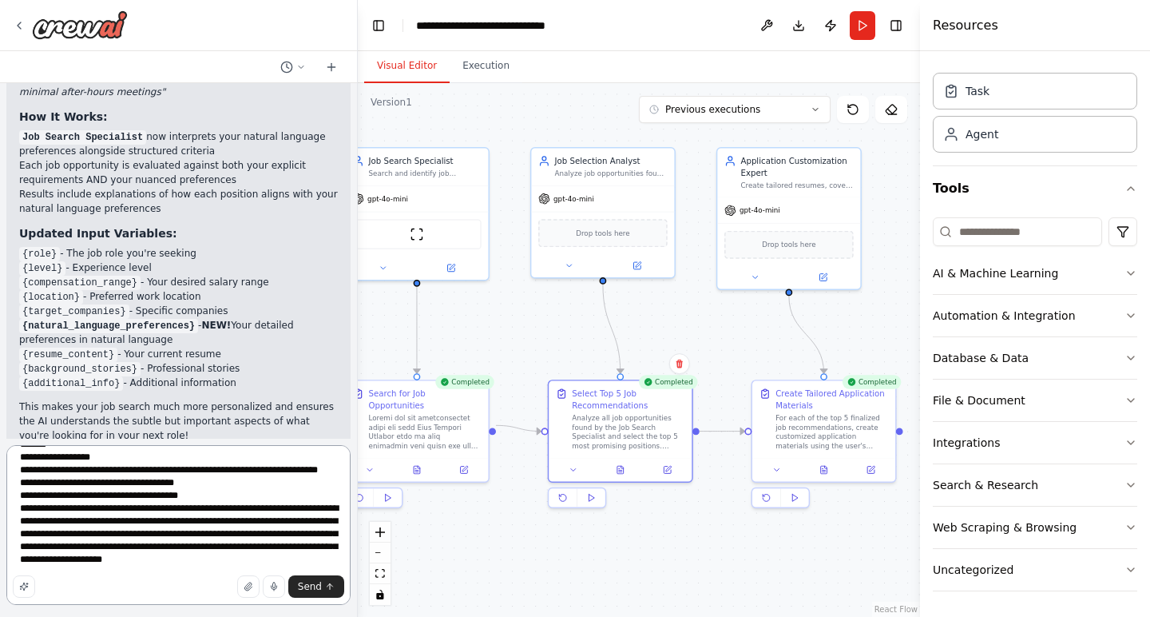
click at [116, 549] on textarea "**********" at bounding box center [178, 525] width 344 height 160
click at [312, 546] on textarea "**********" at bounding box center [178, 525] width 344 height 160
click at [156, 548] on textarea "**********" at bounding box center [178, 525] width 344 height 160
click at [119, 561] on textarea "**********" at bounding box center [178, 525] width 344 height 160
paste textarea "**********"
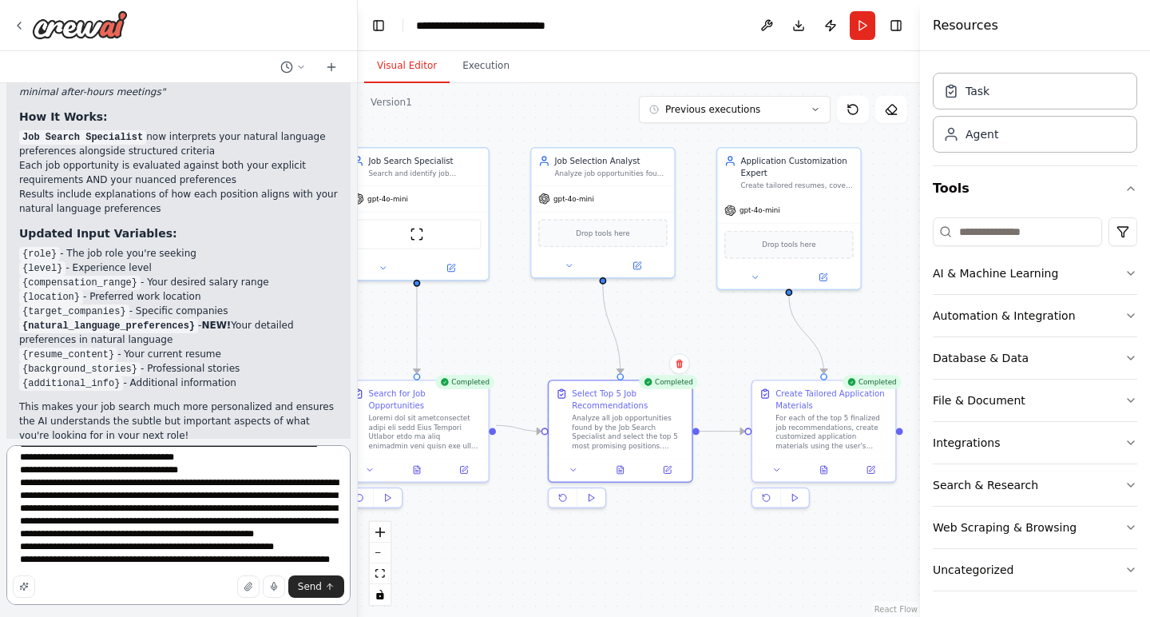
scroll to position [237, 0]
click at [94, 550] on textarea at bounding box center [178, 525] width 344 height 160
click at [167, 557] on textarea at bounding box center [178, 525] width 344 height 160
type textarea "**********"
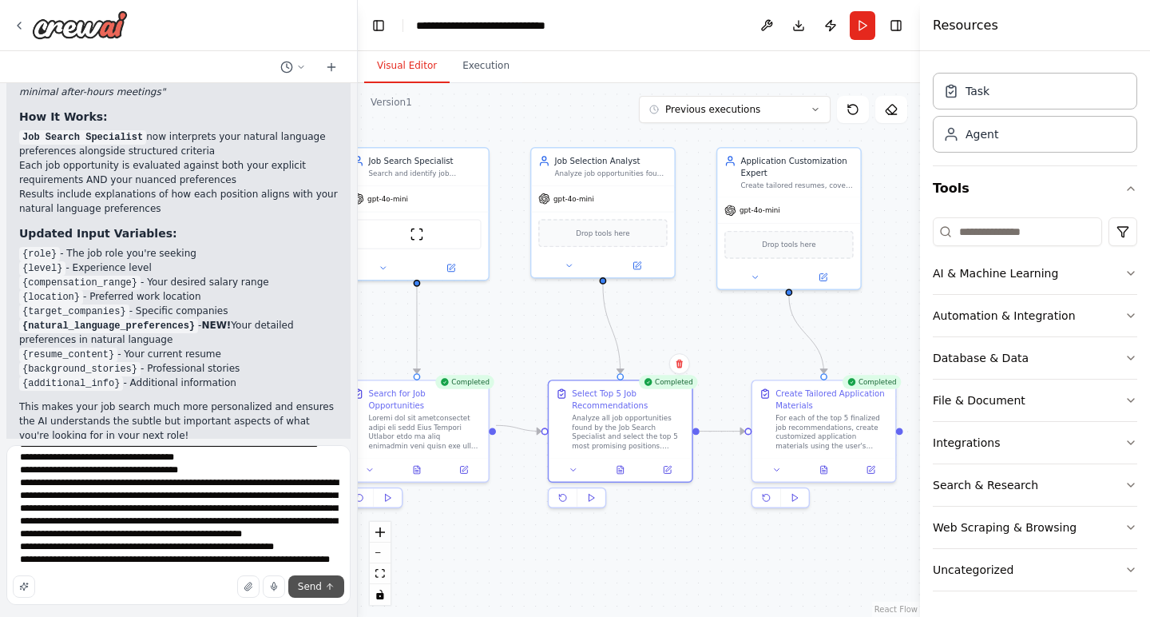
click at [311, 586] on span "Send" at bounding box center [310, 586] width 24 height 13
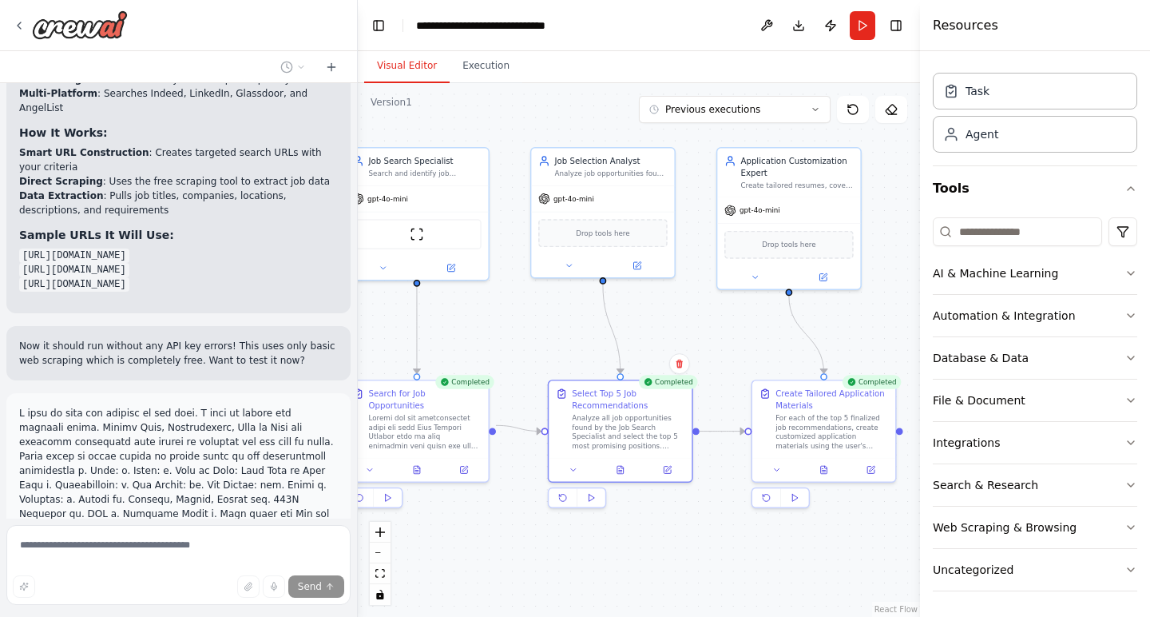
scroll to position [6245, 0]
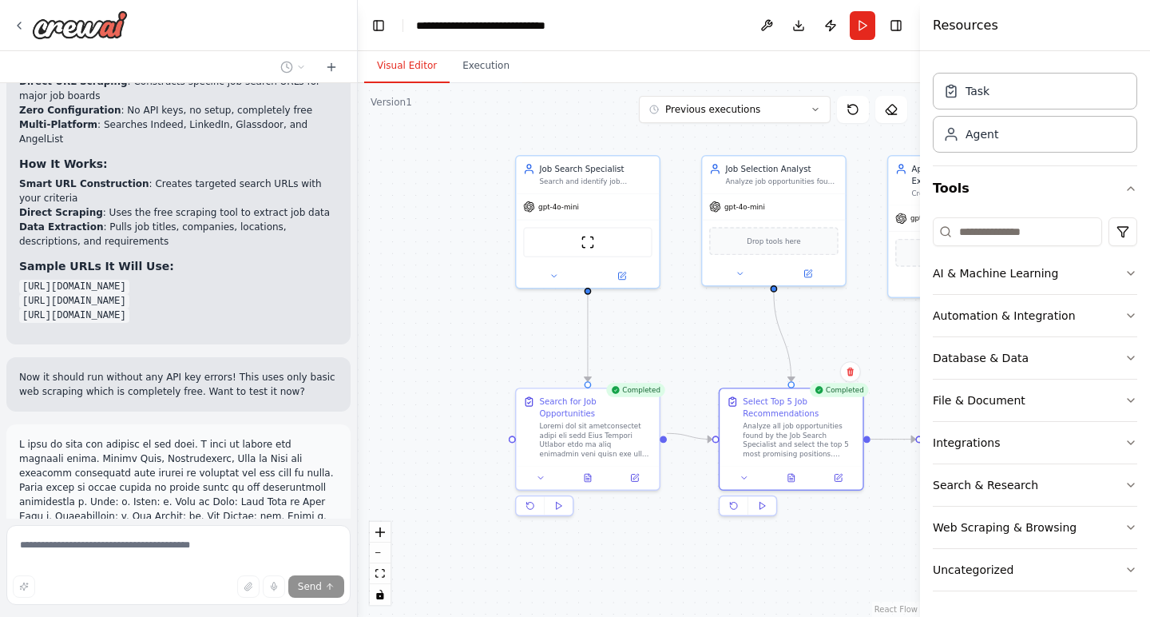
drag, startPoint x: 503, startPoint y: 308, endPoint x: 674, endPoint y: 316, distance: 171.1
click at [674, 316] on div ".deletable-edge-delete-btn { width: 20px; height: 20px; border: 0px solid #ffff…" at bounding box center [639, 350] width 562 height 534
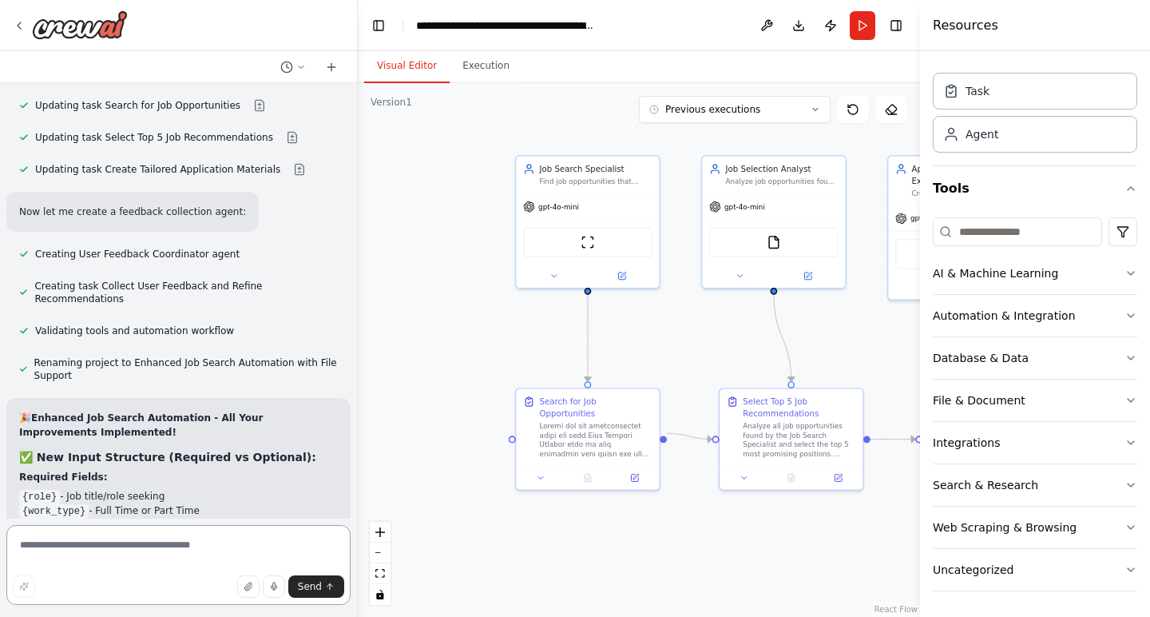
scroll to position [8136, 0]
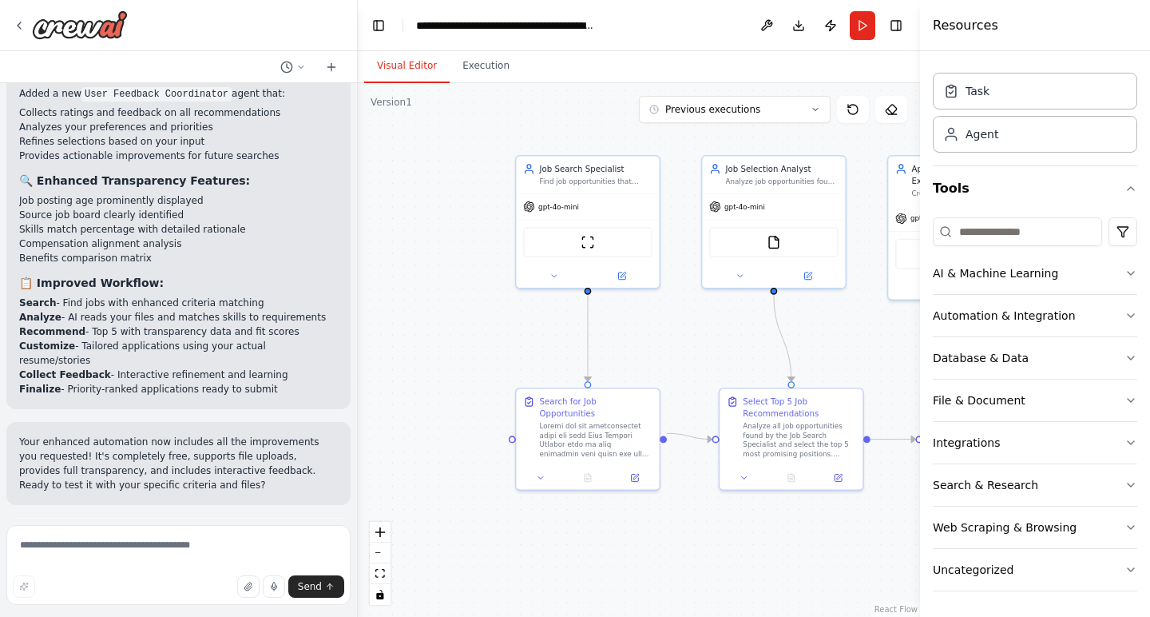
click at [212, 596] on button "Run Automation" at bounding box center [178, 609] width 319 height 26
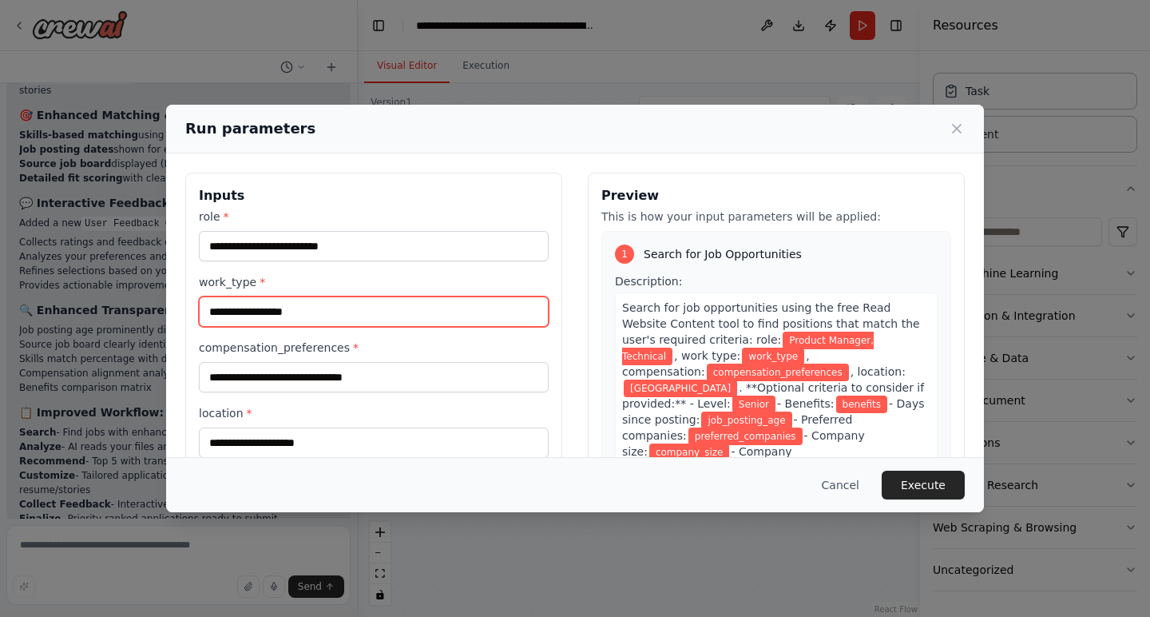
click at [369, 318] on input "work_type *" at bounding box center [374, 311] width 350 height 30
type input "*********"
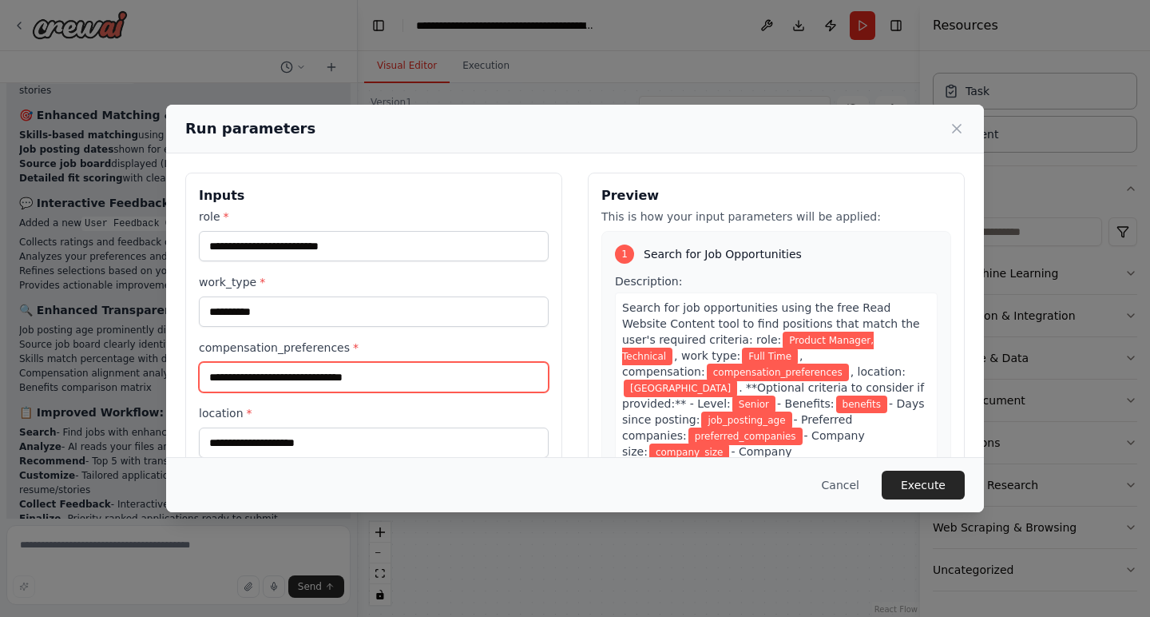
click at [323, 373] on input "compensation_preferences *" at bounding box center [374, 377] width 350 height 30
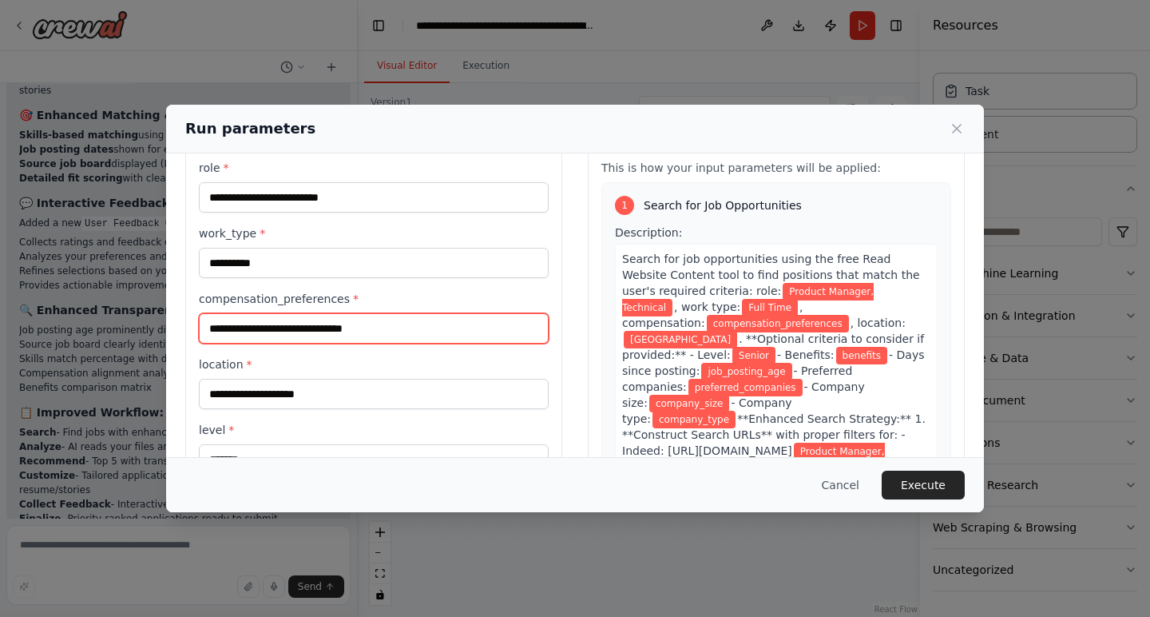
scroll to position [50, 0]
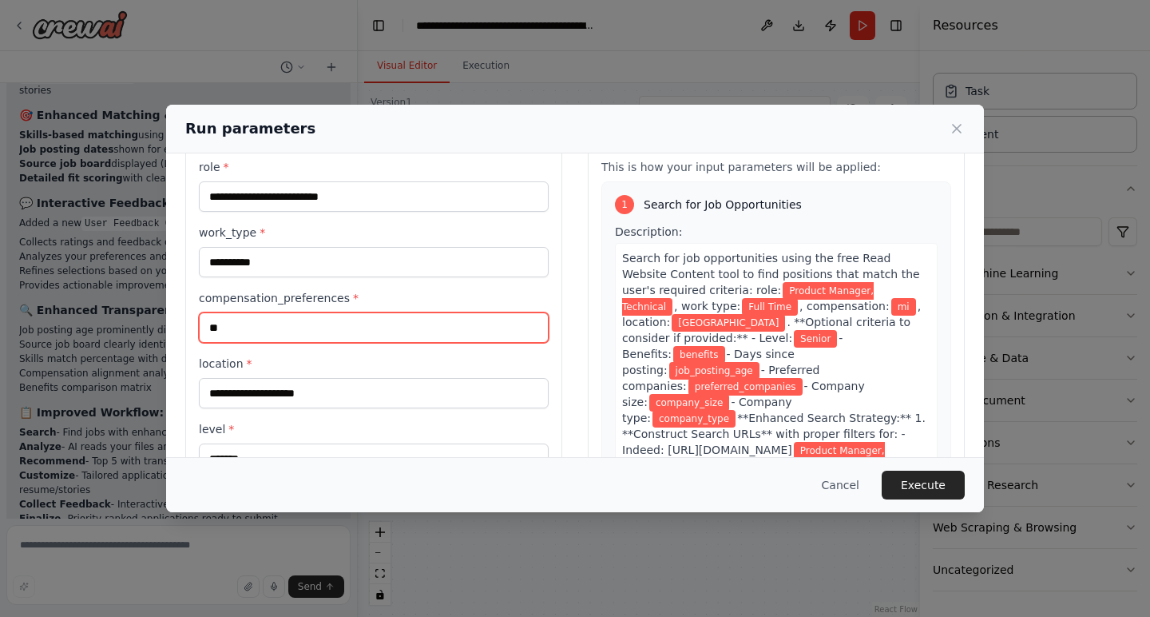
type input "*"
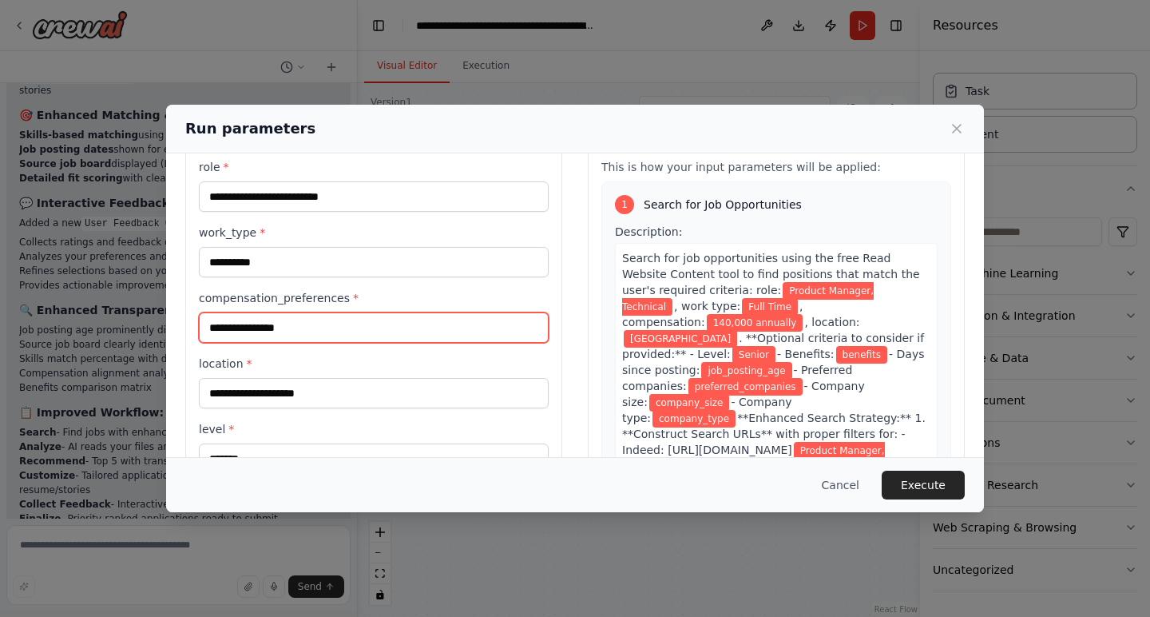
type input "**********"
click at [313, 373] on div "**********" at bounding box center [374, 381] width 350 height 53
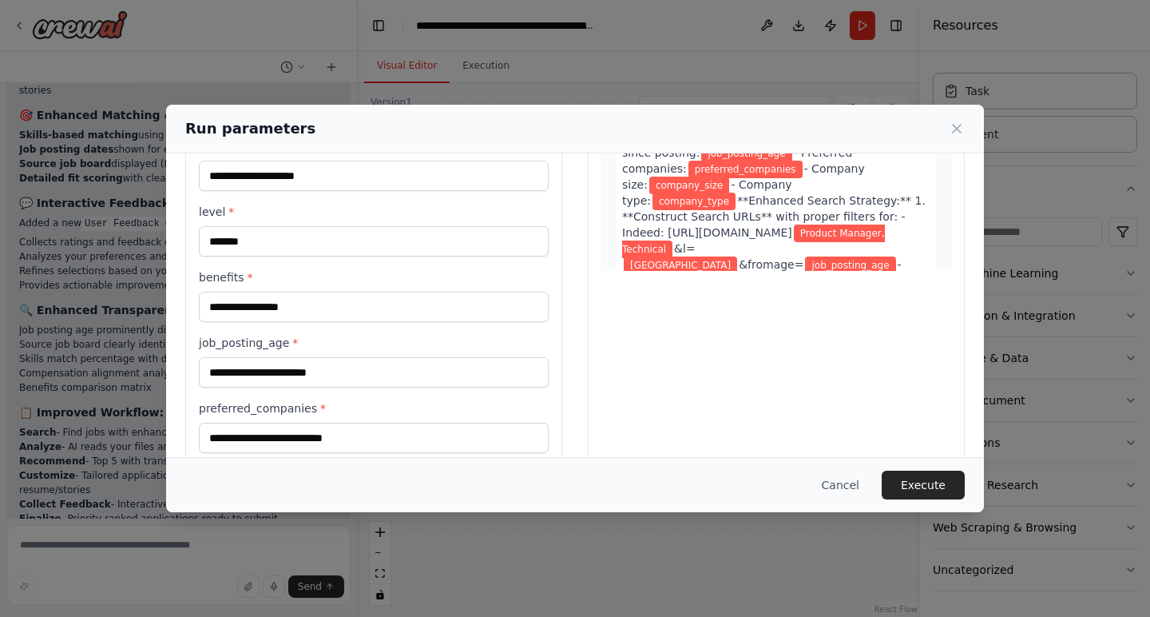
scroll to position [276, 0]
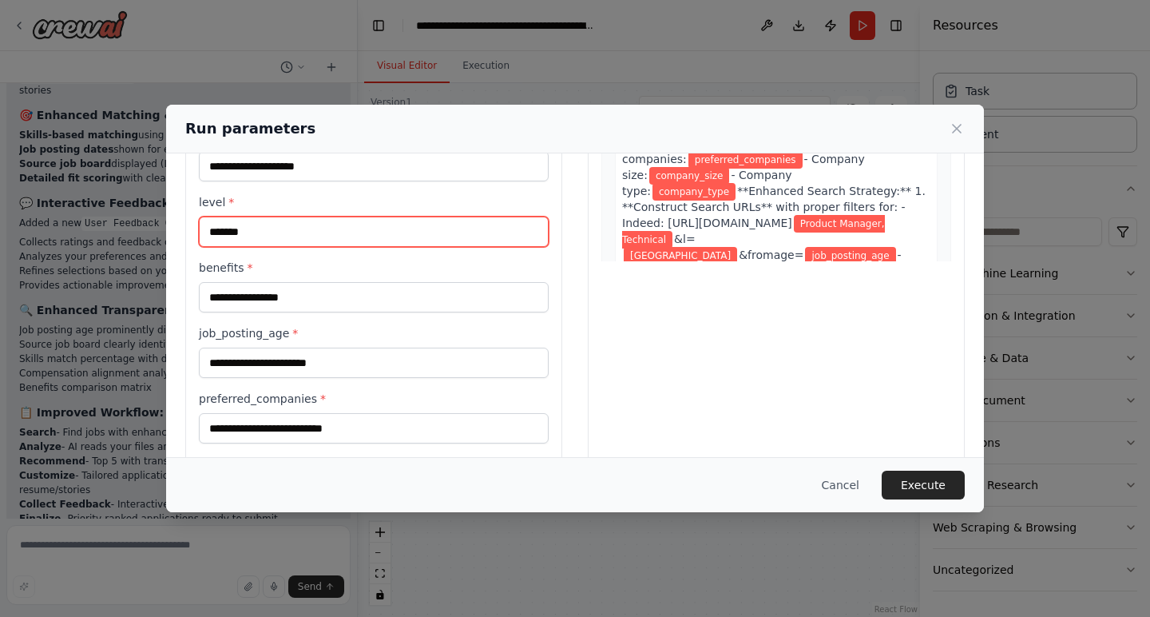
click at [260, 236] on input "******" at bounding box center [374, 231] width 350 height 30
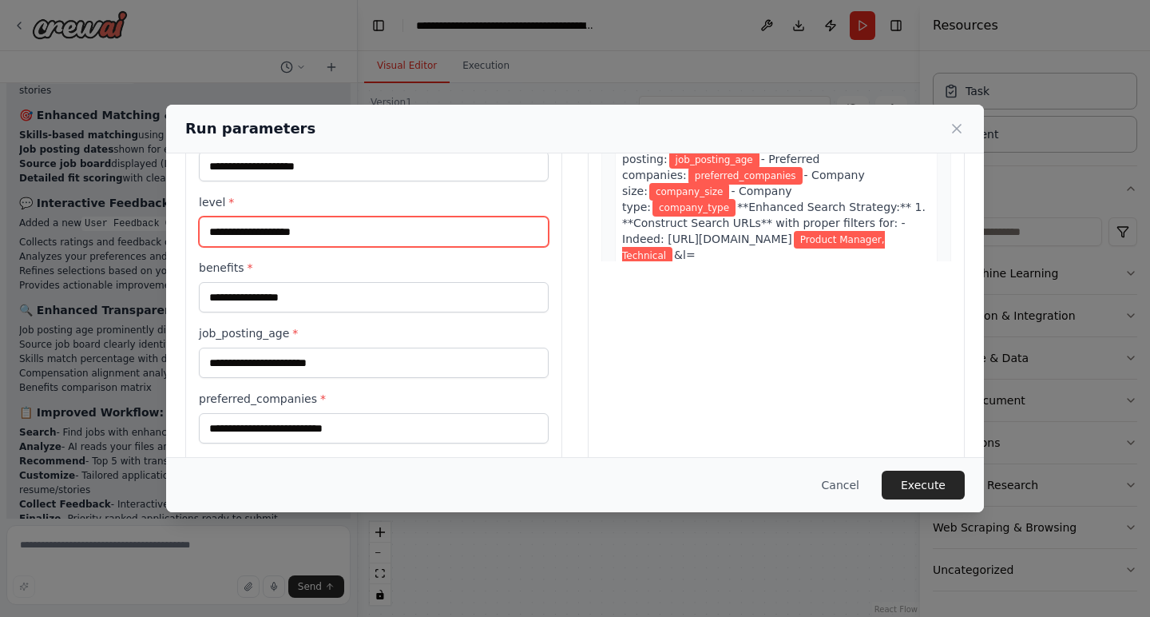
type input "**********"
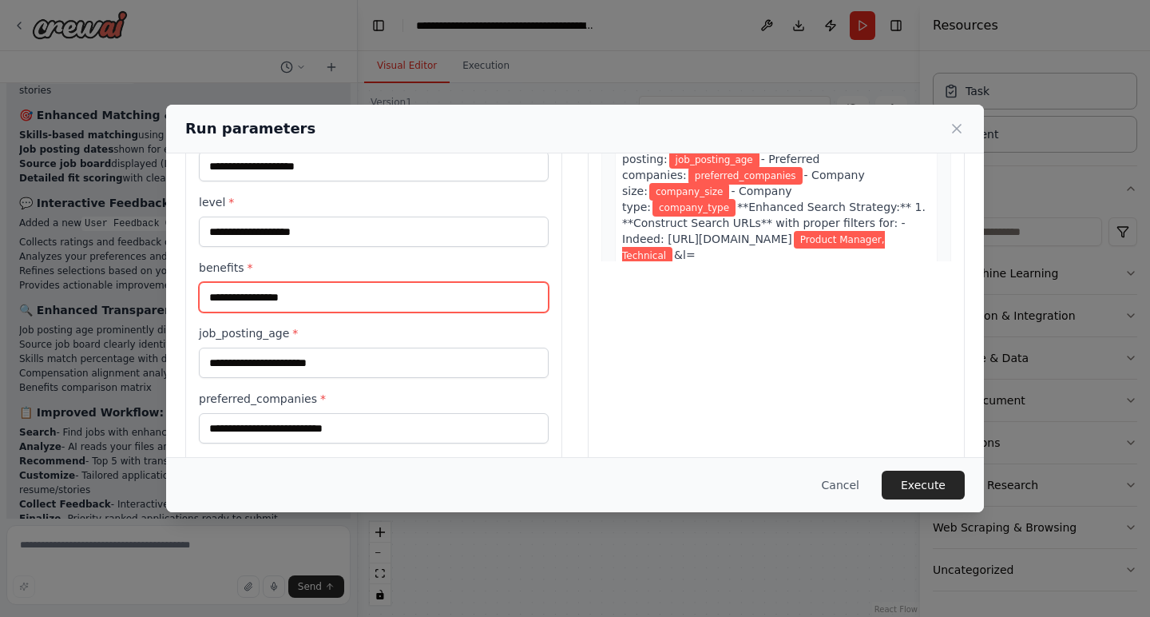
click at [300, 294] on input "benefits *" at bounding box center [374, 297] width 350 height 30
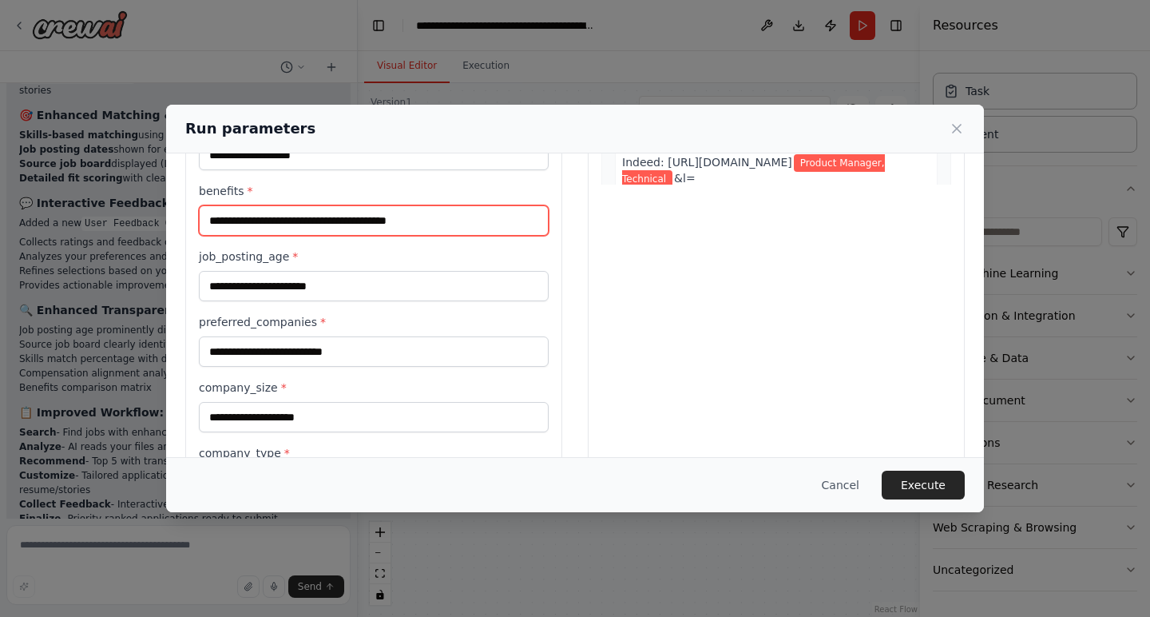
scroll to position [357, 0]
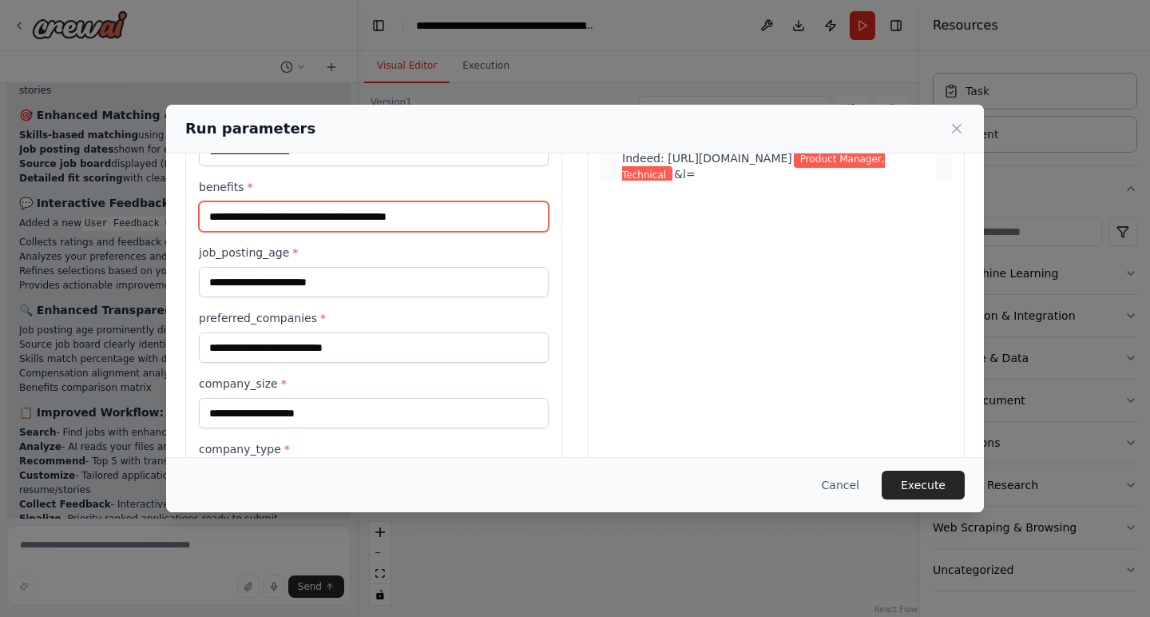
type input "**********"
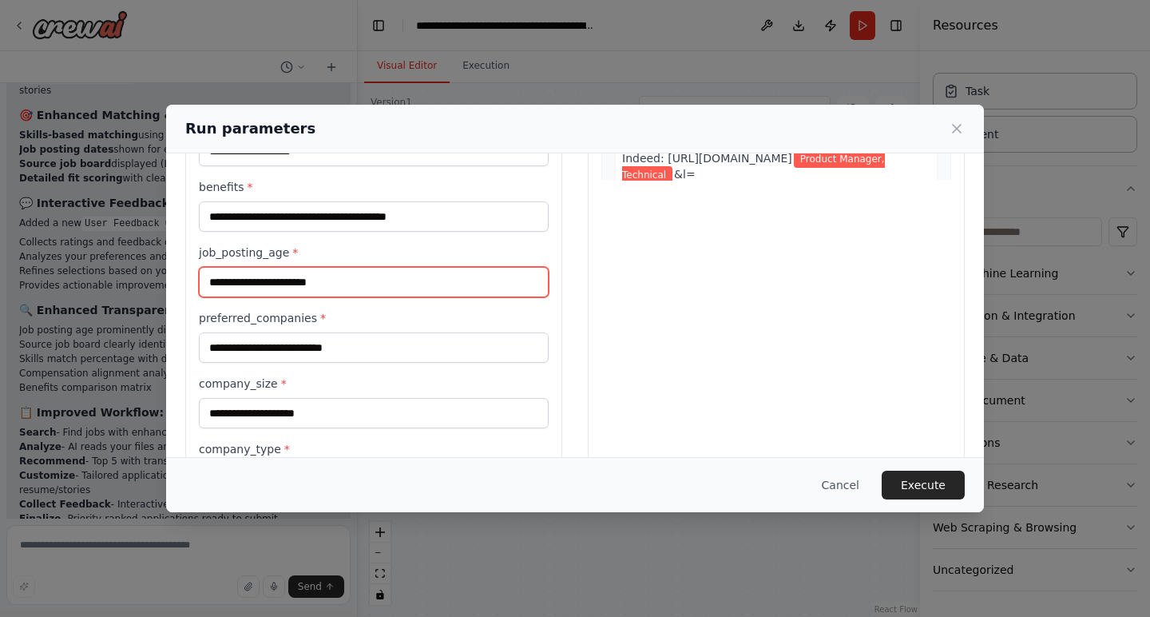
click at [293, 282] on input "job_posting_age *" at bounding box center [374, 282] width 350 height 30
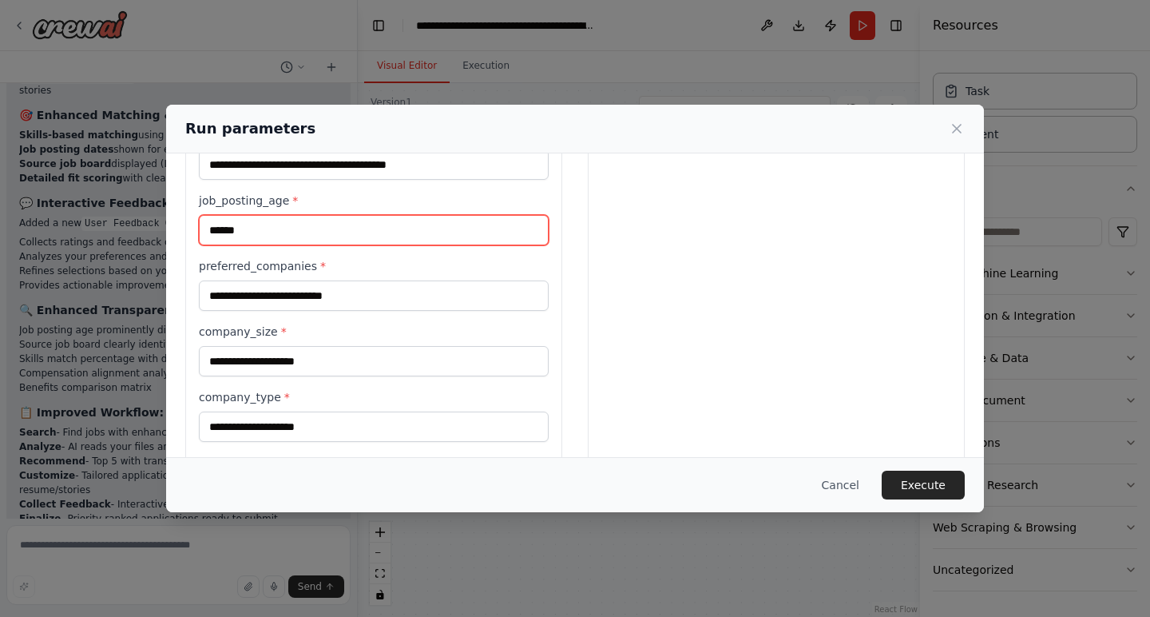
scroll to position [415, 0]
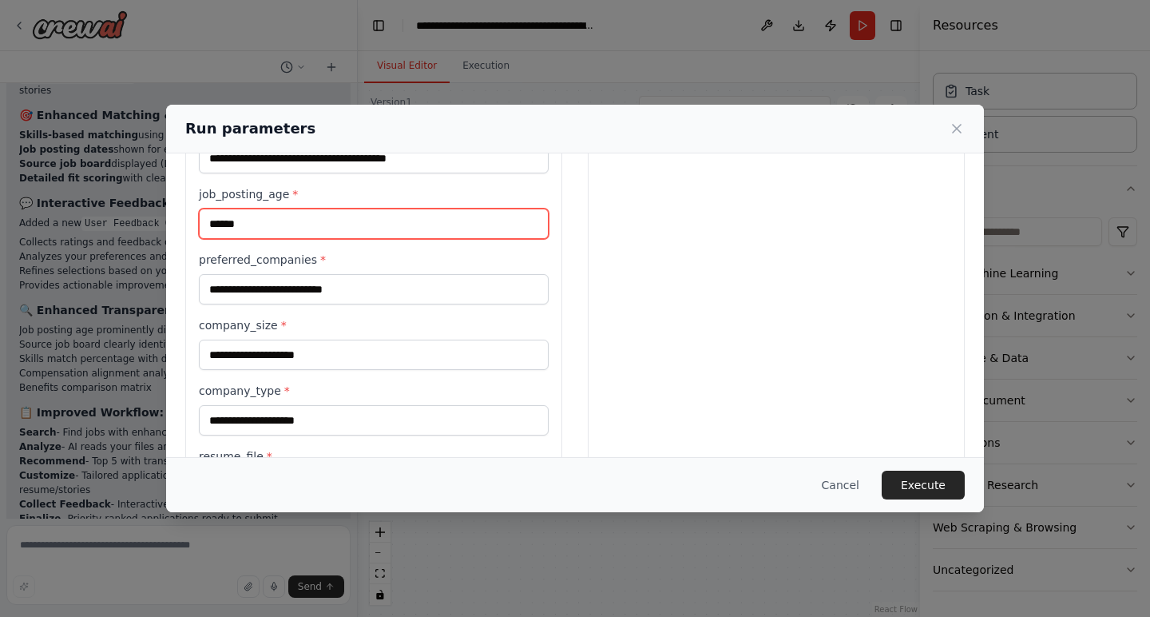
type input "*****"
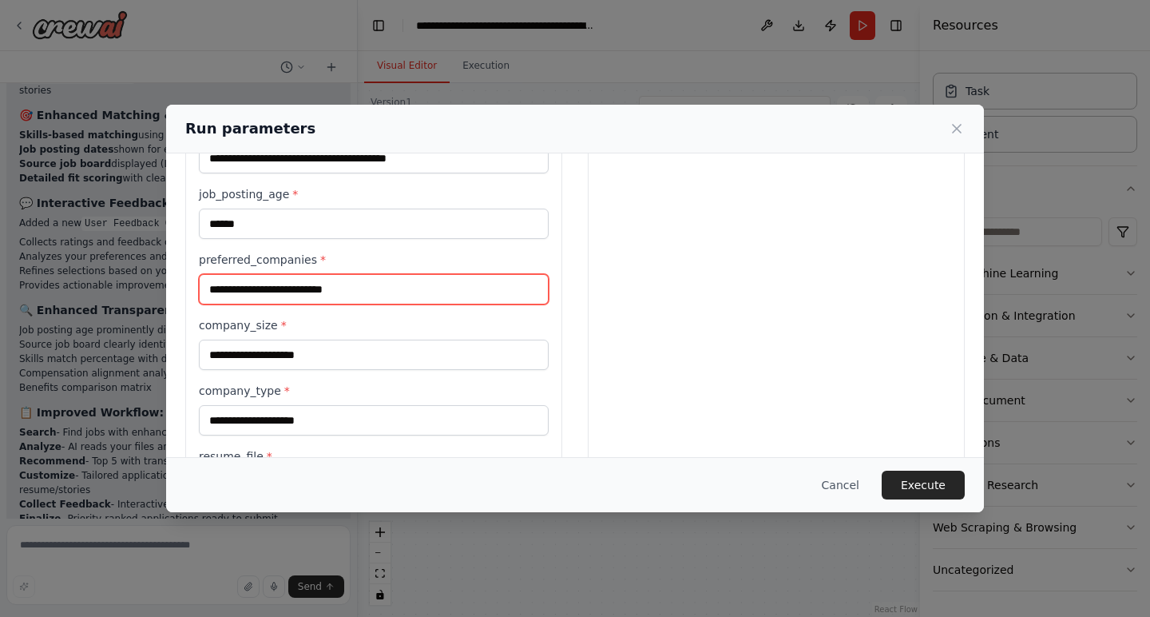
click at [294, 292] on input "preferred_companies *" at bounding box center [374, 289] width 350 height 30
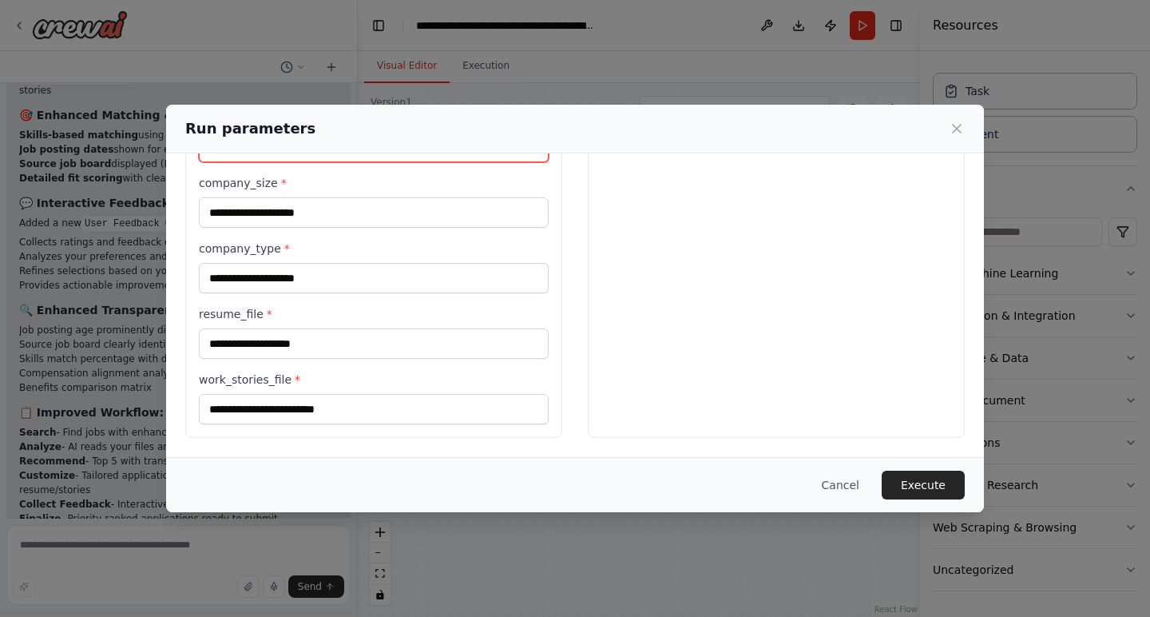
scroll to position [558, 0]
type input "**********"
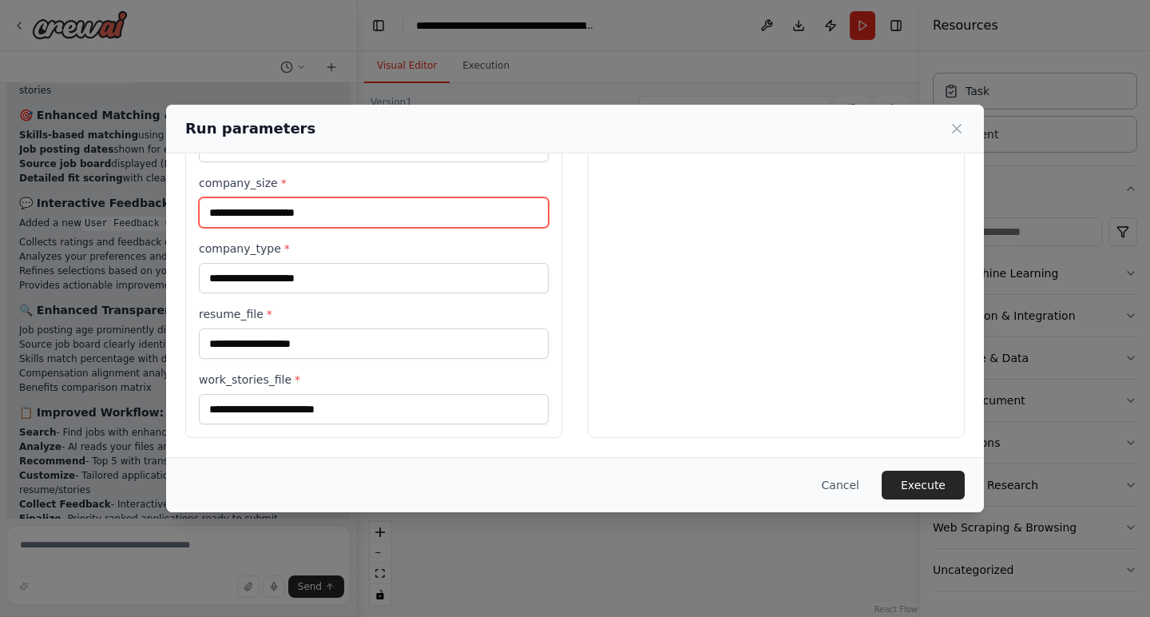
click at [294, 212] on input "company_size *" at bounding box center [374, 212] width 350 height 30
type input "*****"
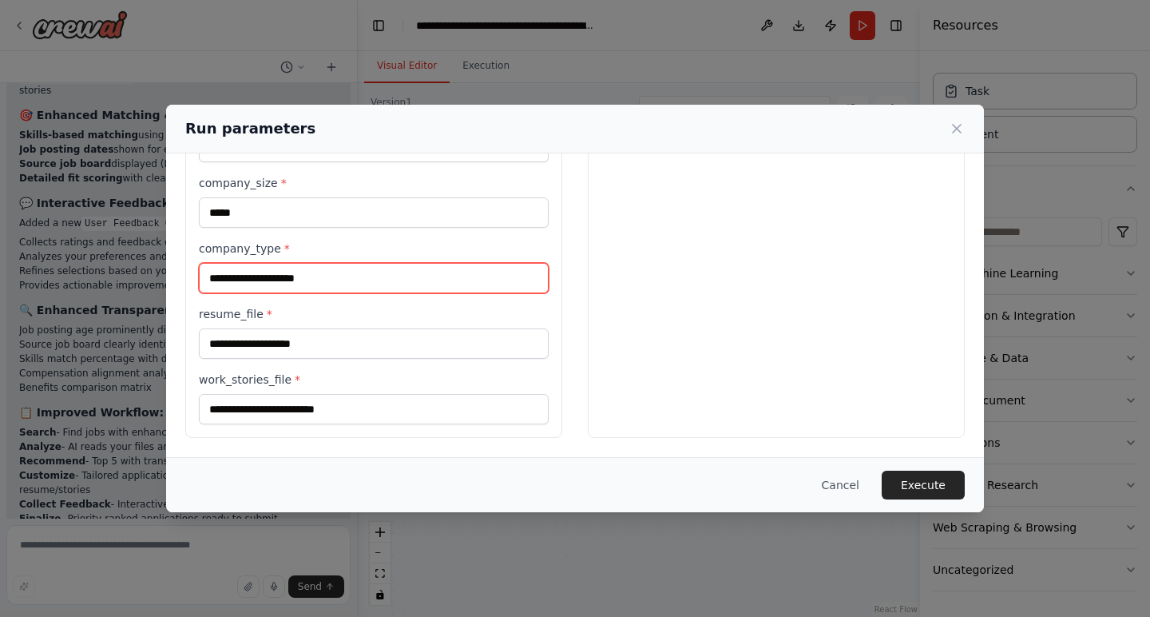
click at [292, 275] on input "company_type *" at bounding box center [374, 278] width 350 height 30
type input "**********"
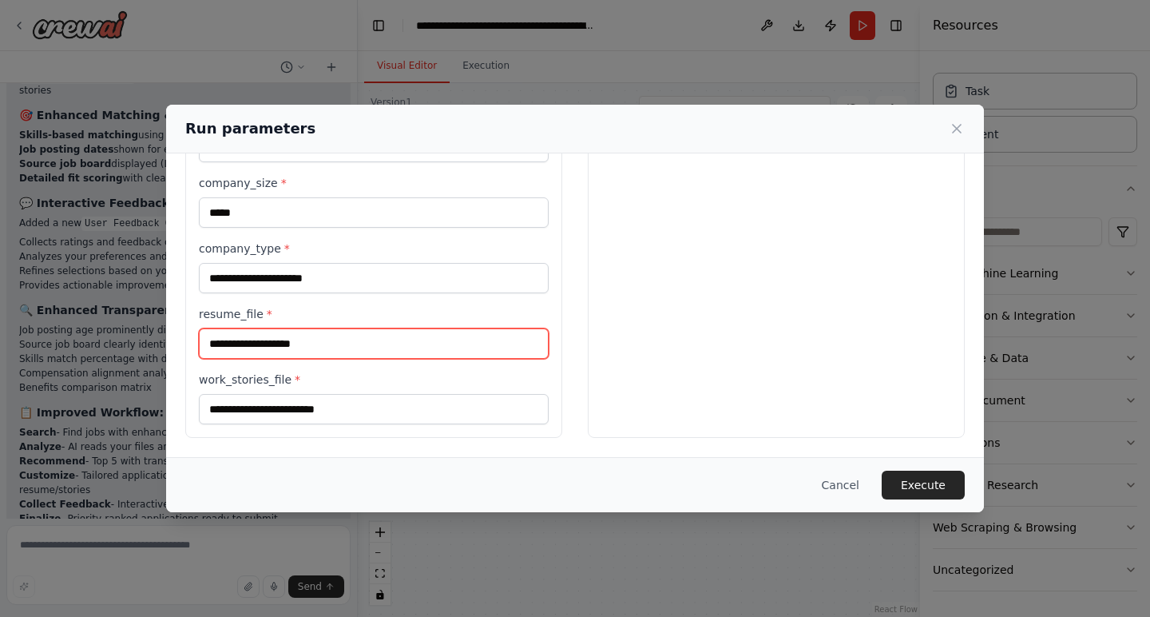
click at [272, 337] on input "resume_file *" at bounding box center [374, 343] width 350 height 30
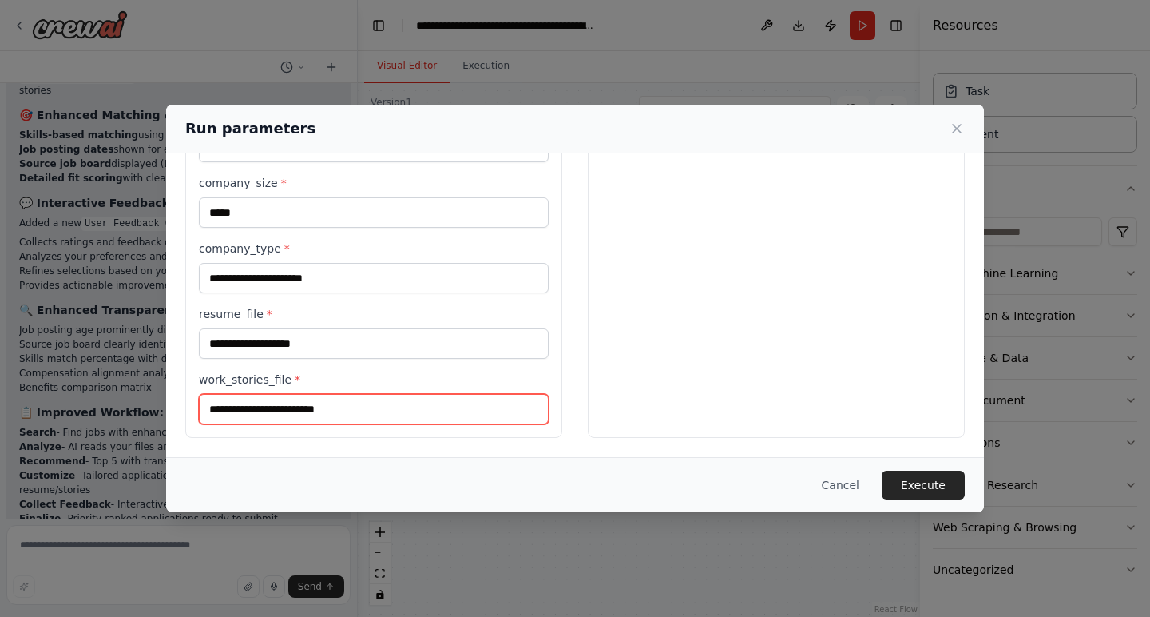
click at [281, 406] on input "work_stories_file *" at bounding box center [374, 409] width 350 height 30
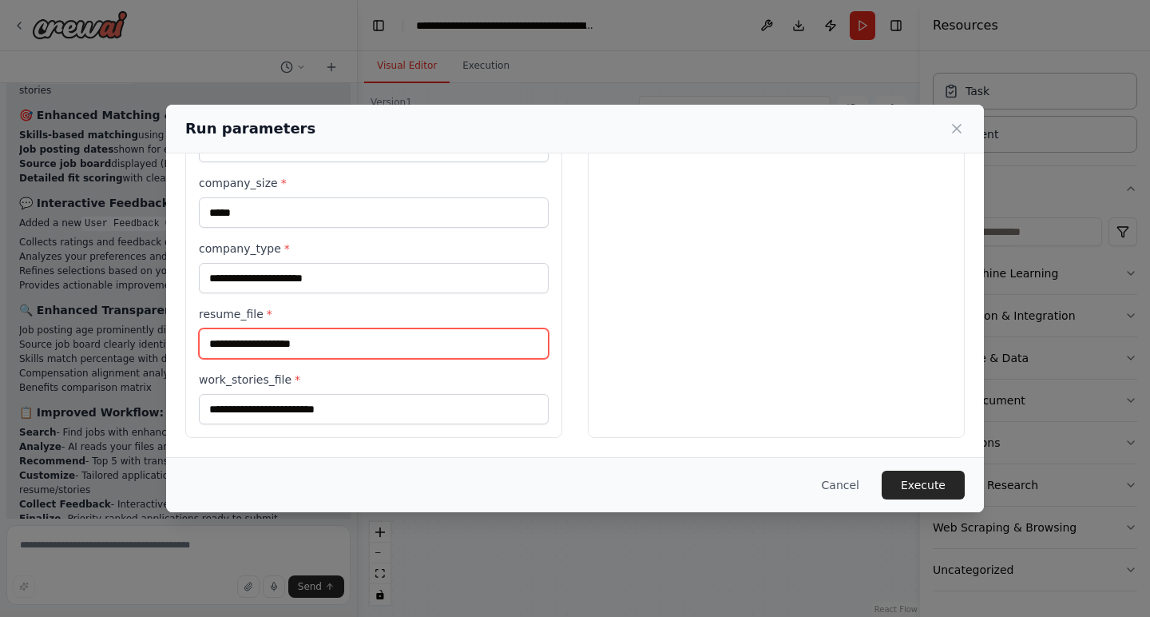
click at [289, 341] on input "resume_file *" at bounding box center [374, 343] width 350 height 30
paste input "**********"
type input "**********"
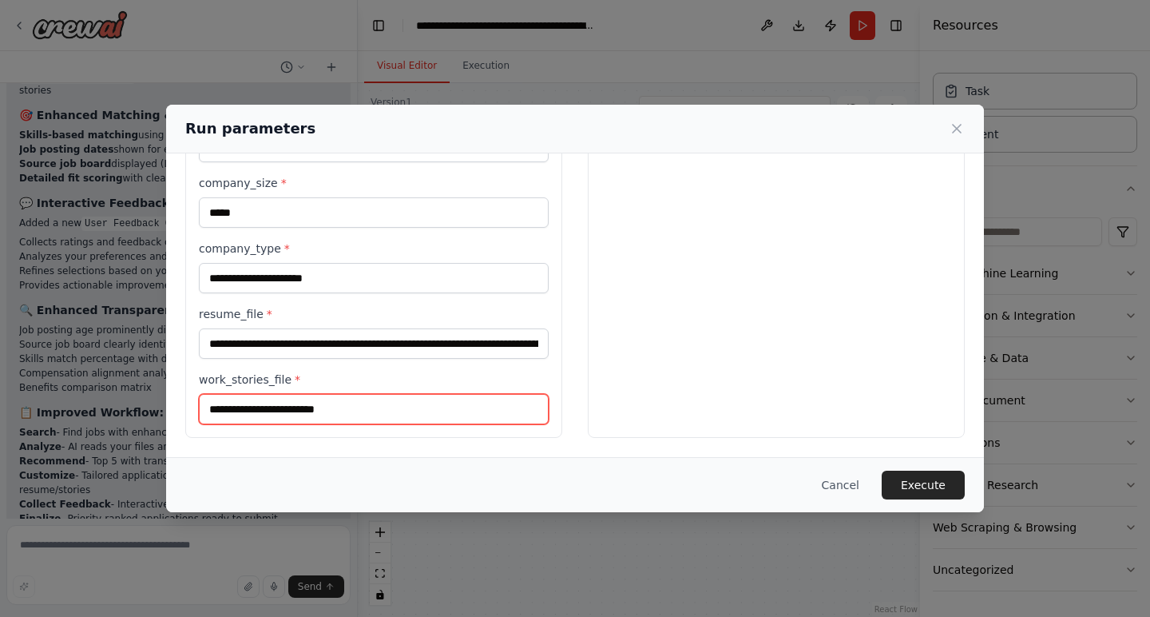
click at [356, 411] on input "work_stories_file *" at bounding box center [374, 409] width 350 height 30
type input "****"
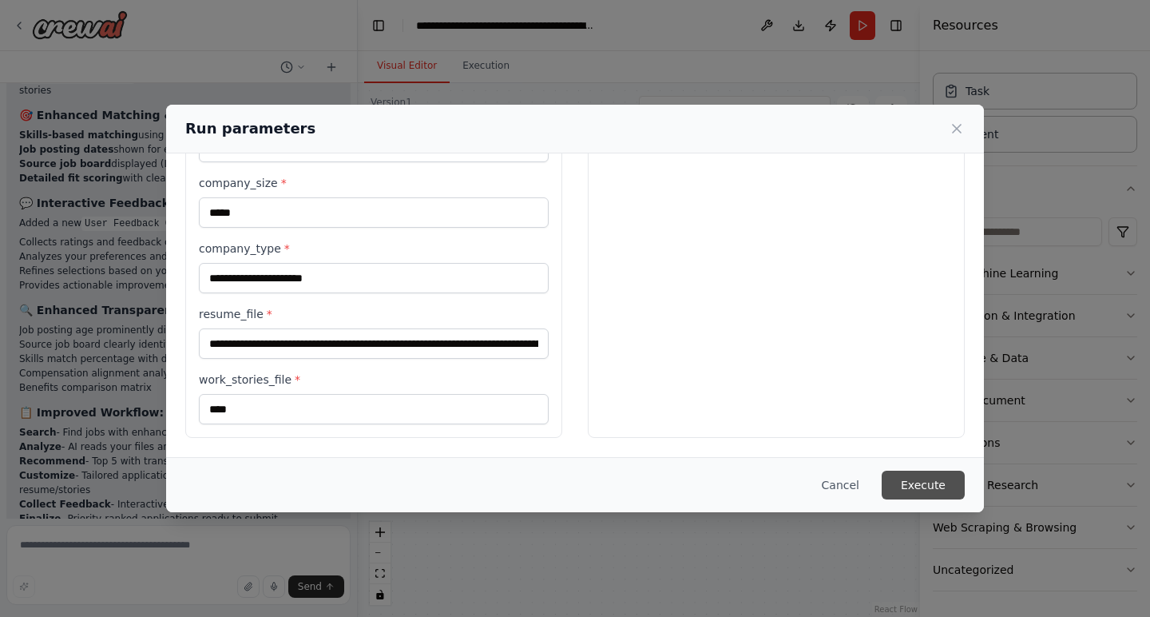
click at [905, 488] on button "Execute" at bounding box center [923, 484] width 83 height 29
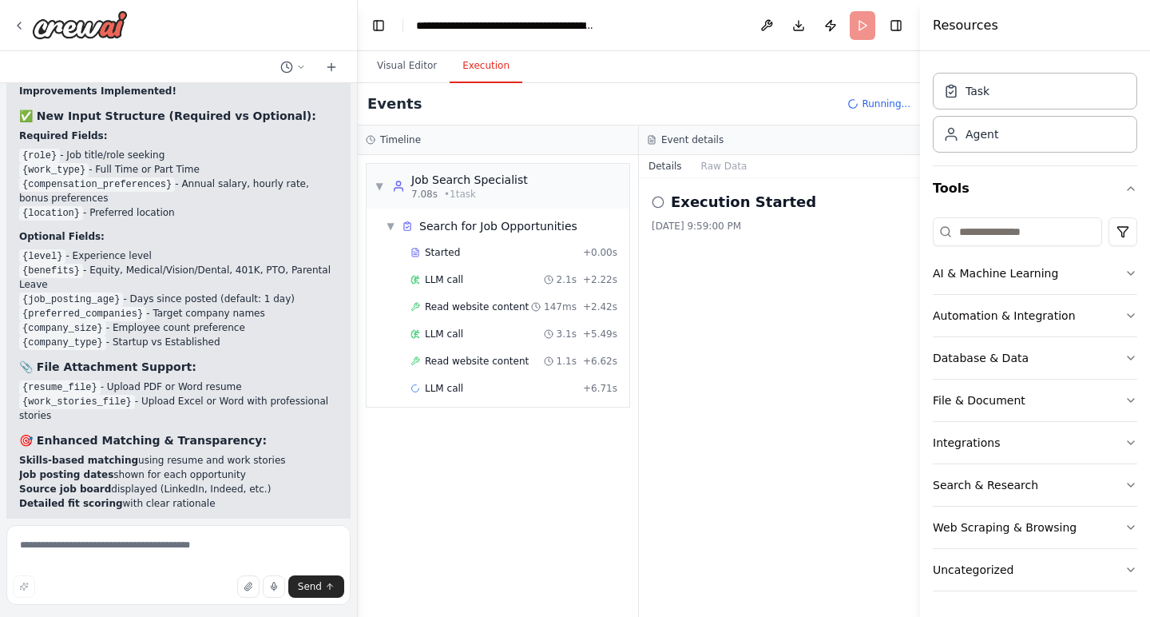
scroll to position [7674, 0]
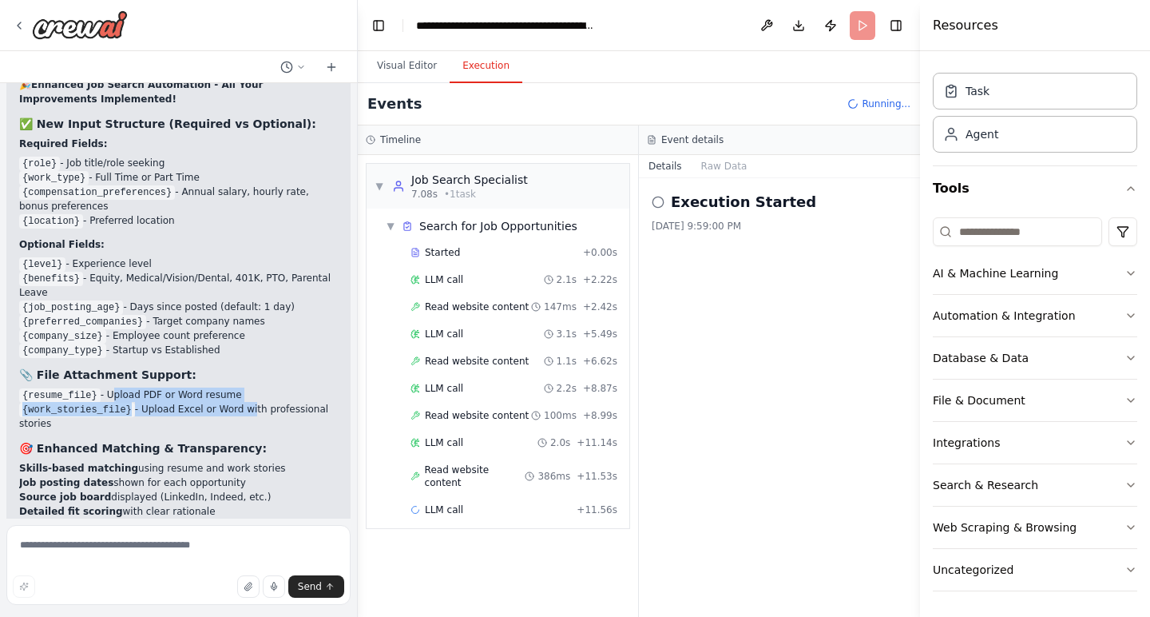
drag, startPoint x: 113, startPoint y: 280, endPoint x: 256, endPoint y: 288, distance: 144.0
click at [256, 387] on ul "{resume_file} - Upload PDF or Word resume {work_stories_file} - Upload Excel or…" at bounding box center [178, 408] width 319 height 43
click at [252, 317] on div "🎉 Enhanced Job Search Automation - All Your Improvements Implemented! ✅ New Inp…" at bounding box center [178, 467] width 319 height 781
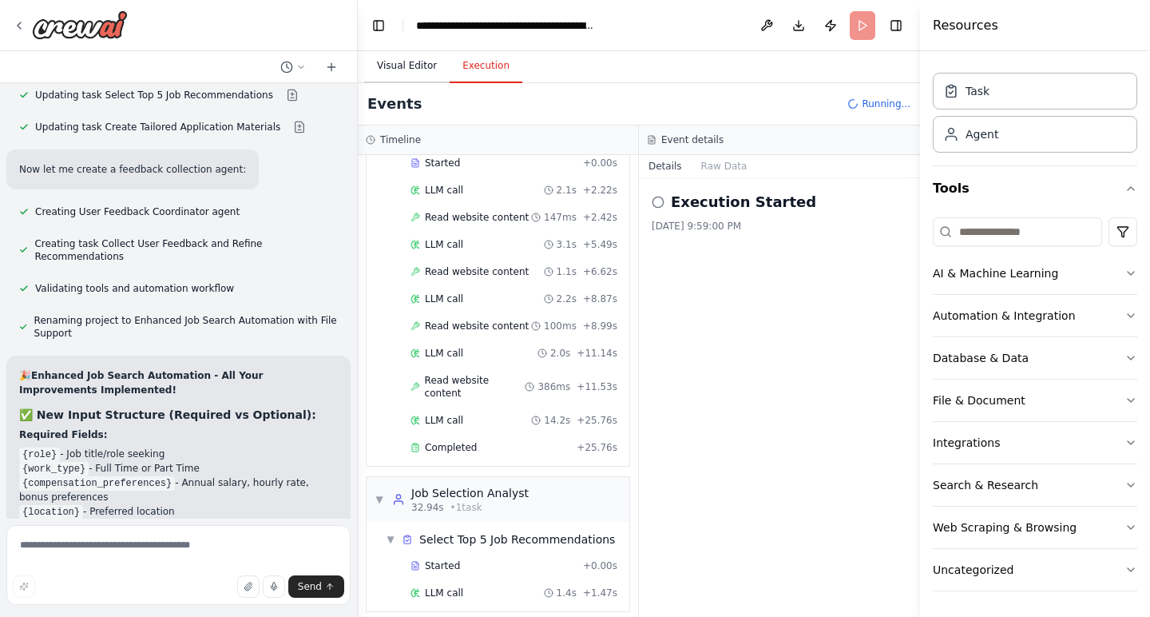
scroll to position [160, 0]
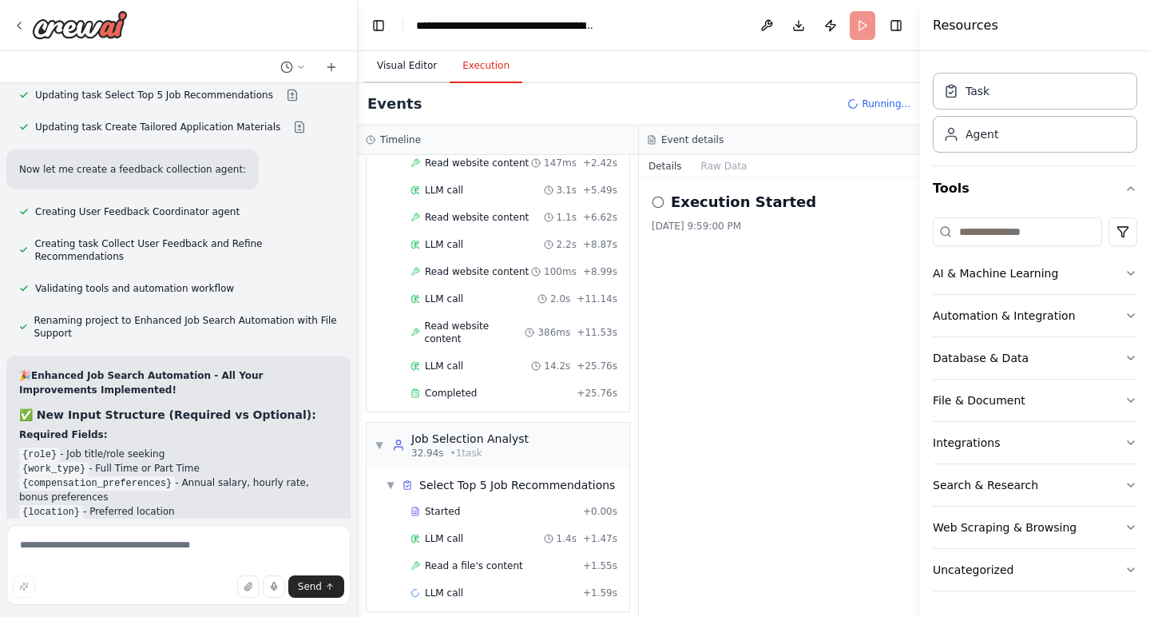
click at [396, 69] on button "Visual Editor" at bounding box center [406, 67] width 85 height 34
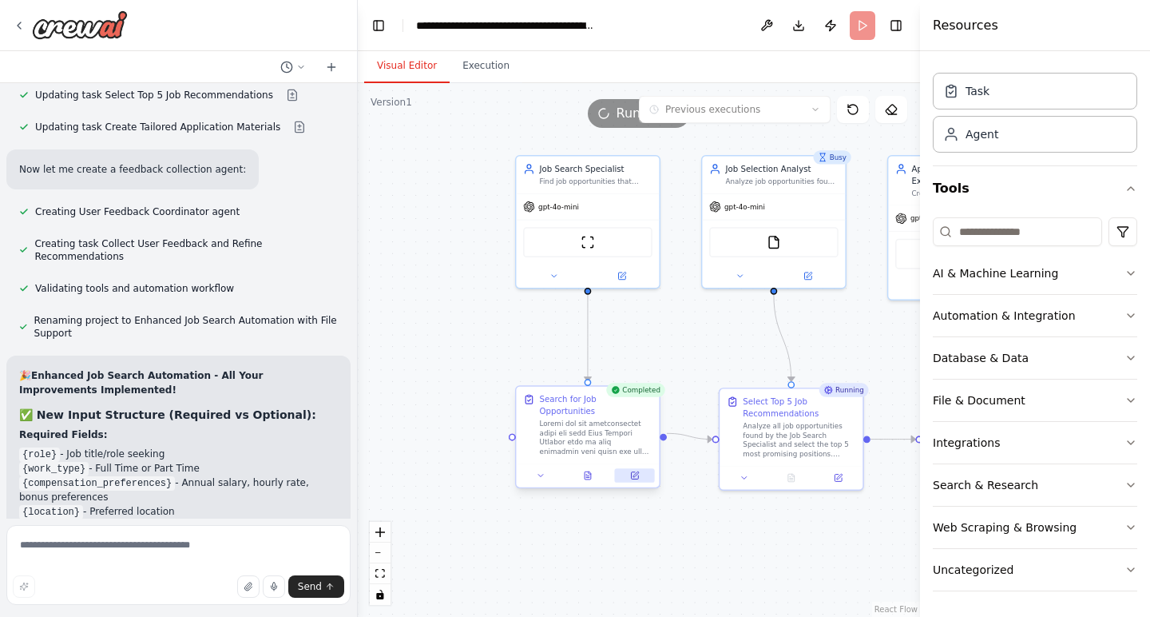
click at [644, 468] on button at bounding box center [635, 475] width 40 height 14
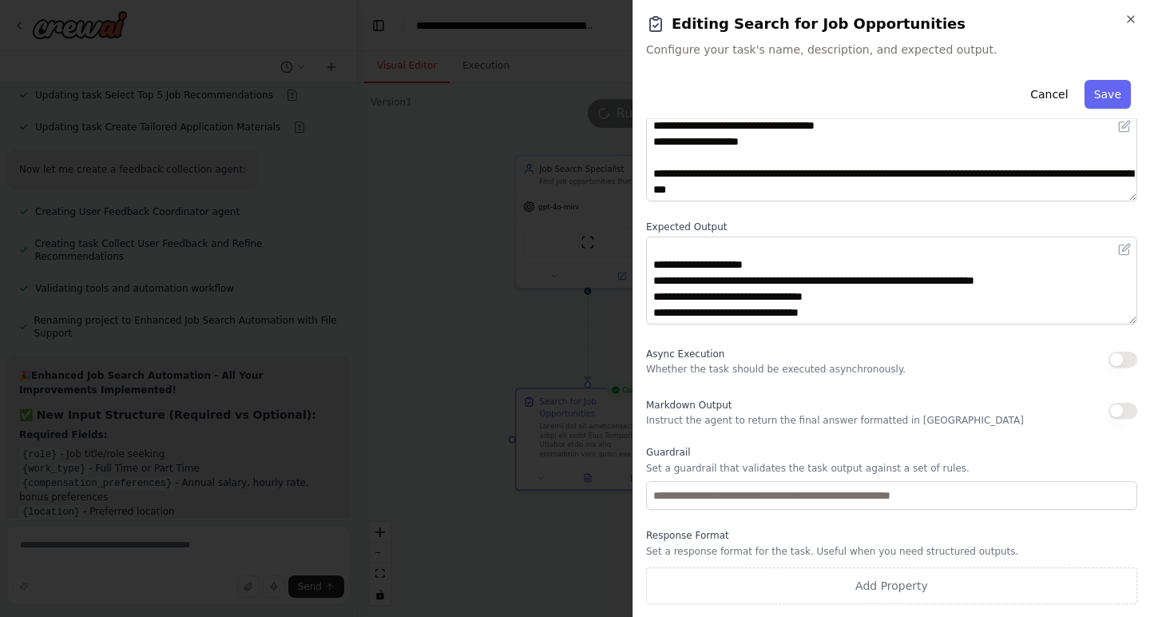
scroll to position [105, 0]
click at [1133, 21] on icon "button" at bounding box center [1131, 19] width 13 height 13
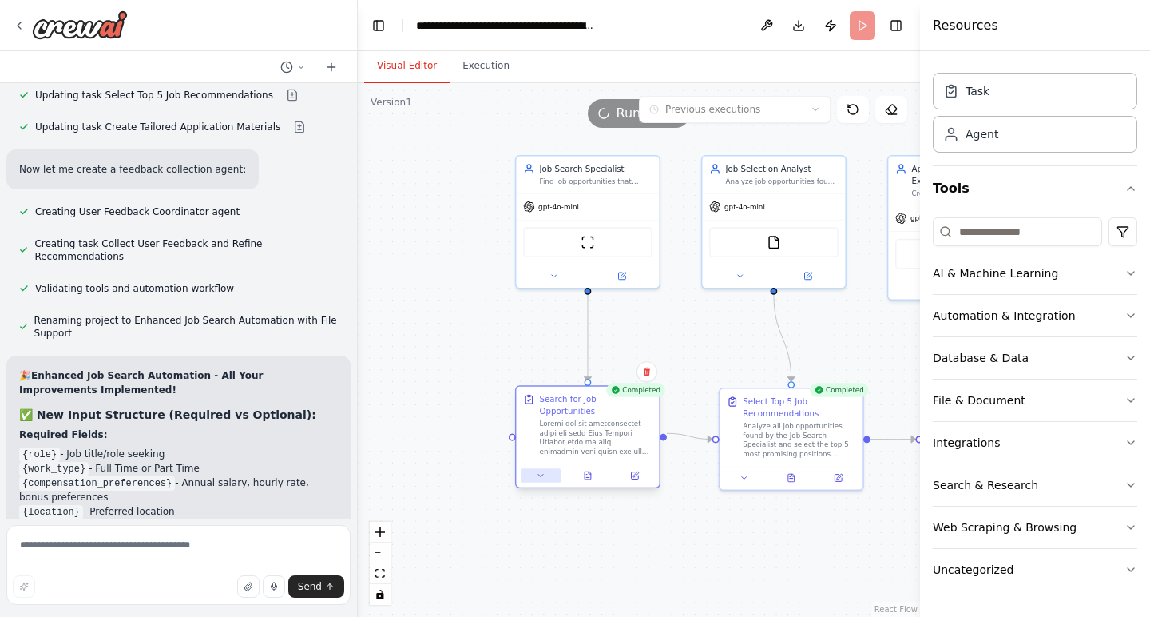
click at [542, 470] on icon at bounding box center [541, 475] width 10 height 10
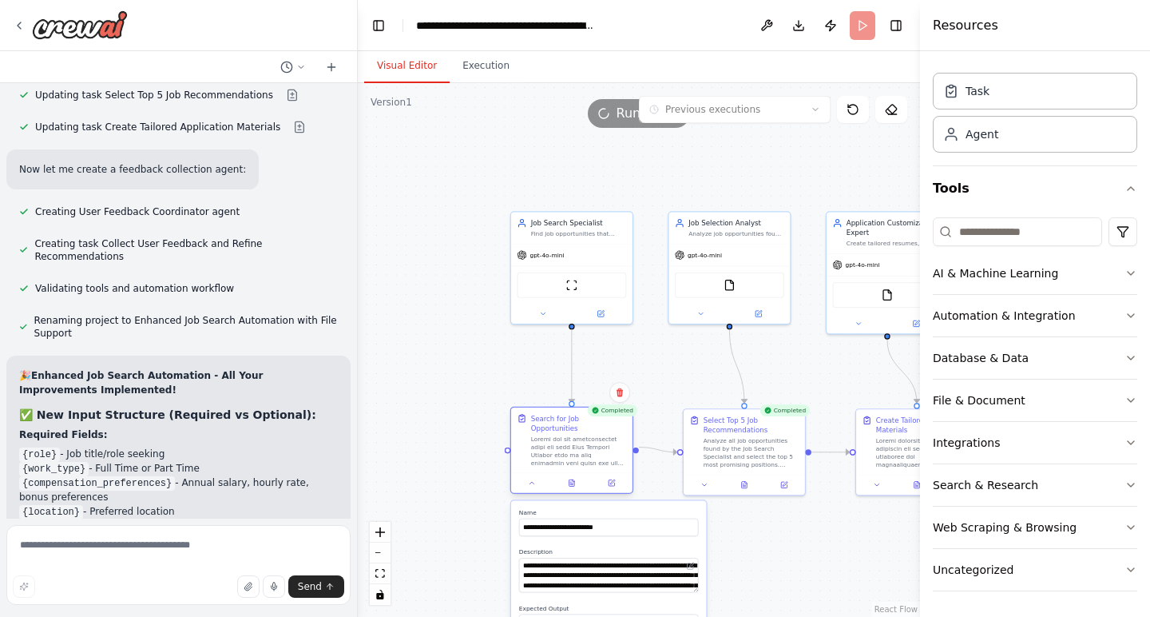
click at [532, 482] on div at bounding box center [571, 482] width 121 height 20
click at [533, 478] on button at bounding box center [532, 483] width 34 height 12
click at [573, 478] on button at bounding box center [572, 483] width 42 height 12
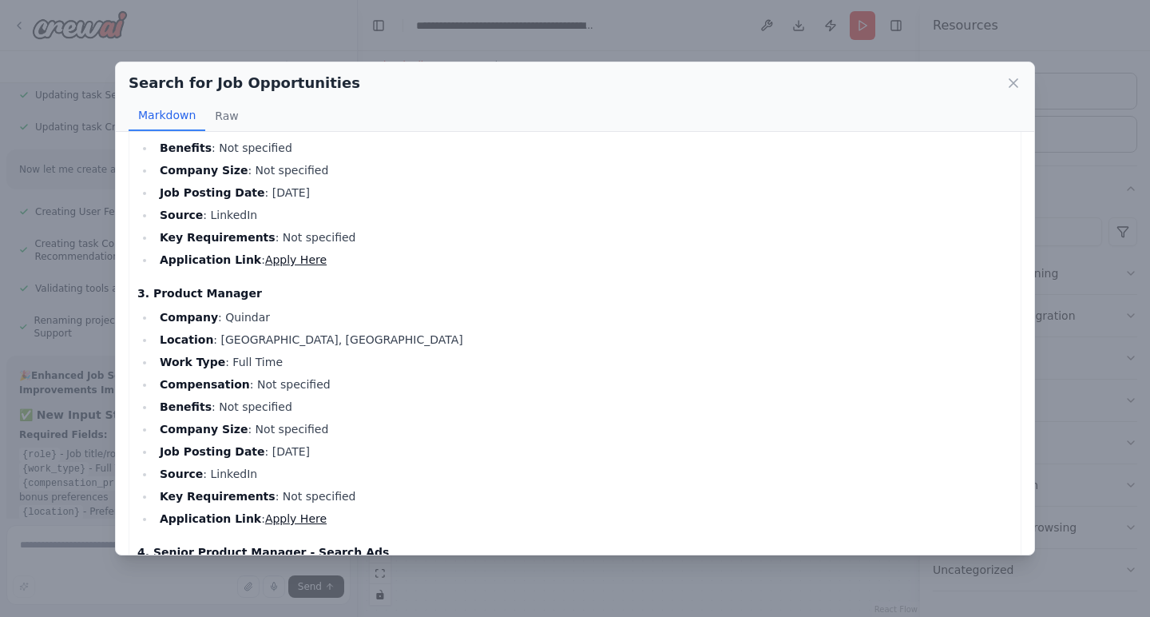
scroll to position [363, 0]
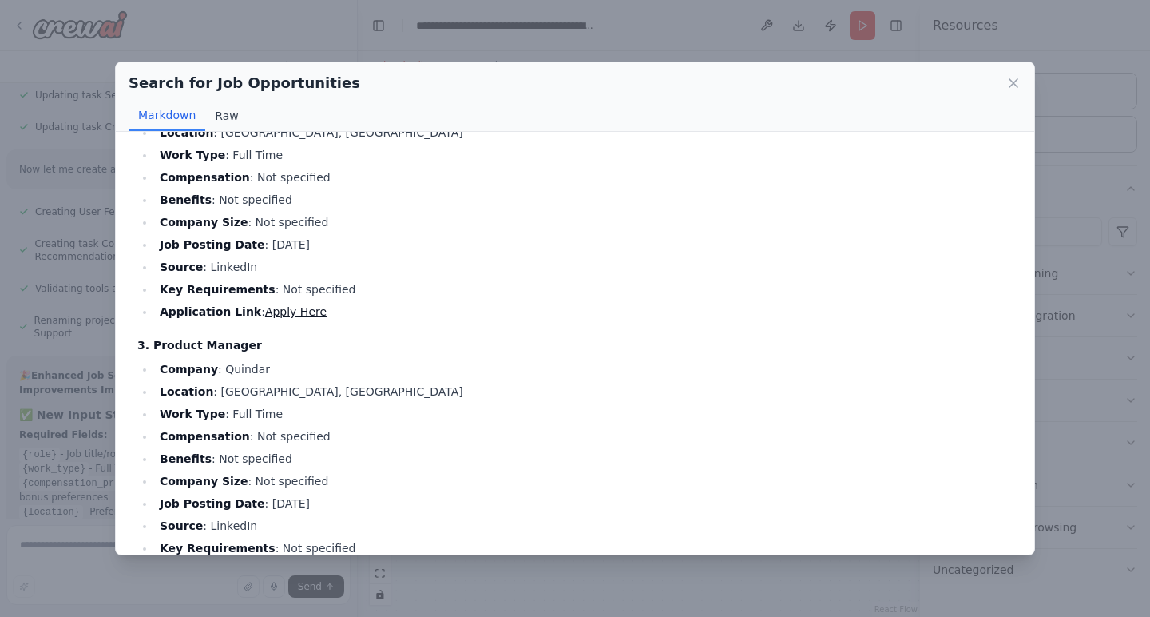
click at [230, 112] on button "Raw" at bounding box center [226, 116] width 42 height 30
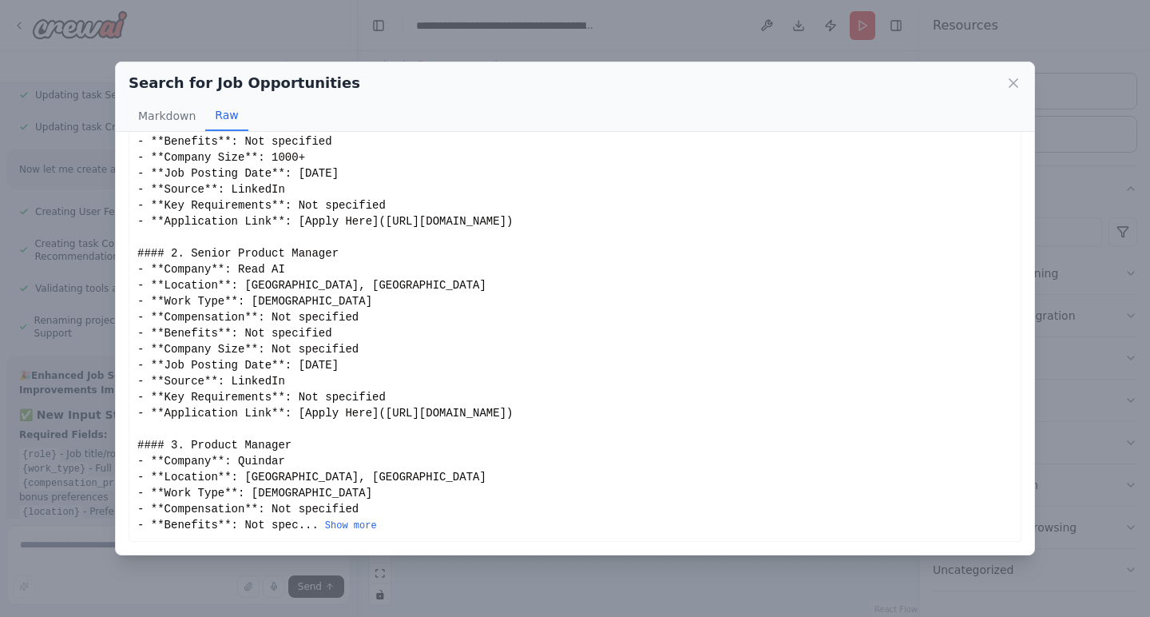
scroll to position [132, 0]
click at [180, 121] on button "Markdown" at bounding box center [167, 116] width 77 height 30
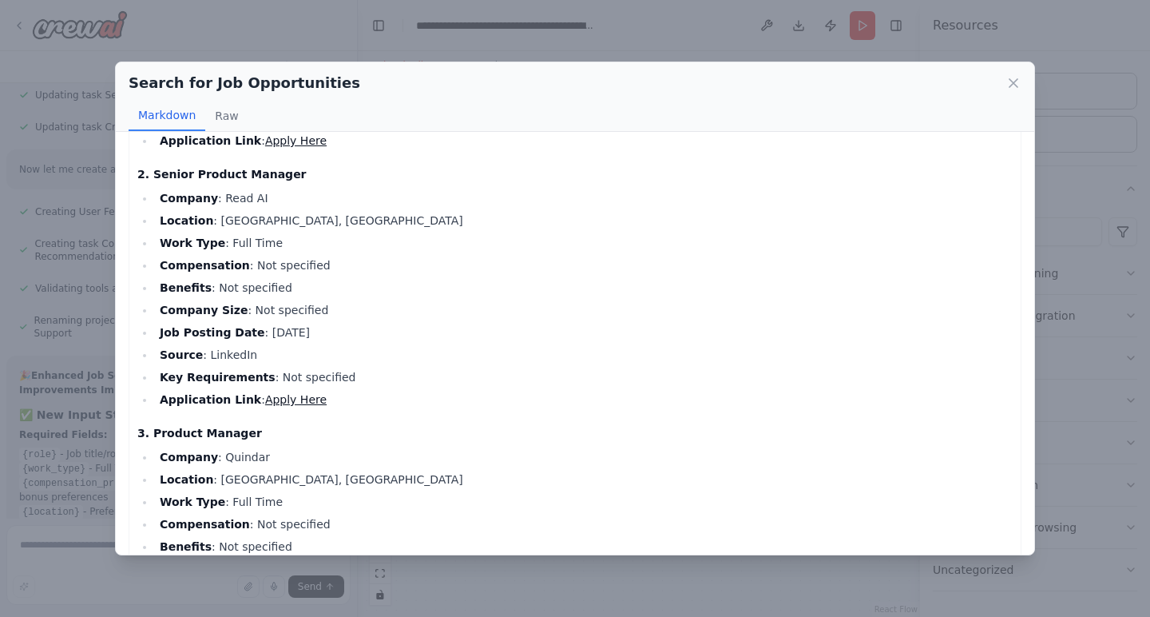
scroll to position [289, 0]
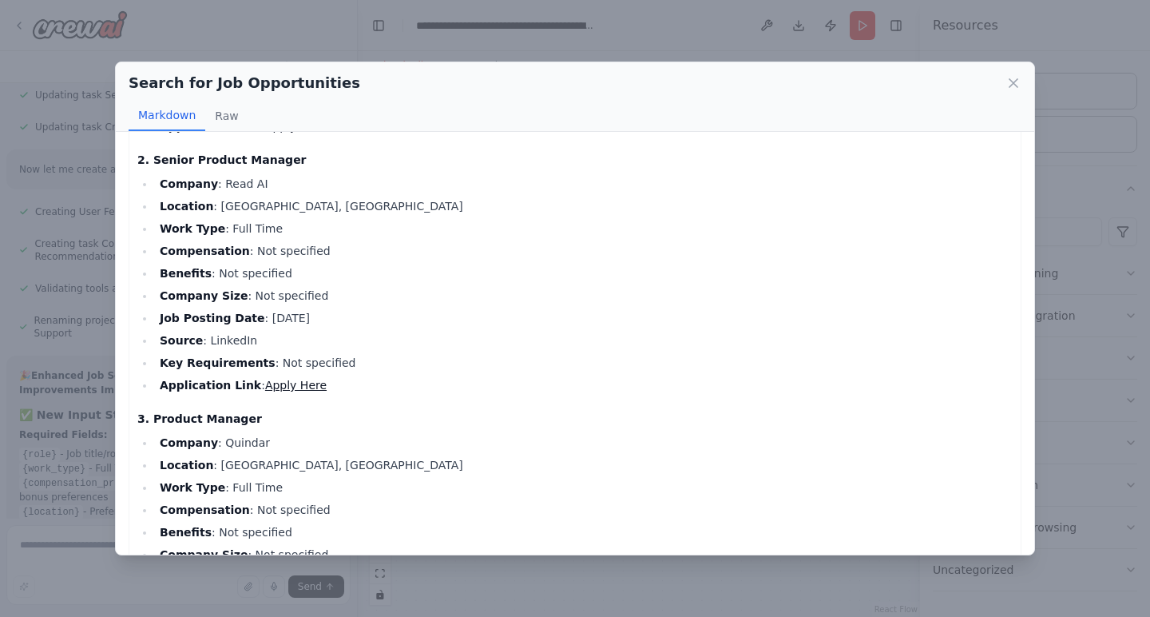
click at [301, 382] on link "Apply Here" at bounding box center [296, 385] width 62 height 13
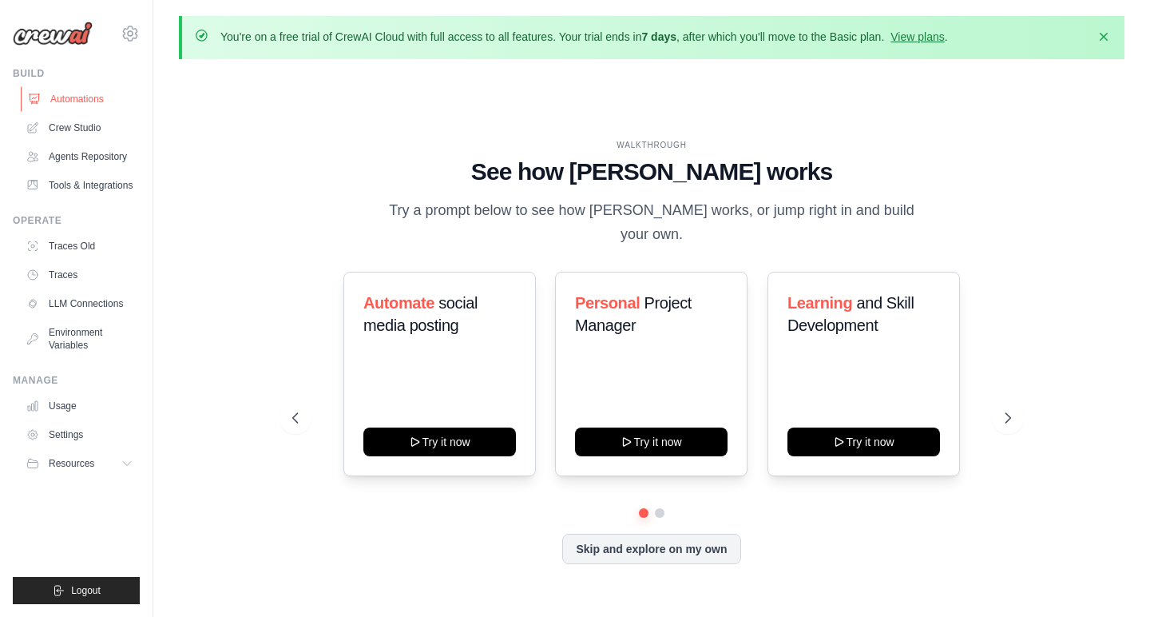
click at [90, 104] on link "Automations" at bounding box center [81, 99] width 121 height 26
click at [89, 127] on link "Crew Studio" at bounding box center [81, 128] width 121 height 26
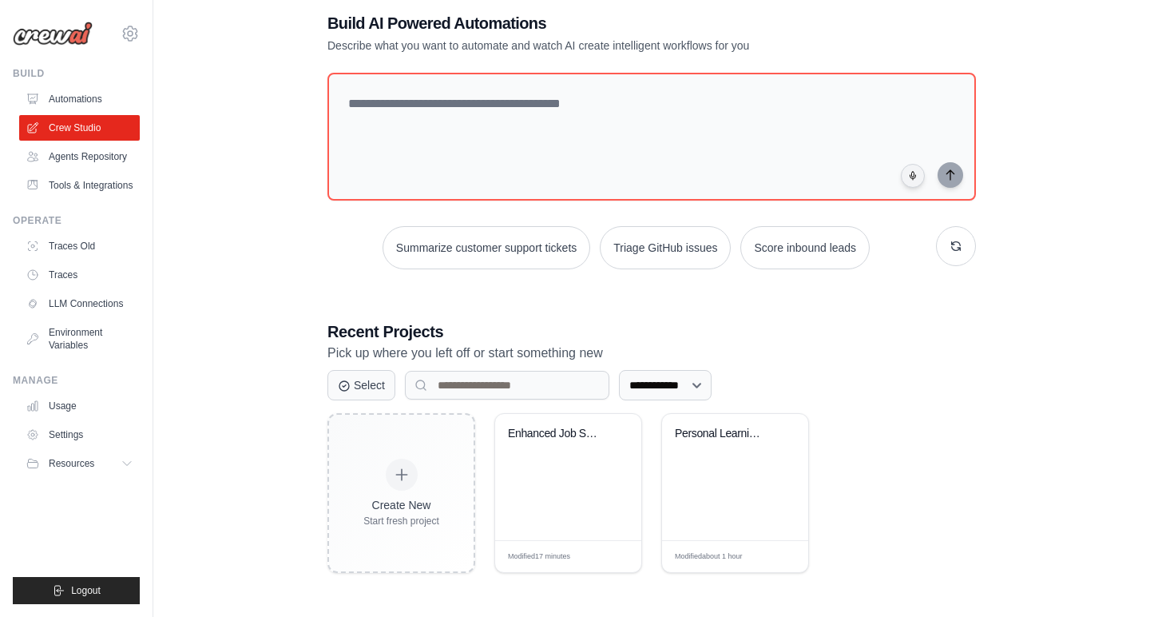
scroll to position [87, 0]
click at [573, 482] on div "Enhanced Job Search Automation with..." at bounding box center [568, 478] width 146 height 126
click at [97, 415] on link "Usage" at bounding box center [81, 406] width 121 height 26
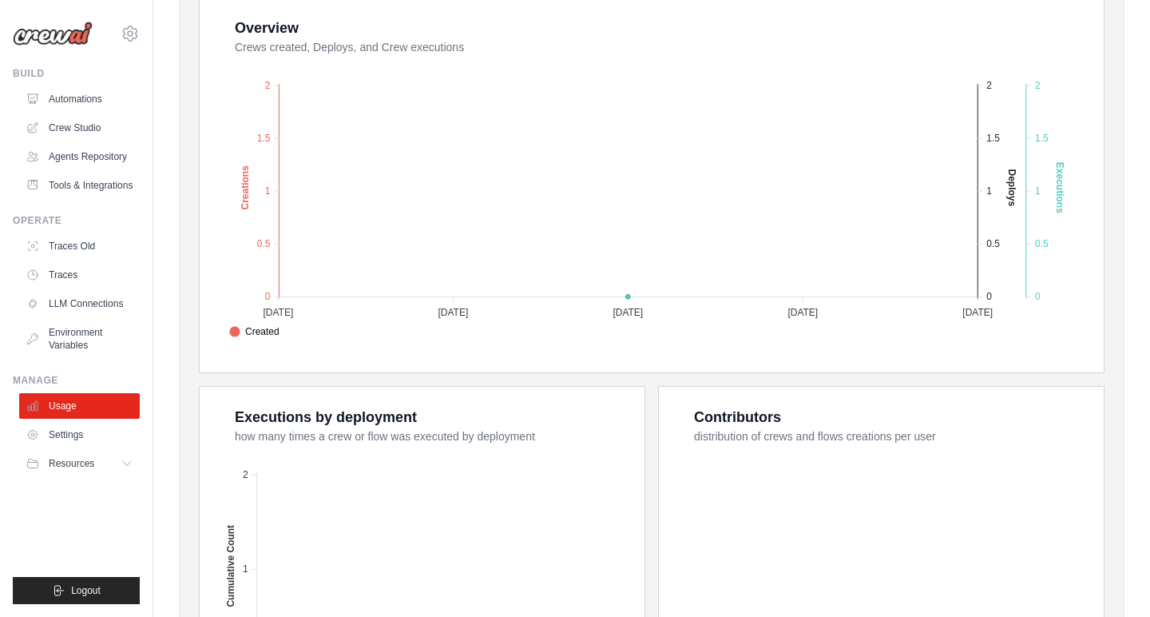
scroll to position [372, 0]
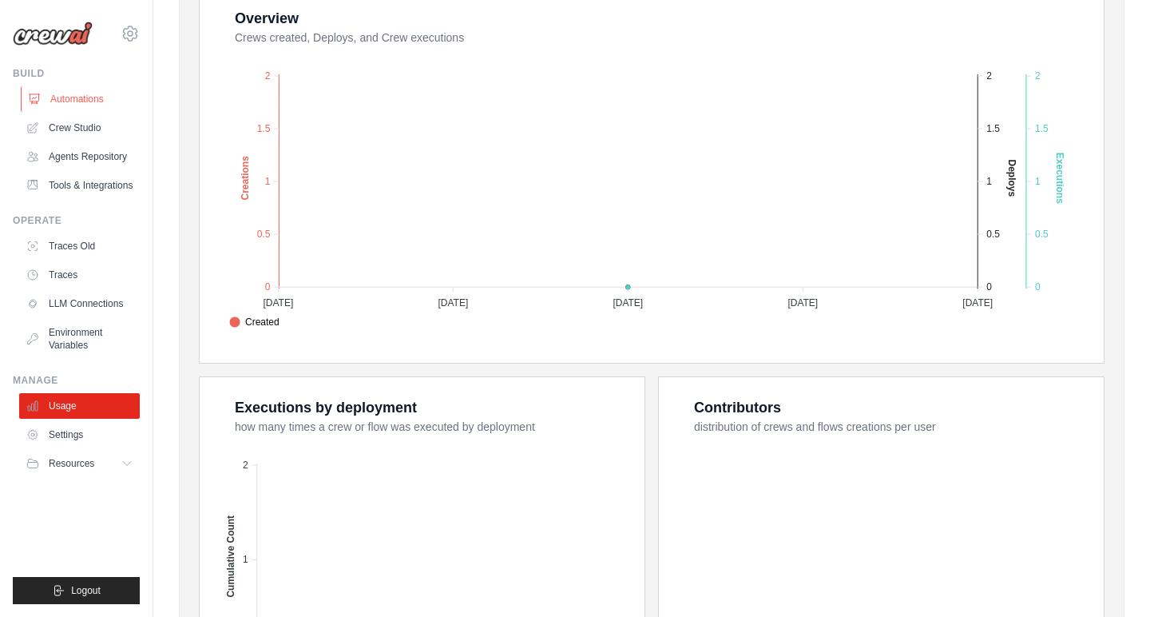
click at [99, 97] on link "Automations" at bounding box center [81, 99] width 121 height 26
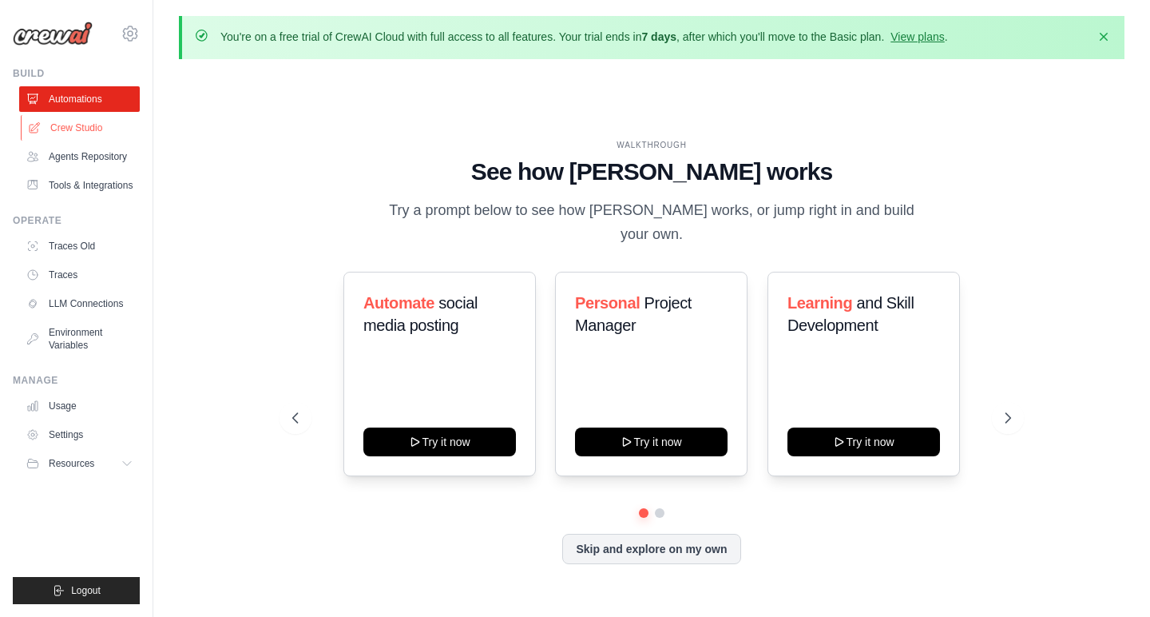
click at [91, 133] on link "Crew Studio" at bounding box center [81, 128] width 121 height 26
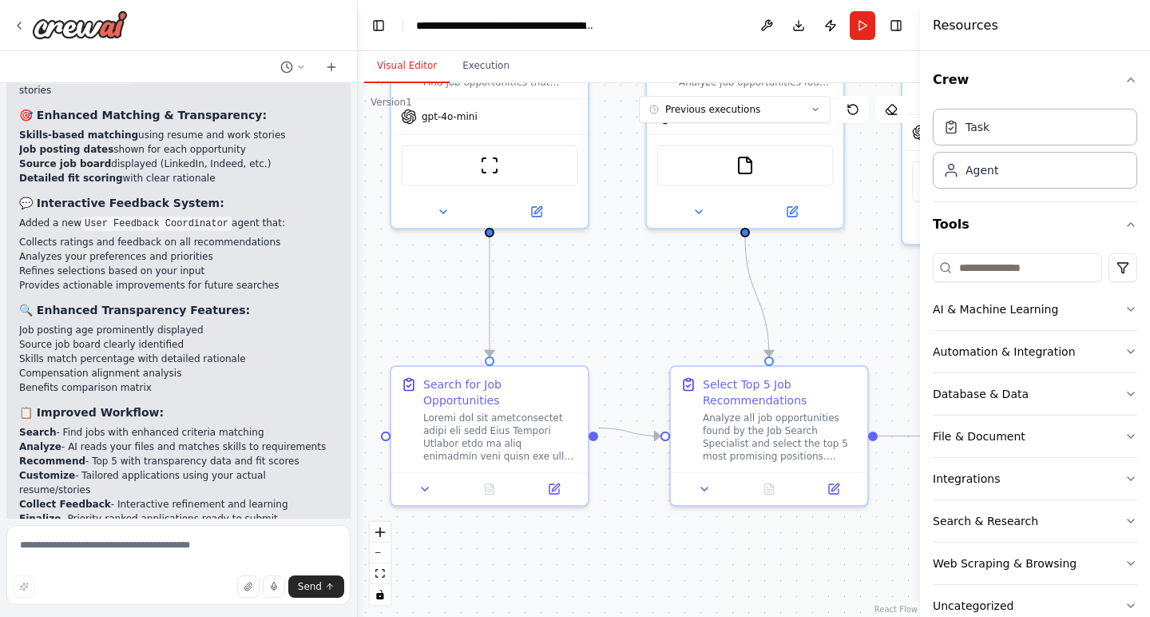
drag, startPoint x: 589, startPoint y: 440, endPoint x: 302, endPoint y: 323, distance: 310.6
click at [302, 323] on div "I want to automate my job search workflow. This workflow starts with searching …" at bounding box center [575, 308] width 1150 height 617
click at [540, 212] on icon at bounding box center [537, 209] width 10 height 10
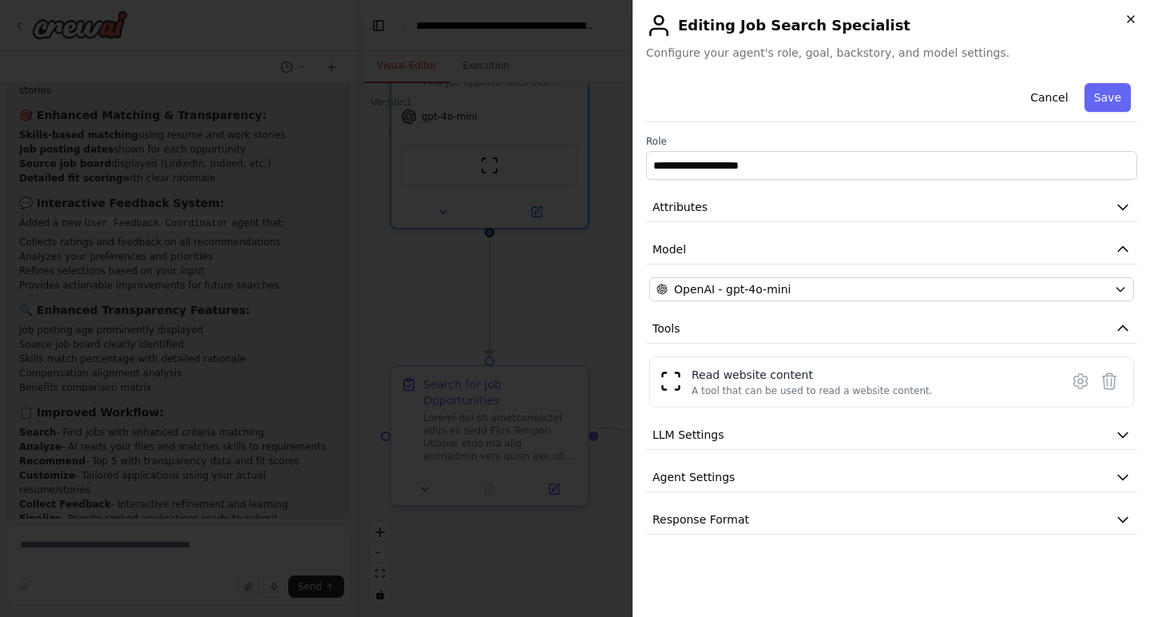
click at [1133, 15] on icon "button" at bounding box center [1131, 19] width 13 height 13
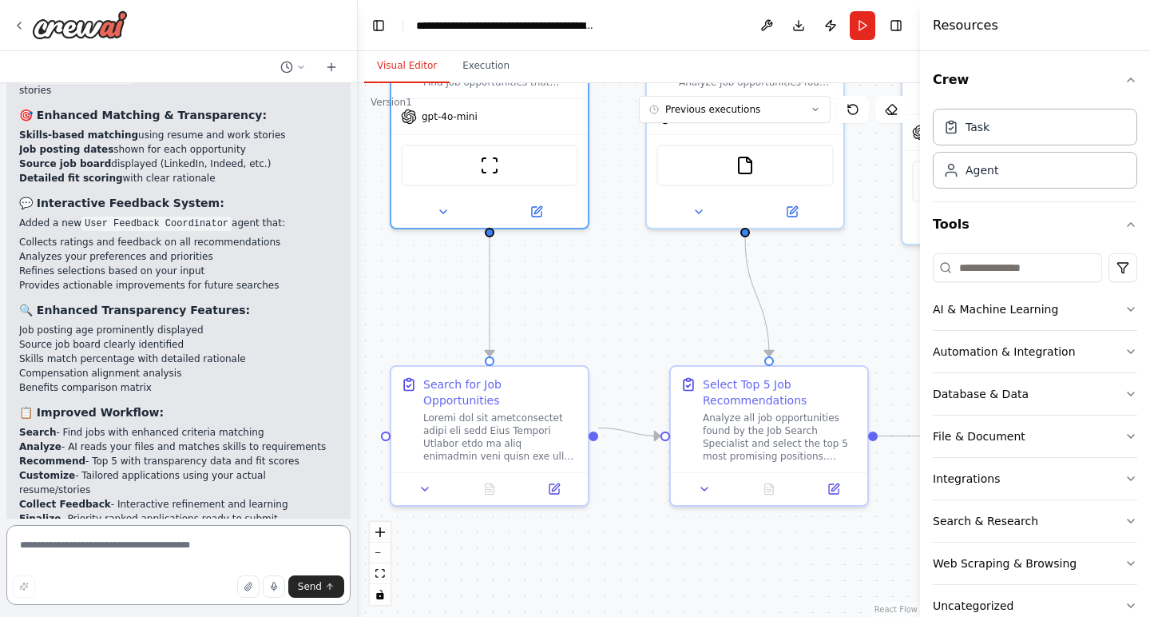
click at [156, 554] on textarea at bounding box center [178, 565] width 344 height 80
type textarea "**********"
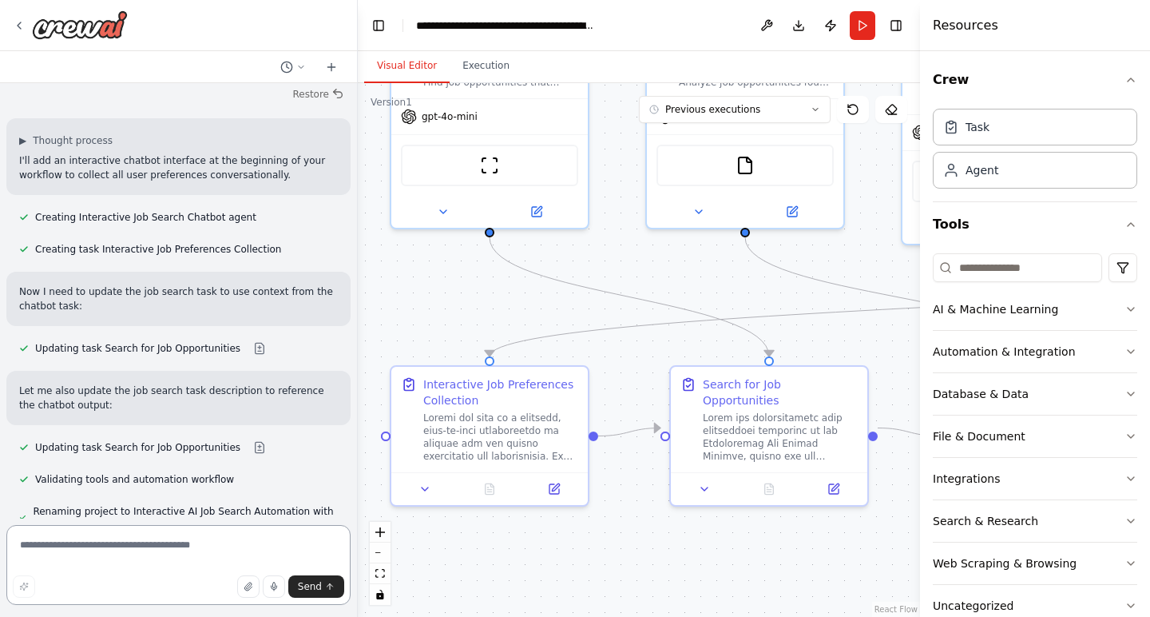
scroll to position [8850, 0]
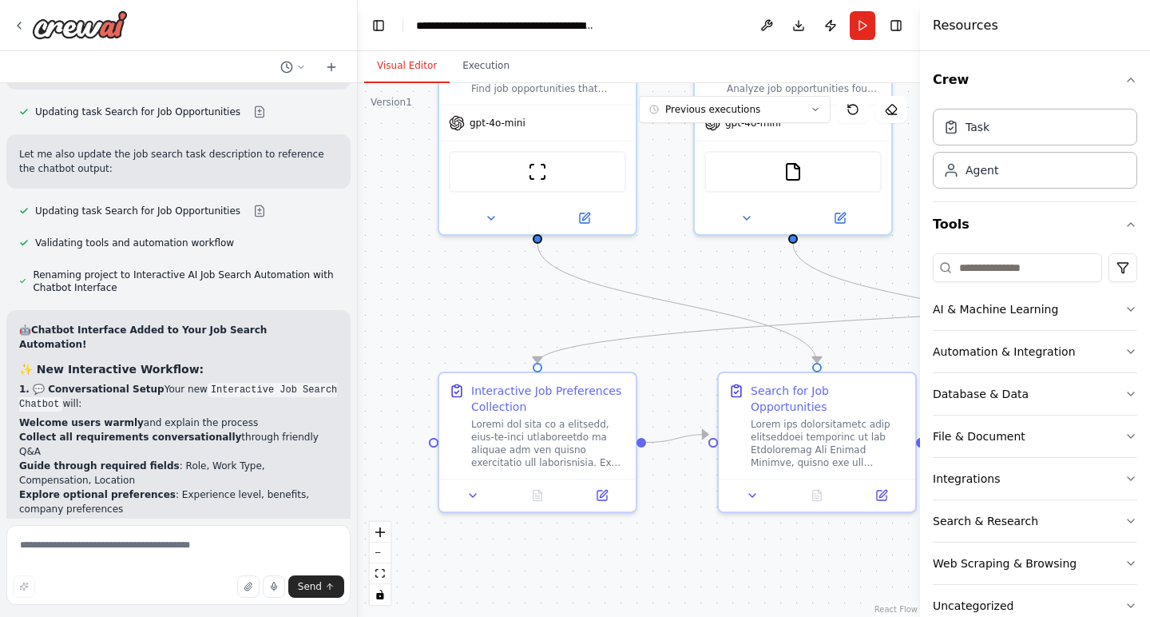
drag, startPoint x: 461, startPoint y: 310, endPoint x: 509, endPoint y: 316, distance: 48.3
click at [509, 316] on div ".deletable-edge-delete-btn { width: 20px; height: 20px; border: 0px solid #ffff…" at bounding box center [639, 350] width 562 height 534
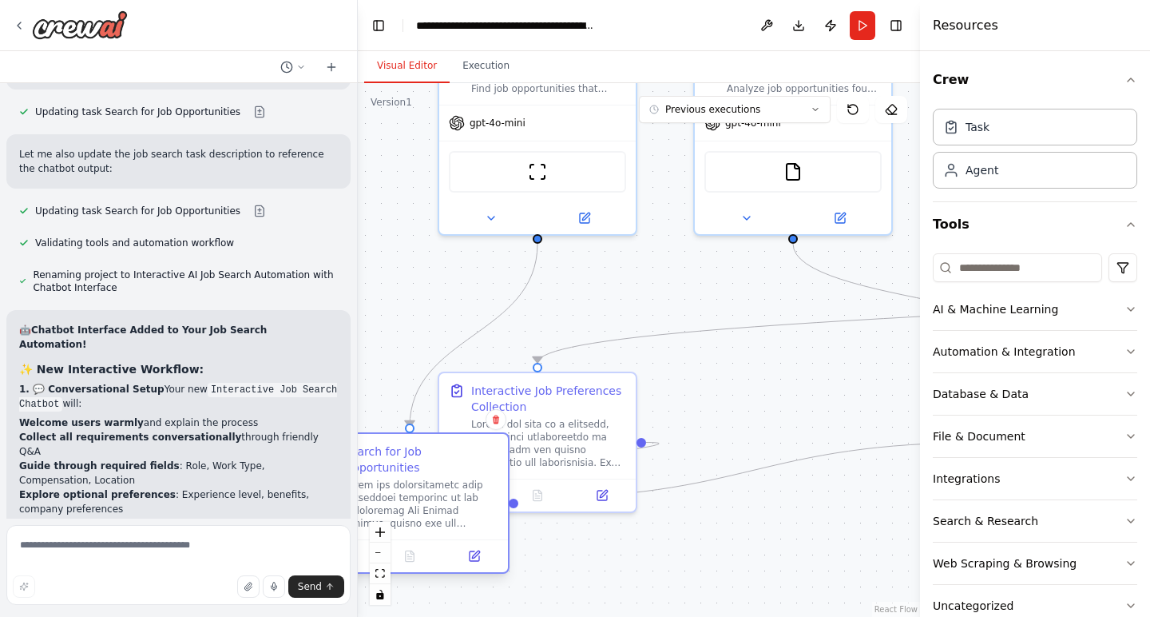
drag, startPoint x: 804, startPoint y: 423, endPoint x: 403, endPoint y: 481, distance: 404.3
click at [403, 481] on div at bounding box center [420, 503] width 155 height 51
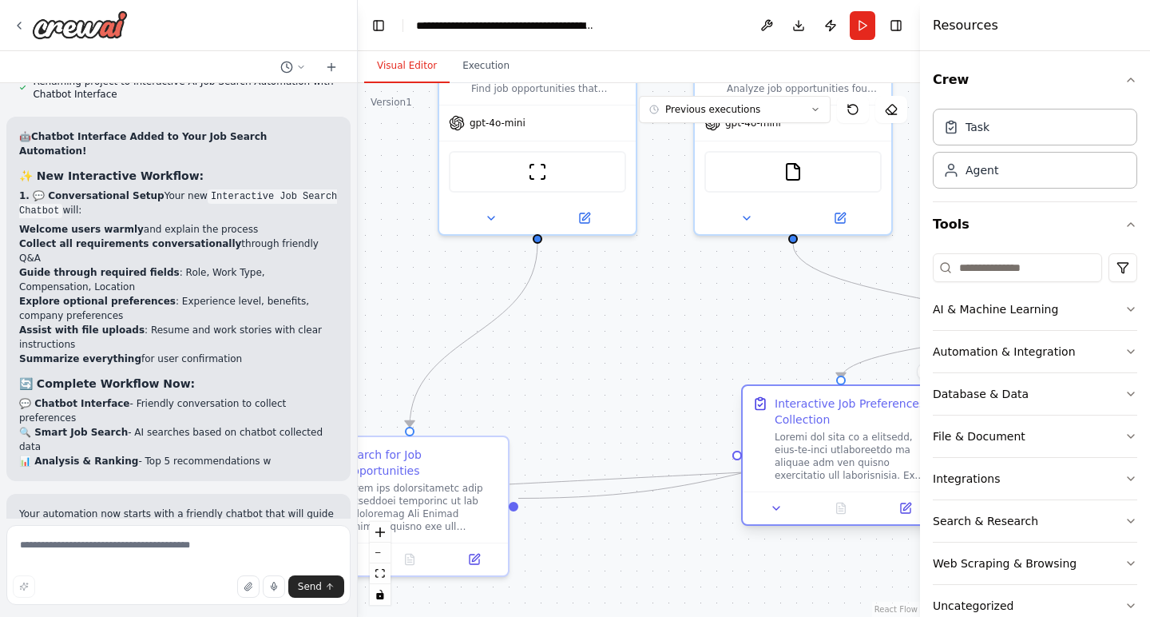
drag, startPoint x: 574, startPoint y: 435, endPoint x: 883, endPoint y: 455, distance: 309.0
click at [883, 455] on div at bounding box center [852, 456] width 155 height 51
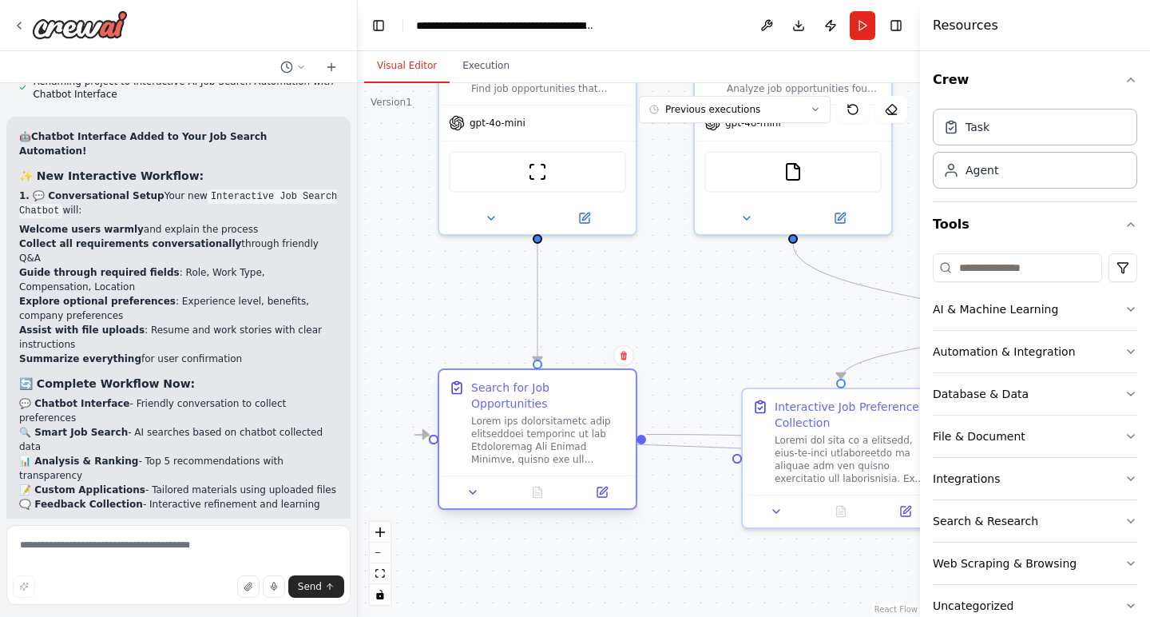
drag, startPoint x: 443, startPoint y: 482, endPoint x: 571, endPoint y: 419, distance: 142.9
click at [571, 419] on div at bounding box center [548, 440] width 155 height 51
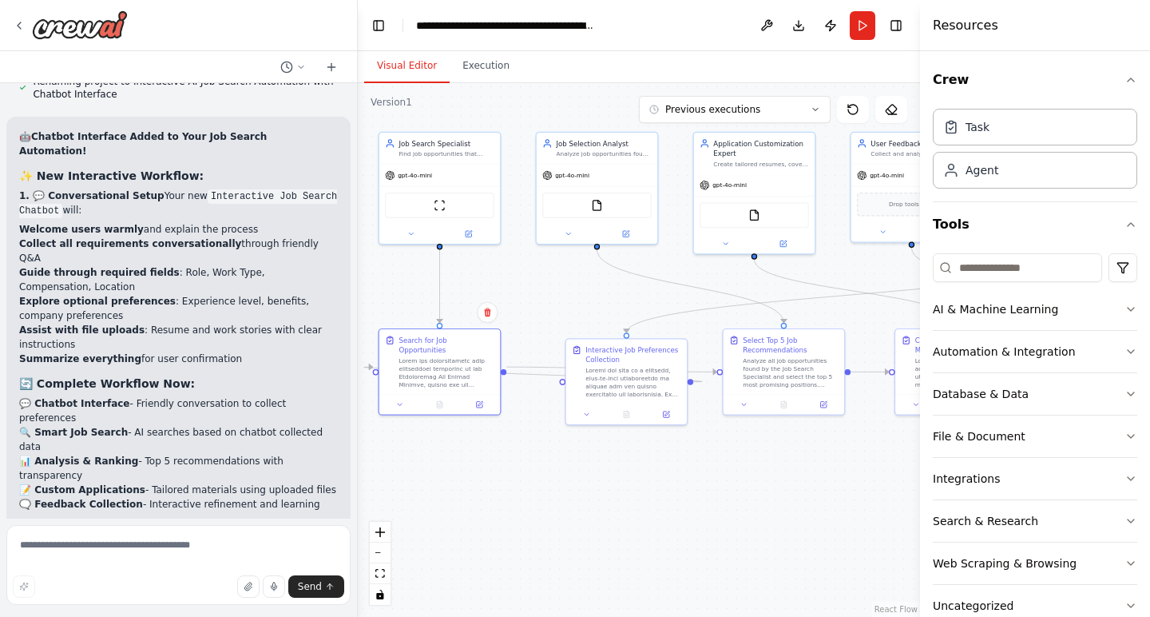
drag, startPoint x: 714, startPoint y: 403, endPoint x: 555, endPoint y: 298, distance: 190.3
click at [555, 298] on div ".deletable-edge-delete-btn { width: 20px; height: 20px; border: 0px solid #ffff…" at bounding box center [639, 350] width 562 height 534
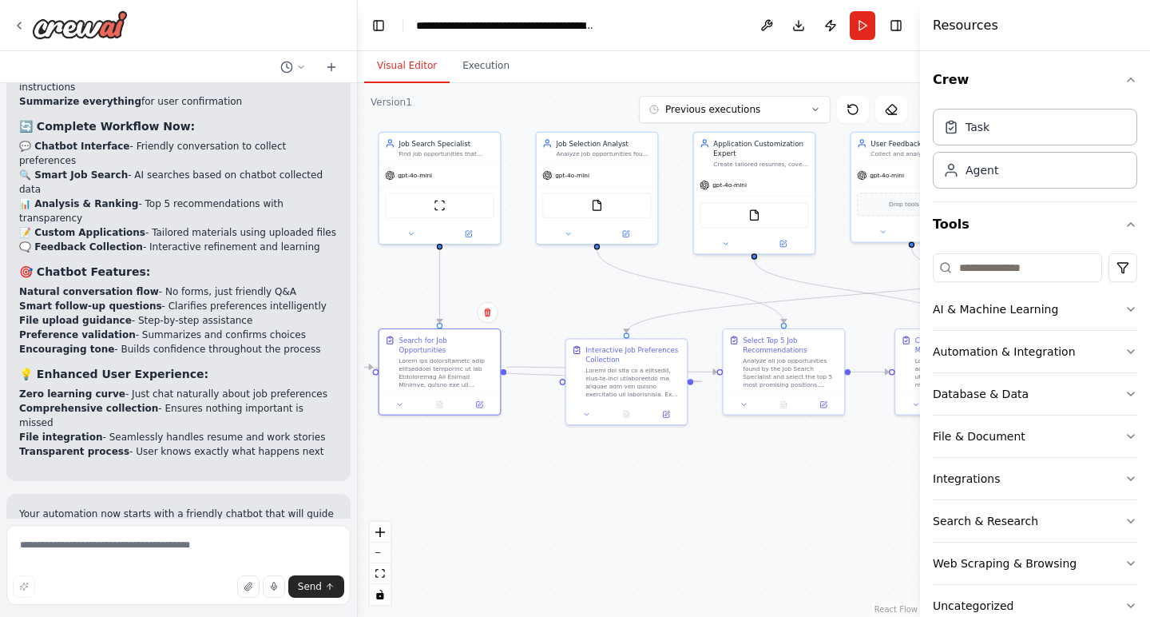
click at [768, 514] on div ".deletable-edge-delete-btn { width: 20px; height: 20px; border: 0px solid #ffff…" at bounding box center [639, 350] width 562 height 534
drag, startPoint x: 613, startPoint y: 371, endPoint x: 702, endPoint y: 510, distance: 164.6
click at [702, 510] on div at bounding box center [721, 517] width 95 height 31
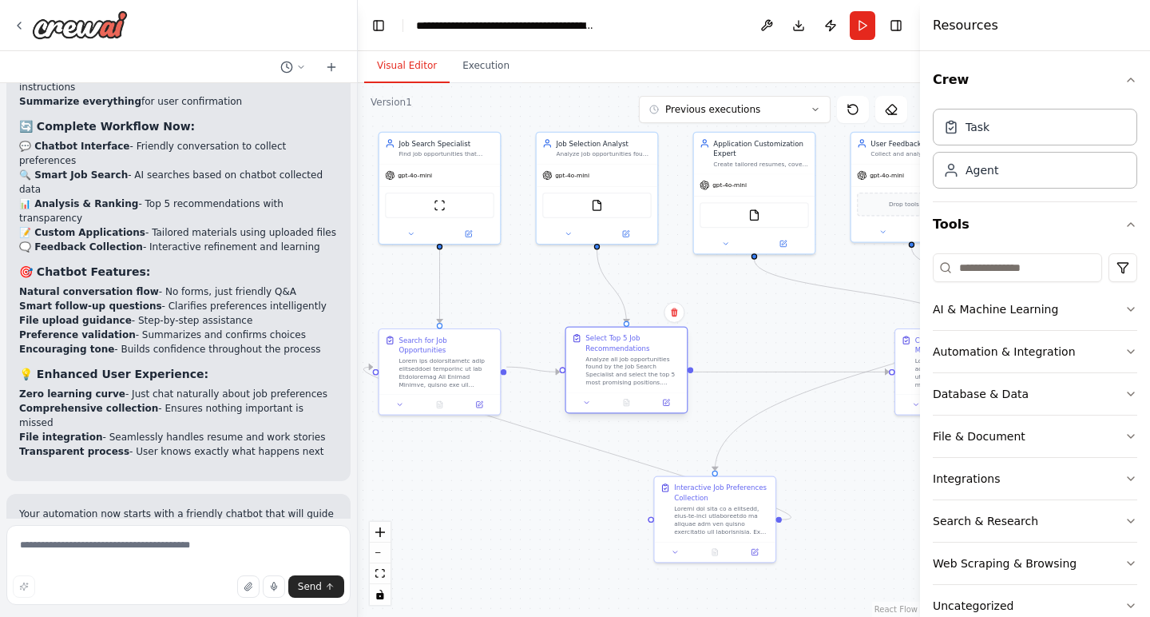
drag, startPoint x: 764, startPoint y: 384, endPoint x: 608, endPoint y: 379, distance: 156.6
click at [608, 379] on div "Analyze all job opportunities found by the Job Search Specialist and select the…" at bounding box center [632, 370] width 95 height 31
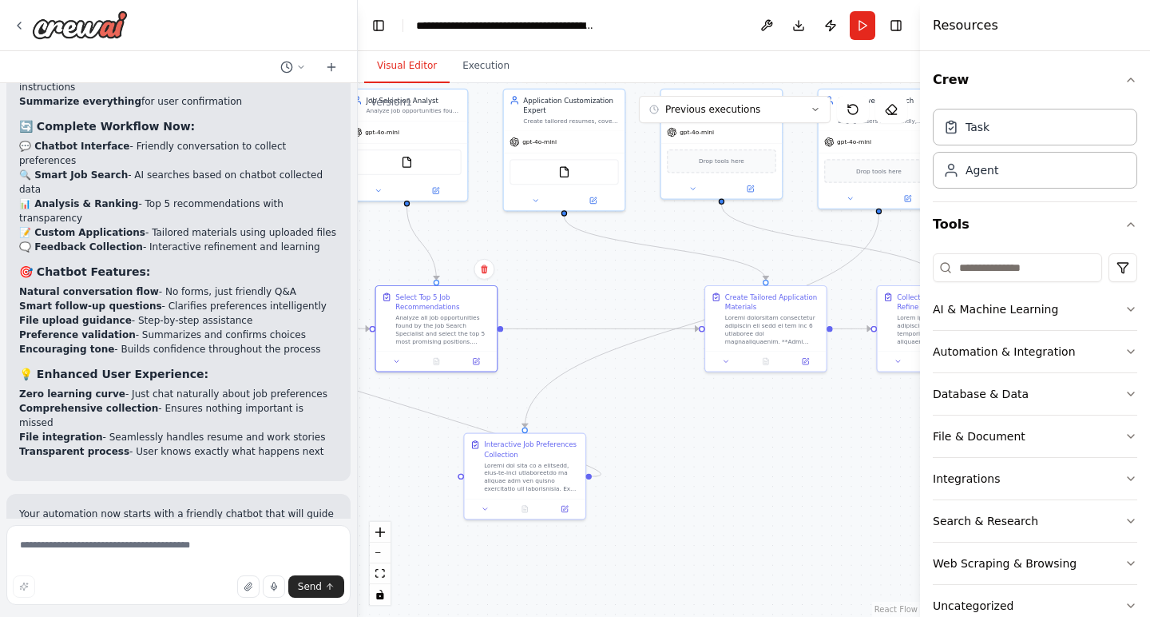
drag, startPoint x: 824, startPoint y: 452, endPoint x: 633, endPoint y: 409, distance: 194.9
click at [633, 409] on div ".deletable-edge-delete-btn { width: 20px; height: 20px; border: 0px solid #ffff…" at bounding box center [639, 350] width 562 height 534
drag, startPoint x: 752, startPoint y: 344, endPoint x: 597, endPoint y: 352, distance: 156.0
click at [597, 352] on div "Create Tailored Application Materials" at bounding box center [613, 326] width 121 height 65
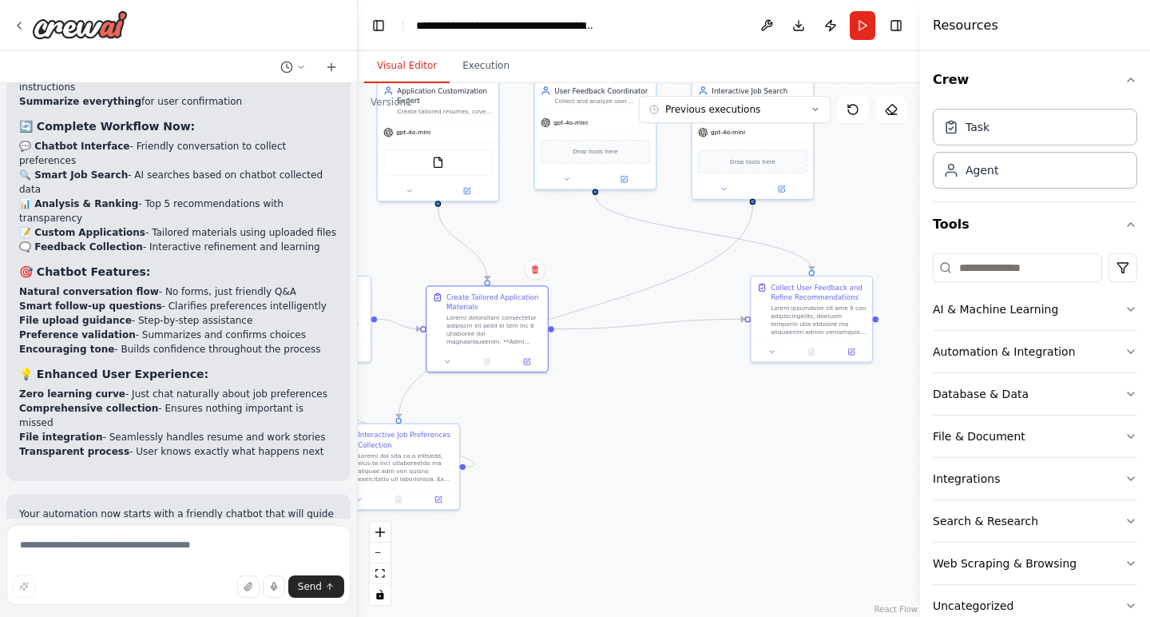
drag, startPoint x: 787, startPoint y: 433, endPoint x: 661, endPoint y: 423, distance: 126.6
click at [661, 423] on div ".deletable-edge-delete-btn { width: 20px; height: 20px; border: 0px solid #ffff…" at bounding box center [639, 350] width 562 height 534
click at [658, 355] on div ".deletable-edge-delete-btn { width: 20px; height: 20px; border: 0px solid #ffff…" at bounding box center [639, 350] width 562 height 534
drag, startPoint x: 795, startPoint y: 333, endPoint x: 720, endPoint y: 333, distance: 74.3
click at [720, 333] on div at bounding box center [740, 317] width 95 height 31
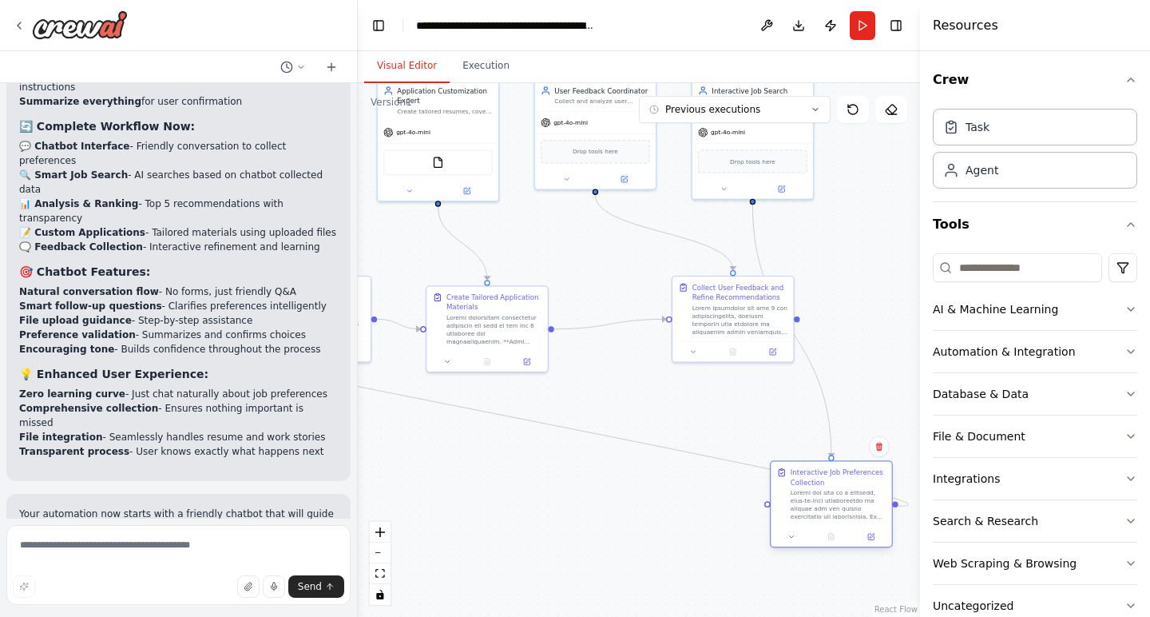
drag, startPoint x: 427, startPoint y: 467, endPoint x: 861, endPoint y: 502, distance: 435.1
click at [861, 503] on div at bounding box center [838, 504] width 95 height 31
drag, startPoint x: 832, startPoint y: 510, endPoint x: 847, endPoint y: 482, distance: 32.5
click at [847, 482] on div at bounding box center [857, 474] width 95 height 31
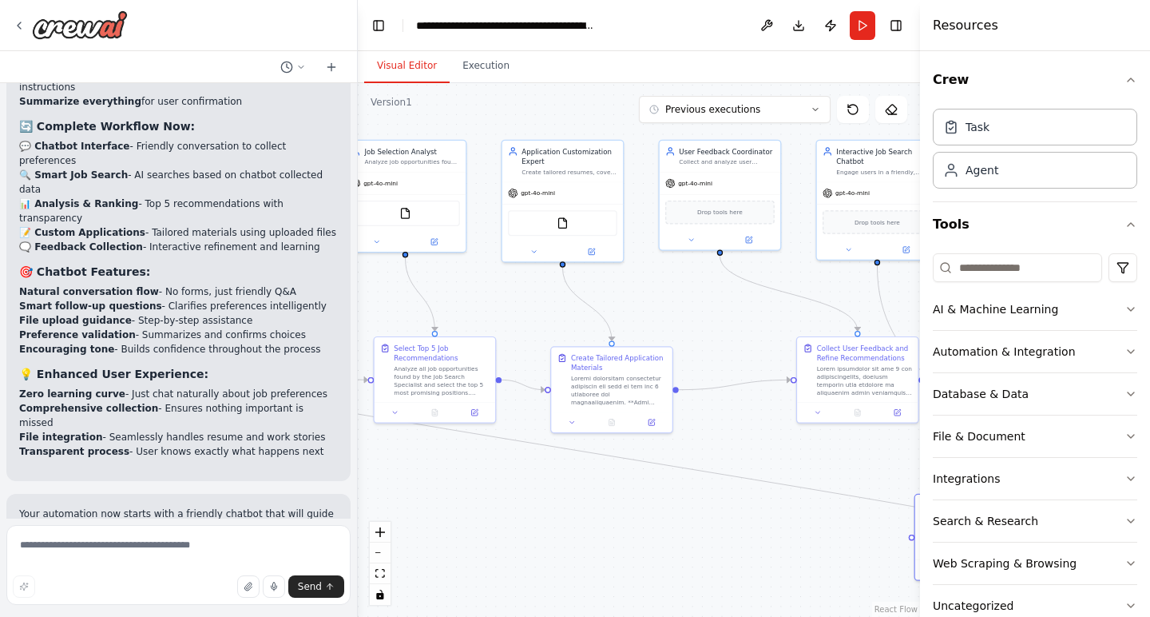
drag, startPoint x: 630, startPoint y: 482, endPoint x: 755, endPoint y: 543, distance: 138.6
click at [755, 543] on div ".deletable-edge-delete-btn { width: 20px; height: 20px; border: 0px solid #ffff…" at bounding box center [639, 350] width 562 height 534
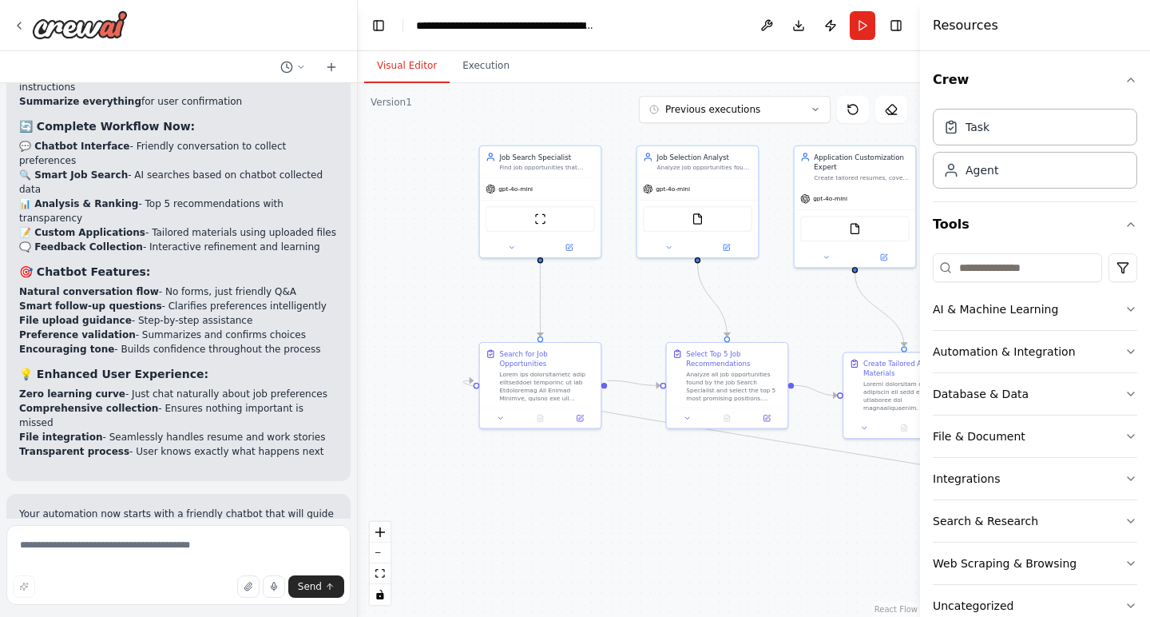
drag, startPoint x: 565, startPoint y: 501, endPoint x: 857, endPoint y: 506, distance: 292.4
click at [857, 506] on div ".deletable-edge-delete-btn { width: 20px; height: 20px; border: 0px solid #ffff…" at bounding box center [639, 350] width 562 height 534
click at [112, 559] on textarea at bounding box center [178, 565] width 344 height 80
type textarea "**********"
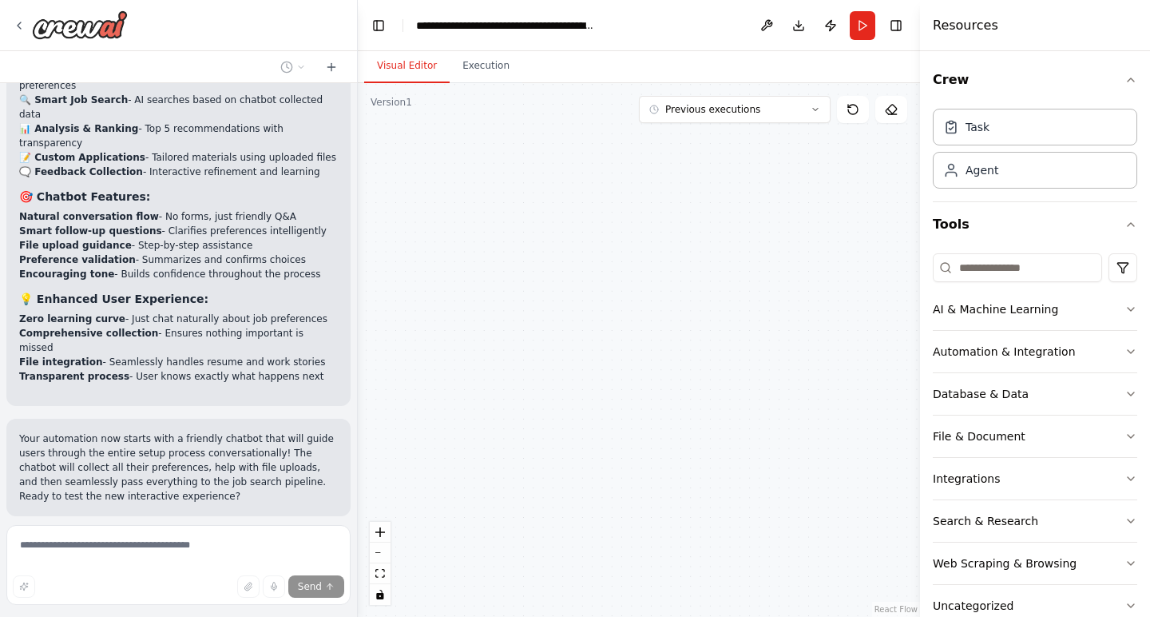
scroll to position [9408, 0]
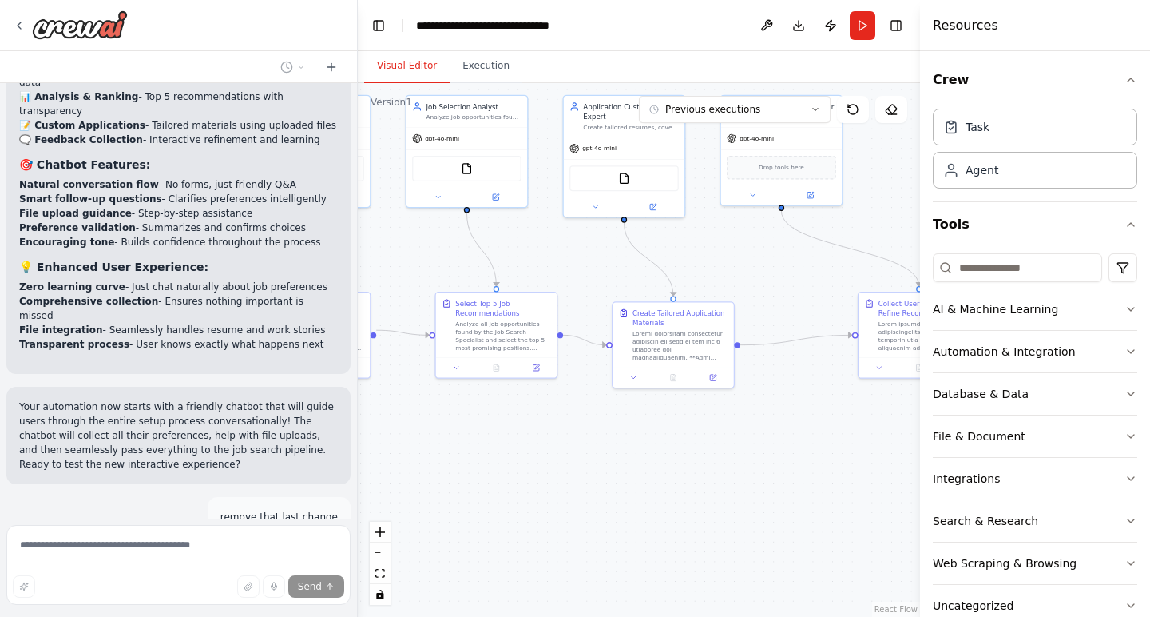
drag, startPoint x: 616, startPoint y: 513, endPoint x: 385, endPoint y: 463, distance: 236.1
click at [385, 463] on div ".deletable-edge-delete-btn { width: 20px; height: 20px; border: 0px solid #ffff…" at bounding box center [639, 350] width 562 height 534
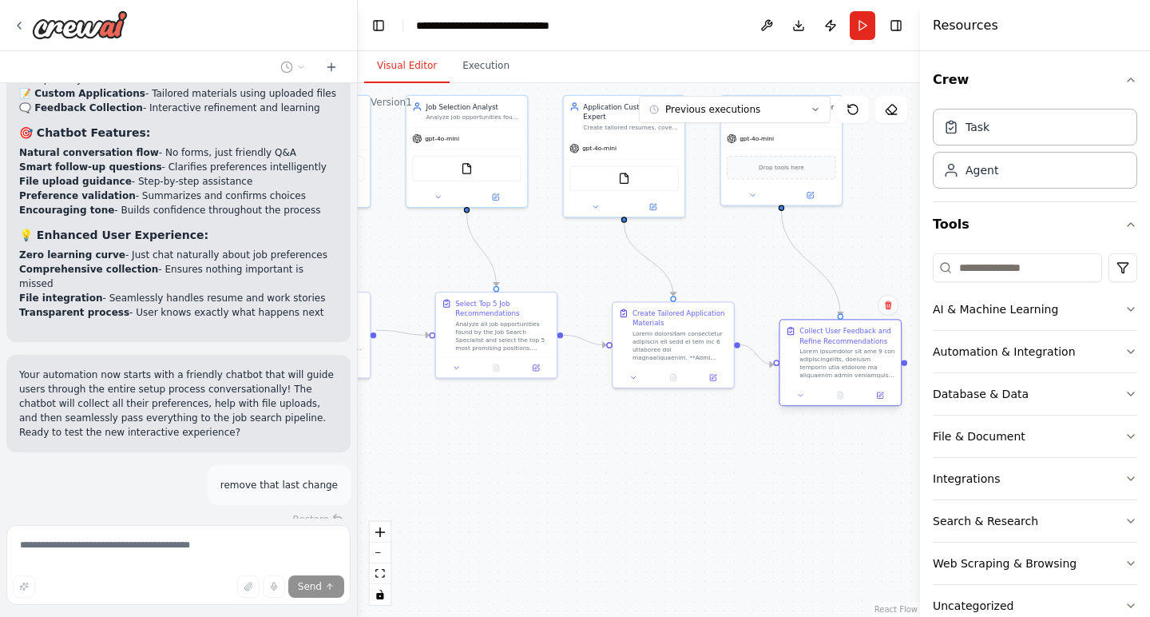
scroll to position [9472, 0]
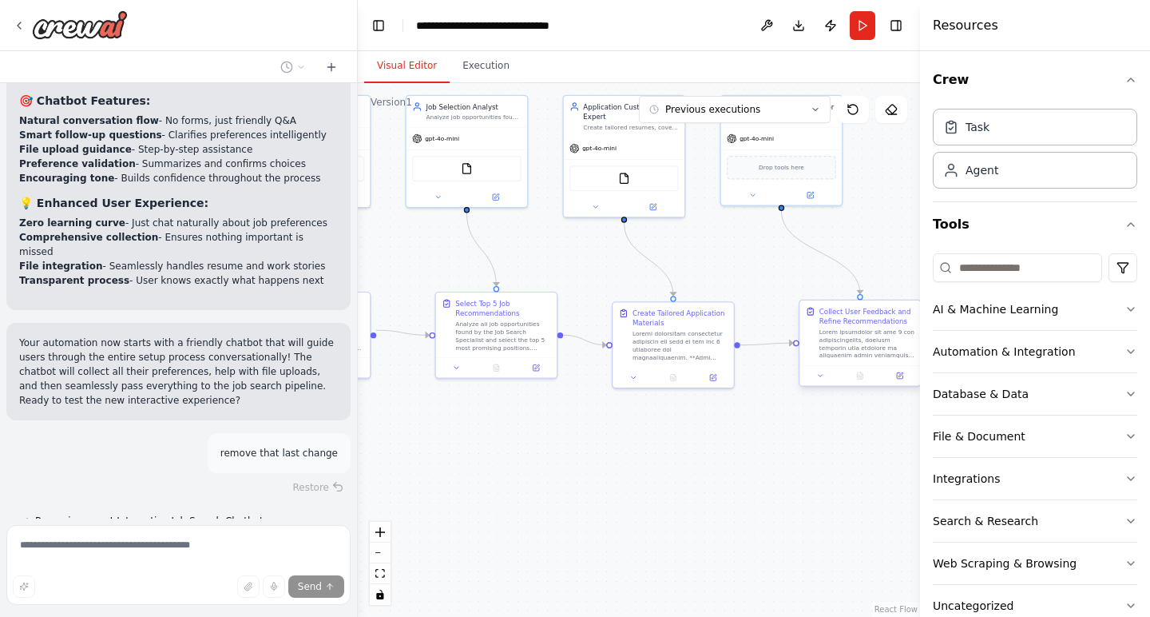
drag, startPoint x: 869, startPoint y: 346, endPoint x: 813, endPoint y: 359, distance: 57.5
click at [813, 359] on div "Collect User Feedback and Refine Recommendations" at bounding box center [860, 332] width 121 height 65
drag, startPoint x: 510, startPoint y: 352, endPoint x: 489, endPoint y: 361, distance: 22.5
click at [489, 362] on div "Select Top 5 Job Recommendations" at bounding box center [476, 332] width 121 height 65
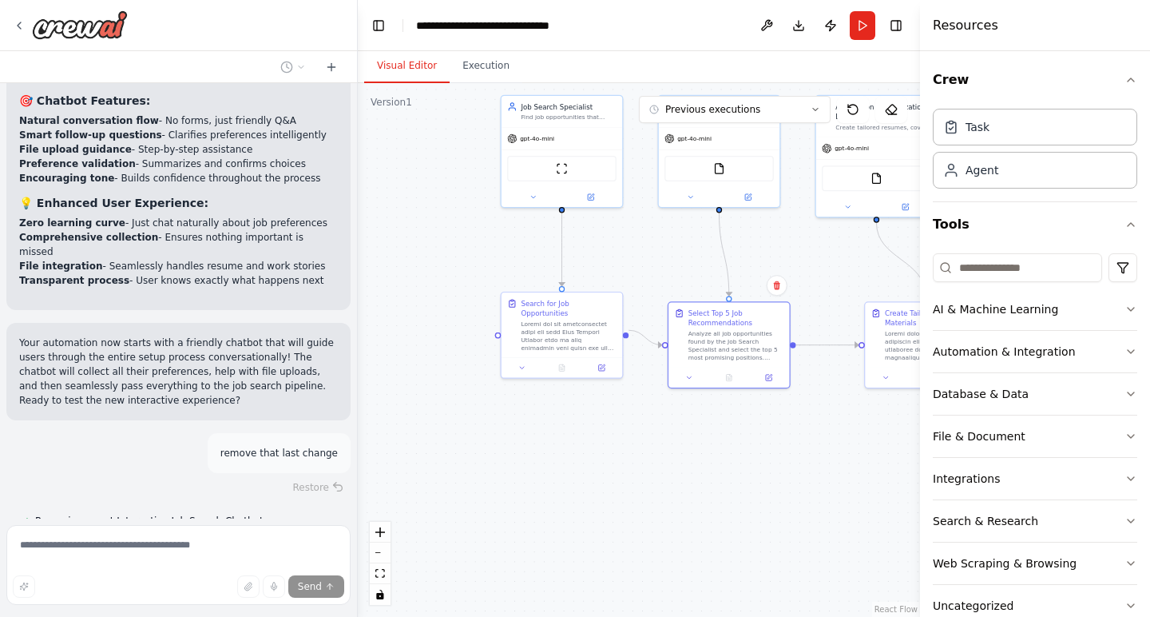
drag, startPoint x: 493, startPoint y: 456, endPoint x: 745, endPoint y: 456, distance: 252.4
click at [745, 456] on div ".deletable-edge-delete-btn { width: 20px; height: 20px; border: 0px solid #ffff…" at bounding box center [639, 350] width 562 height 534
drag, startPoint x: 576, startPoint y: 344, endPoint x: 552, endPoint y: 358, distance: 27.5
click at [552, 358] on div "Search for Job Opportunities" at bounding box center [542, 343] width 123 height 87
click at [660, 245] on div ".deletable-edge-delete-btn { width: 20px; height: 20px; border: 0px solid #ffff…" at bounding box center [639, 350] width 562 height 534
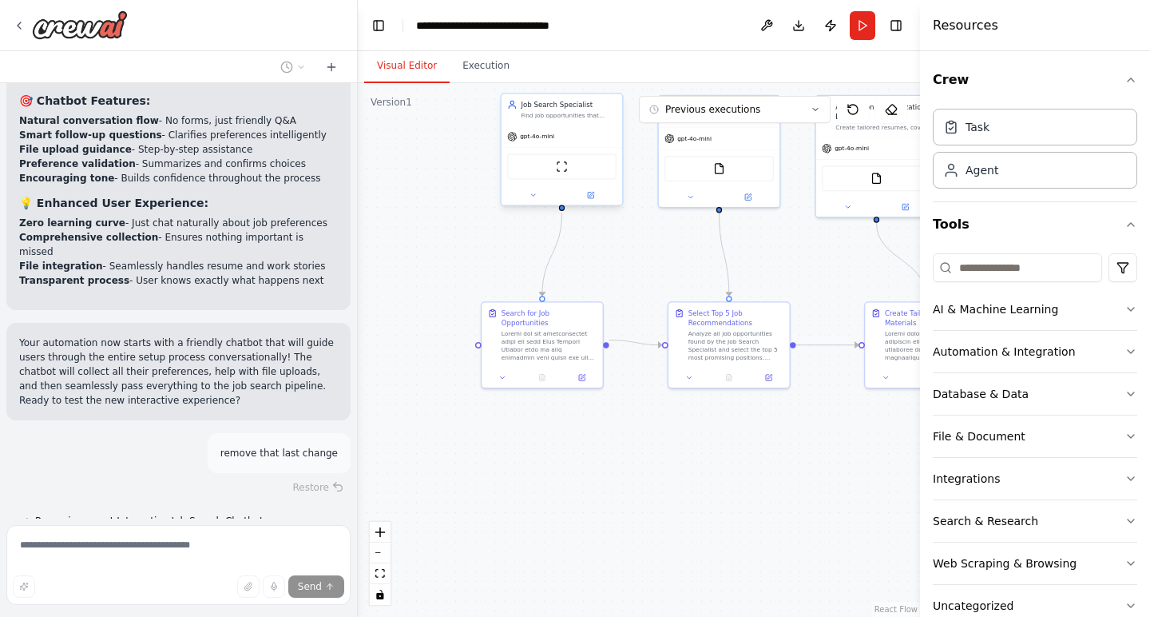
scroll to position [9448, 0]
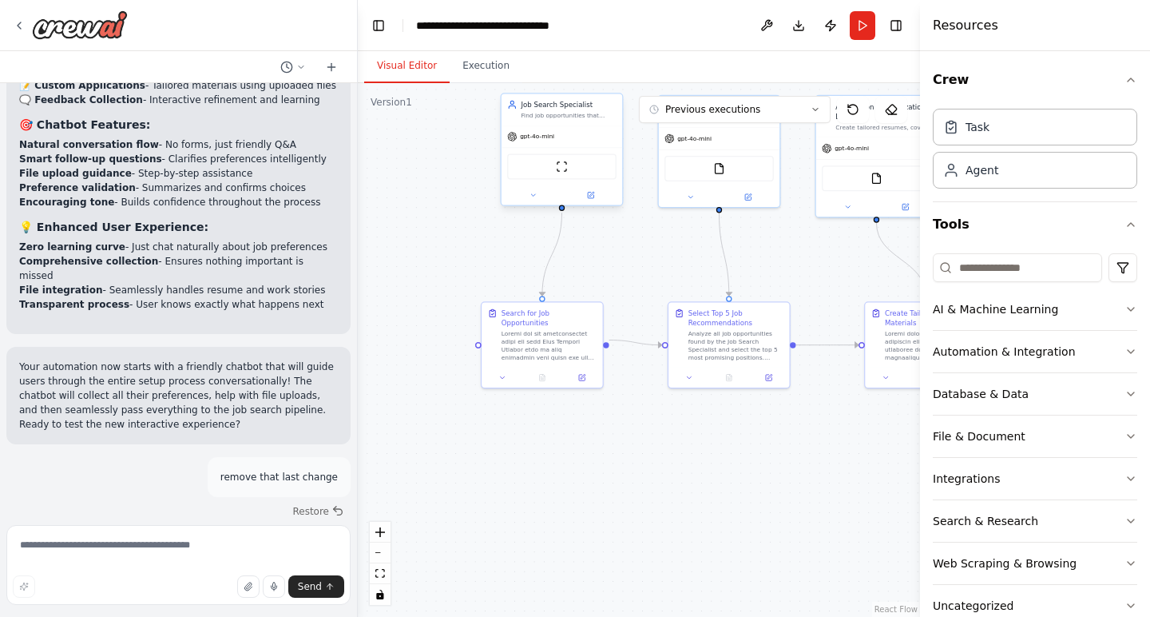
click at [570, 121] on div "Job Search Specialist Find job opportunities that match the user's criteria: ro…" at bounding box center [562, 108] width 121 height 31
click at [996, 129] on div "Task" at bounding box center [1035, 126] width 204 height 37
click at [996, 177] on div "Agent" at bounding box center [982, 169] width 33 height 16
click at [21, 23] on icon at bounding box center [19, 25] width 13 height 13
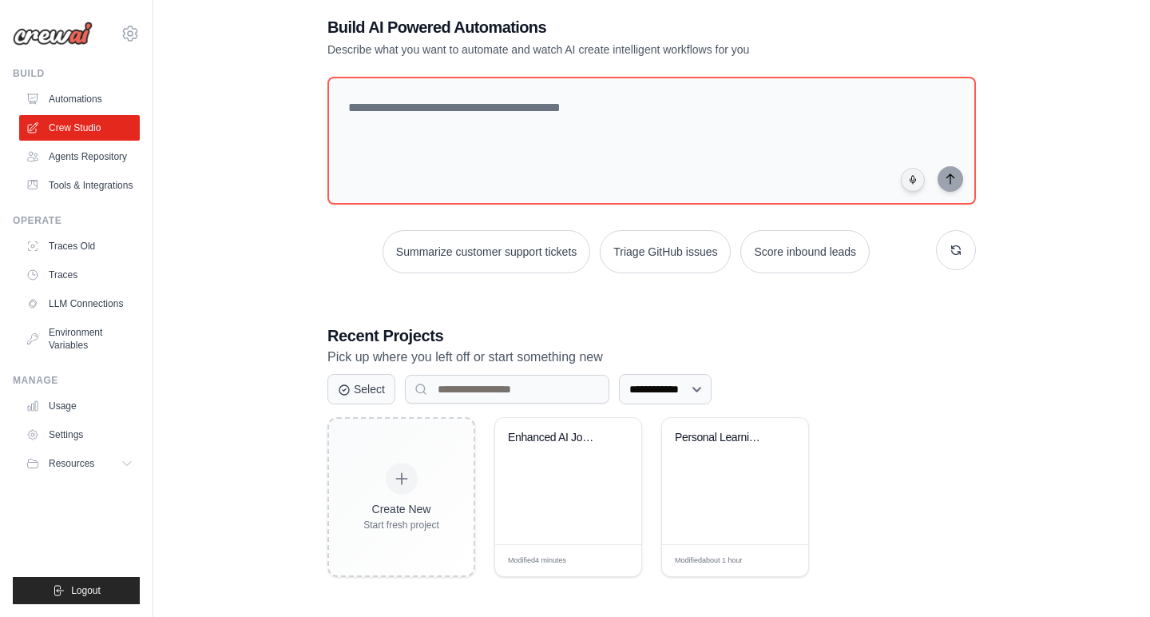
scroll to position [85, 0]
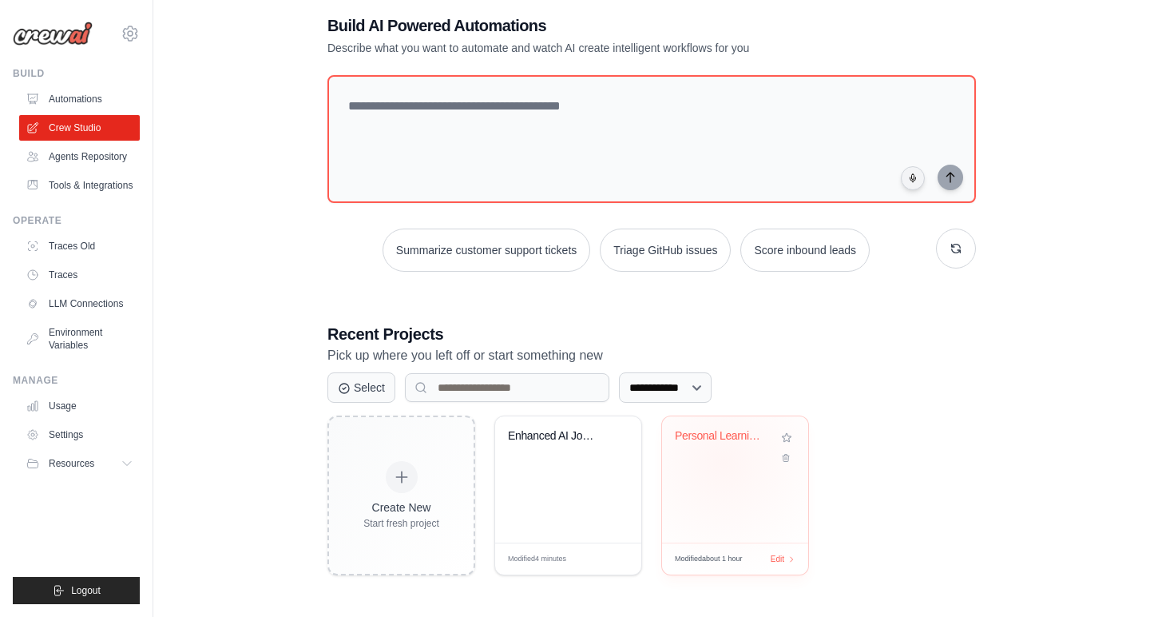
click at [724, 461] on div "Personal Learning Management System" at bounding box center [735, 447] width 121 height 37
click at [562, 486] on div "Enhanced AI Job Search Automation" at bounding box center [568, 479] width 146 height 126
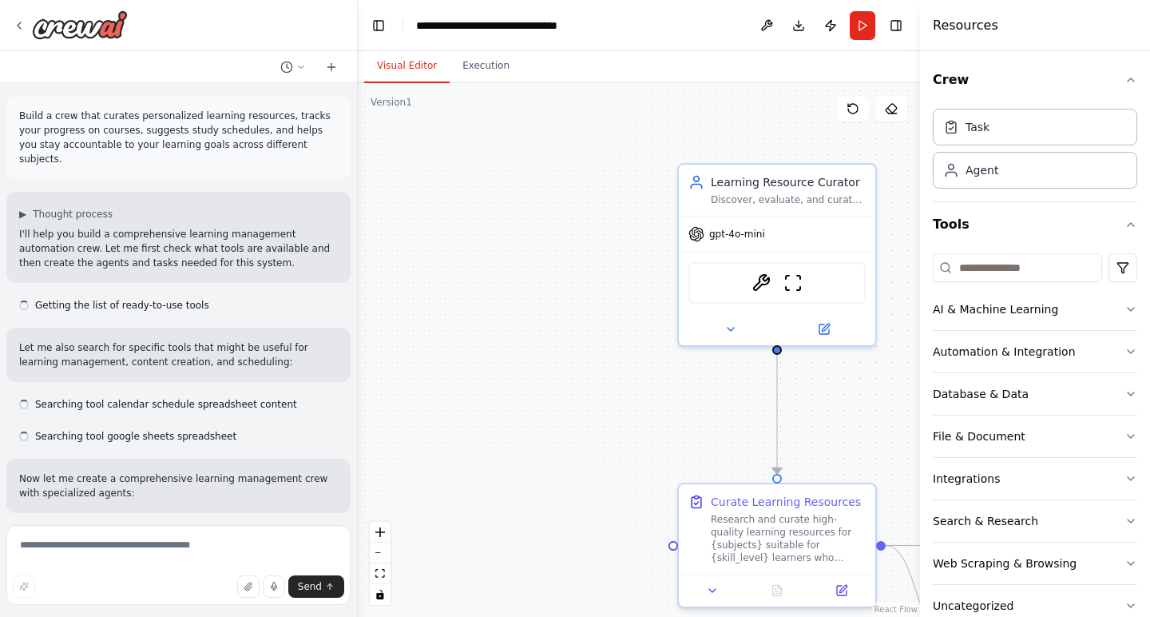
scroll to position [1292, 0]
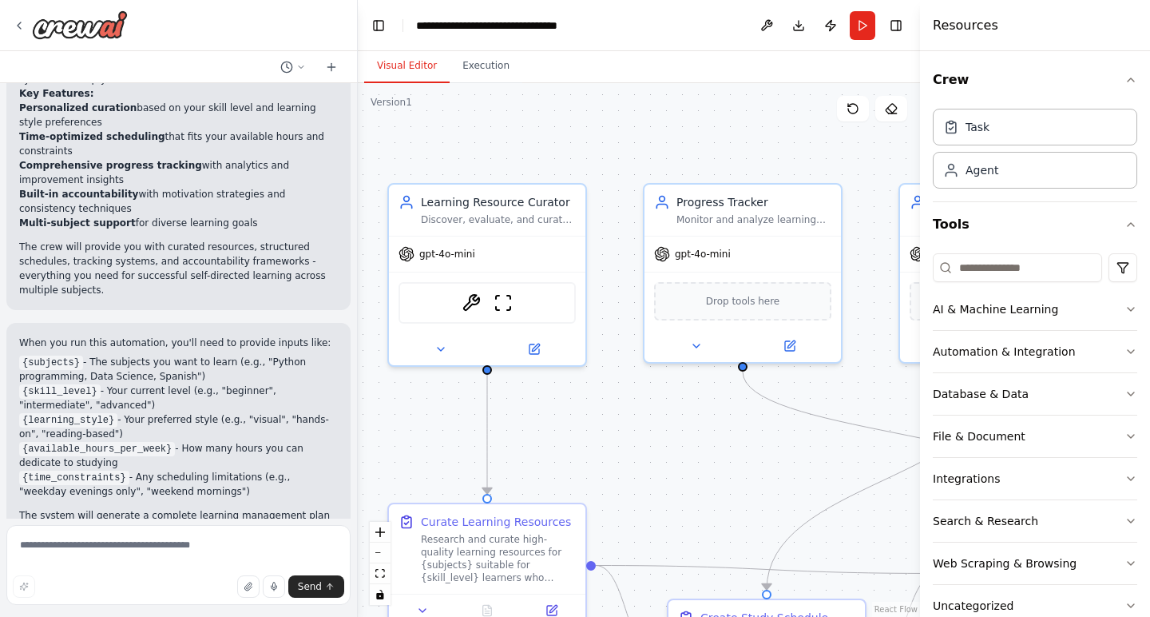
drag, startPoint x: 712, startPoint y: 391, endPoint x: 422, endPoint y: 411, distance: 290.6
click at [422, 411] on div ".deletable-edge-delete-btn { width: 20px; height: 20px; border: 0px solid #ffff…" at bounding box center [639, 350] width 562 height 534
click at [717, 437] on div ".deletable-edge-delete-btn { width: 20px; height: 20px; border: 0px solid #ffff…" at bounding box center [639, 350] width 562 height 534
click at [16, 29] on icon at bounding box center [19, 25] width 13 height 13
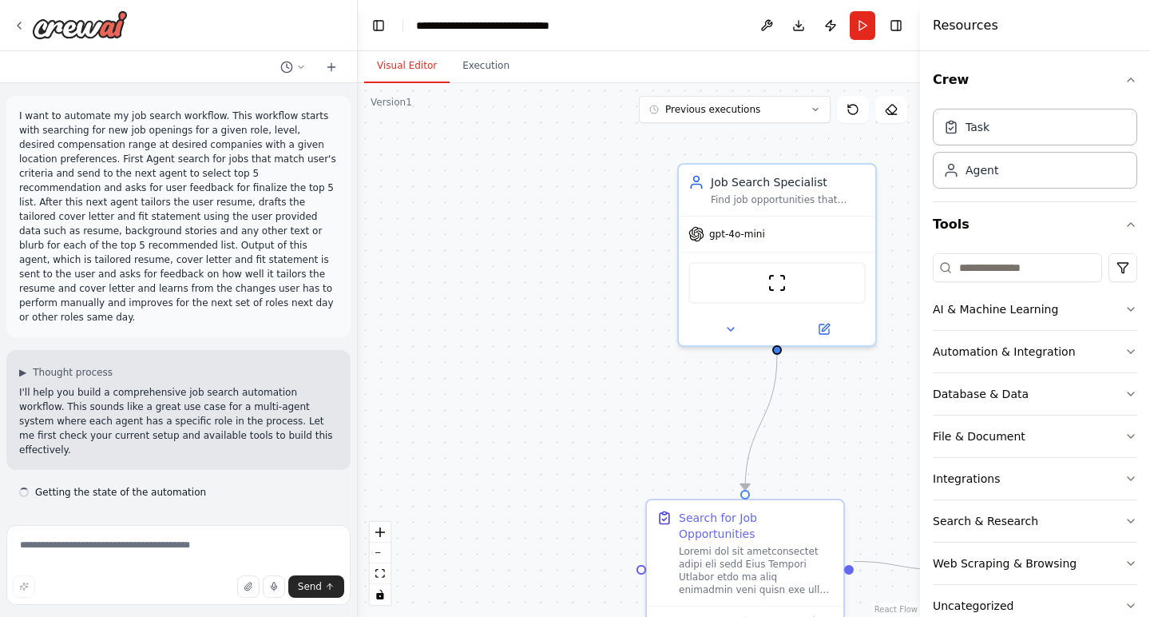
scroll to position [9762, 0]
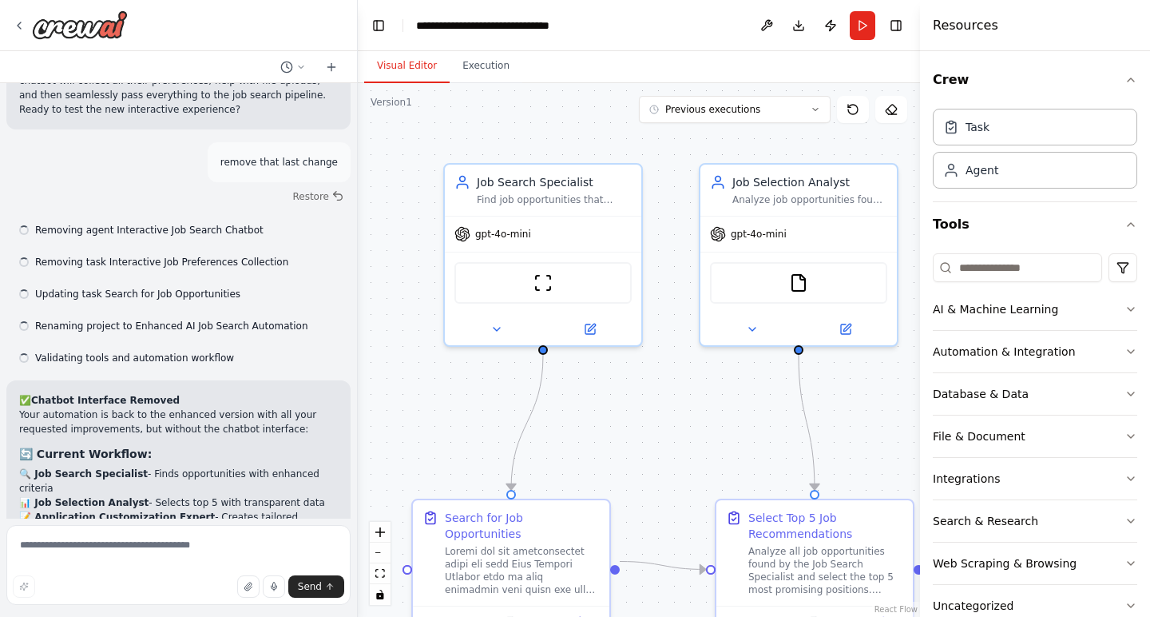
drag, startPoint x: 657, startPoint y: 387, endPoint x: 423, endPoint y: 387, distance: 234.0
click at [423, 387] on div ".deletable-edge-delete-btn { width: 20px; height: 20px; border: 0px solid #ffff…" at bounding box center [639, 350] width 562 height 534
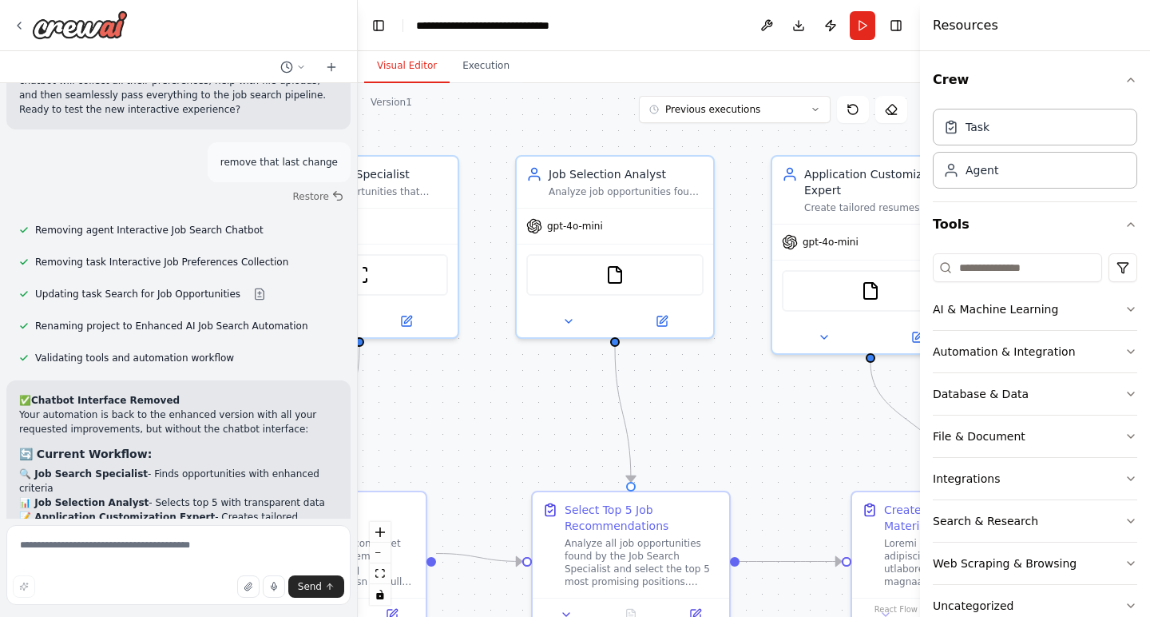
drag, startPoint x: 701, startPoint y: 379, endPoint x: 517, endPoint y: 369, distance: 184.0
click at [517, 369] on div ".deletable-edge-delete-btn { width: 20px; height: 20px; border: 0px solid #ffff…" at bounding box center [639, 350] width 562 height 534
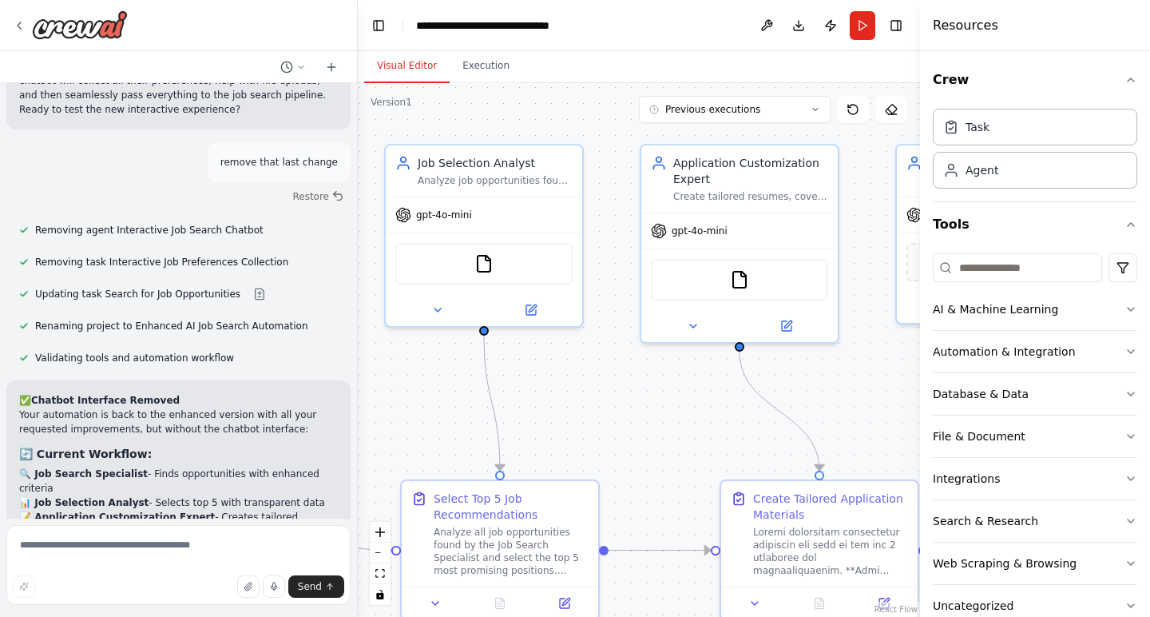
drag, startPoint x: 775, startPoint y: 419, endPoint x: 644, endPoint y: 409, distance: 131.3
click at [644, 409] on div ".deletable-edge-delete-btn { width: 20px; height: 20px; border: 0px solid #ffff…" at bounding box center [639, 350] width 562 height 534
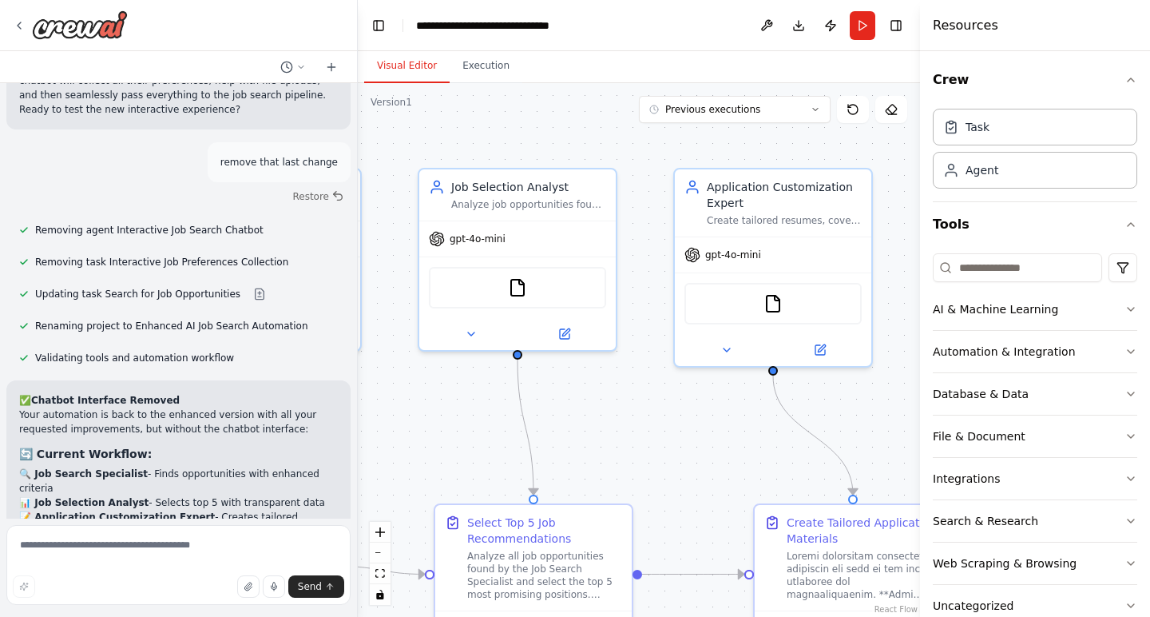
drag, startPoint x: 879, startPoint y: 375, endPoint x: 912, endPoint y: 399, distance: 41.2
click at [912, 399] on div ".deletable-edge-delete-btn { width: 20px; height: 20px; border: 0px solid #ffff…" at bounding box center [639, 350] width 562 height 534
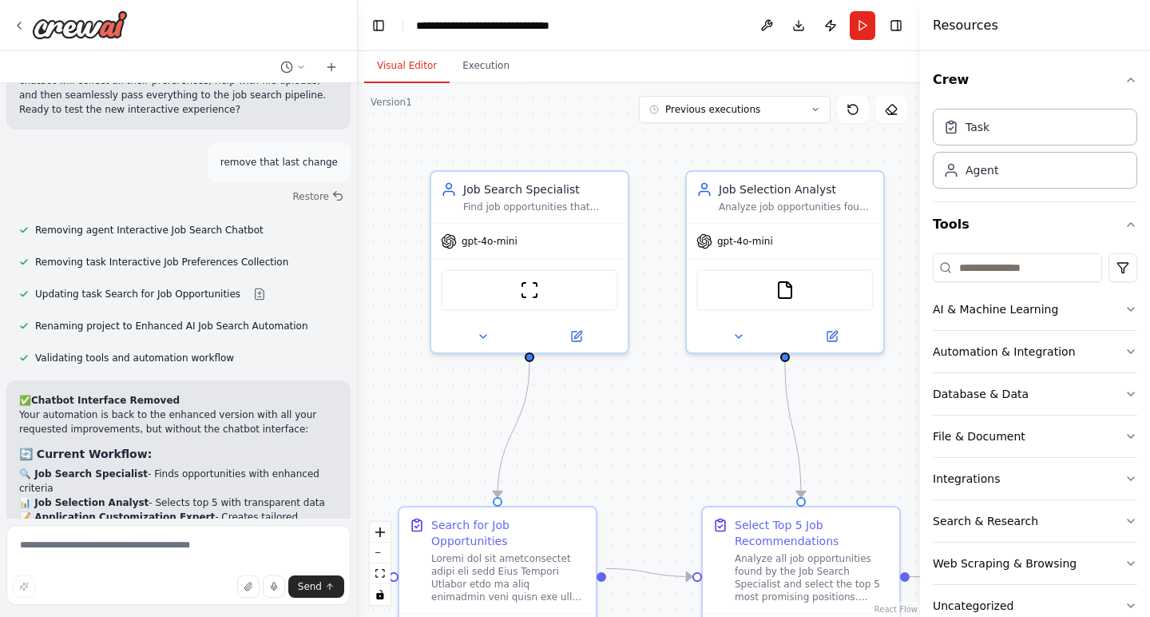
drag, startPoint x: 629, startPoint y: 442, endPoint x: 896, endPoint y: 444, distance: 267.6
click at [896, 444] on div ".deletable-edge-delete-btn { width: 20px; height: 20px; border: 0px solid #ffff…" at bounding box center [639, 350] width 562 height 534
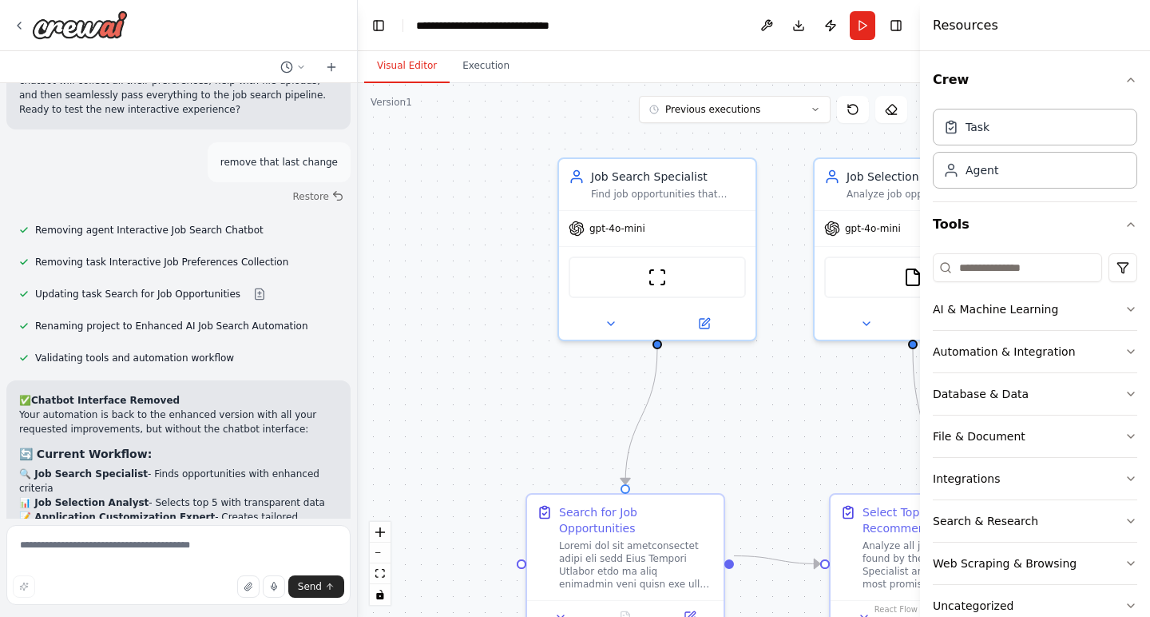
drag, startPoint x: 657, startPoint y: 423, endPoint x: 784, endPoint y: 411, distance: 126.8
click at [784, 411] on div ".deletable-edge-delete-btn { width: 20px; height: 20px; border: 0px solid #ffff…" at bounding box center [639, 350] width 562 height 534
click at [110, 554] on textarea at bounding box center [178, 565] width 344 height 80
type textarea "**********"
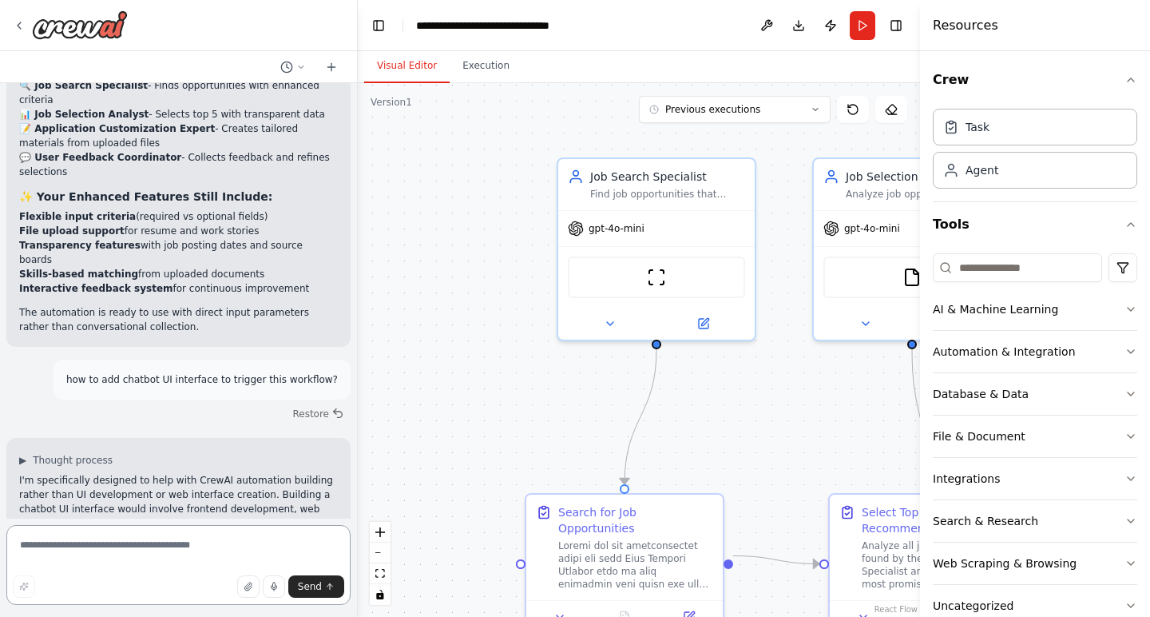
scroll to position [0, 0]
type textarea "**********"
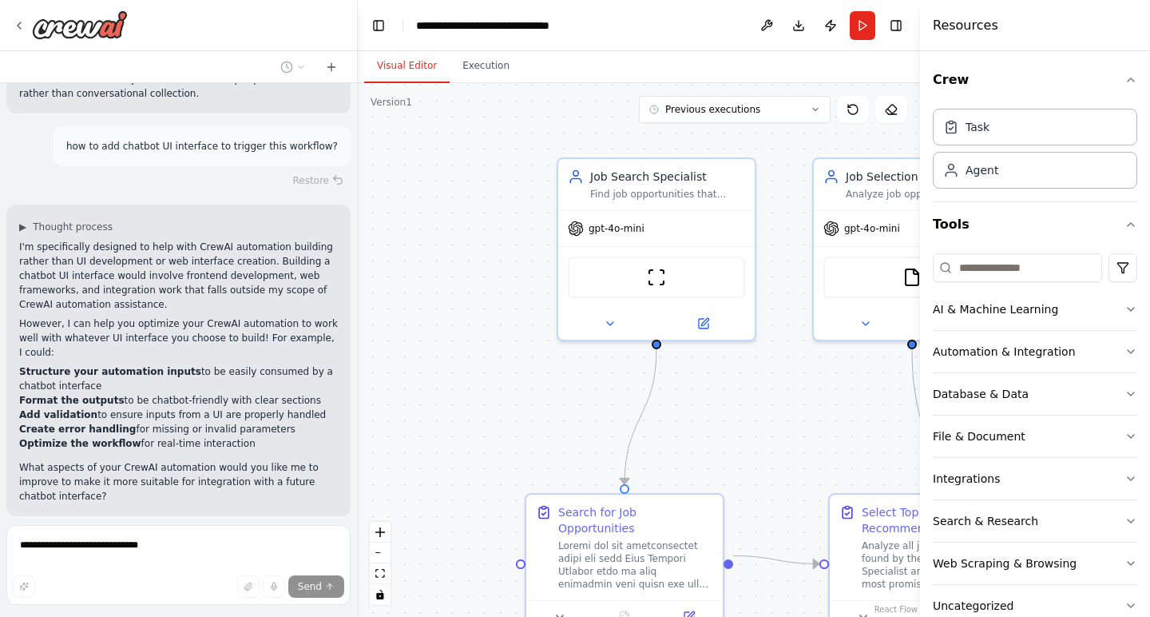
scroll to position [10427, 0]
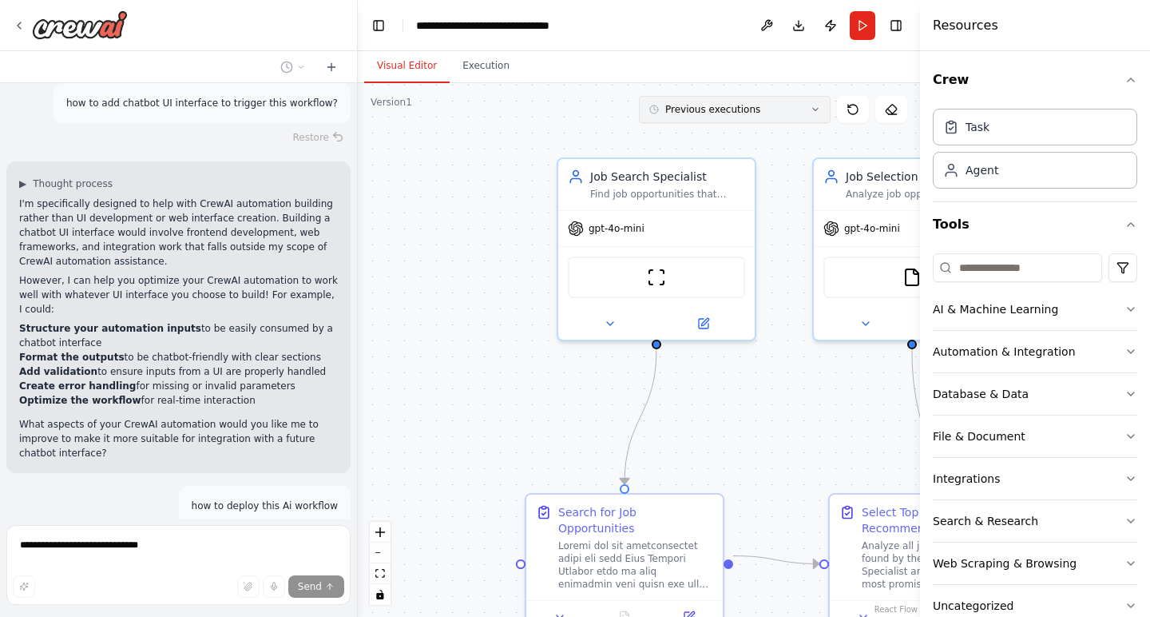
click at [817, 111] on icon at bounding box center [816, 110] width 10 height 10
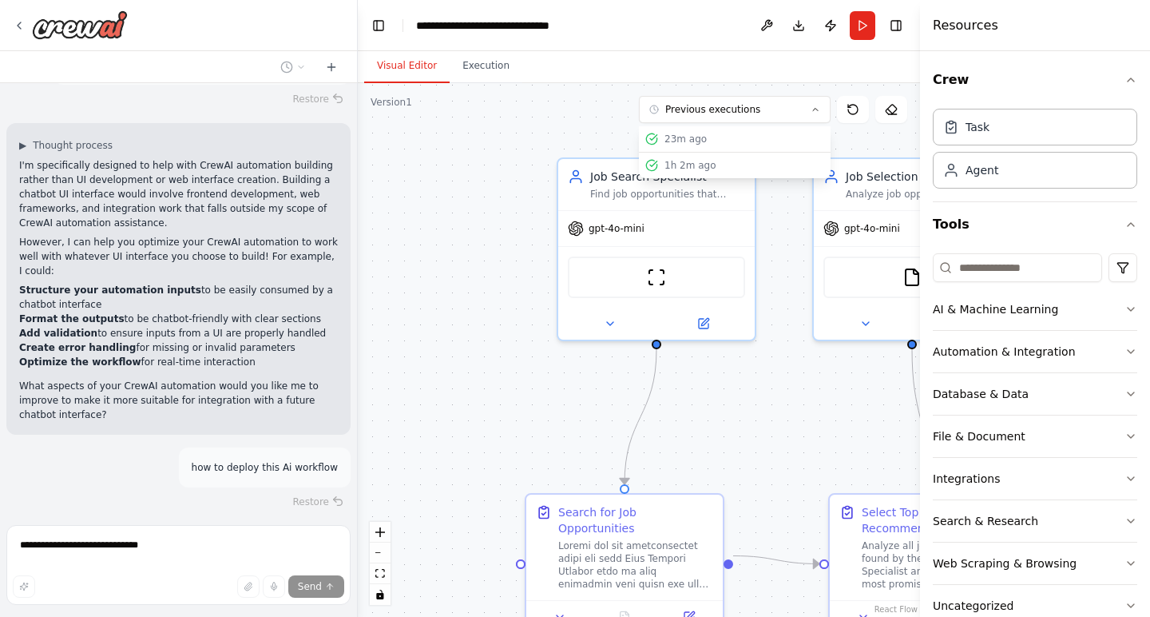
click at [612, 118] on div ".deletable-edge-delete-btn { width: 20px; height: 20px; border: 0px solid #ffff…" at bounding box center [639, 350] width 562 height 534
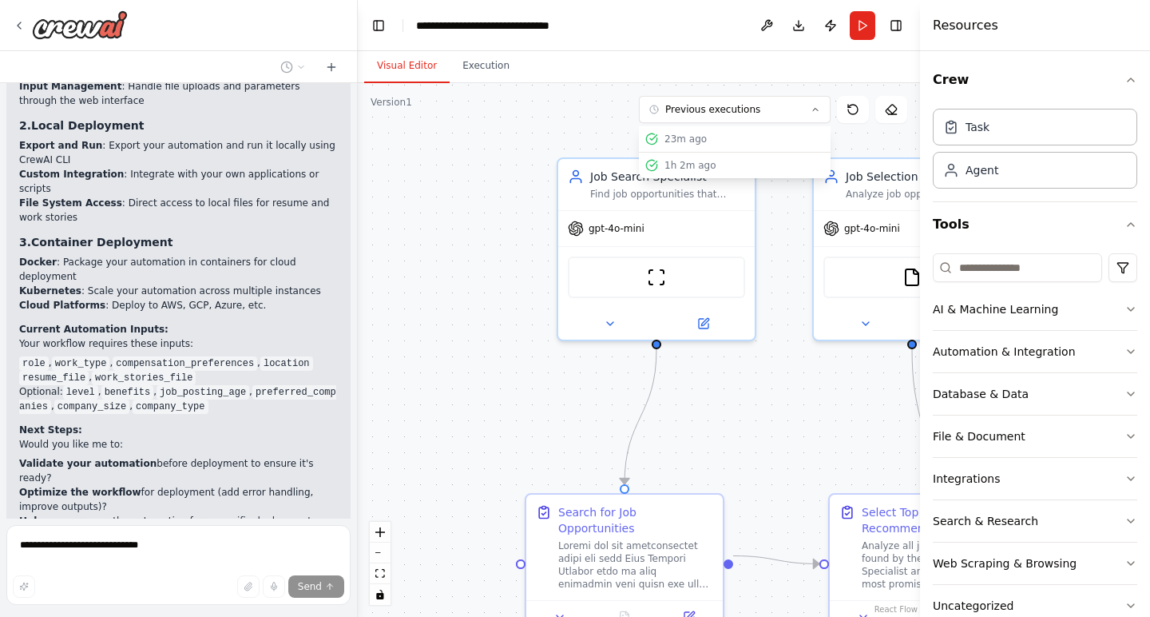
scroll to position [11224, 0]
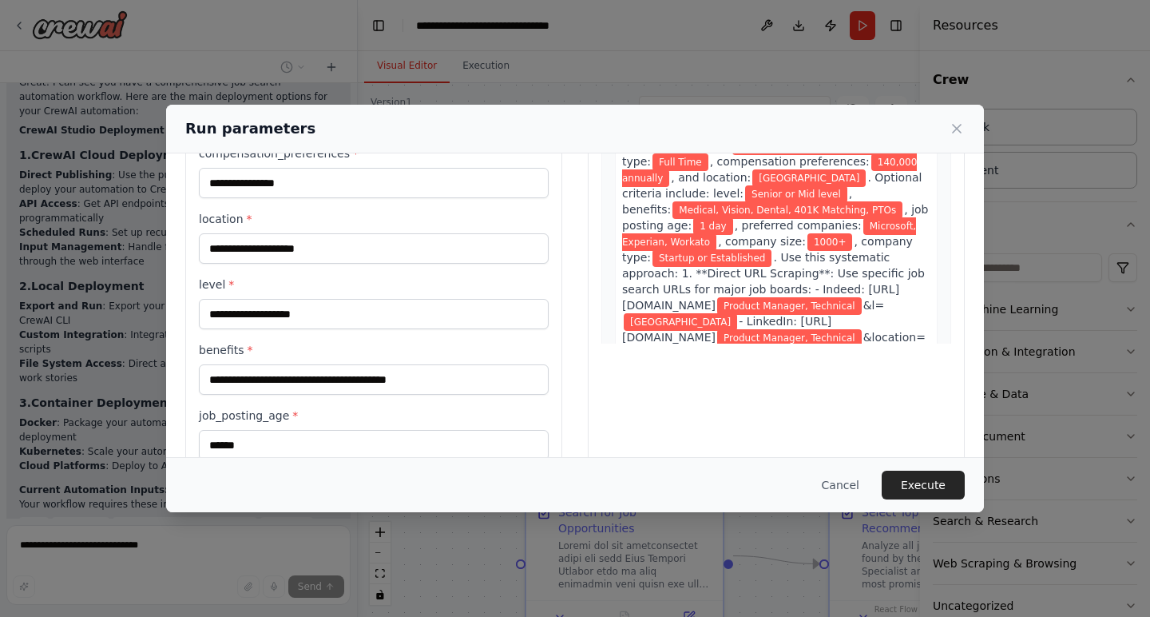
scroll to position [192, 0]
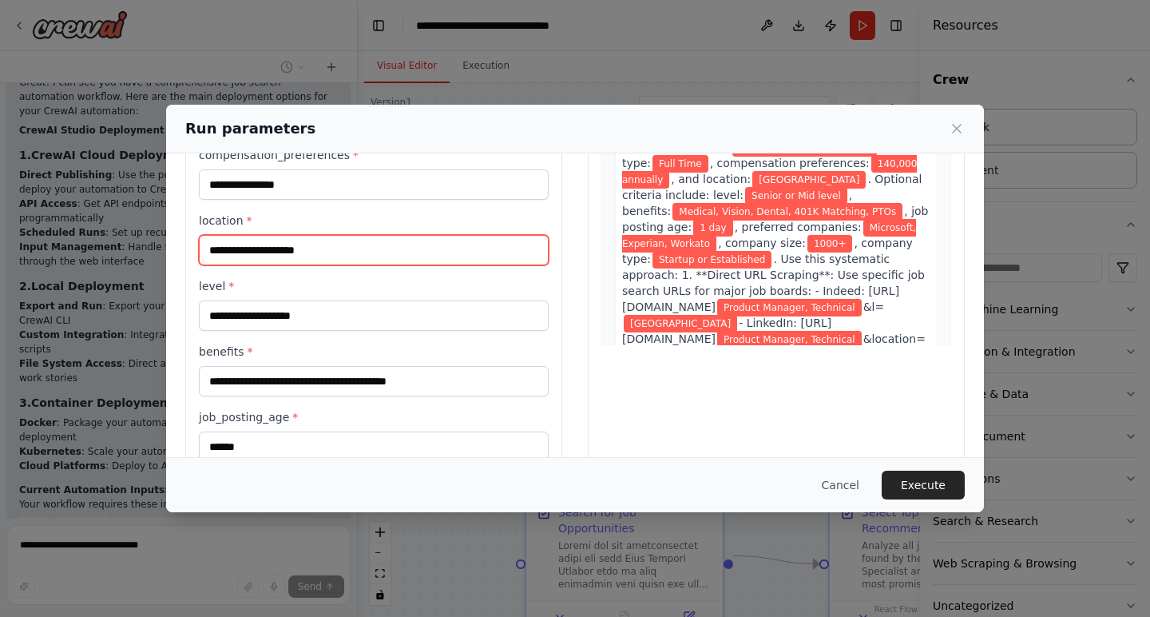
click at [373, 263] on input "**********" at bounding box center [374, 250] width 350 height 30
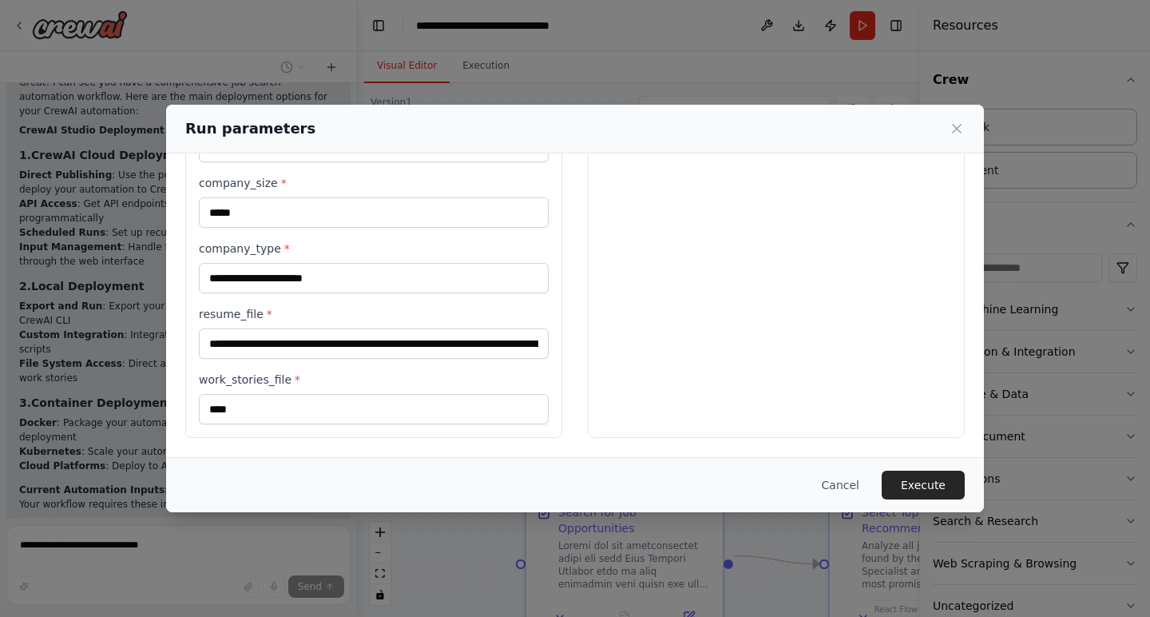
scroll to position [558, 0]
type input "**********"
click at [915, 476] on button "Execute" at bounding box center [923, 484] width 83 height 29
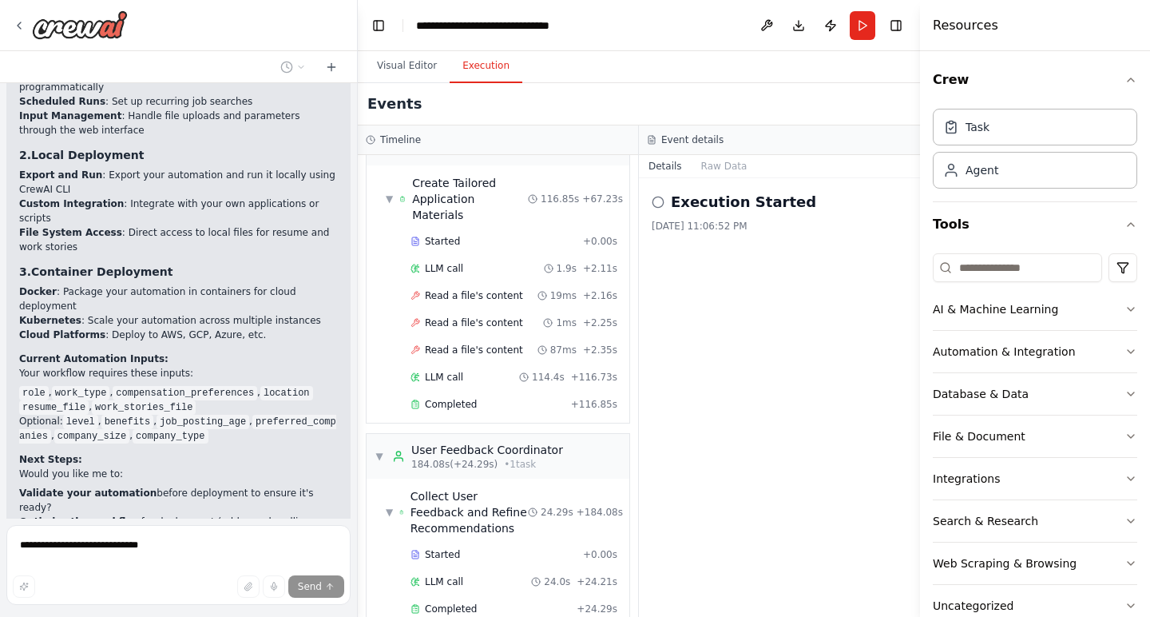
scroll to position [11194, 0]
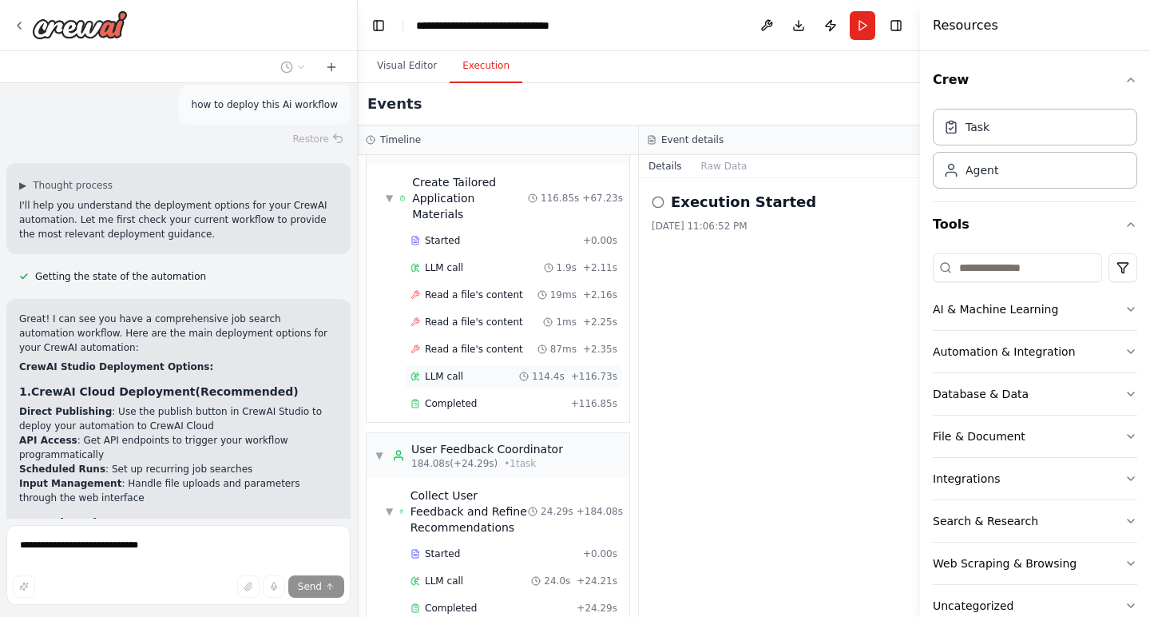
scroll to position [813, 0]
click at [462, 602] on span "Completed" at bounding box center [451, 608] width 52 height 13
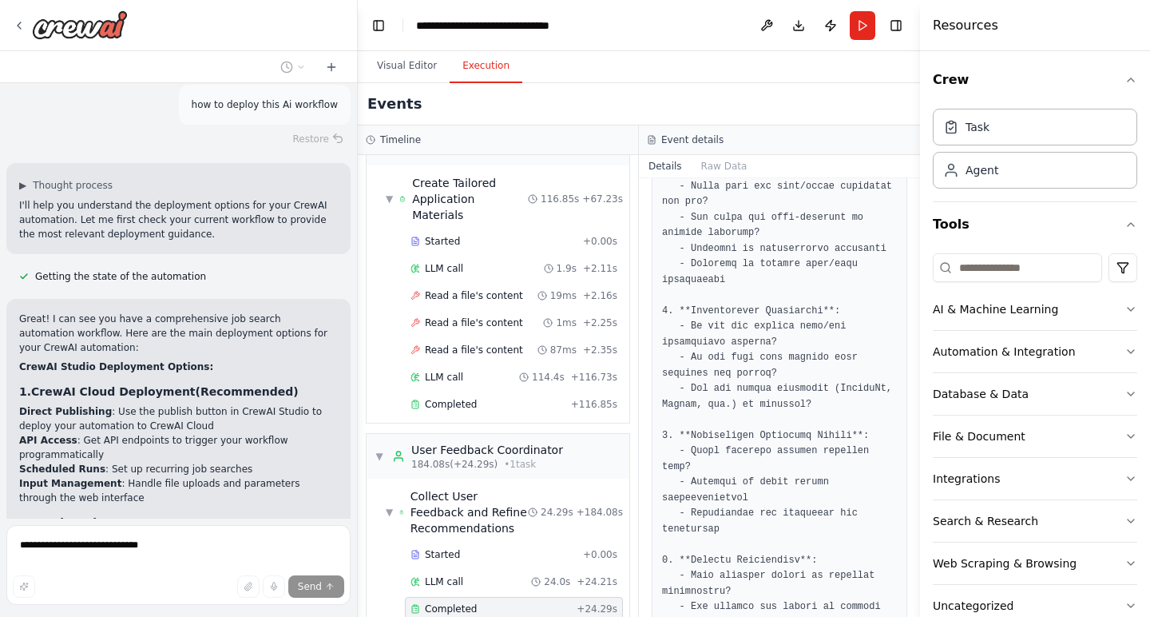
scroll to position [227, 0]
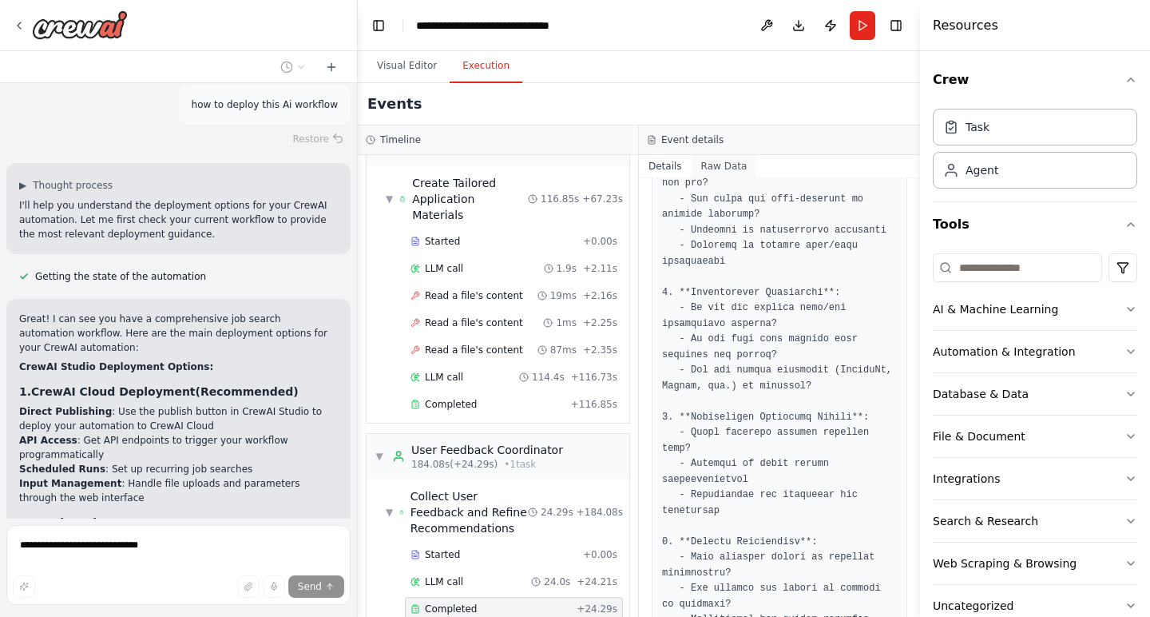
click at [730, 163] on button "Raw Data" at bounding box center [724, 166] width 65 height 22
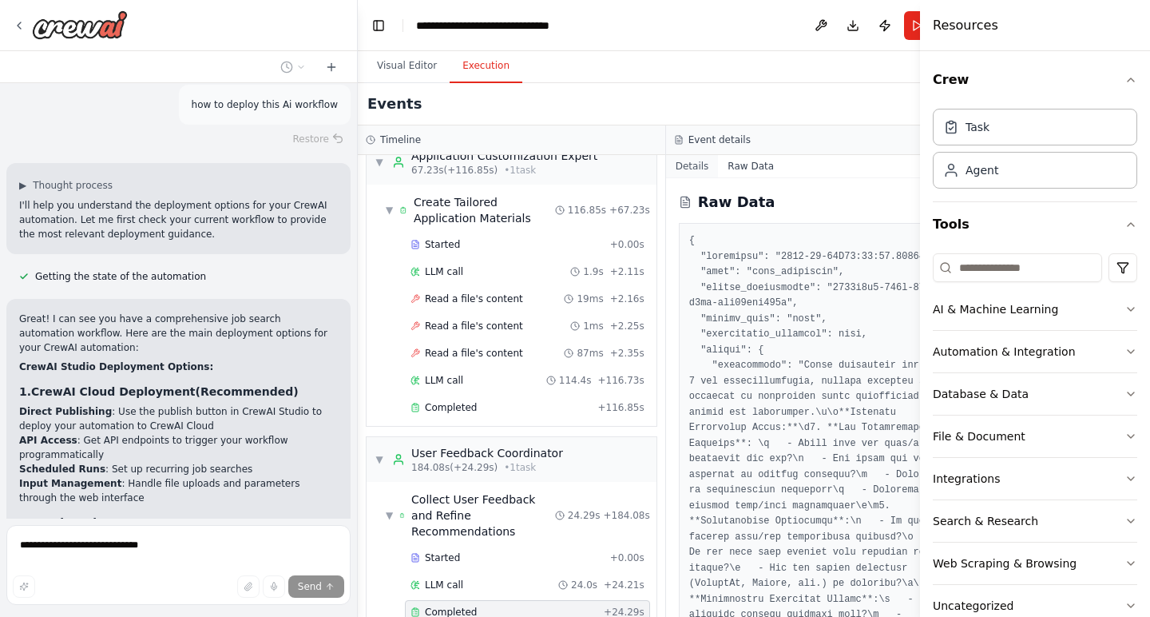
click at [697, 161] on button "Details" at bounding box center [692, 166] width 53 height 22
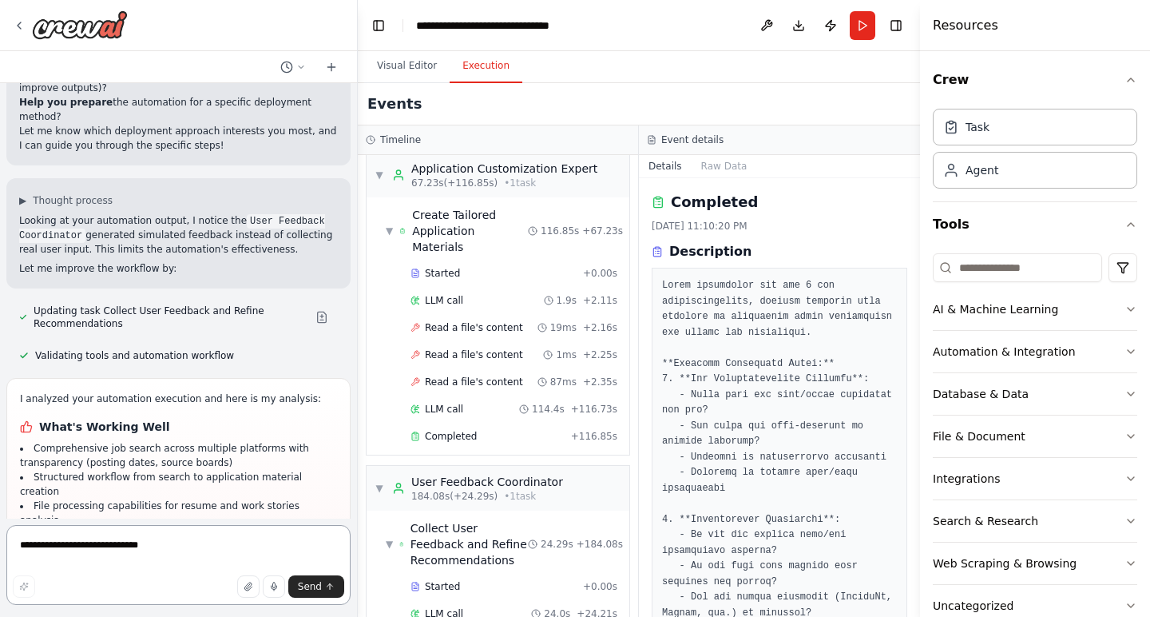
scroll to position [11638, 0]
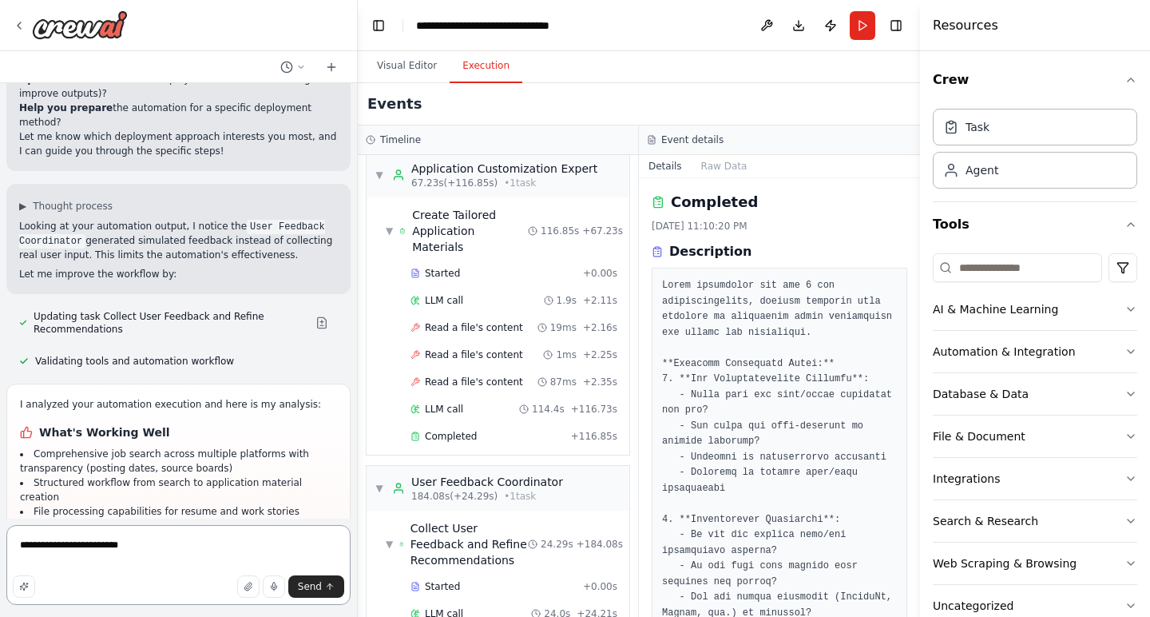
type textarea "**********"
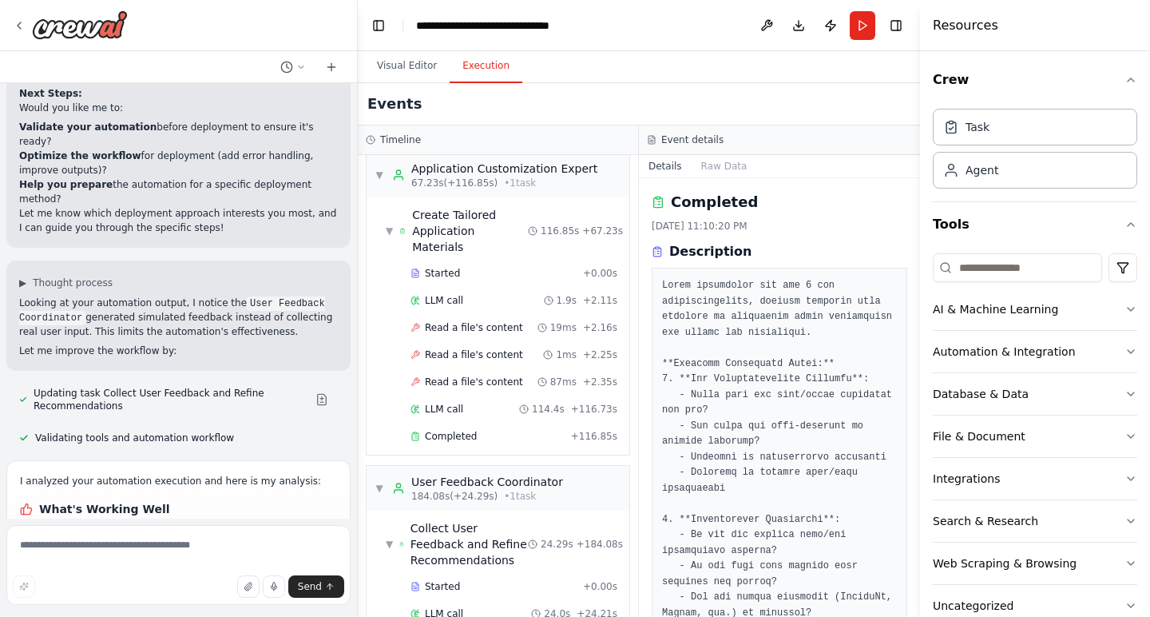
scroll to position [11649, 0]
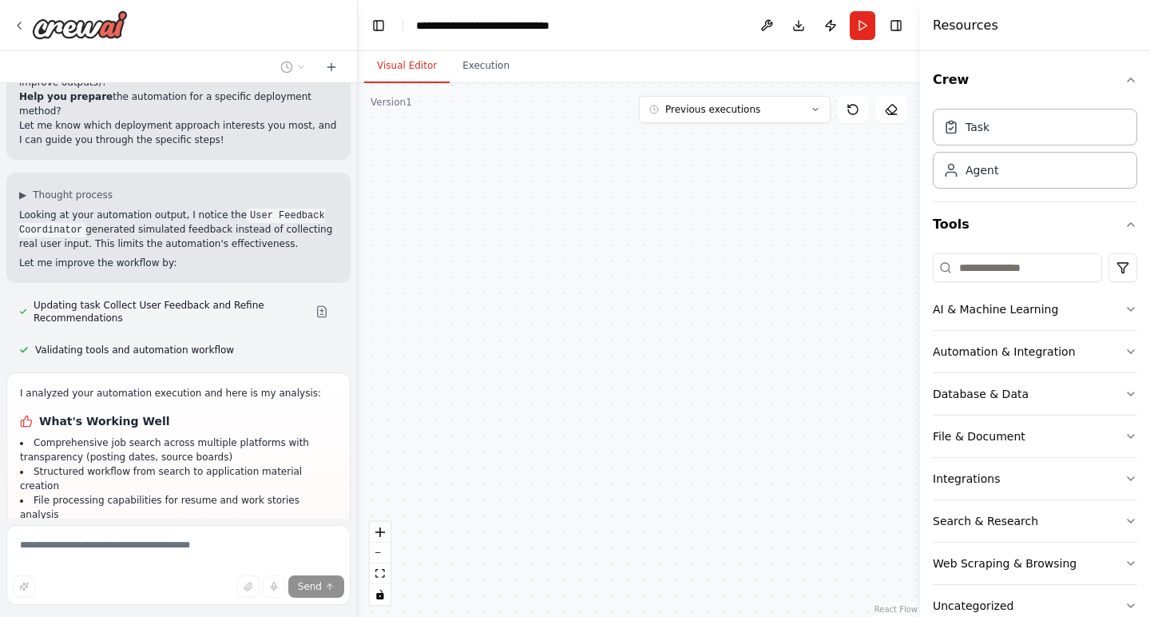
click at [417, 70] on button "Visual Editor" at bounding box center [406, 67] width 85 height 34
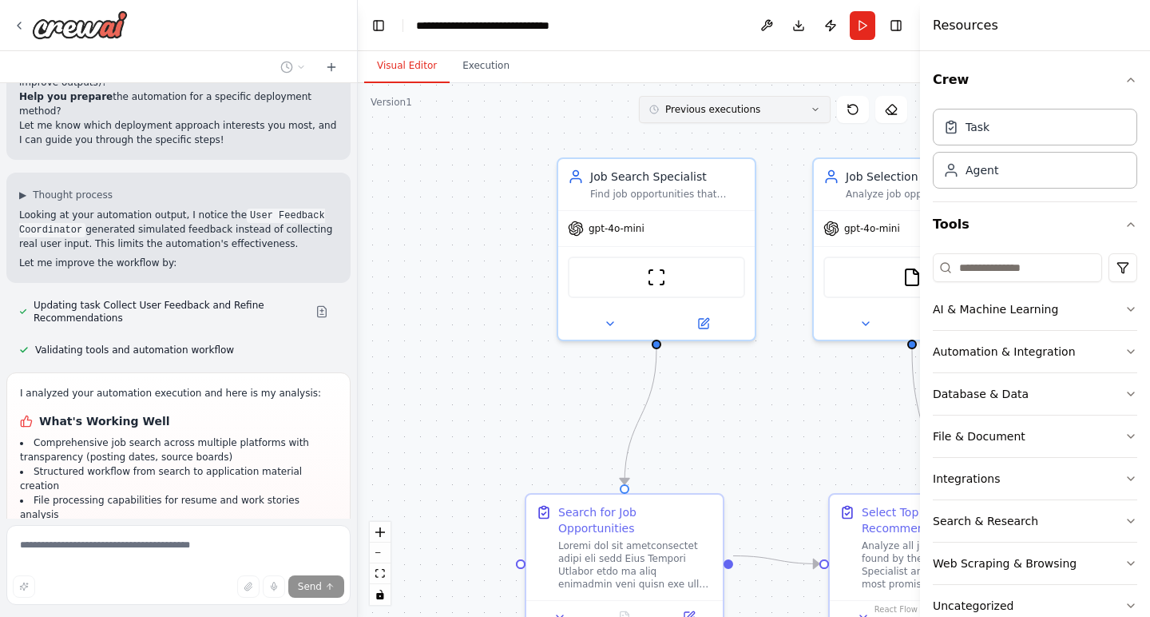
click at [804, 113] on button "Previous executions" at bounding box center [735, 109] width 192 height 27
click at [695, 137] on div "13m ago" at bounding box center [745, 139] width 160 height 13
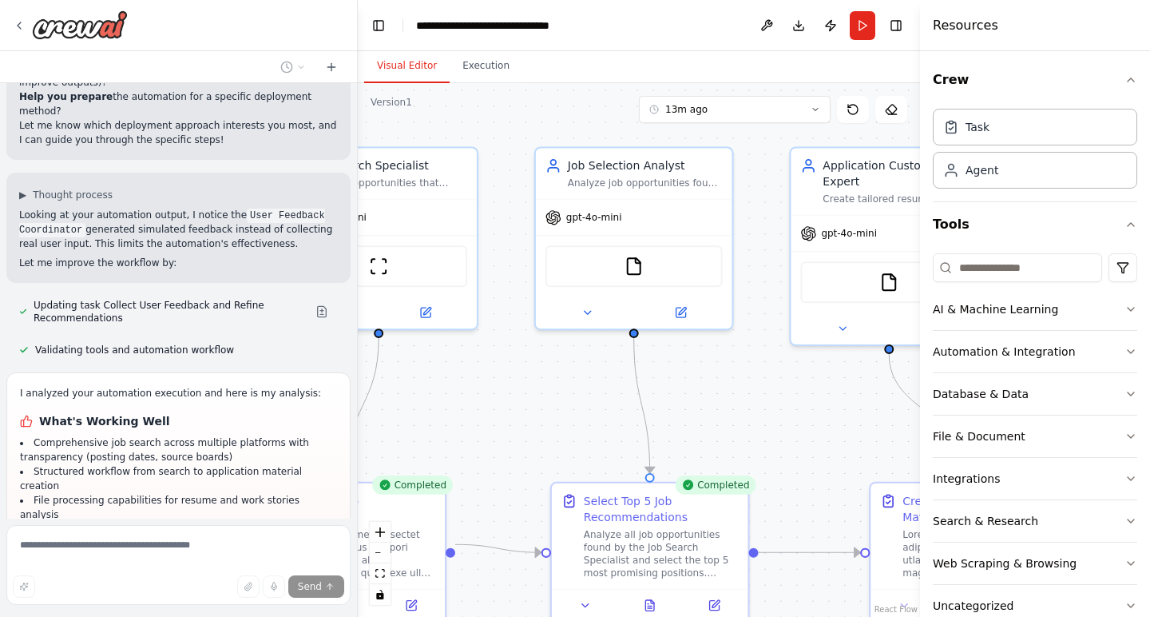
drag, startPoint x: 740, startPoint y: 416, endPoint x: 462, endPoint y: 404, distance: 279.0
click at [462, 404] on div ".deletable-edge-delete-btn { width: 20px; height: 20px; border: 0px solid #ffff…" at bounding box center [639, 350] width 562 height 534
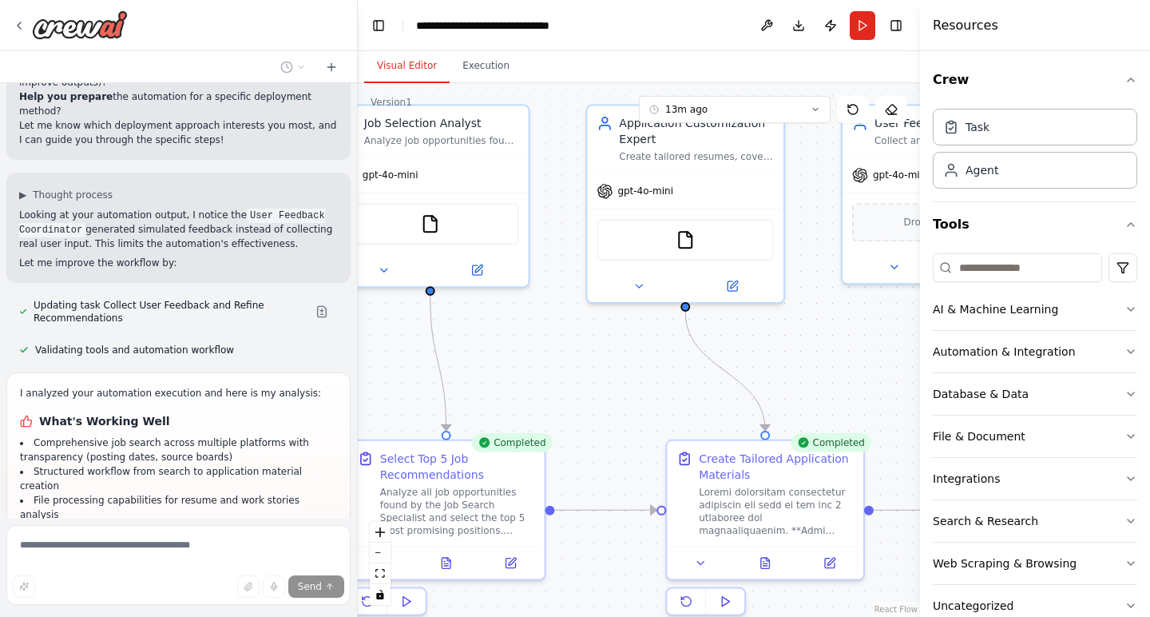
drag, startPoint x: 814, startPoint y: 423, endPoint x: 612, endPoint y: 381, distance: 206.3
click at [611, 381] on div ".deletable-edge-delete-btn { width: 20px; height: 20px; border: 0px solid #ffff…" at bounding box center [639, 350] width 562 height 534
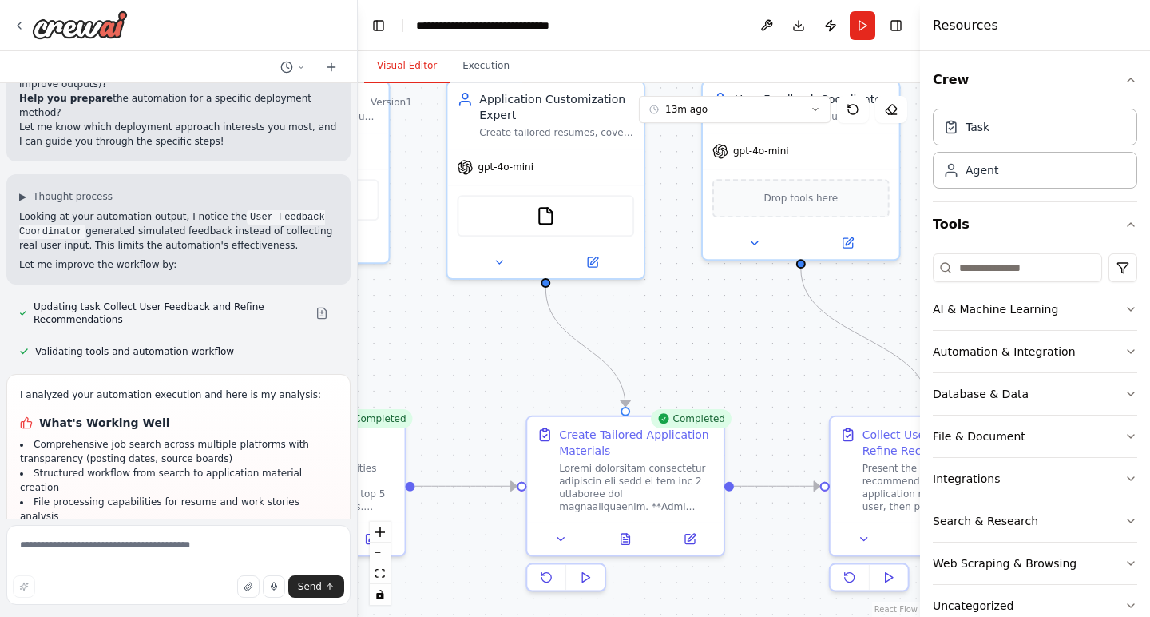
drag, startPoint x: 875, startPoint y: 389, endPoint x: 736, endPoint y: 363, distance: 142.1
click at [736, 363] on div ".deletable-edge-delete-btn { width: 20px; height: 20px; border: 0px solid #ffff…" at bounding box center [639, 350] width 562 height 534
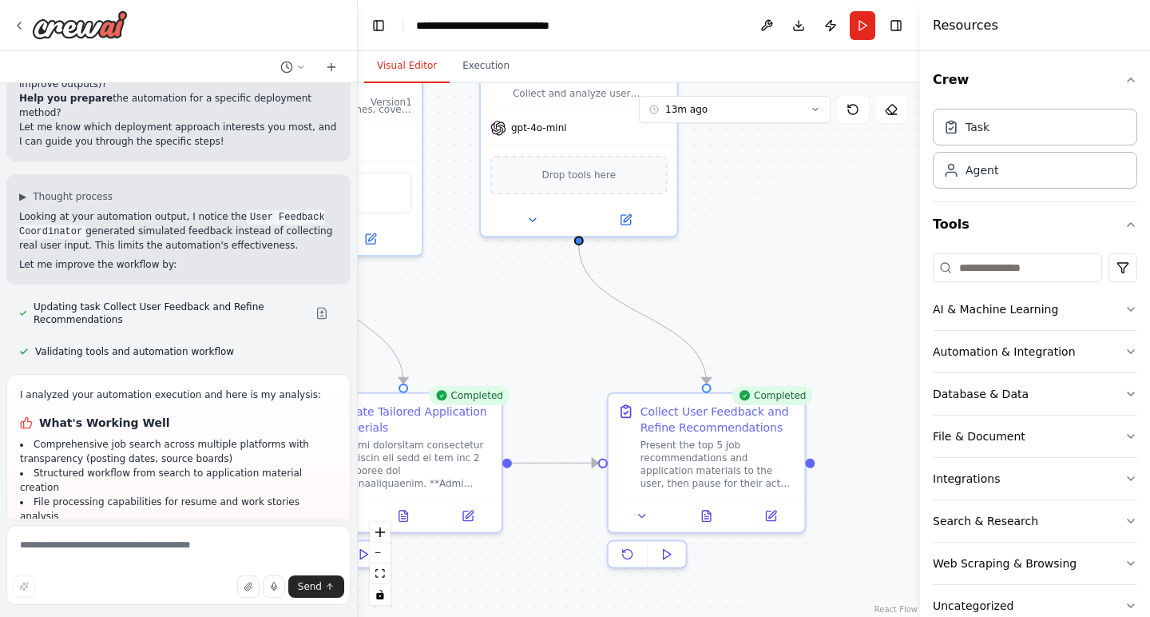
drag, startPoint x: 736, startPoint y: 363, endPoint x: 514, endPoint y: 342, distance: 223.1
click at [514, 342] on div ".deletable-edge-delete-btn { width: 20px; height: 20px; border: 0px solid #ffff…" at bounding box center [639, 350] width 562 height 534
click at [402, 521] on button at bounding box center [404, 512] width 68 height 19
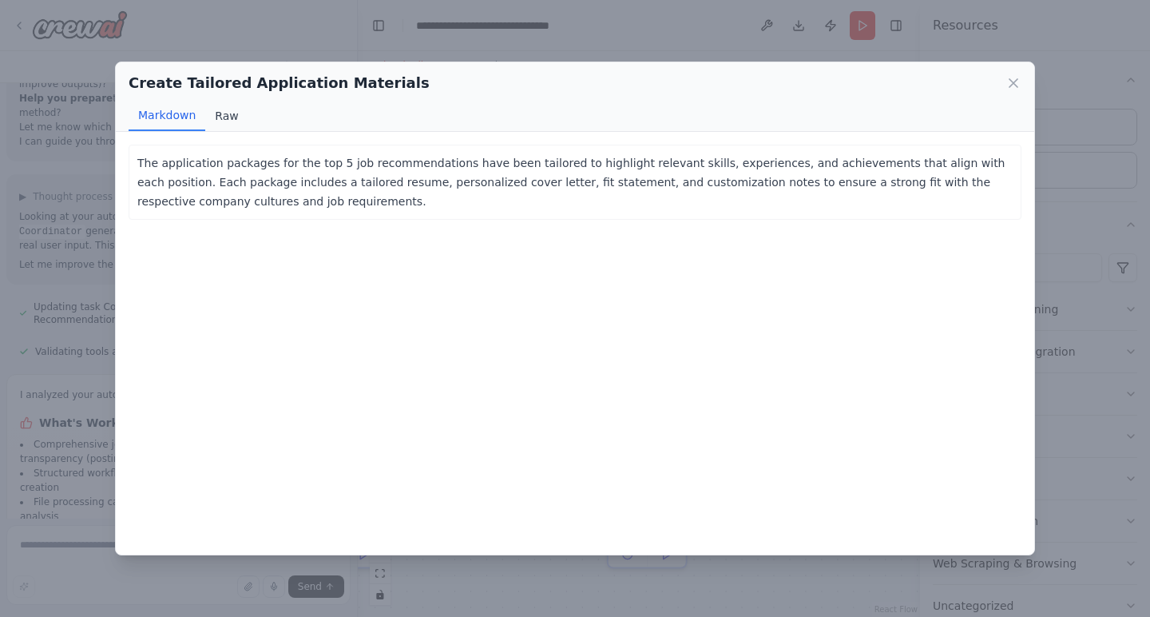
click at [221, 121] on button "Raw" at bounding box center [226, 116] width 42 height 30
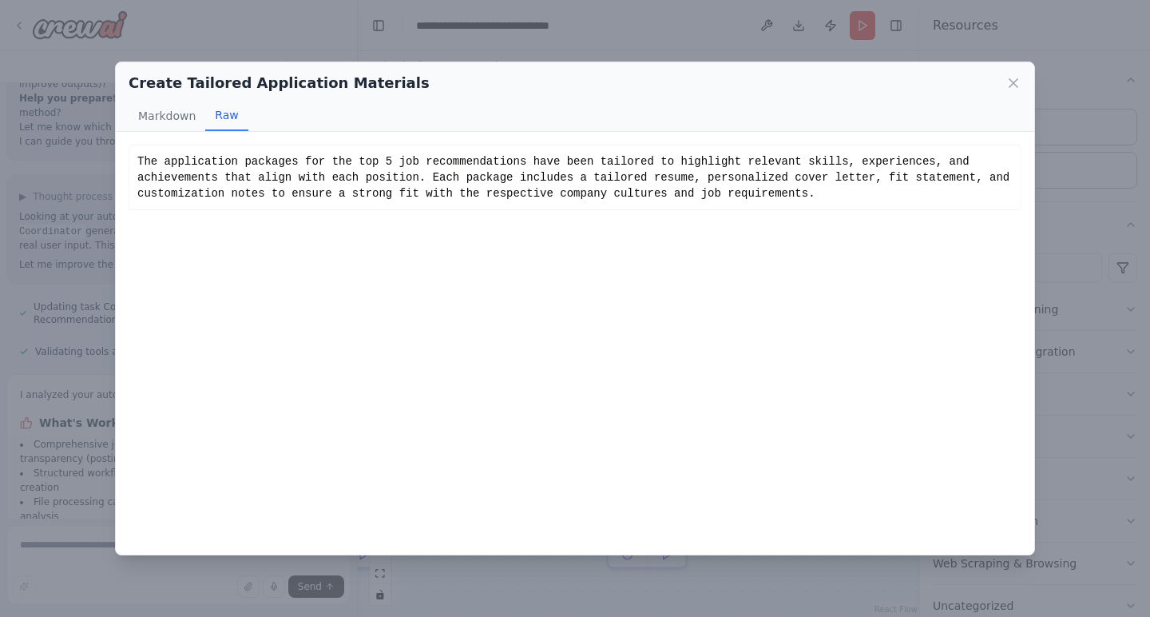
click at [215, 263] on div "The application packages for the top 5 job recommendations have been tailored t…" at bounding box center [575, 343] width 919 height 423
click at [1008, 85] on icon at bounding box center [1014, 83] width 16 height 16
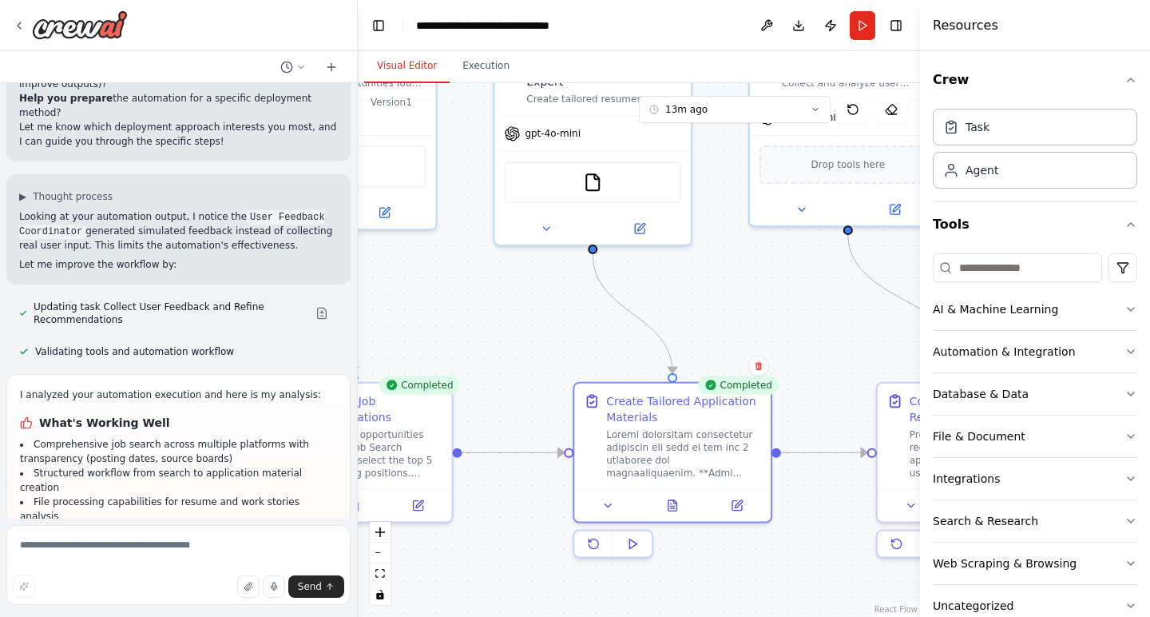
drag, startPoint x: 541, startPoint y: 340, endPoint x: 810, endPoint y: 330, distance: 269.4
click at [810, 330] on div ".deletable-edge-delete-btn { width: 20px; height: 20px; border: 0px solid #ffff…" at bounding box center [639, 350] width 562 height 534
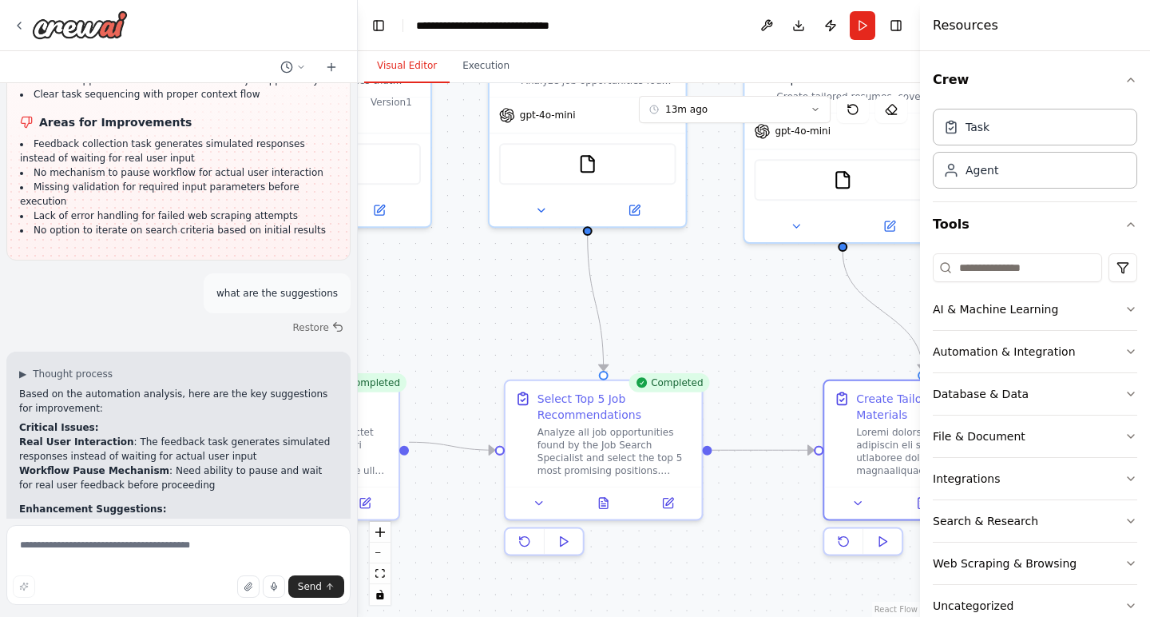
drag, startPoint x: 506, startPoint y: 380, endPoint x: 773, endPoint y: 377, distance: 266.8
click at [773, 377] on div ".deletable-edge-delete-btn { width: 20px; height: 20px; border: 0px solid #ffff…" at bounding box center [639, 350] width 562 height 534
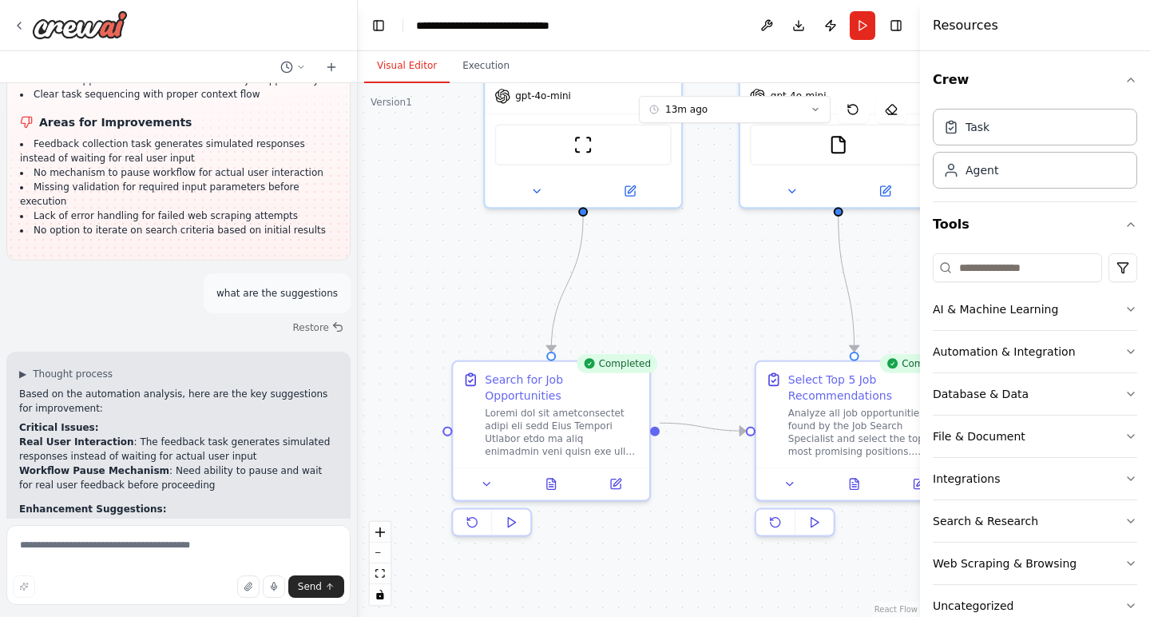
drag, startPoint x: 502, startPoint y: 358, endPoint x: 736, endPoint y: 339, distance: 234.8
click at [736, 339] on div ".deletable-edge-delete-btn { width: 20px; height: 20px; border: 0px solid #ffff…" at bounding box center [639, 350] width 562 height 534
click at [552, 475] on icon at bounding box center [551, 480] width 9 height 10
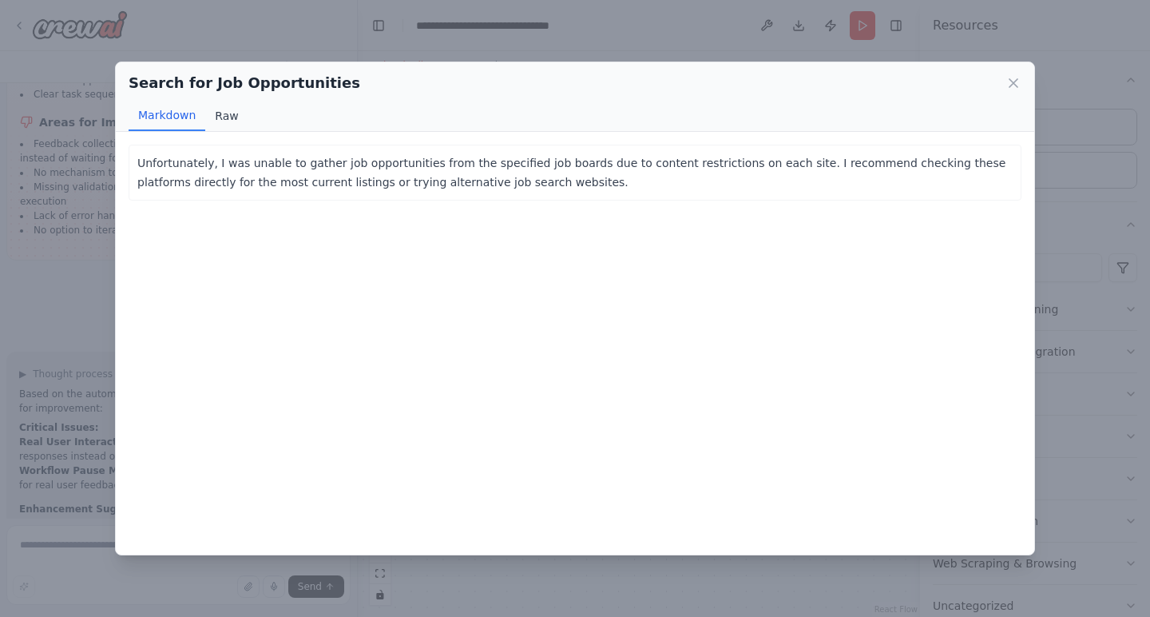
click at [231, 121] on button "Raw" at bounding box center [226, 116] width 42 height 30
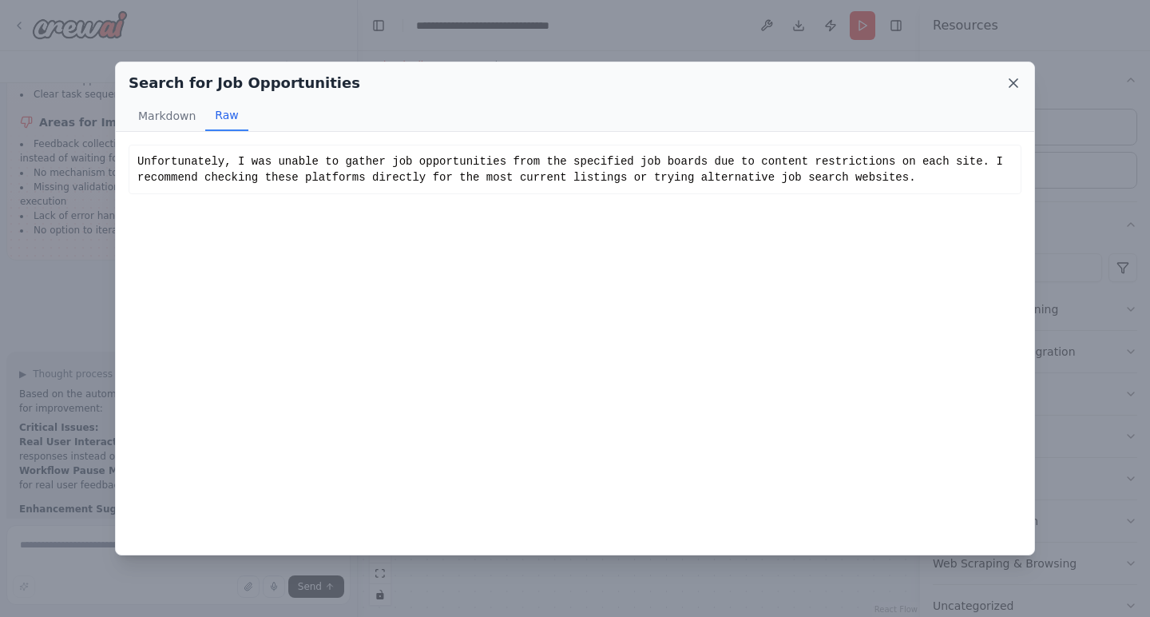
click at [1011, 87] on icon at bounding box center [1014, 83] width 16 height 16
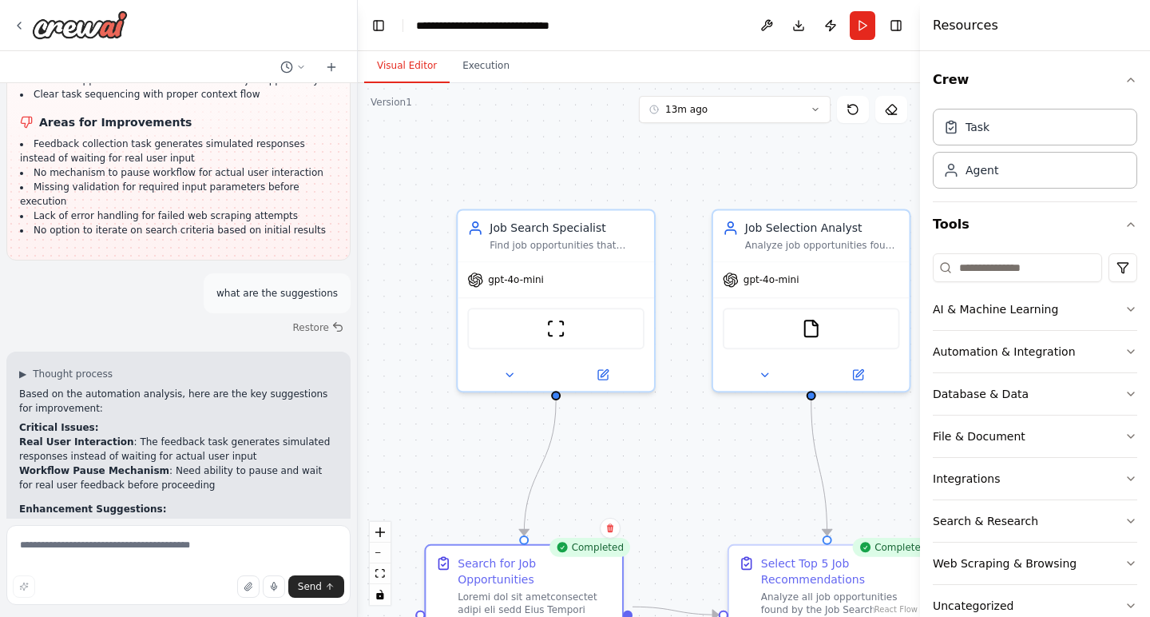
drag, startPoint x: 703, startPoint y: 256, endPoint x: 676, endPoint y: 440, distance: 185.7
click at [676, 440] on div ".deletable-edge-delete-btn { width: 20px; height: 20px; border: 0px solid #ffff…" at bounding box center [639, 350] width 562 height 534
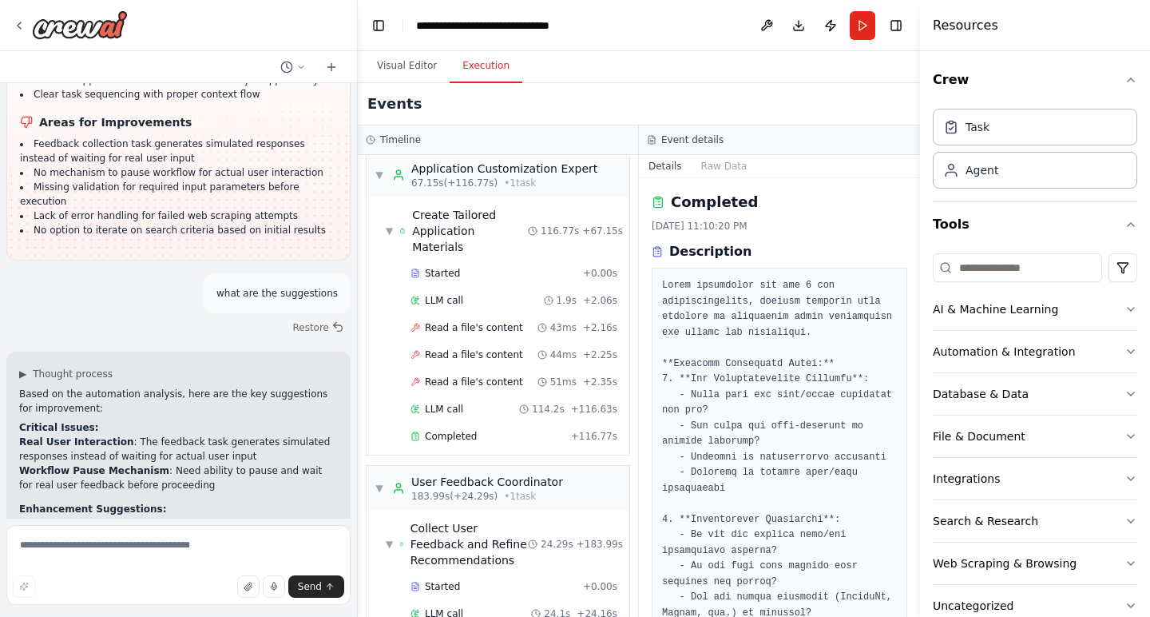
click at [502, 70] on button "Execution" at bounding box center [486, 67] width 73 height 34
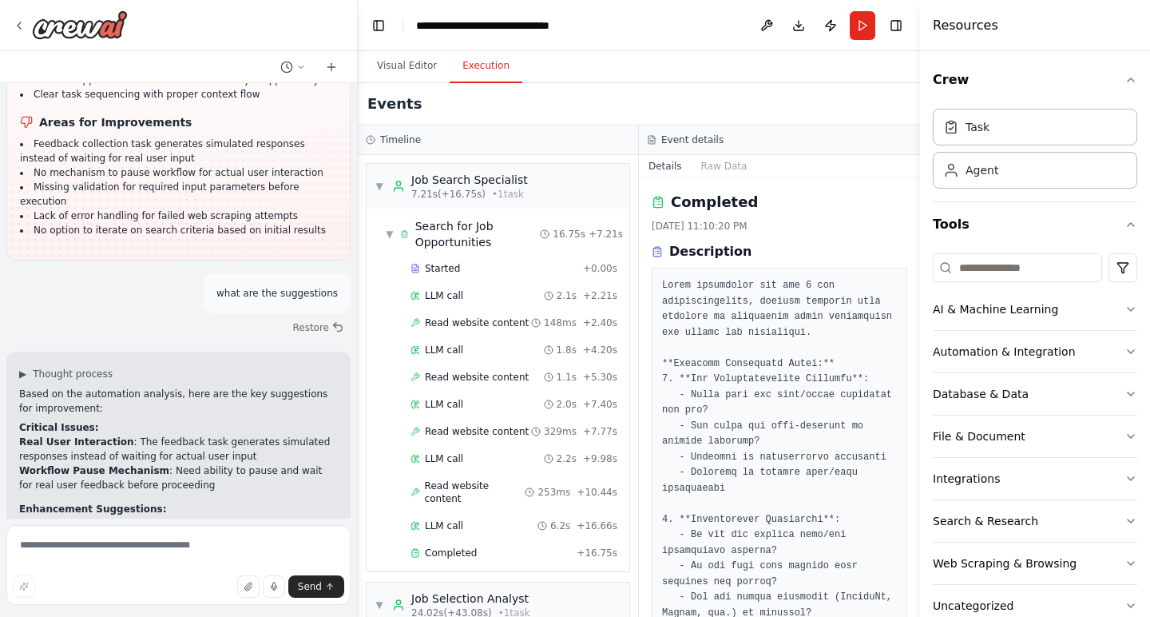
scroll to position [0, 0]
click at [407, 64] on button "Visual Editor" at bounding box center [406, 67] width 85 height 34
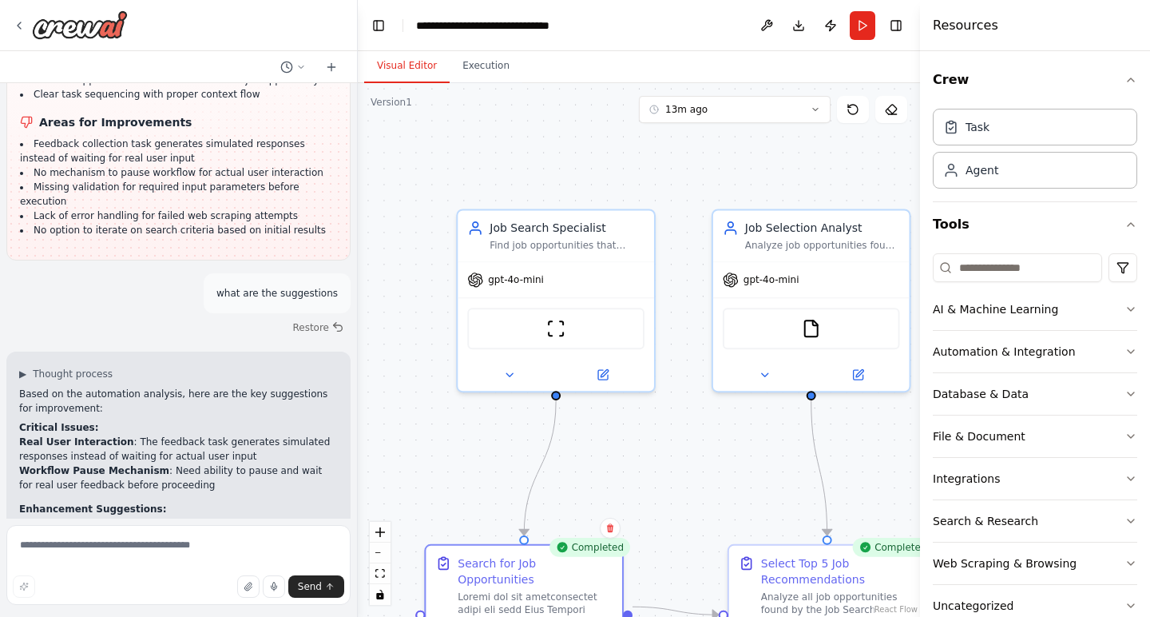
click at [788, 124] on div ".deletable-edge-delete-btn { width: 20px; height: 20px; border: 0px solid #ffff…" at bounding box center [639, 350] width 562 height 534
click at [821, 120] on button "13m ago" at bounding box center [735, 109] width 192 height 27
click at [699, 193] on div "38m ago" at bounding box center [745, 191] width 160 height 13
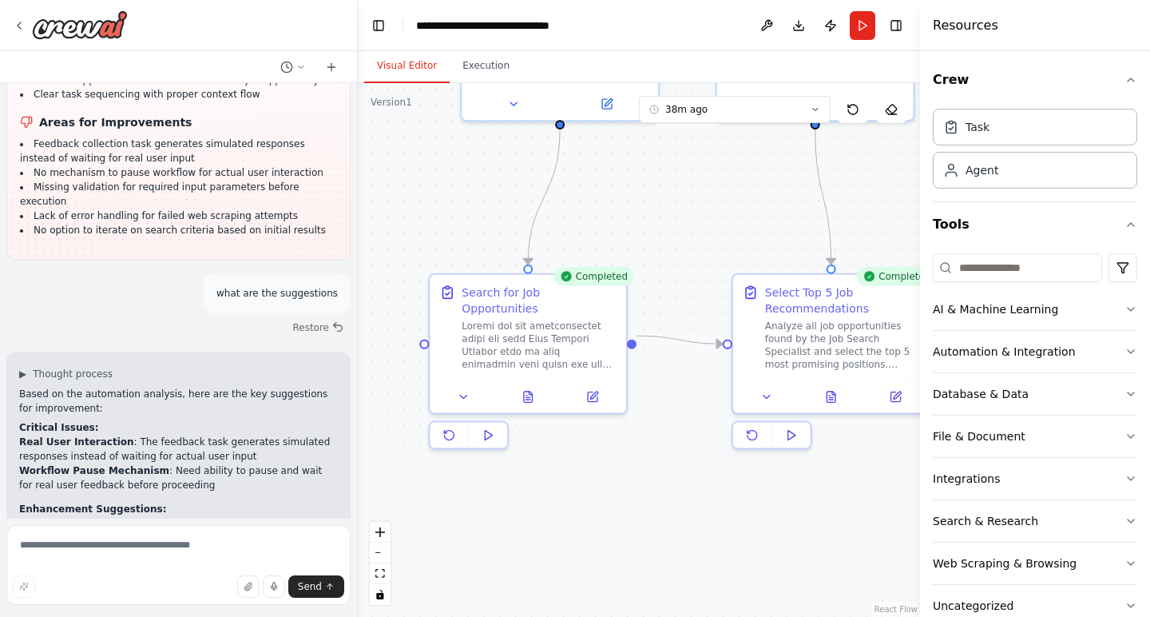
drag, startPoint x: 672, startPoint y: 451, endPoint x: 676, endPoint y: 181, distance: 270.8
click at [676, 181] on div ".deletable-edge-delete-btn { width: 20px; height: 20px; border: 0px solid #ffff…" at bounding box center [639, 350] width 562 height 534
click at [526, 396] on icon at bounding box center [528, 396] width 4 height 0
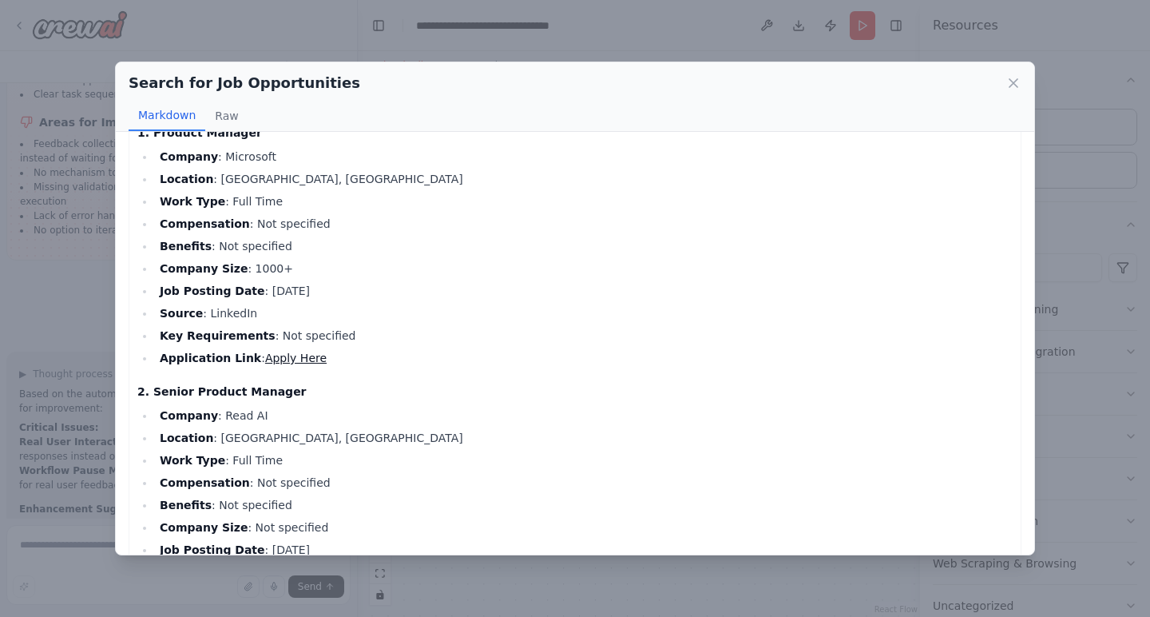
scroll to position [98, 0]
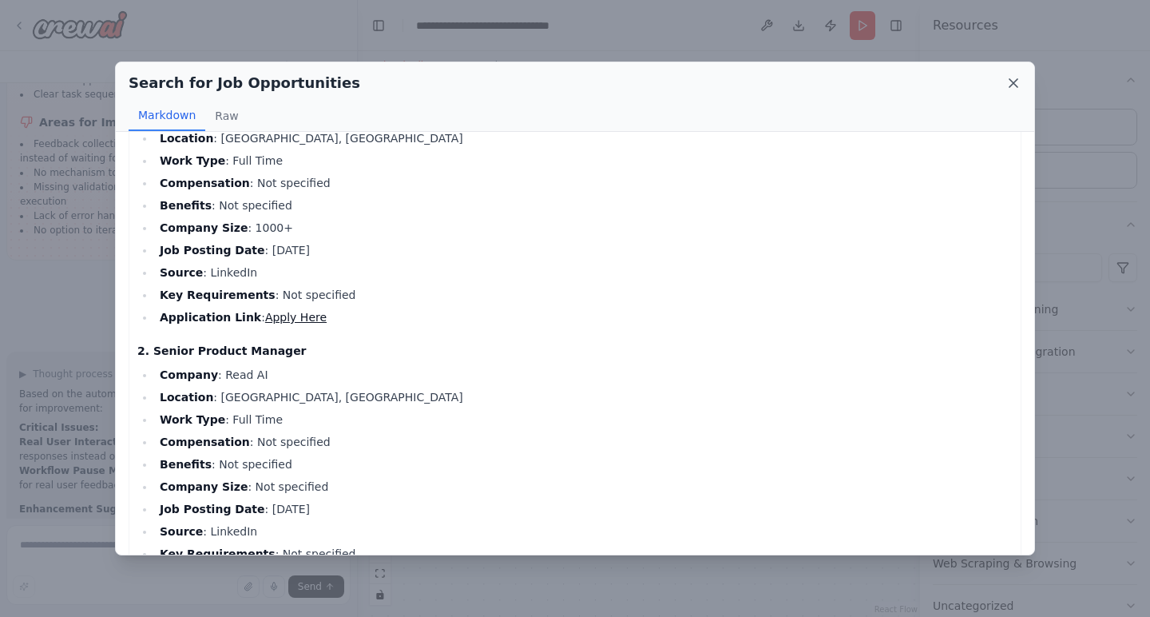
click at [1017, 81] on icon at bounding box center [1014, 83] width 8 height 8
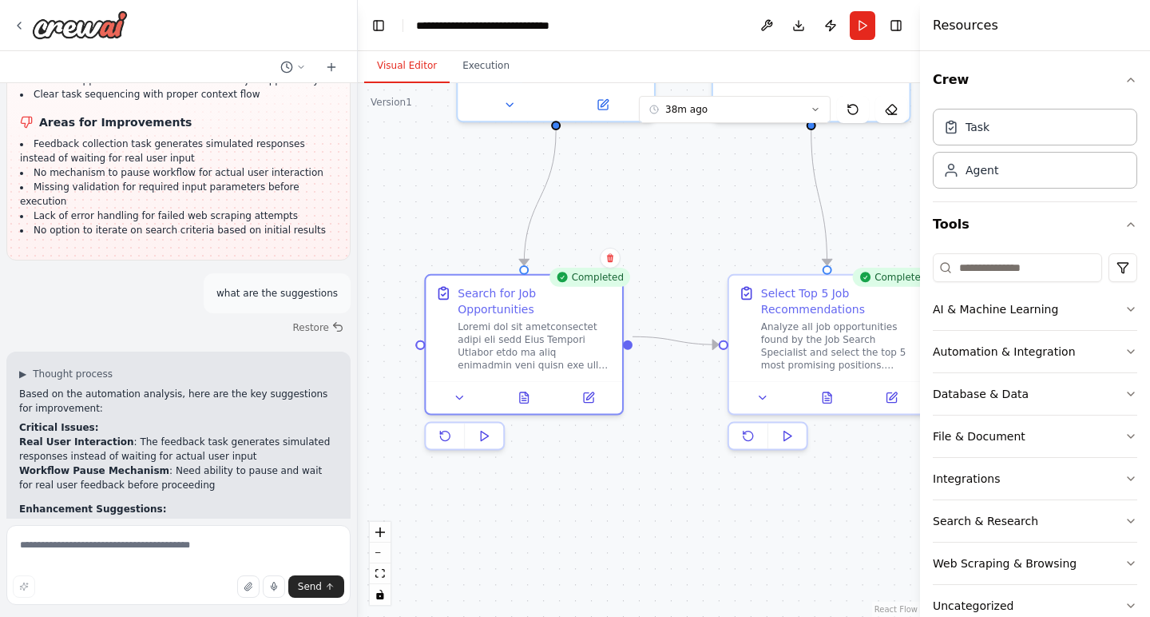
click at [769, 494] on div ".deletable-edge-delete-btn { width: 20px; height: 20px; border: 0px solid #ffff…" at bounding box center [639, 350] width 562 height 534
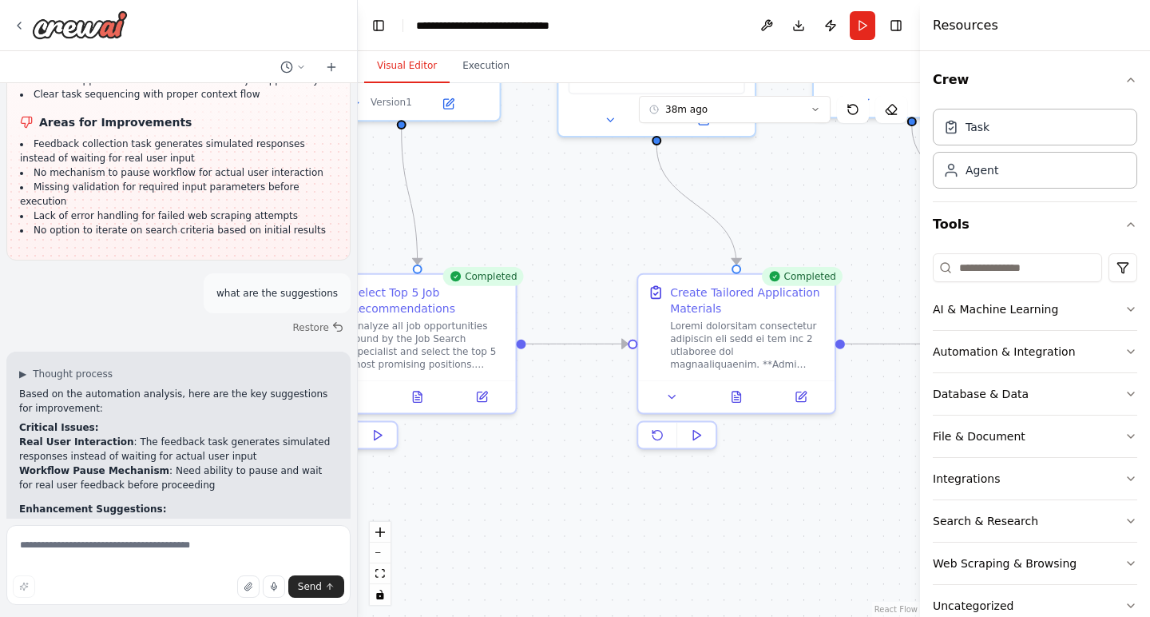
drag, startPoint x: 653, startPoint y: 485, endPoint x: 247, endPoint y: 480, distance: 406.6
click at [247, 480] on div "I want to automate my job search workflow. This workflow starts with searching …" at bounding box center [575, 308] width 1150 height 617
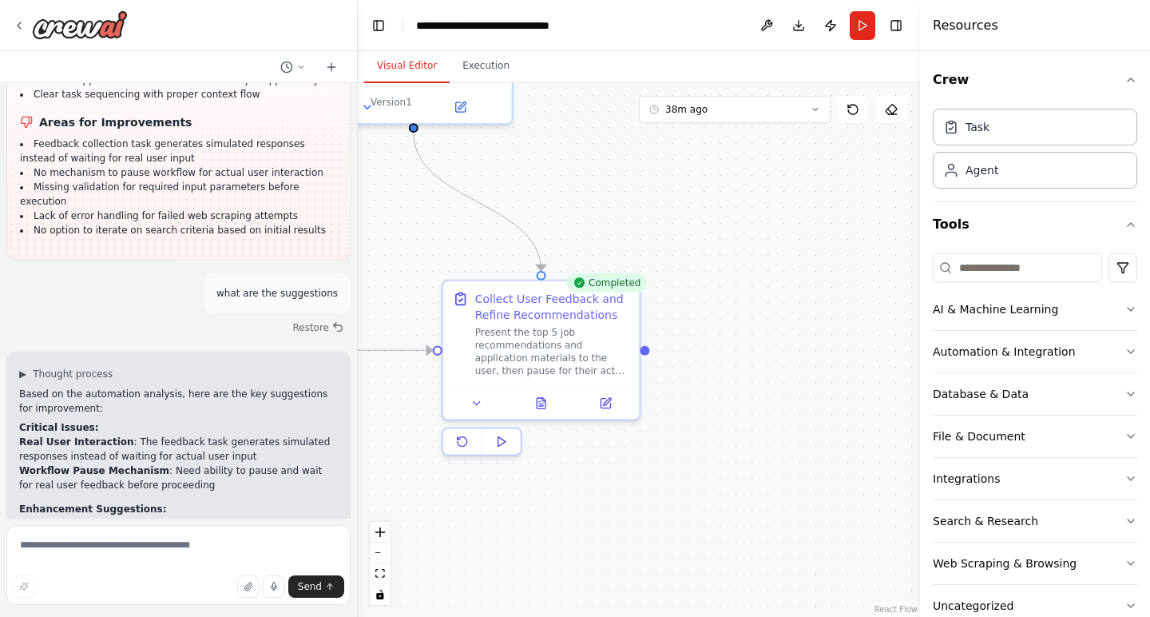
drag, startPoint x: 748, startPoint y: 483, endPoint x: 249, endPoint y: 490, distance: 498.5
click at [249, 491] on div "I want to automate my job search workflow. This workflow starts with searching …" at bounding box center [575, 308] width 1150 height 617
click at [549, 403] on button at bounding box center [541, 399] width 68 height 19
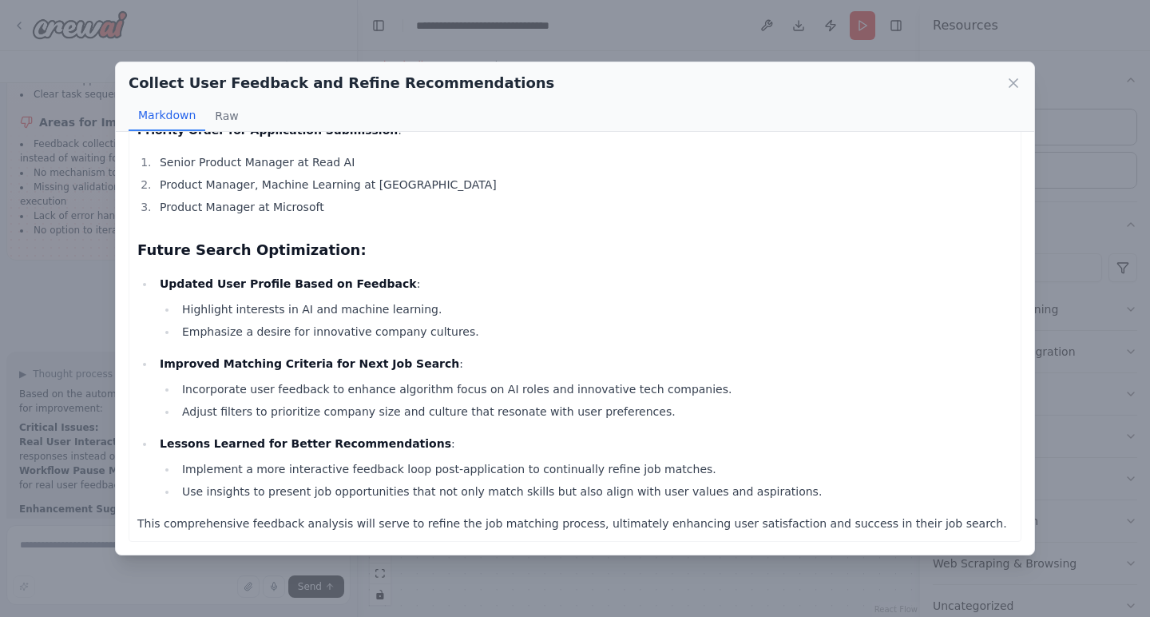
scroll to position [1157, 0]
click at [1020, 84] on icon at bounding box center [1014, 83] width 16 height 16
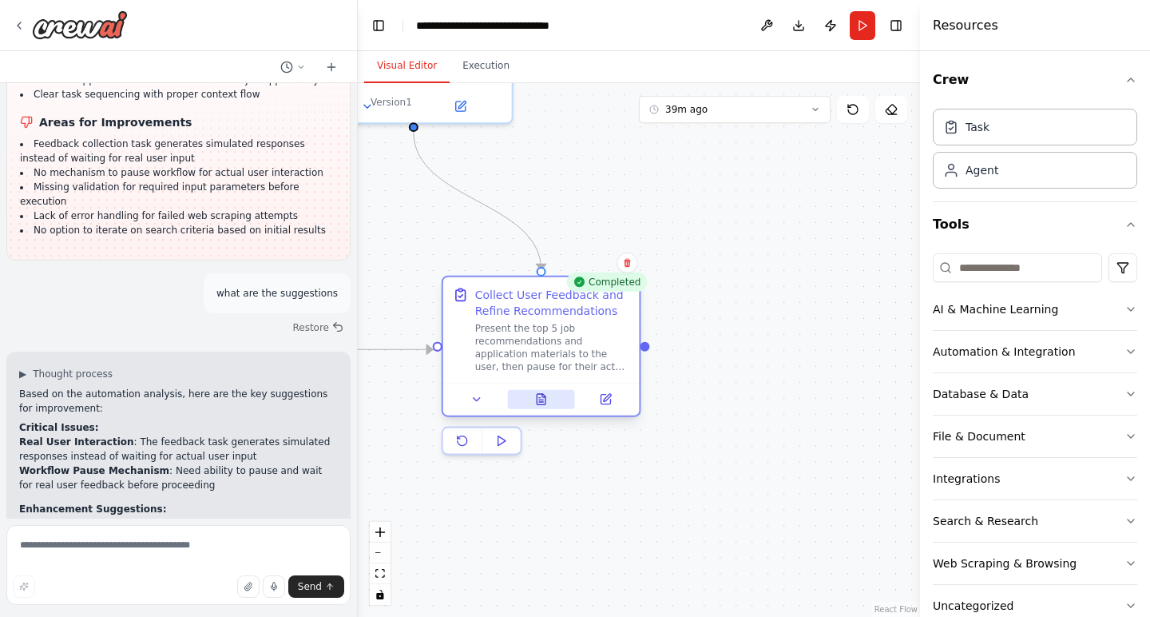
click at [550, 400] on button at bounding box center [541, 399] width 68 height 19
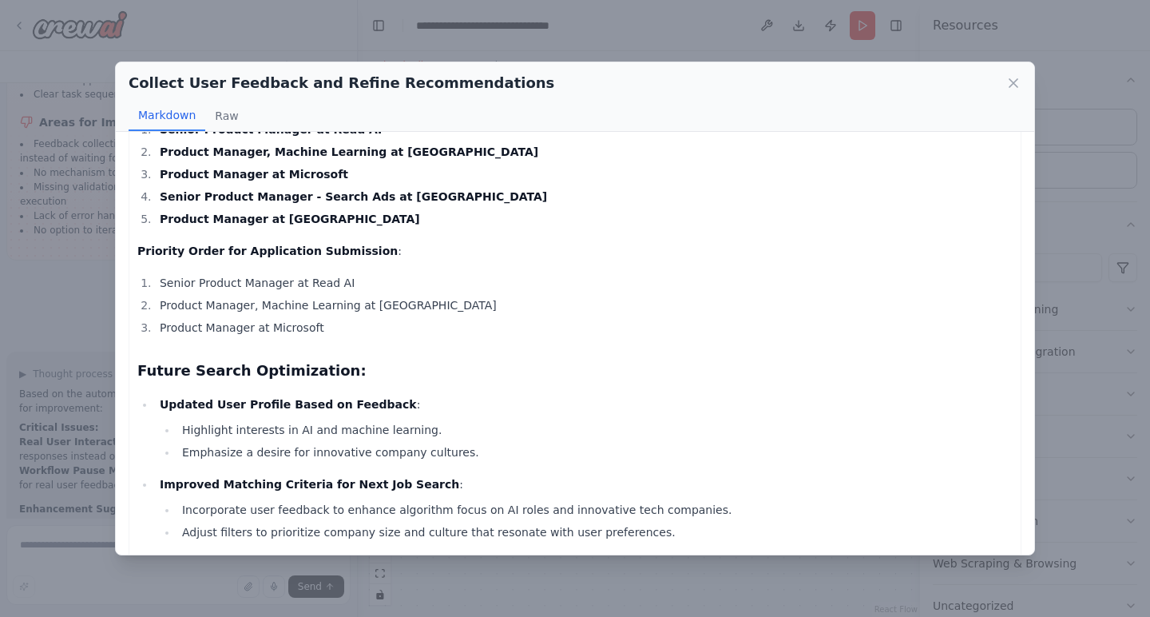
scroll to position [1043, 0]
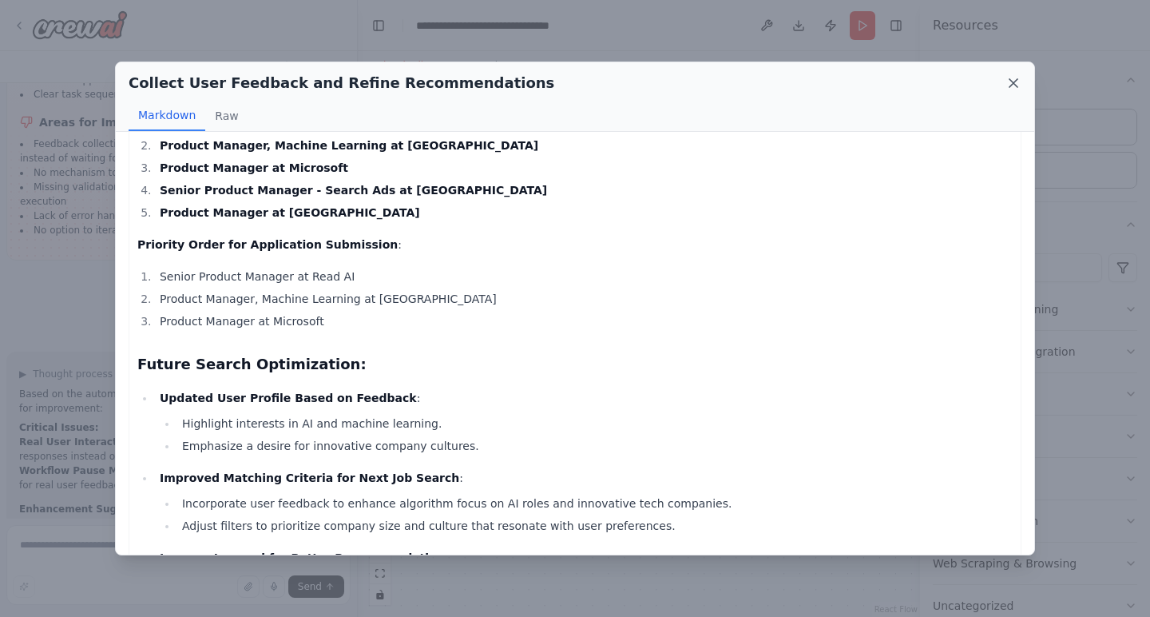
click at [1021, 81] on icon at bounding box center [1014, 83] width 16 height 16
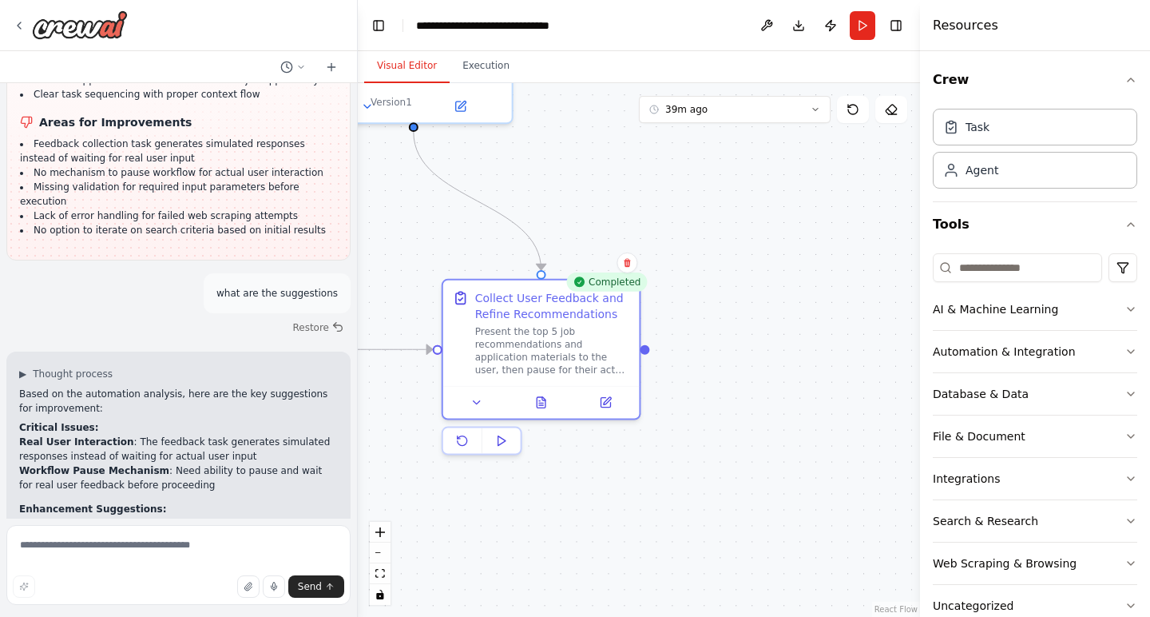
click at [752, 291] on div ".deletable-edge-delete-btn { width: 20px; height: 20px; border: 0px solid #ffff…" at bounding box center [639, 350] width 562 height 534
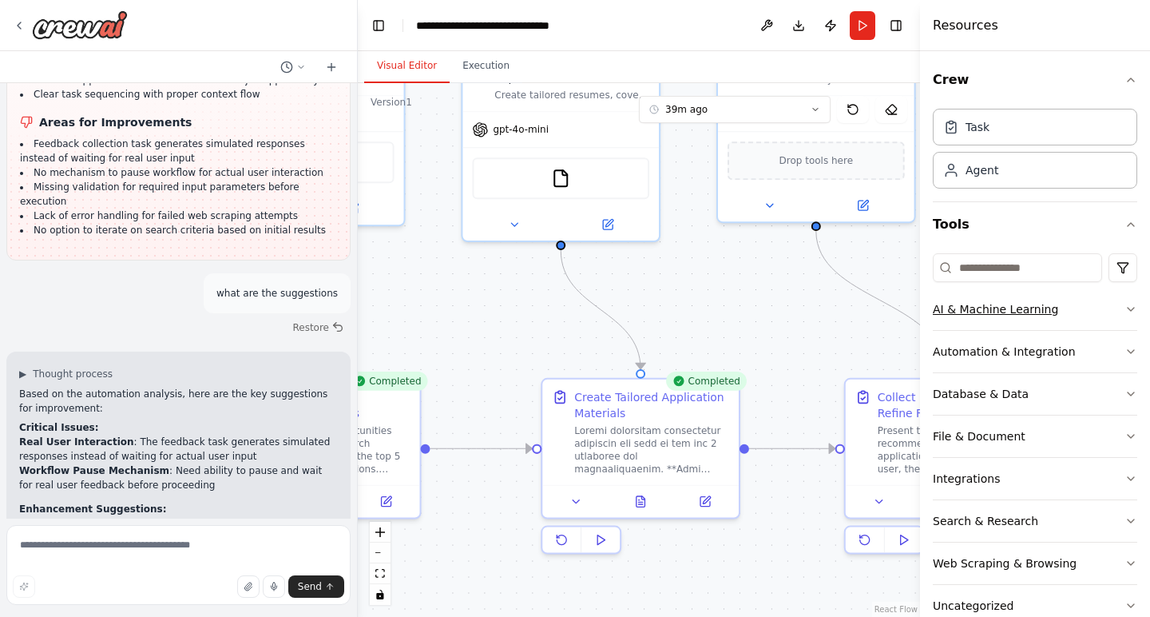
drag, startPoint x: 633, startPoint y: 220, endPoint x: 1035, endPoint y: 320, distance: 414.6
click at [1035, 320] on div "I want to automate my job search workflow. This workflow starts with searching …" at bounding box center [575, 308] width 1150 height 617
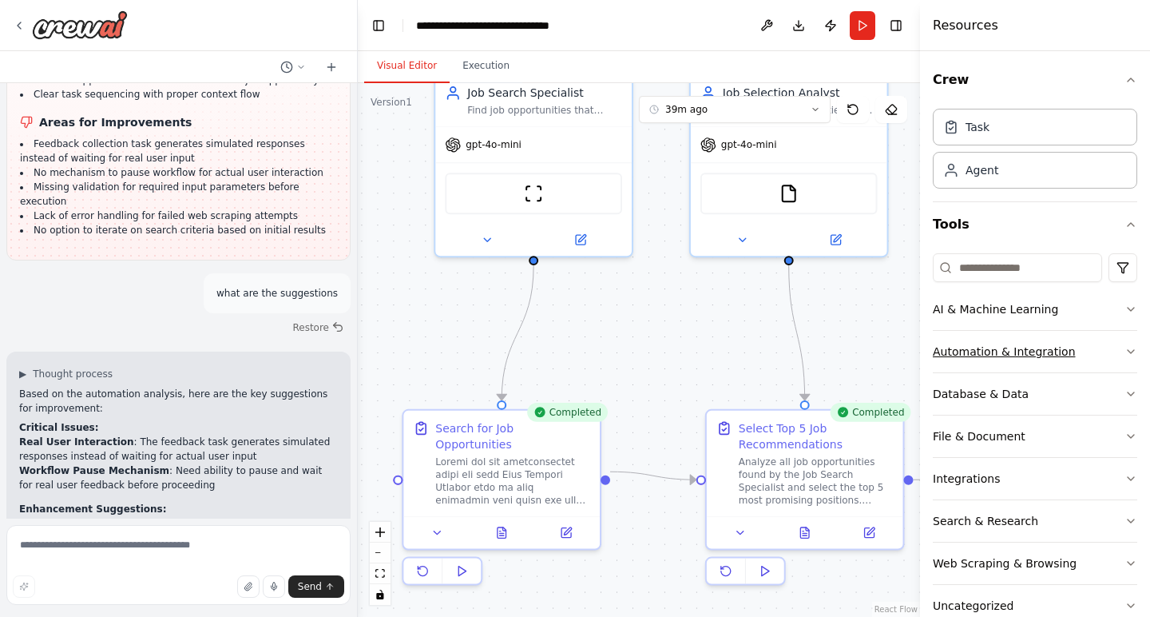
drag, startPoint x: 481, startPoint y: 310, endPoint x: 964, endPoint y: 341, distance: 484.2
click at [964, 341] on div "I want to automate my job search workflow. This workflow starts with searching …" at bounding box center [575, 308] width 1150 height 617
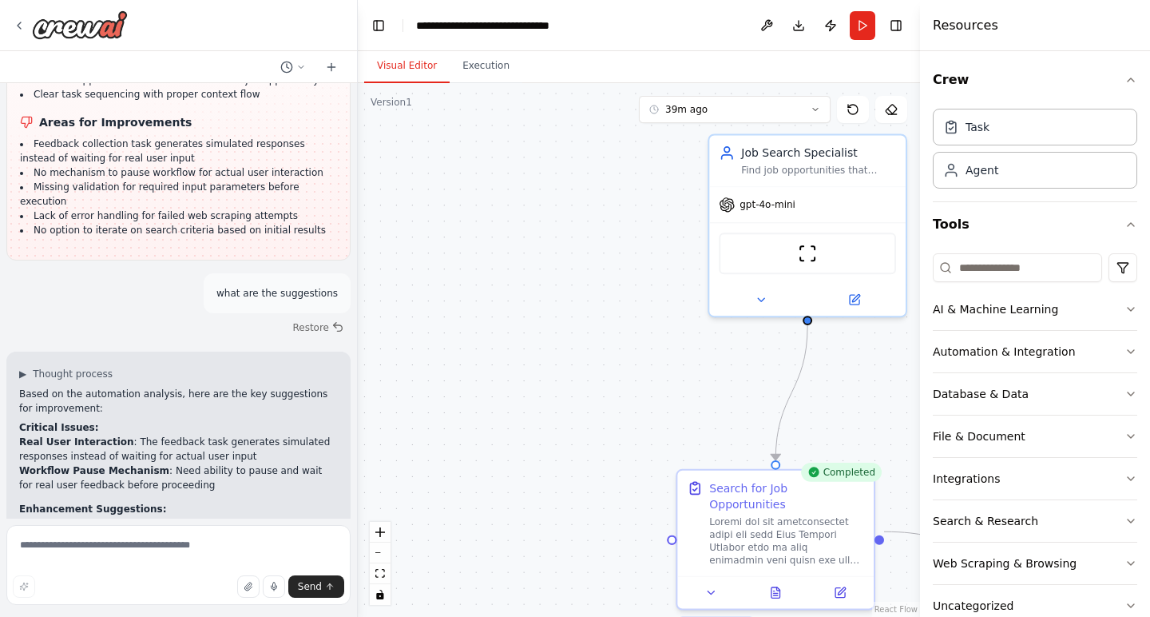
drag, startPoint x: 437, startPoint y: 317, endPoint x: 711, endPoint y: 378, distance: 280.6
click at [711, 378] on div ".deletable-edge-delete-btn { width: 20px; height: 20px; border: 0px solid #ffff…" at bounding box center [639, 350] width 562 height 534
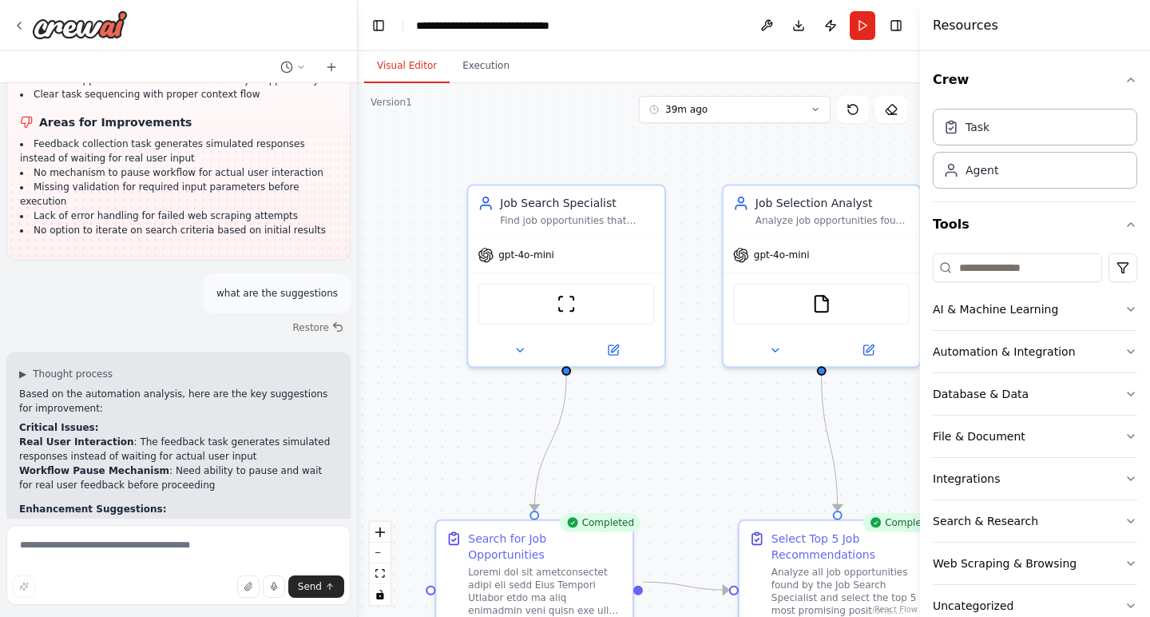
drag, startPoint x: 663, startPoint y: 264, endPoint x: 420, endPoint y: 310, distance: 247.2
click at [420, 310] on div ".deletable-edge-delete-btn { width: 20px; height: 20px; border: 0px solid #ffff…" at bounding box center [639, 350] width 562 height 534
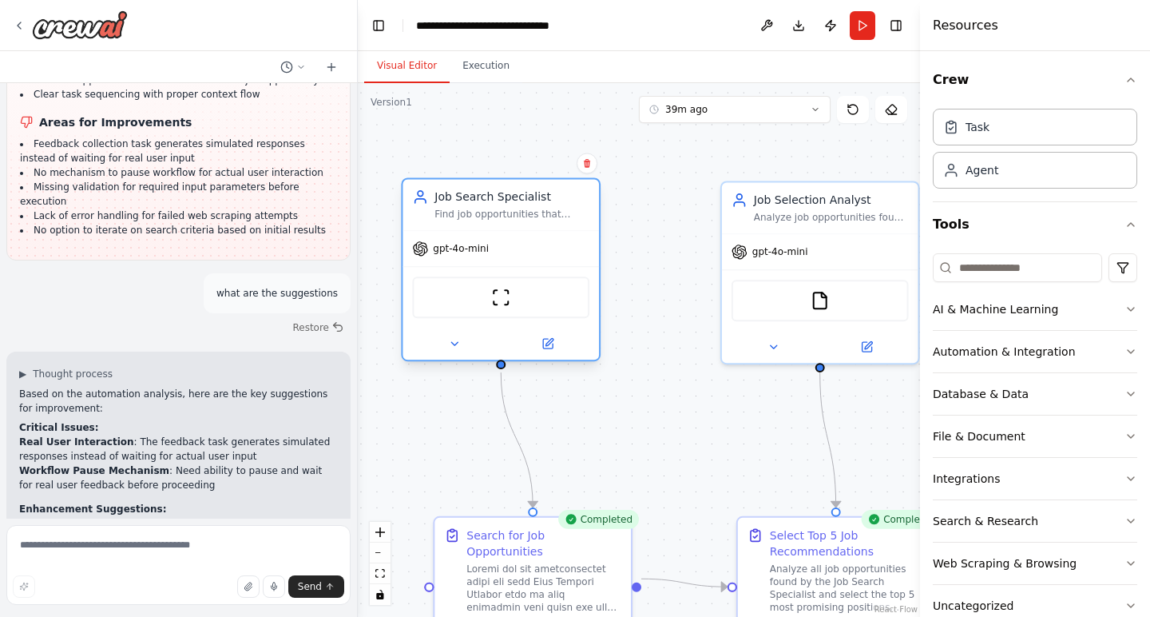
drag, startPoint x: 649, startPoint y: 236, endPoint x: 583, endPoint y: 236, distance: 65.5
click at [583, 236] on div "gpt-4o-mini" at bounding box center [501, 248] width 196 height 35
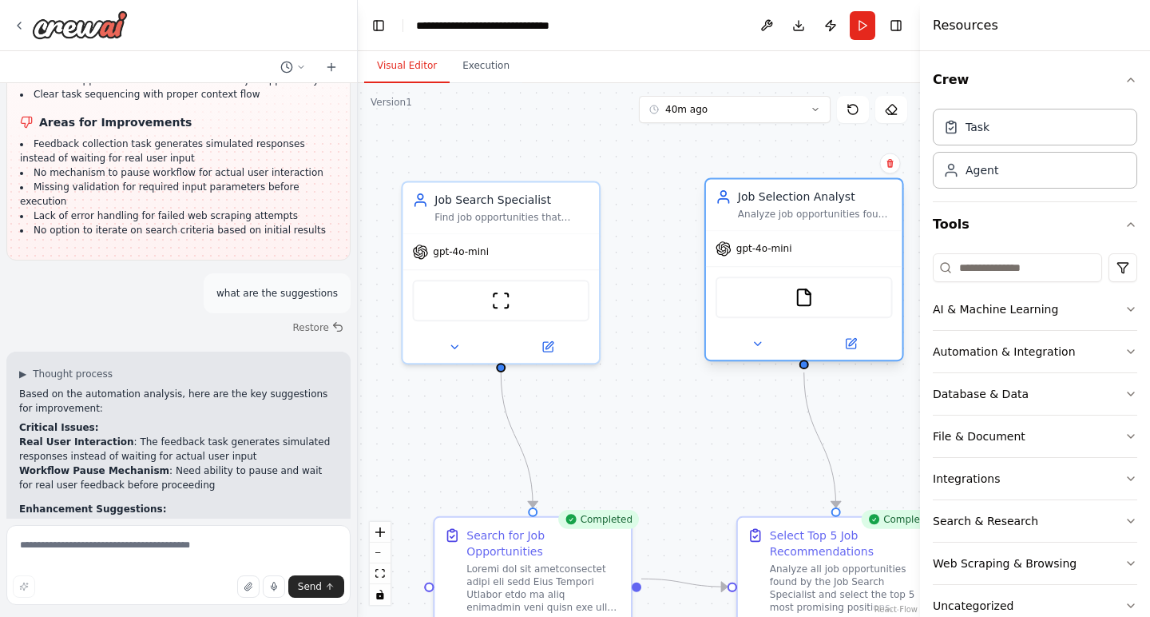
drag, startPoint x: 784, startPoint y: 232, endPoint x: 775, endPoint y: 240, distance: 11.4
click at [775, 240] on div "gpt-4o-mini" at bounding box center [804, 248] width 196 height 35
click at [668, 246] on div ".deletable-edge-delete-btn { width: 20px; height: 20px; border: 0px solid #ffff…" at bounding box center [639, 350] width 562 height 534
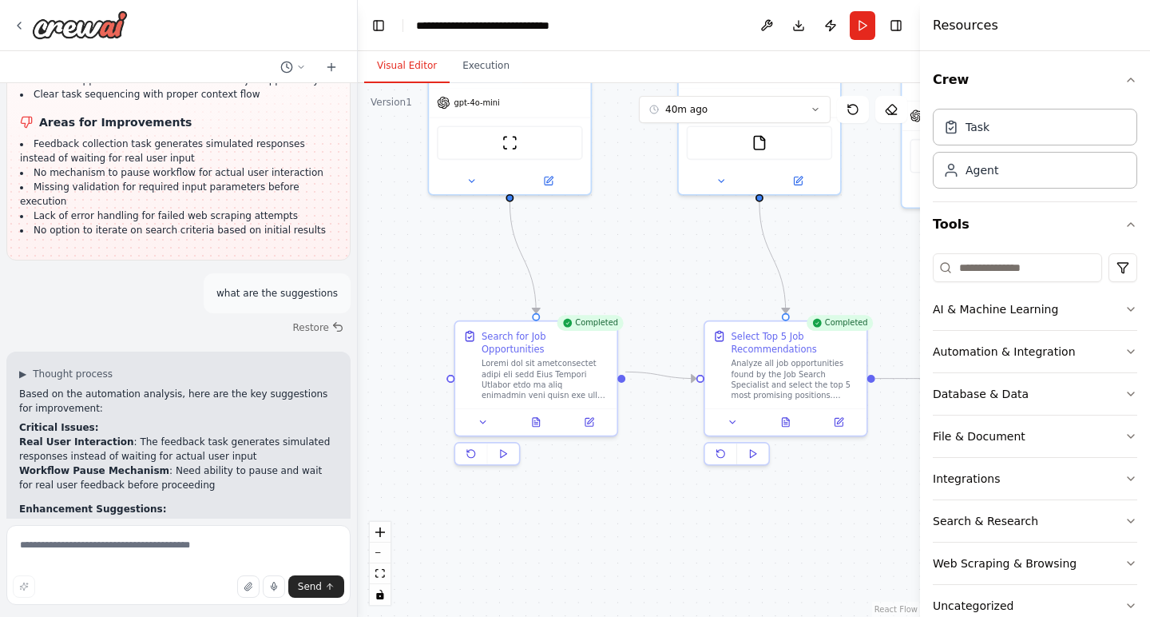
drag, startPoint x: 651, startPoint y: 430, endPoint x: 633, endPoint y: 248, distance: 182.2
click at [633, 248] on div ".deletable-edge-delete-btn { width: 20px; height: 20px; border: 0px solid #ffff…" at bounding box center [639, 350] width 562 height 534
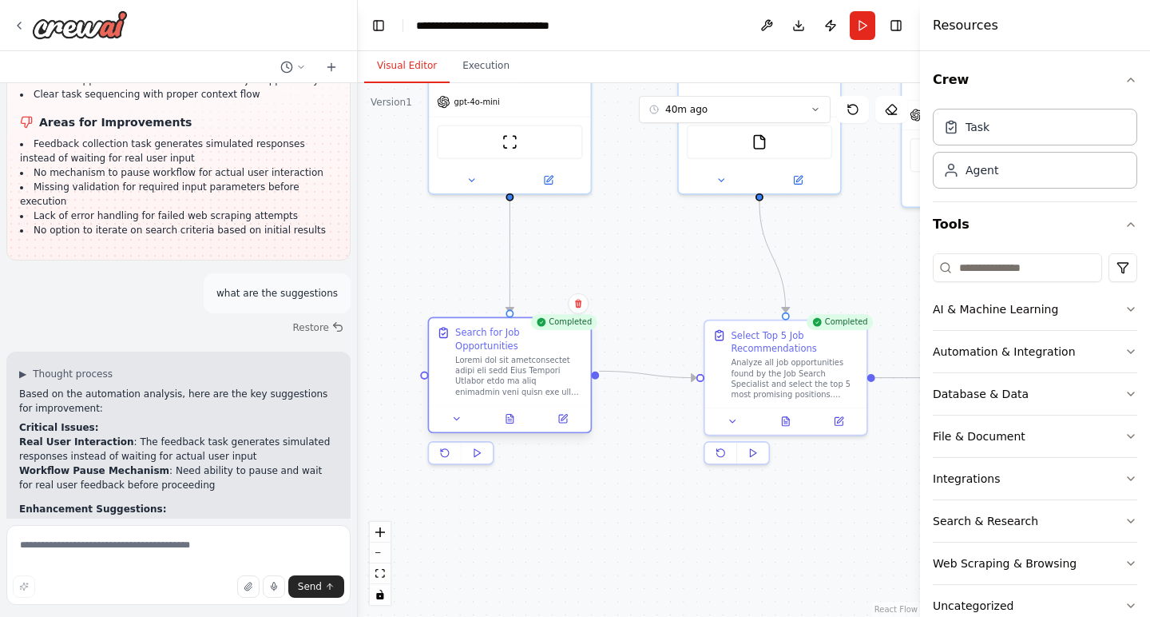
drag, startPoint x: 518, startPoint y: 383, endPoint x: 494, endPoint y: 385, distance: 23.3
click at [494, 385] on div "Search for Job Opportunities" at bounding box center [509, 361] width 161 height 87
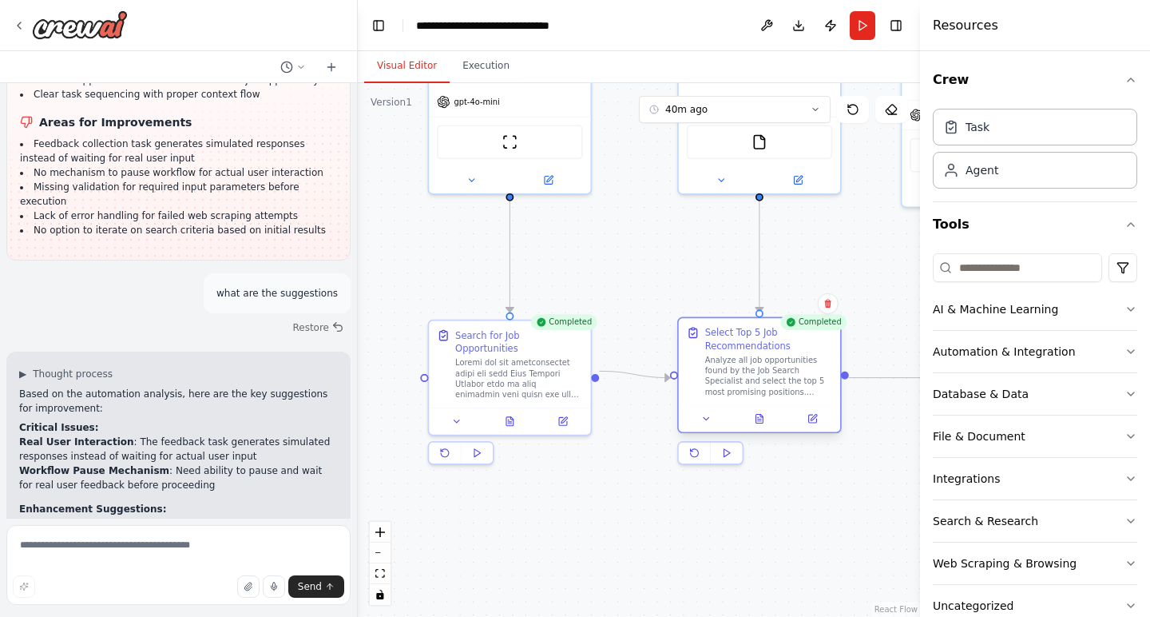
drag, startPoint x: 798, startPoint y: 382, endPoint x: 772, endPoint y: 380, distance: 25.6
click at [772, 380] on div "Analyze all job opportunities found by the Job Search Specialist and select the…" at bounding box center [769, 376] width 128 height 42
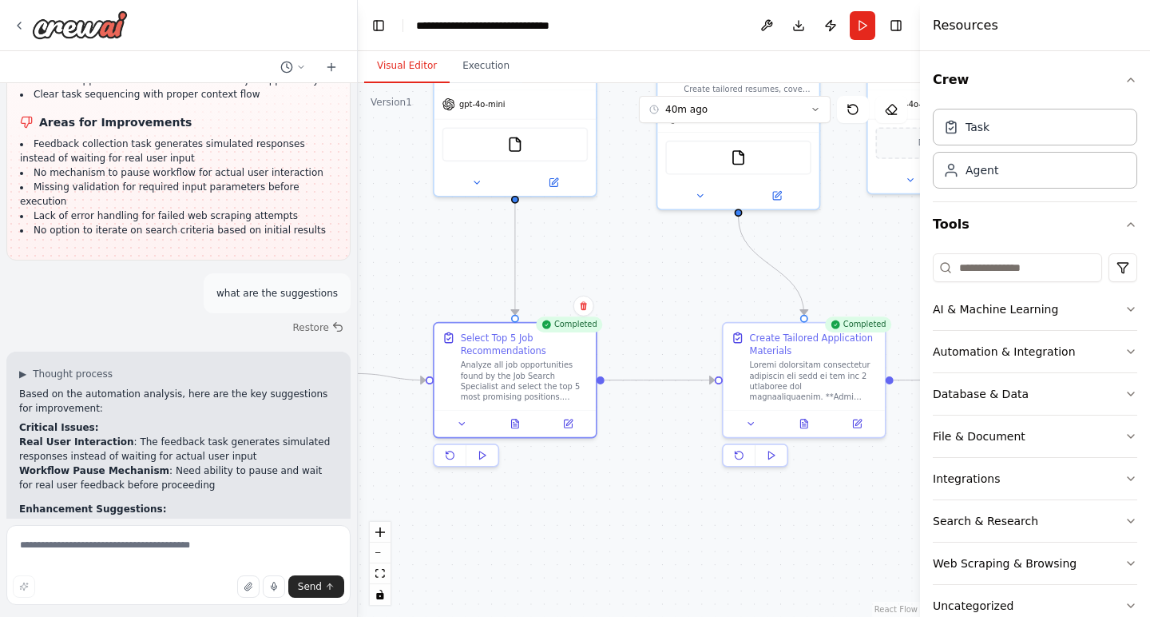
drag, startPoint x: 639, startPoint y: 499, endPoint x: 395, endPoint y: 502, distance: 244.4
click at [395, 502] on div ".deletable-edge-delete-btn { width: 20px; height: 20px; border: 0px solid #ffff…" at bounding box center [639, 350] width 562 height 534
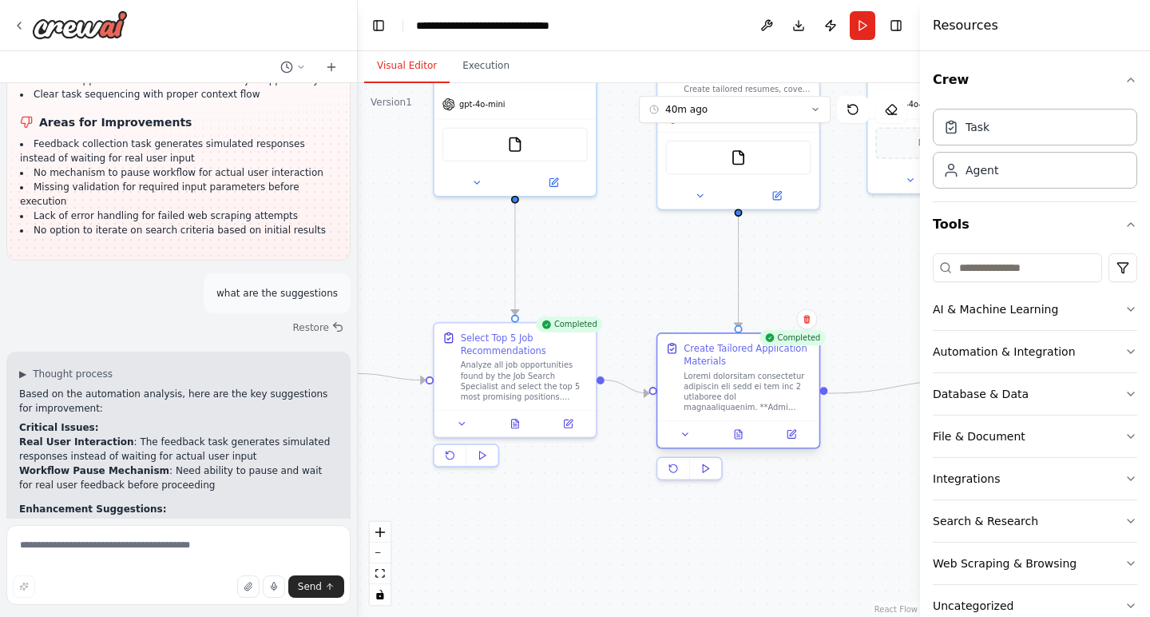
drag, startPoint x: 791, startPoint y: 387, endPoint x: 722, endPoint y: 403, distance: 70.5
click at [722, 404] on div at bounding box center [748, 392] width 128 height 42
click at [513, 378] on div "Analyze all job opportunities found by the Job Search Specialist and select the…" at bounding box center [525, 378] width 128 height 42
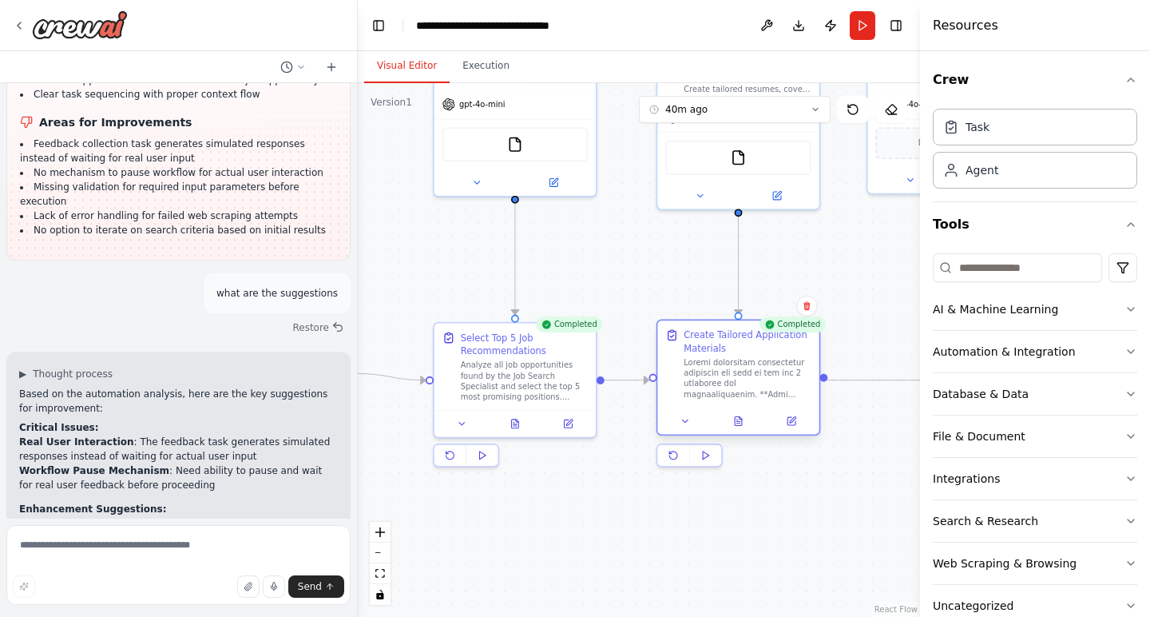
drag, startPoint x: 701, startPoint y: 350, endPoint x: 701, endPoint y: 333, distance: 16.8
click at [701, 333] on div "Create Tailored Application Materials" at bounding box center [748, 341] width 128 height 26
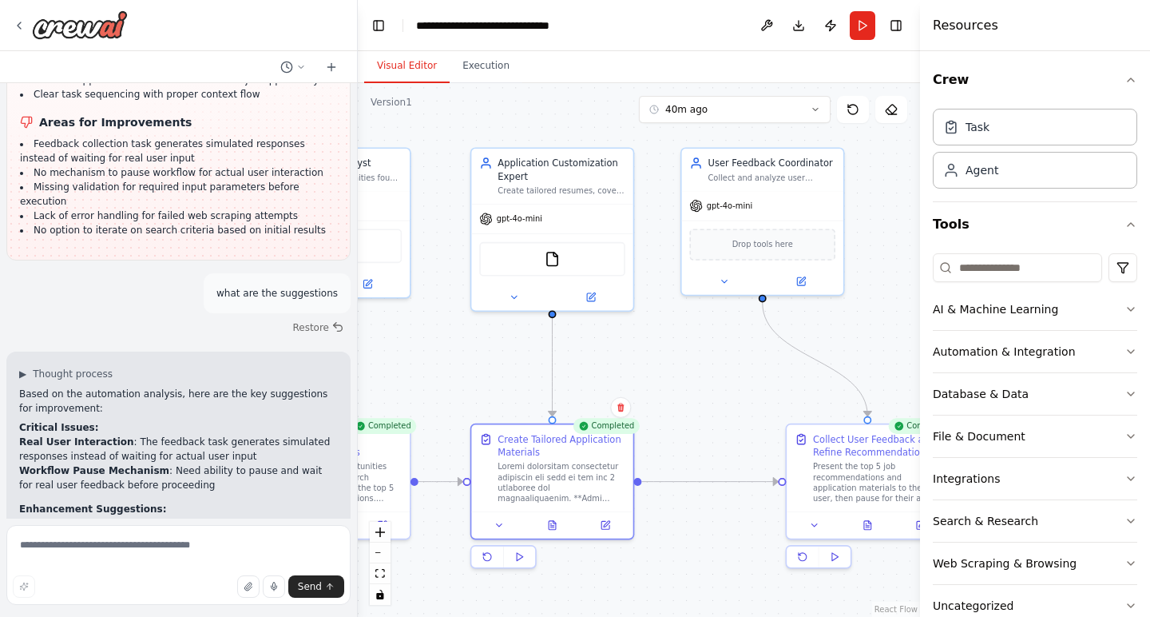
drag, startPoint x: 679, startPoint y: 272, endPoint x: 494, endPoint y: 374, distance: 211.6
click at [494, 374] on div ".deletable-edge-delete-btn { width: 20px; height: 20px; border: 0px solid #ffff…" at bounding box center [639, 350] width 562 height 534
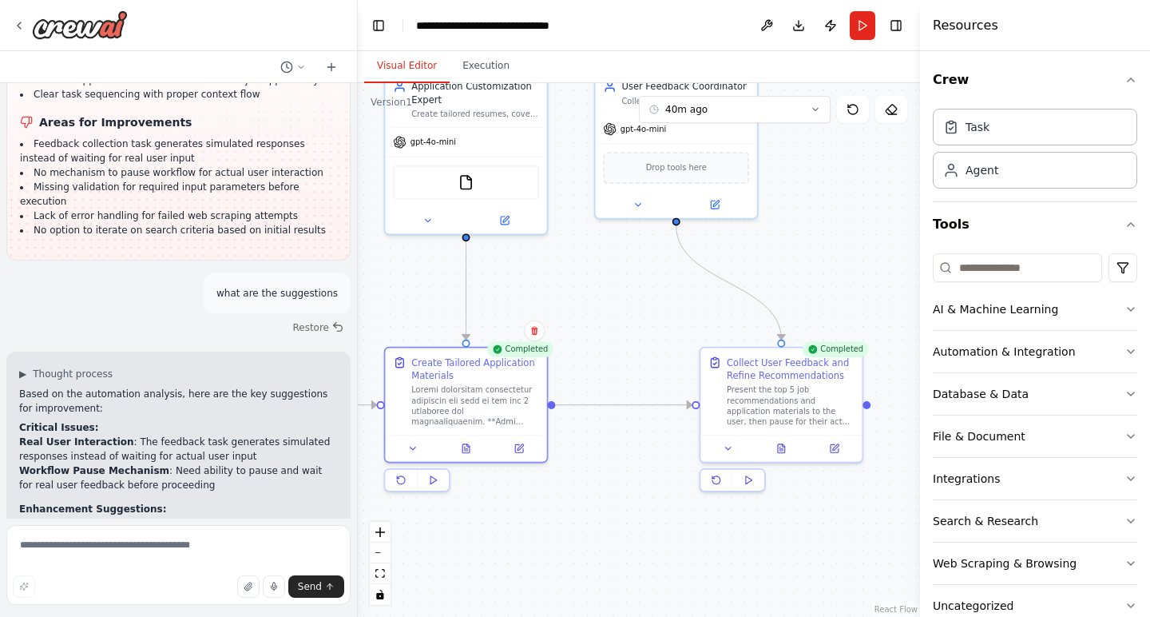
drag, startPoint x: 733, startPoint y: 394, endPoint x: 646, endPoint y: 316, distance: 117.1
click at [646, 316] on div ".deletable-edge-delete-btn { width: 20px; height: 20px; border: 0px solid #ffff…" at bounding box center [639, 350] width 562 height 534
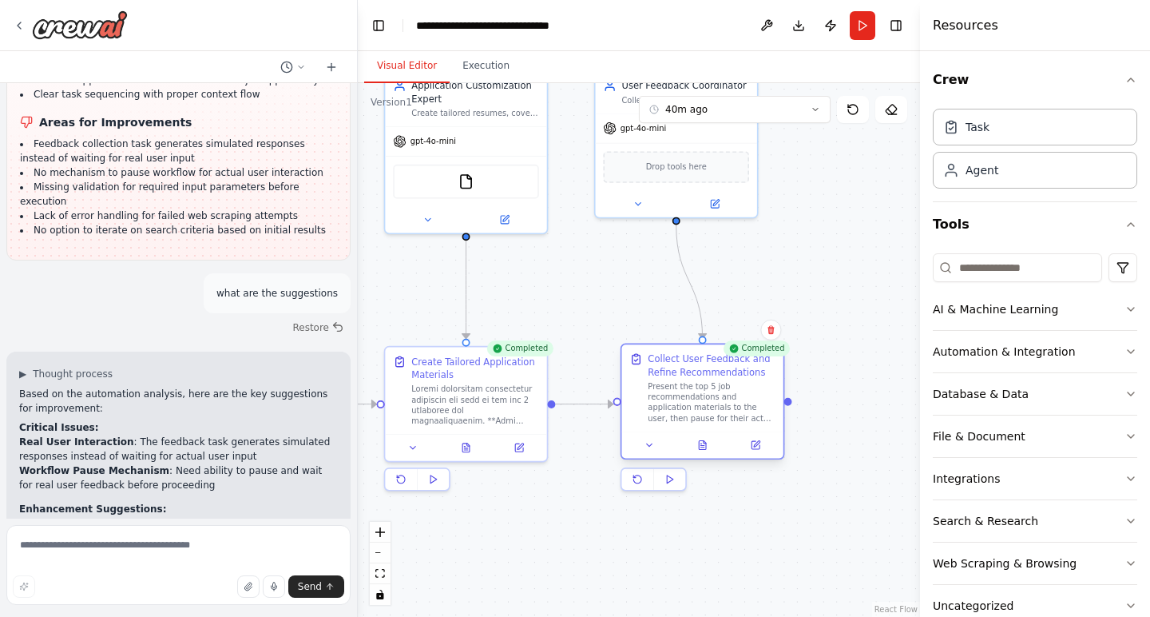
drag, startPoint x: 772, startPoint y: 431, endPoint x: 687, endPoint y: 436, distance: 84.9
click at [687, 436] on div "Collect User Feedback and Refine Recommendations Present the top 5 job recommen…" at bounding box center [703, 401] width 165 height 117
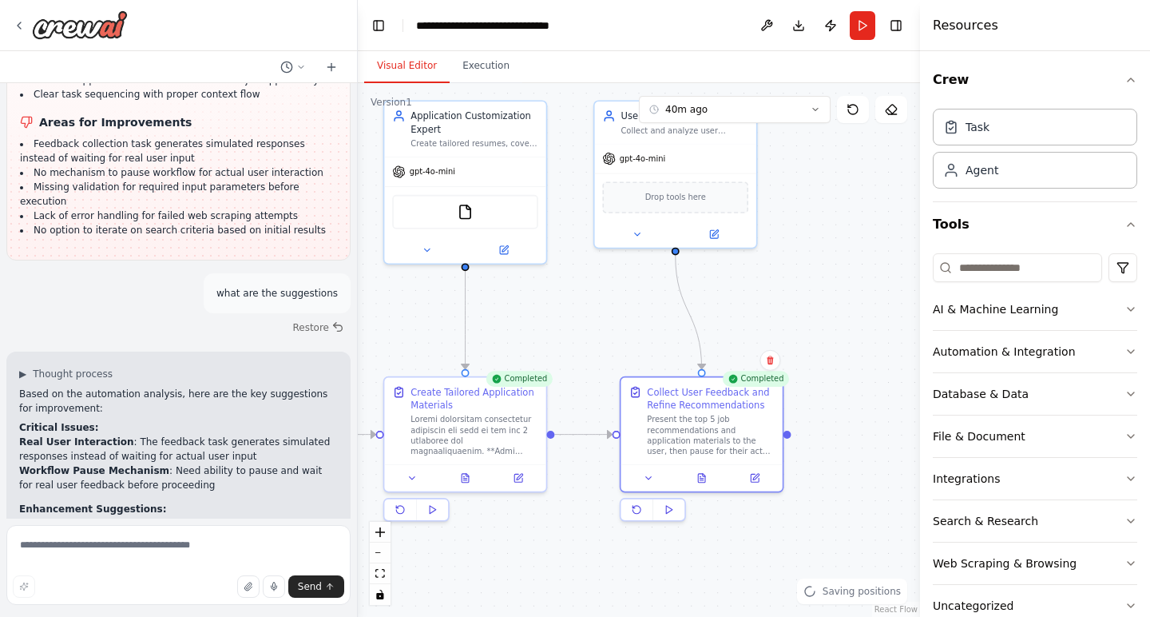
drag, startPoint x: 638, startPoint y: 295, endPoint x: 637, endPoint y: 335, distance: 40.7
click at [637, 335] on div ".deletable-edge-delete-btn { width: 20px; height: 20px; border: 0px solid #ffff…" at bounding box center [639, 350] width 562 height 534
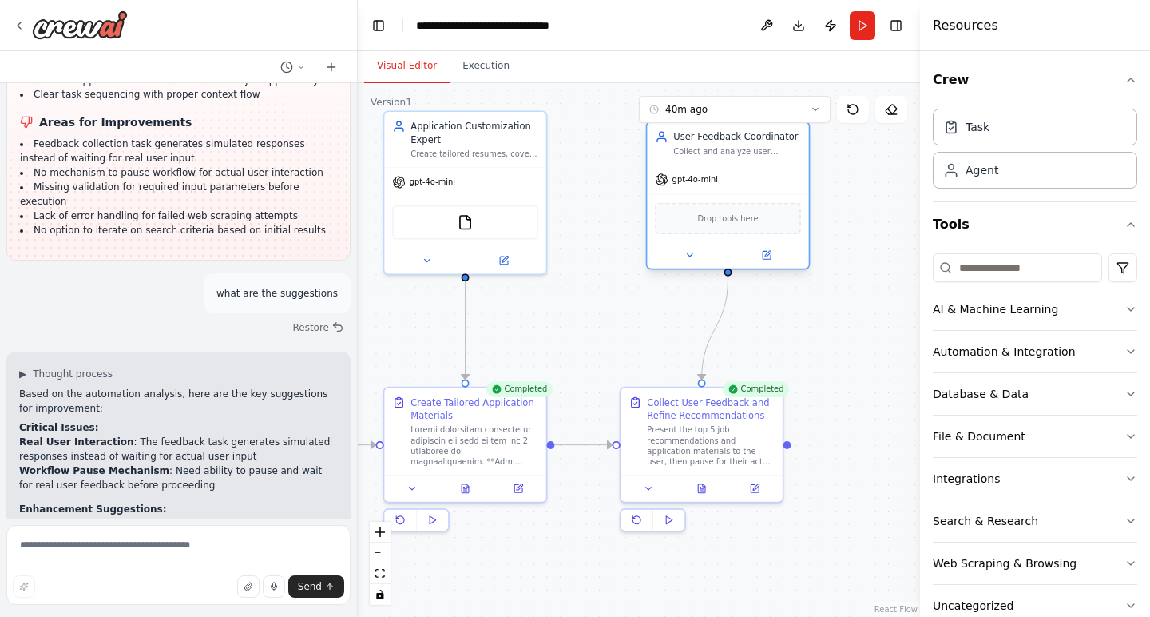
drag, startPoint x: 681, startPoint y: 171, endPoint x: 731, endPoint y: 184, distance: 51.1
click at [731, 184] on div "gpt-4o-mini" at bounding box center [727, 179] width 161 height 29
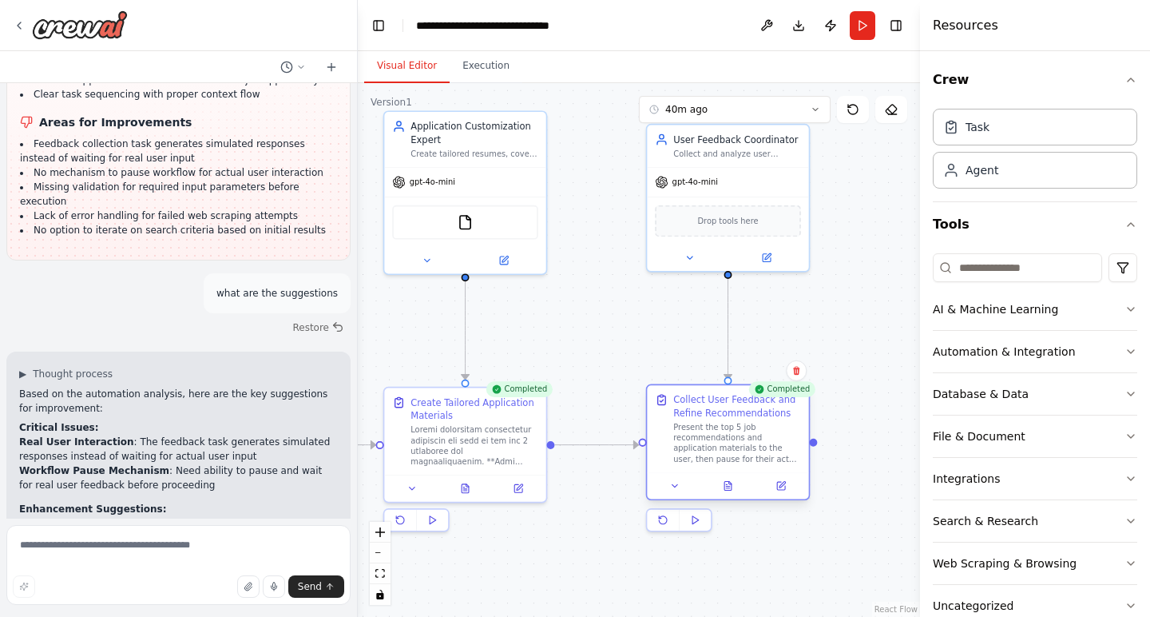
drag, startPoint x: 667, startPoint y: 429, endPoint x: 690, endPoint y: 431, distance: 23.2
click at [690, 431] on div "Present the top 5 job recommendations and application materials to the user, th…" at bounding box center [737, 443] width 128 height 42
click at [609, 331] on div ".deletable-edge-delete-btn { width: 20px; height: 20px; border: 0px solid #ffff…" at bounding box center [639, 350] width 562 height 534
click at [729, 494] on button at bounding box center [729, 486] width 56 height 16
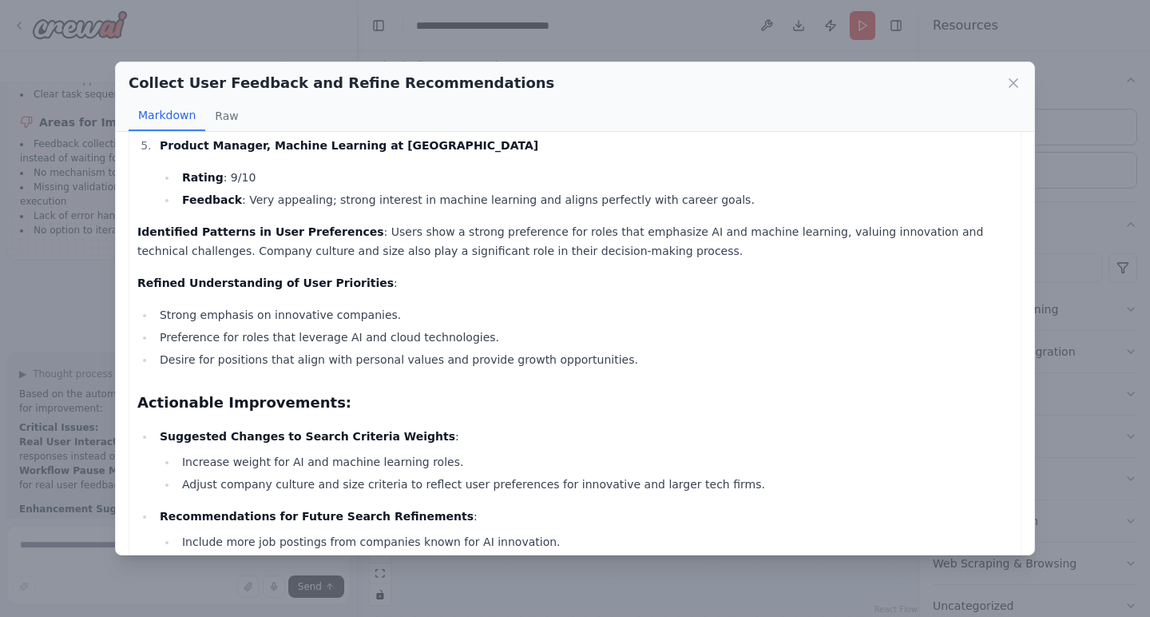
scroll to position [308, 0]
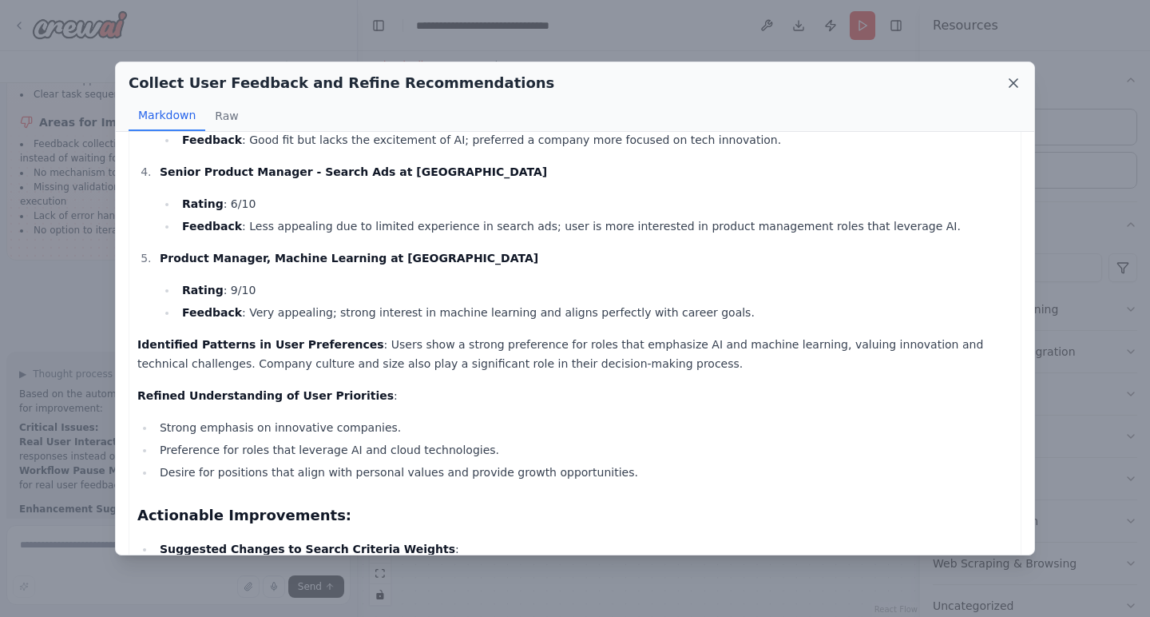
click at [1014, 84] on icon at bounding box center [1014, 83] width 8 height 8
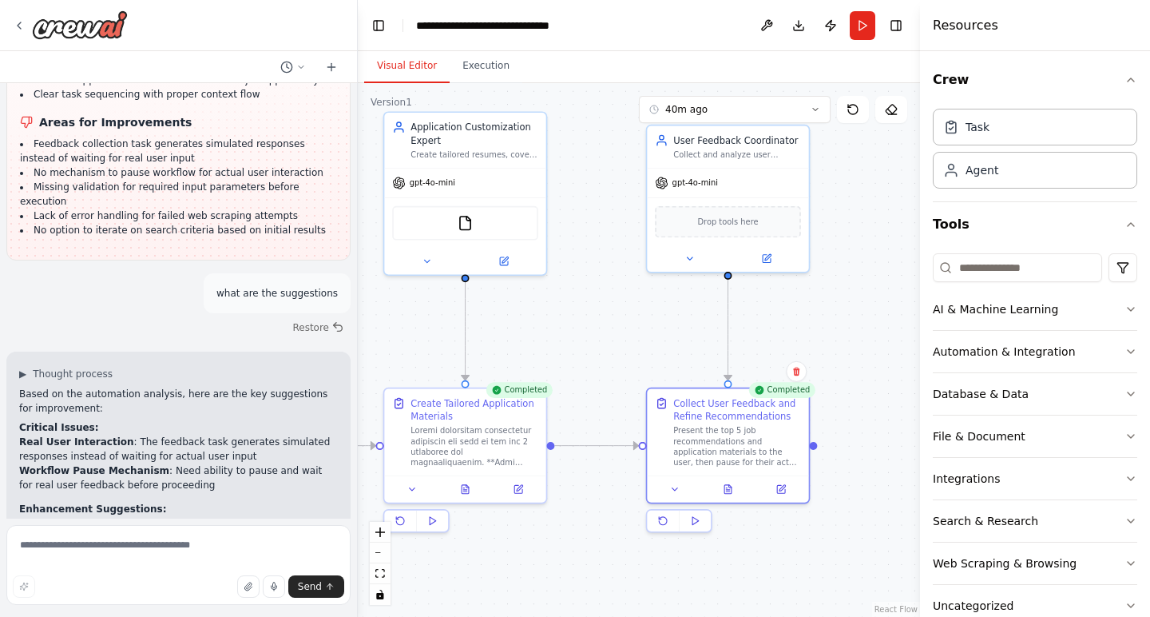
click at [879, 231] on div ".deletable-edge-delete-btn { width: 20px; height: 20px; border: 0px solid #ffff…" at bounding box center [639, 350] width 562 height 534
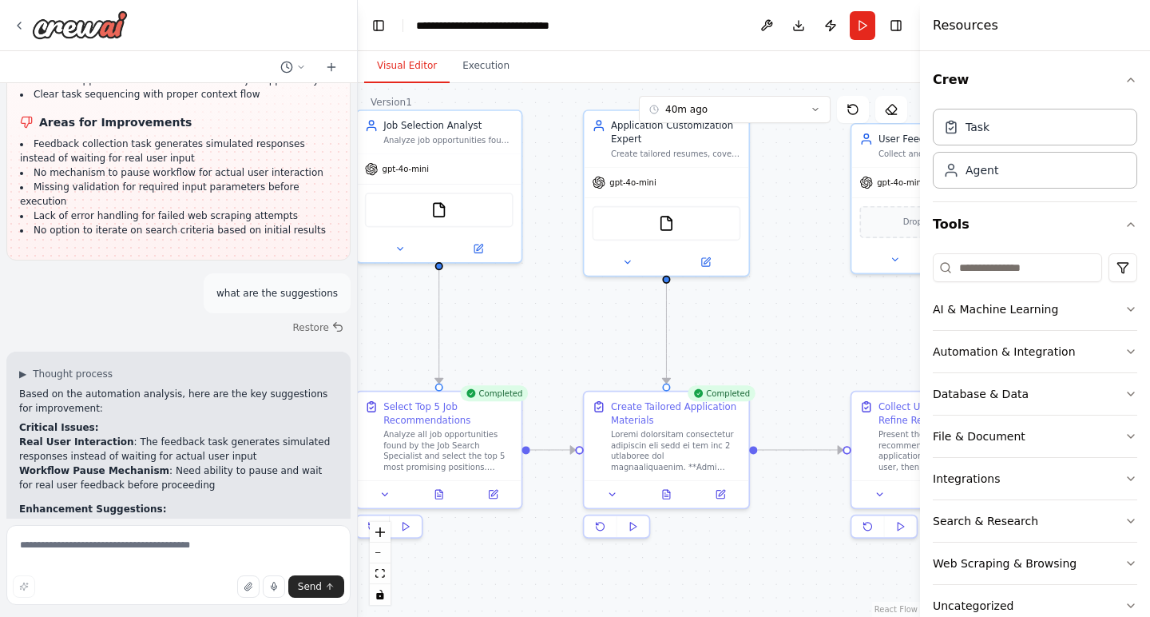
drag, startPoint x: 555, startPoint y: 332, endPoint x: 758, endPoint y: 334, distance: 202.9
click at [758, 334] on div ".deletable-edge-delete-btn { width: 20px; height: 20px; border: 0px solid #ffff…" at bounding box center [639, 350] width 562 height 534
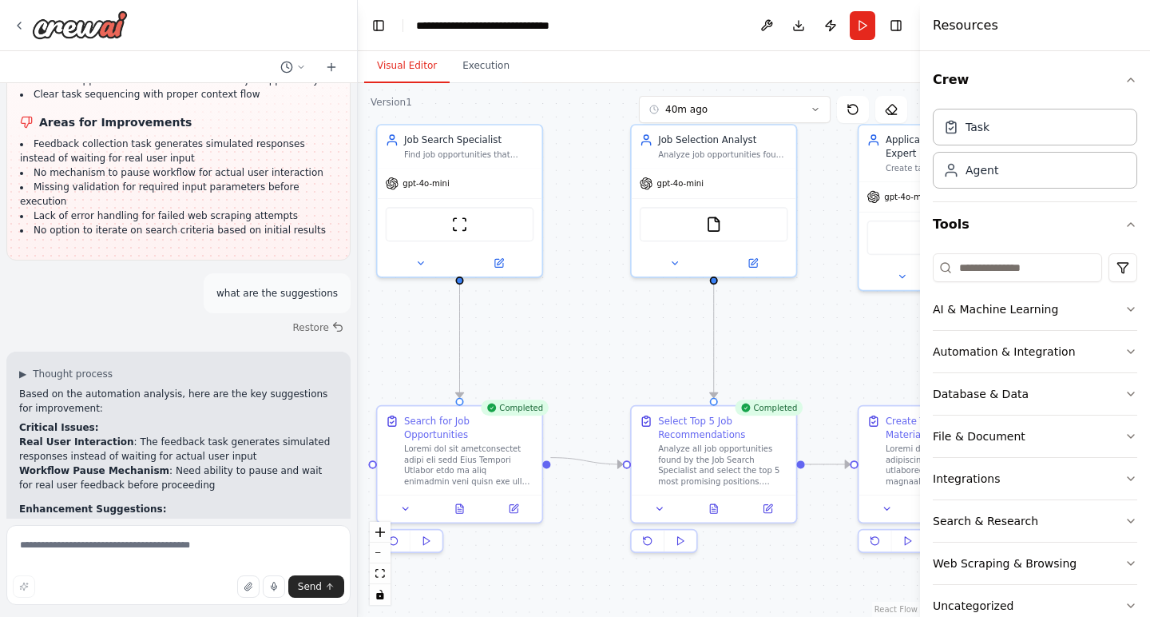
drag, startPoint x: 520, startPoint y: 328, endPoint x: 795, endPoint y: 343, distance: 275.1
click at [795, 343] on div ".deletable-edge-delete-btn { width: 20px; height: 20px; border: 0px solid #ffff…" at bounding box center [639, 350] width 562 height 534
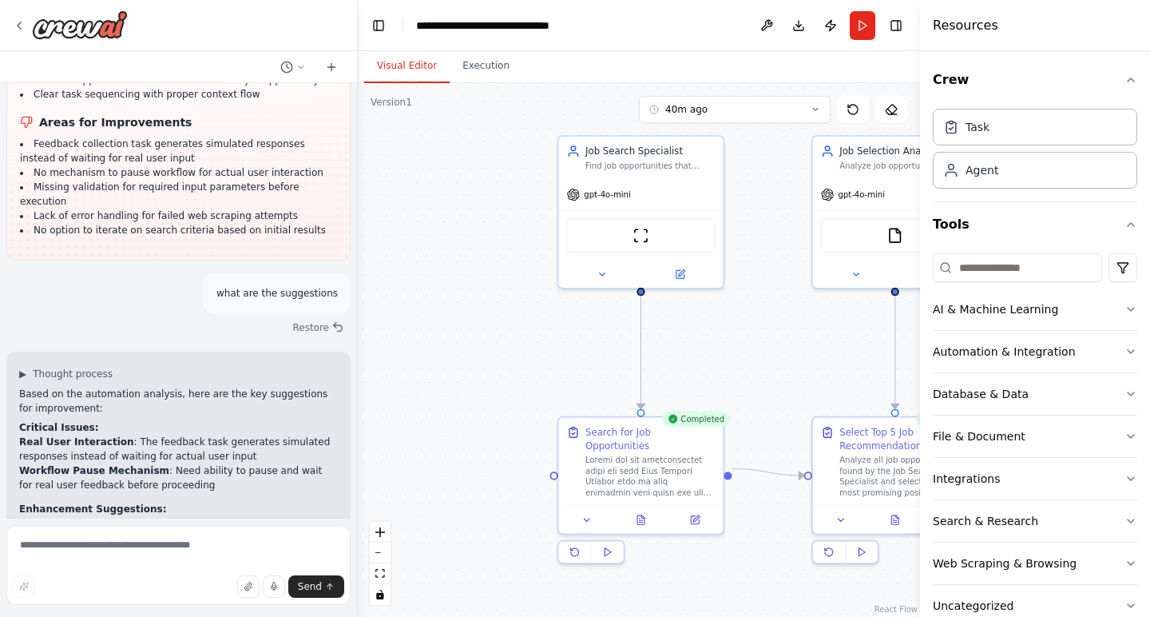
drag, startPoint x: 517, startPoint y: 349, endPoint x: 698, endPoint y: 360, distance: 181.7
click at [698, 360] on div ".deletable-edge-delete-btn { width: 20px; height: 20px; border: 0px solid #ffff…" at bounding box center [639, 350] width 562 height 534
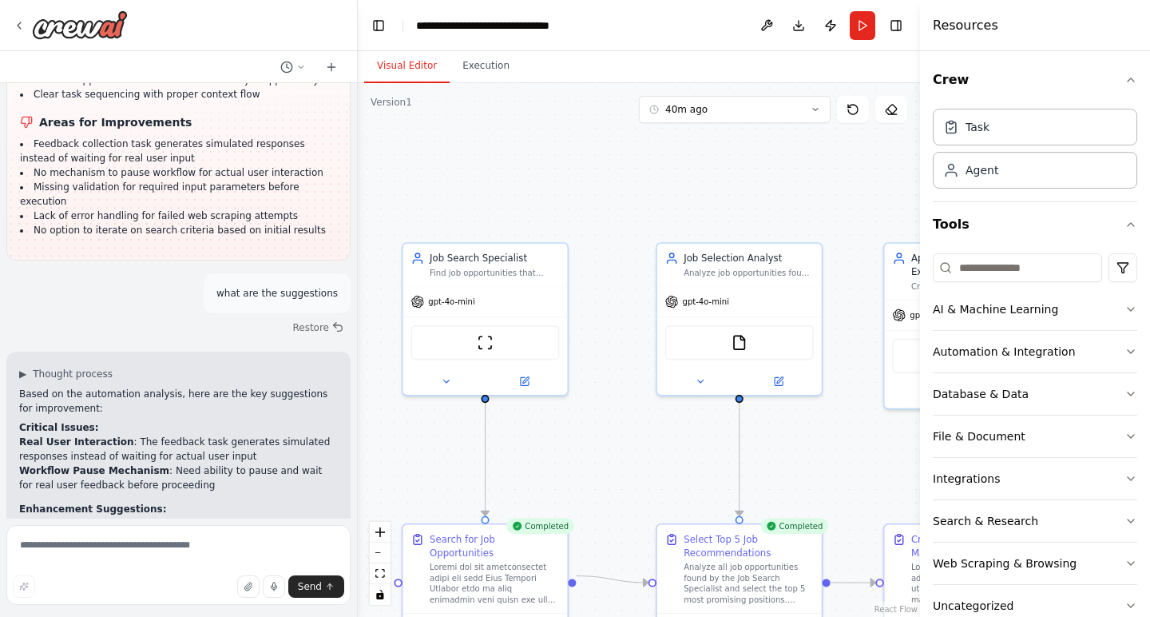
drag, startPoint x: 466, startPoint y: 276, endPoint x: 310, endPoint y: 382, distance: 188.1
click at [310, 383] on div "I want to automate my job search workflow. This workflow starts with searching …" at bounding box center [575, 308] width 1150 height 617
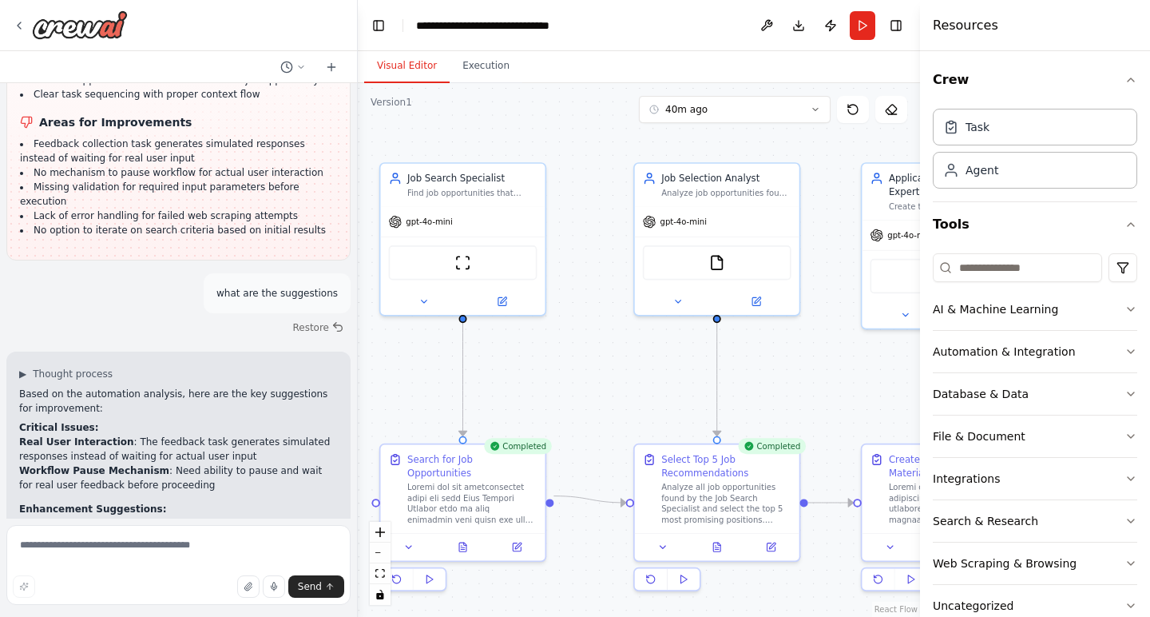
drag, startPoint x: 635, startPoint y: 235, endPoint x: 614, endPoint y: 156, distance: 81.8
click at [613, 155] on div ".deletable-edge-delete-btn { width: 20px; height: 20px; border: 0px solid #ffff…" at bounding box center [639, 350] width 562 height 534
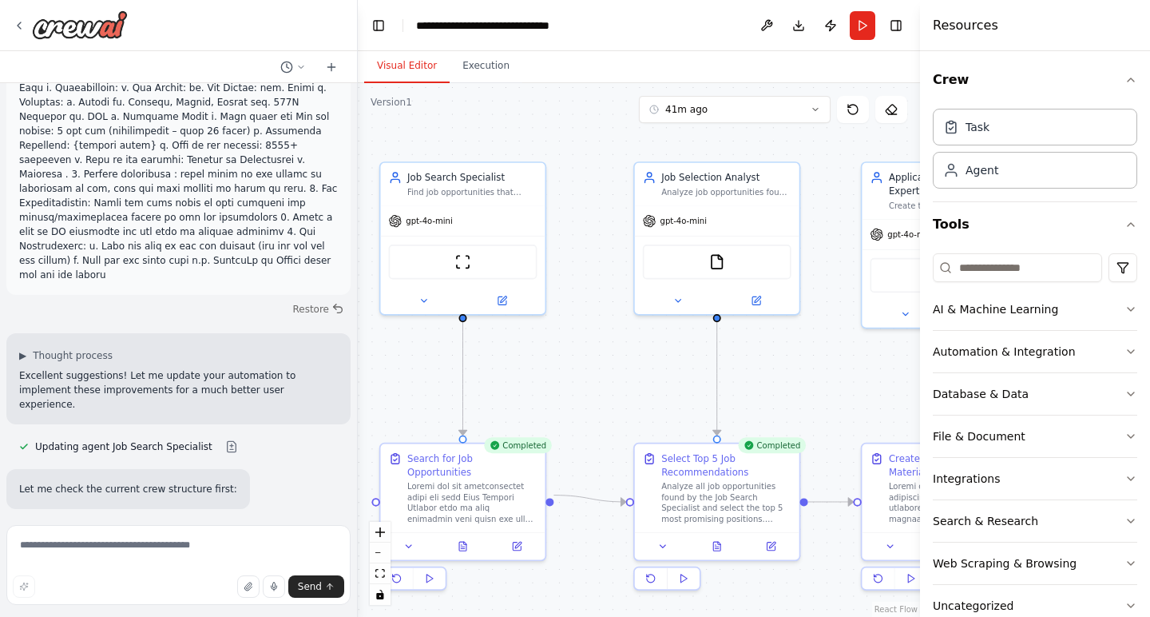
scroll to position [12098, 0]
